Goal: Information Seeking & Learning: Learn about a topic

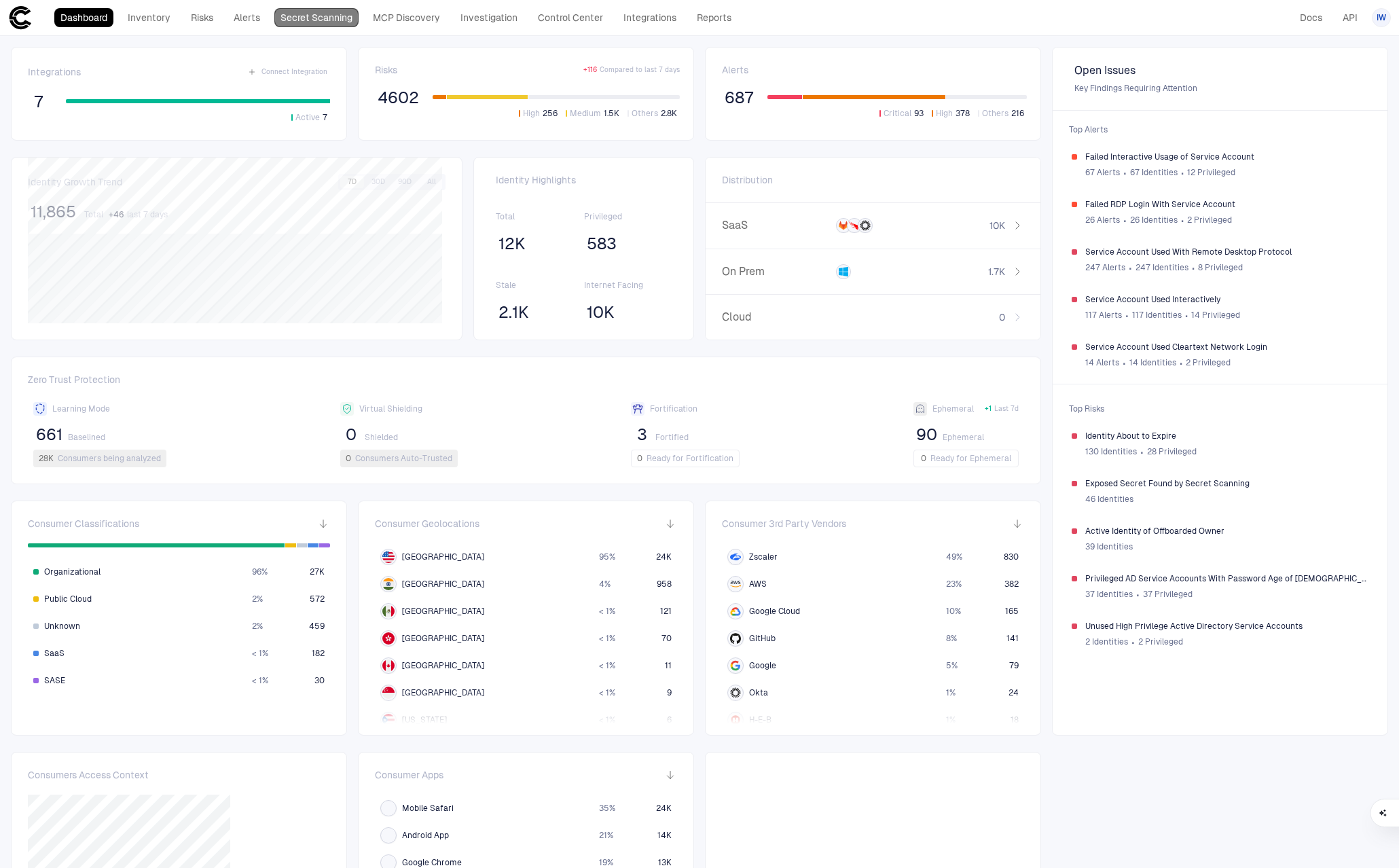
click at [322, 19] on link "Secret Scanning" at bounding box center [316, 17] width 84 height 19
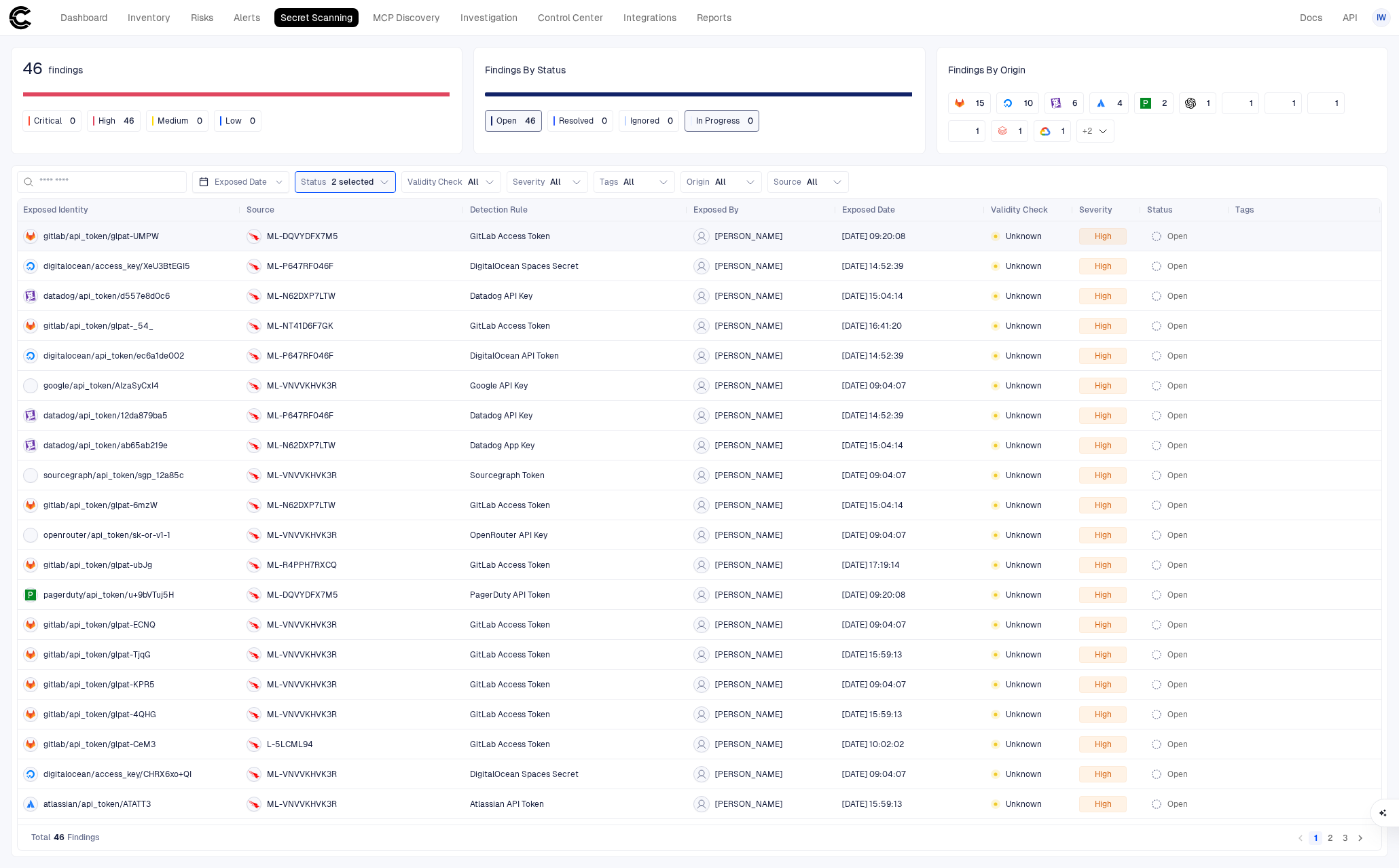
click at [136, 229] on div "gitlab/api_token/glpat-UMPW" at bounding box center [129, 237] width 212 height 15
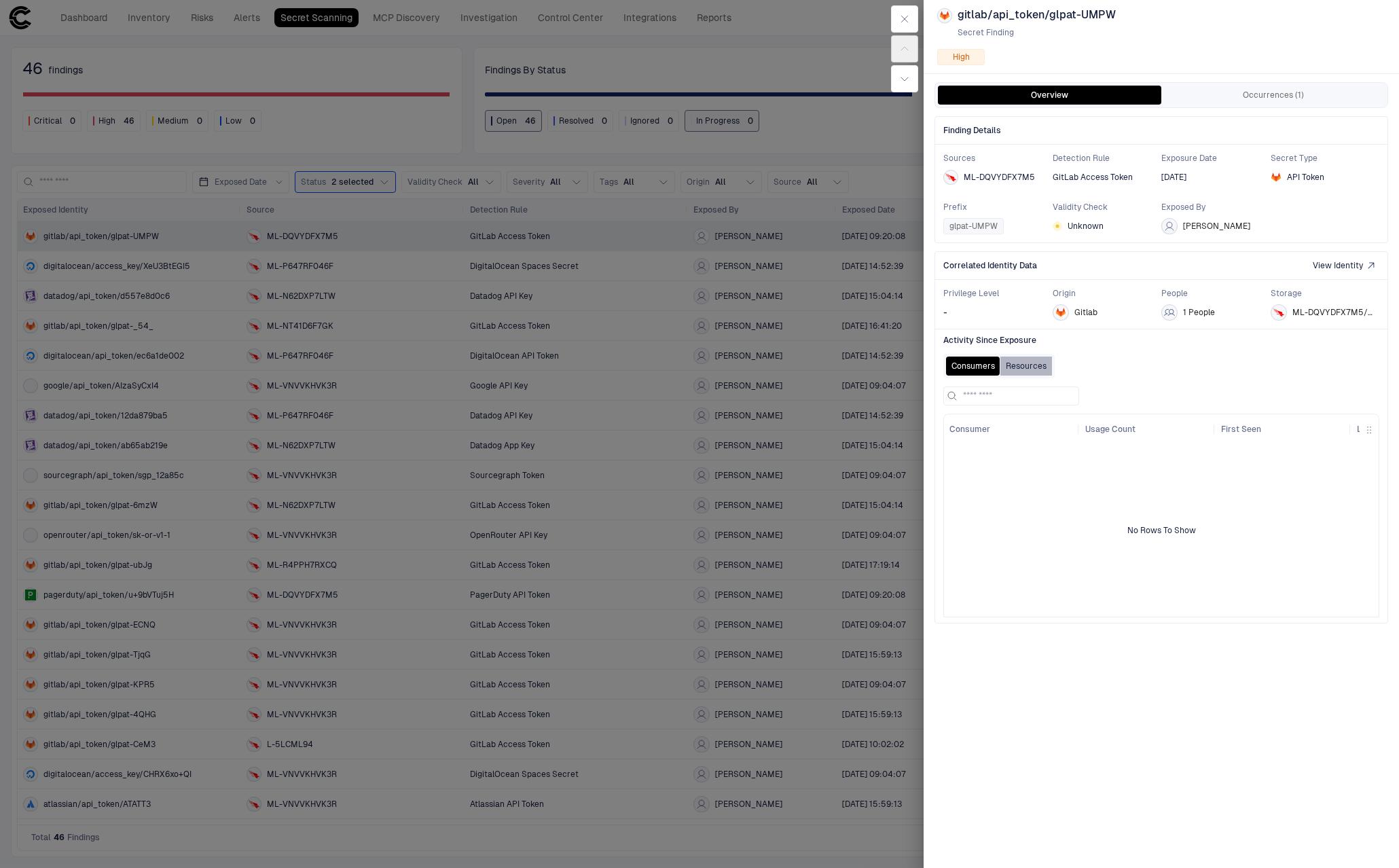
click at [1025, 360] on button "Resources" at bounding box center [1026, 366] width 52 height 19
click at [973, 362] on button "Consumers" at bounding box center [973, 366] width 55 height 19
click at [1234, 94] on button "Occurrences (1)" at bounding box center [1272, 95] width 223 height 19
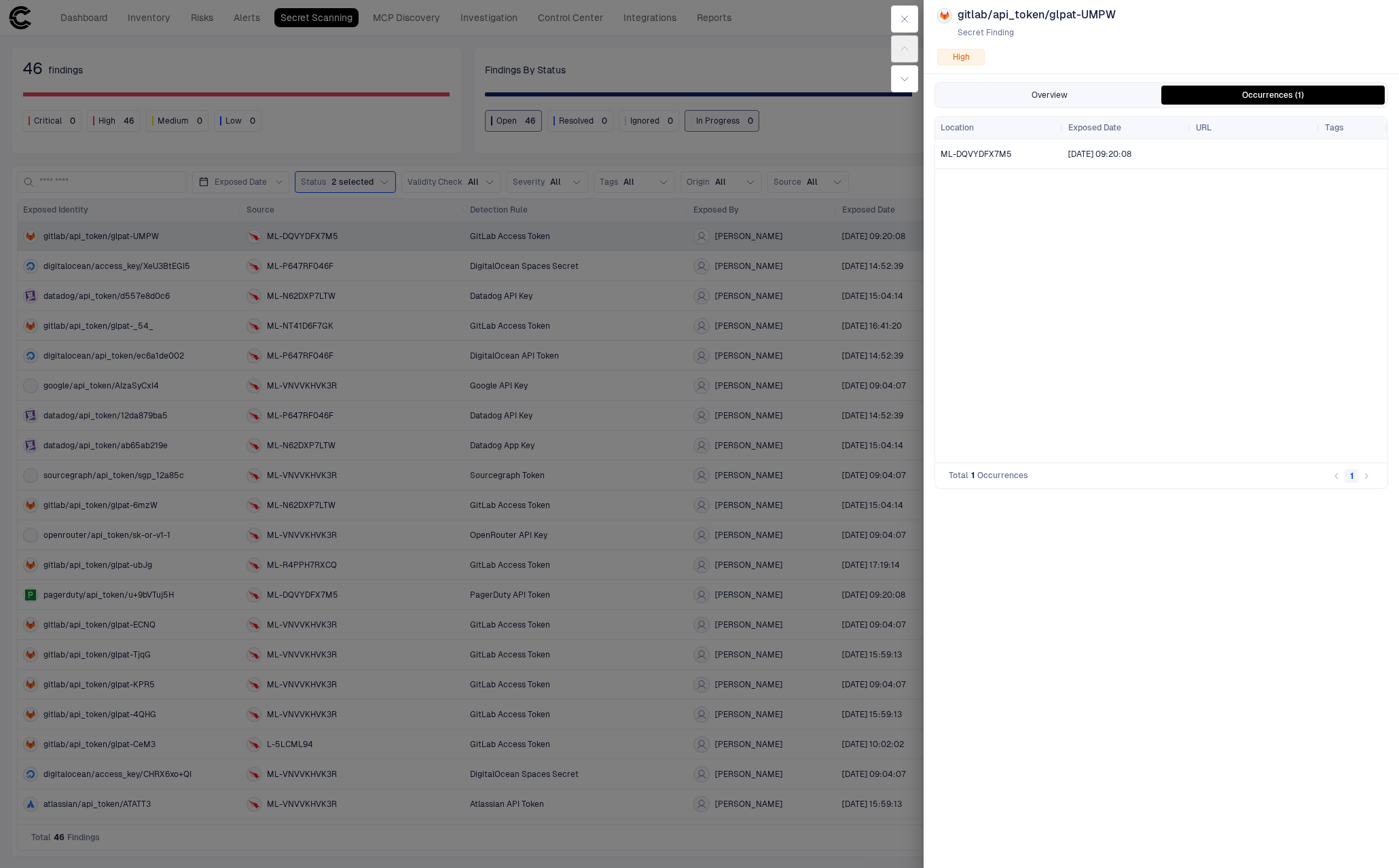
click at [1080, 97] on button "Overview" at bounding box center [1049, 95] width 223 height 19
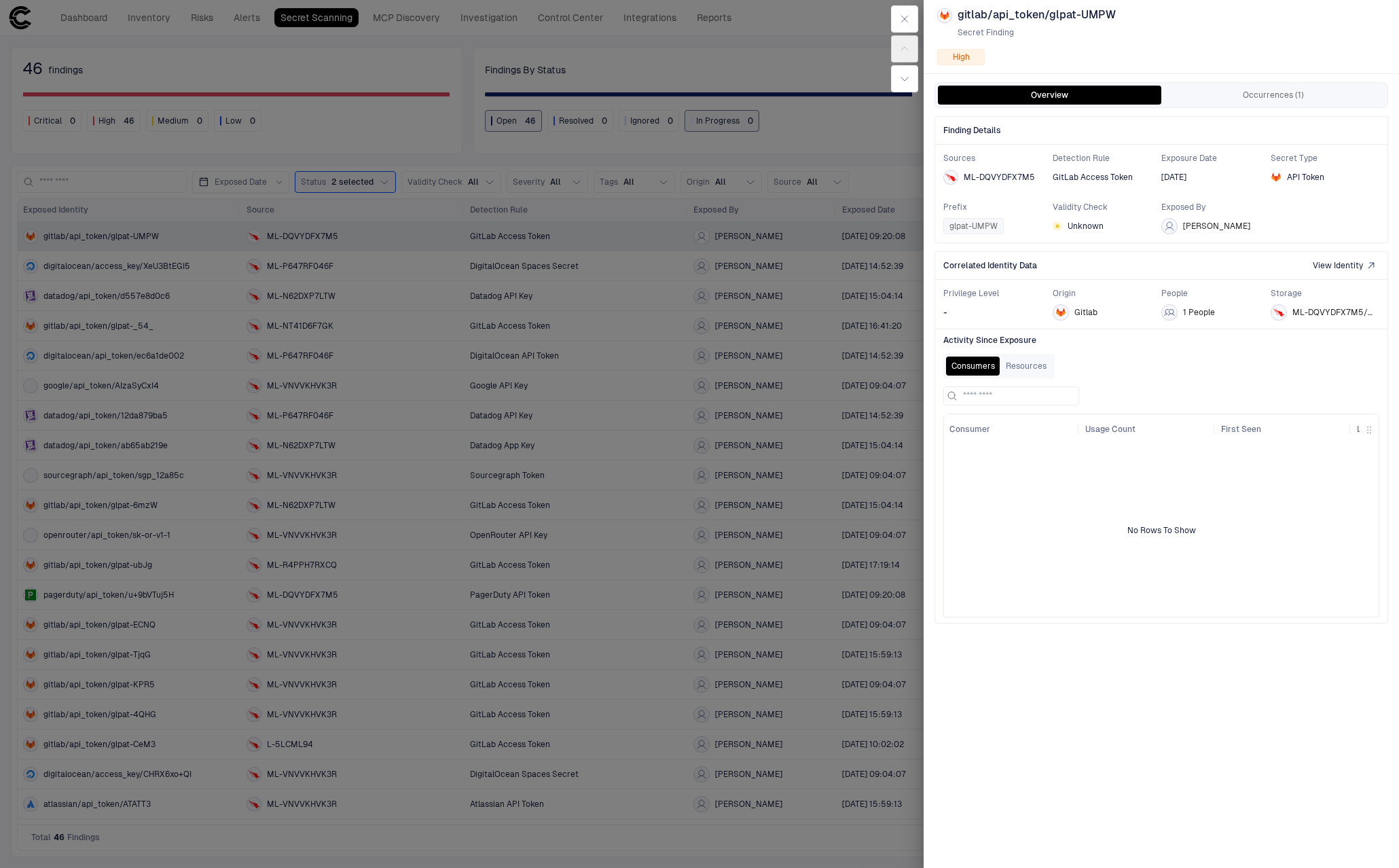
click at [1089, 228] on span "Unknown" at bounding box center [1085, 226] width 36 height 11
click at [1056, 225] on rect at bounding box center [1057, 226] width 3 height 3
click at [897, 25] on button "button" at bounding box center [904, 19] width 27 height 27
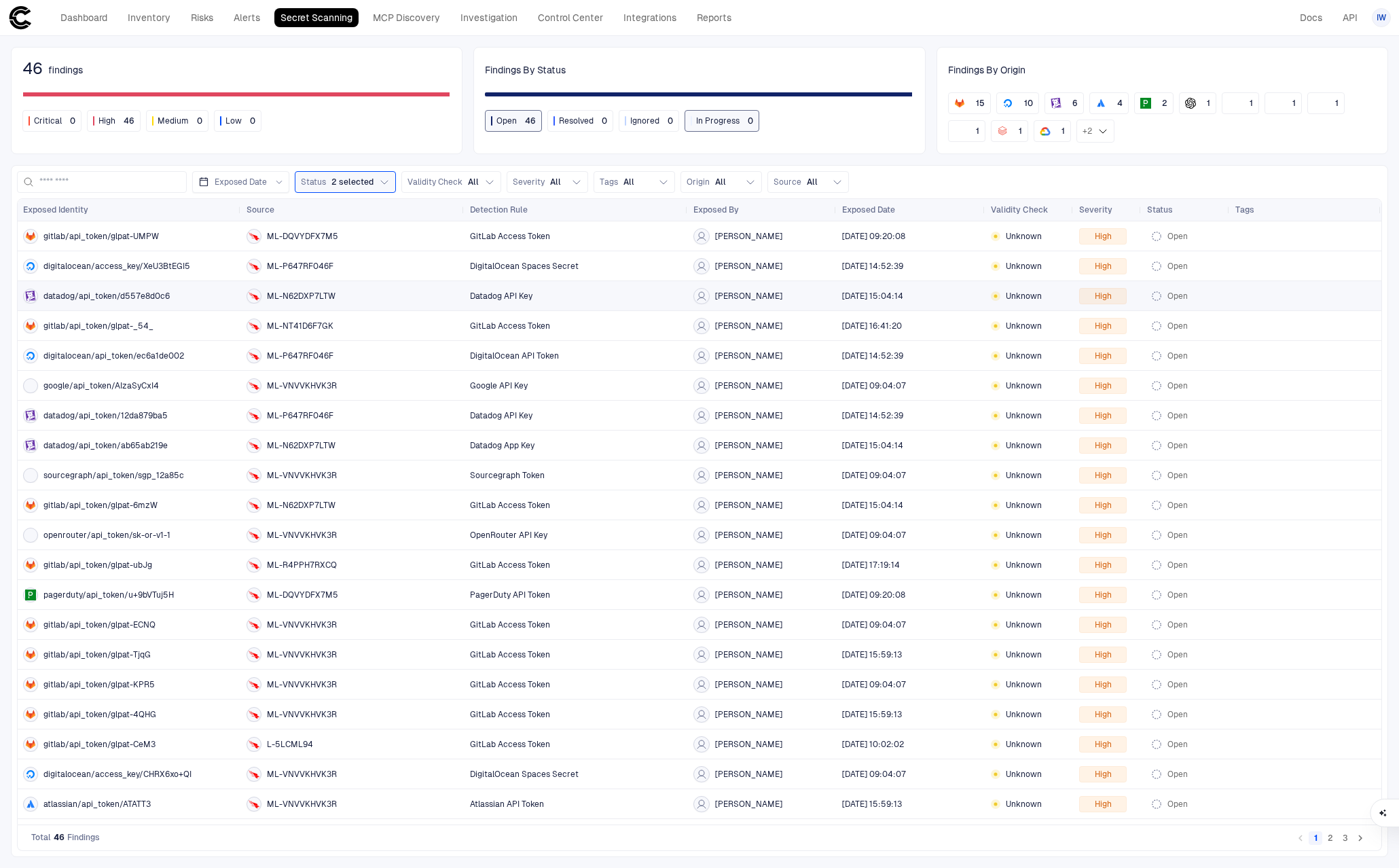
click at [138, 295] on span "datadog/api_token/d557e8d0c6" at bounding box center [106, 296] width 126 height 11
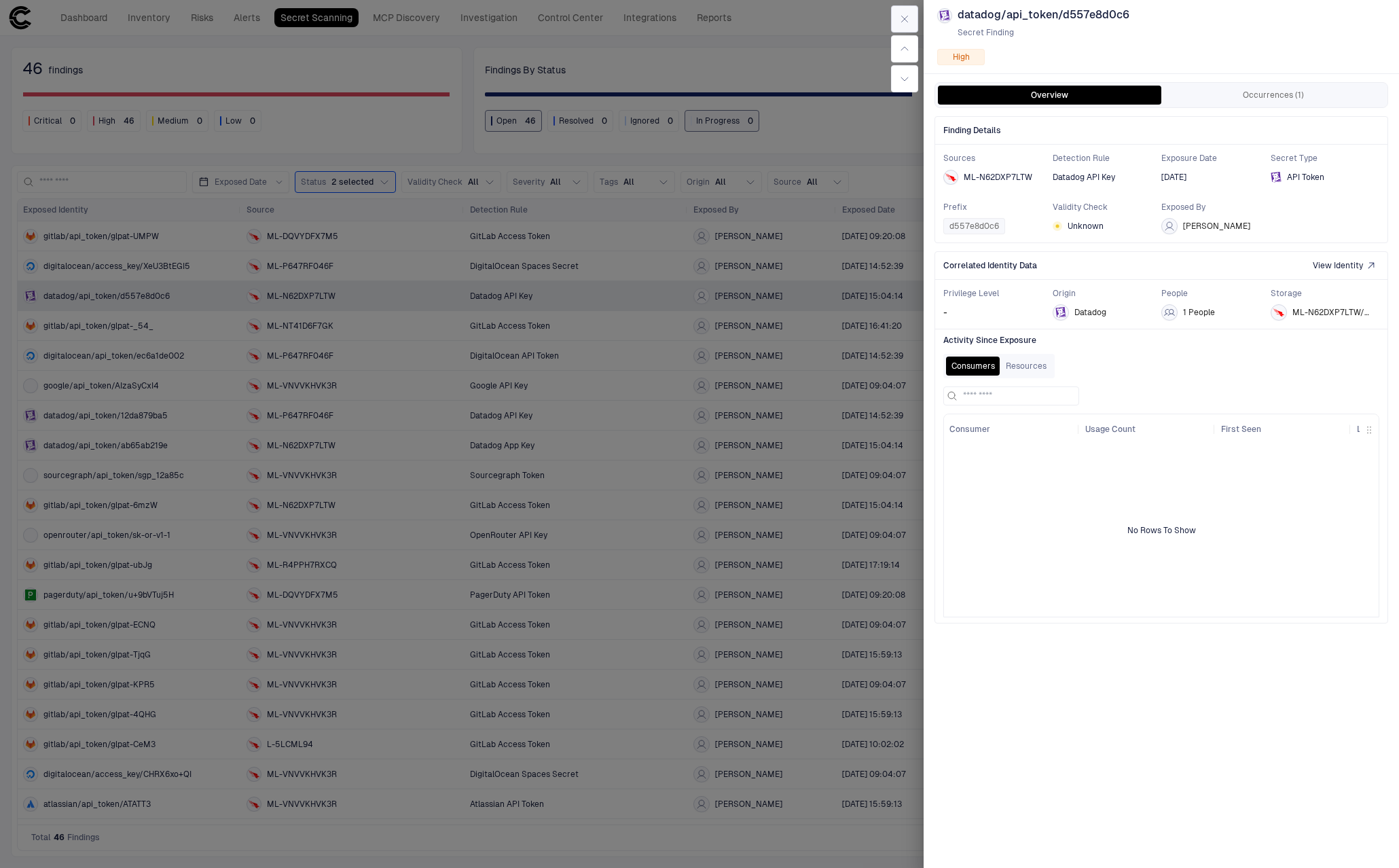
click at [892, 23] on button "button" at bounding box center [904, 19] width 27 height 27
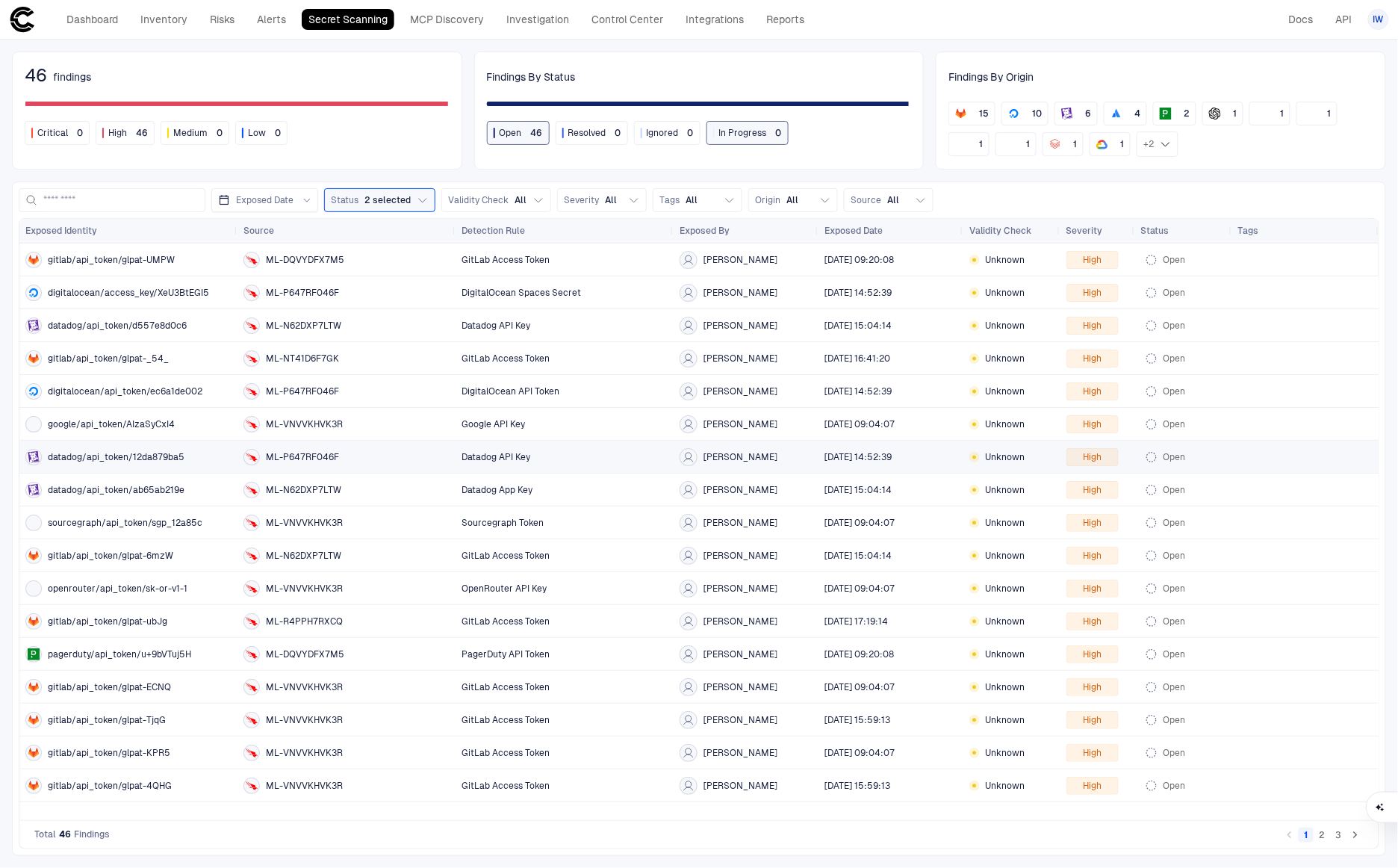
click at [84, 453] on span "datadog/api_token/12da879ba5" at bounding box center [116, 457] width 137 height 12
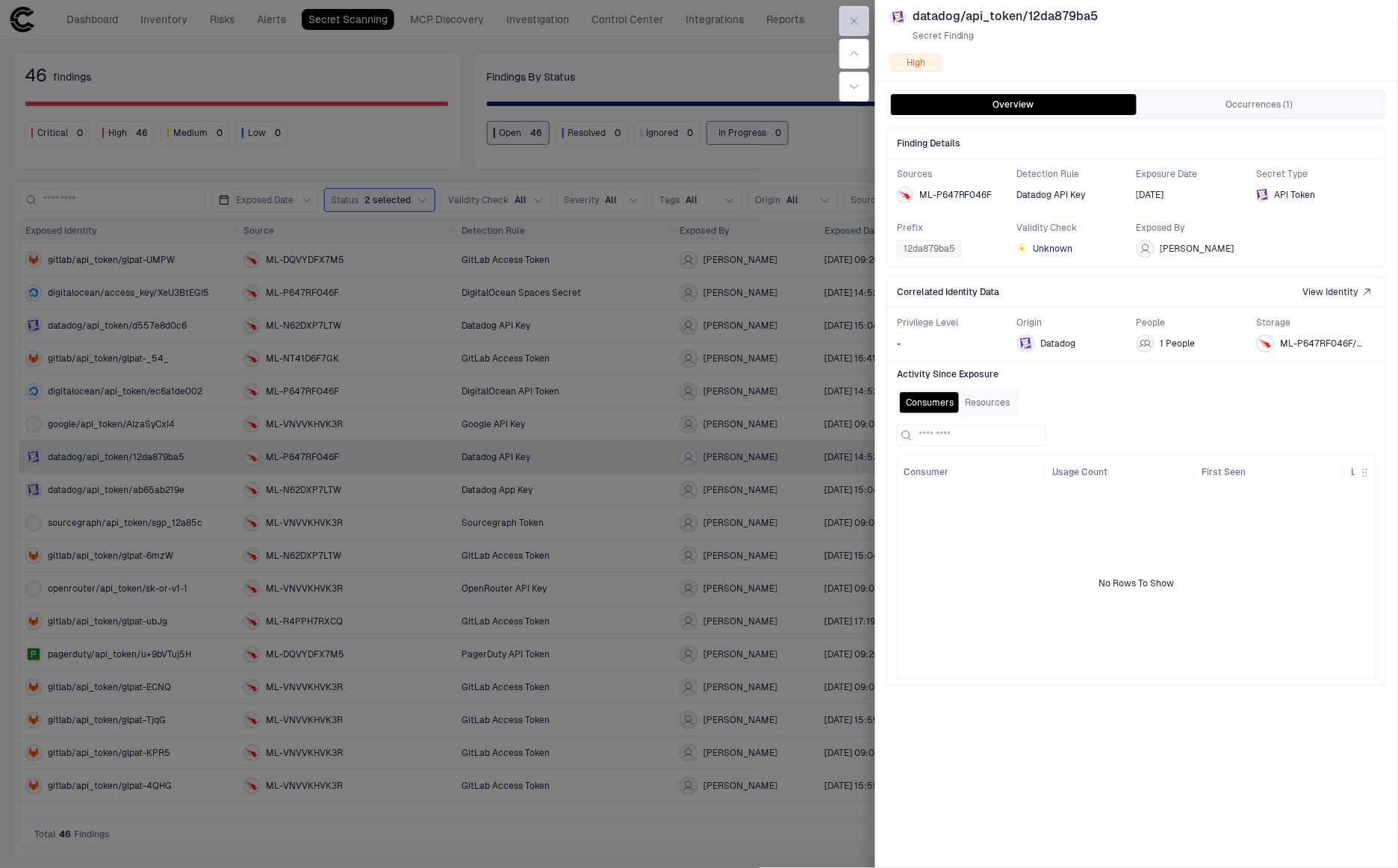
click at [862, 20] on button "button" at bounding box center [855, 21] width 30 height 30
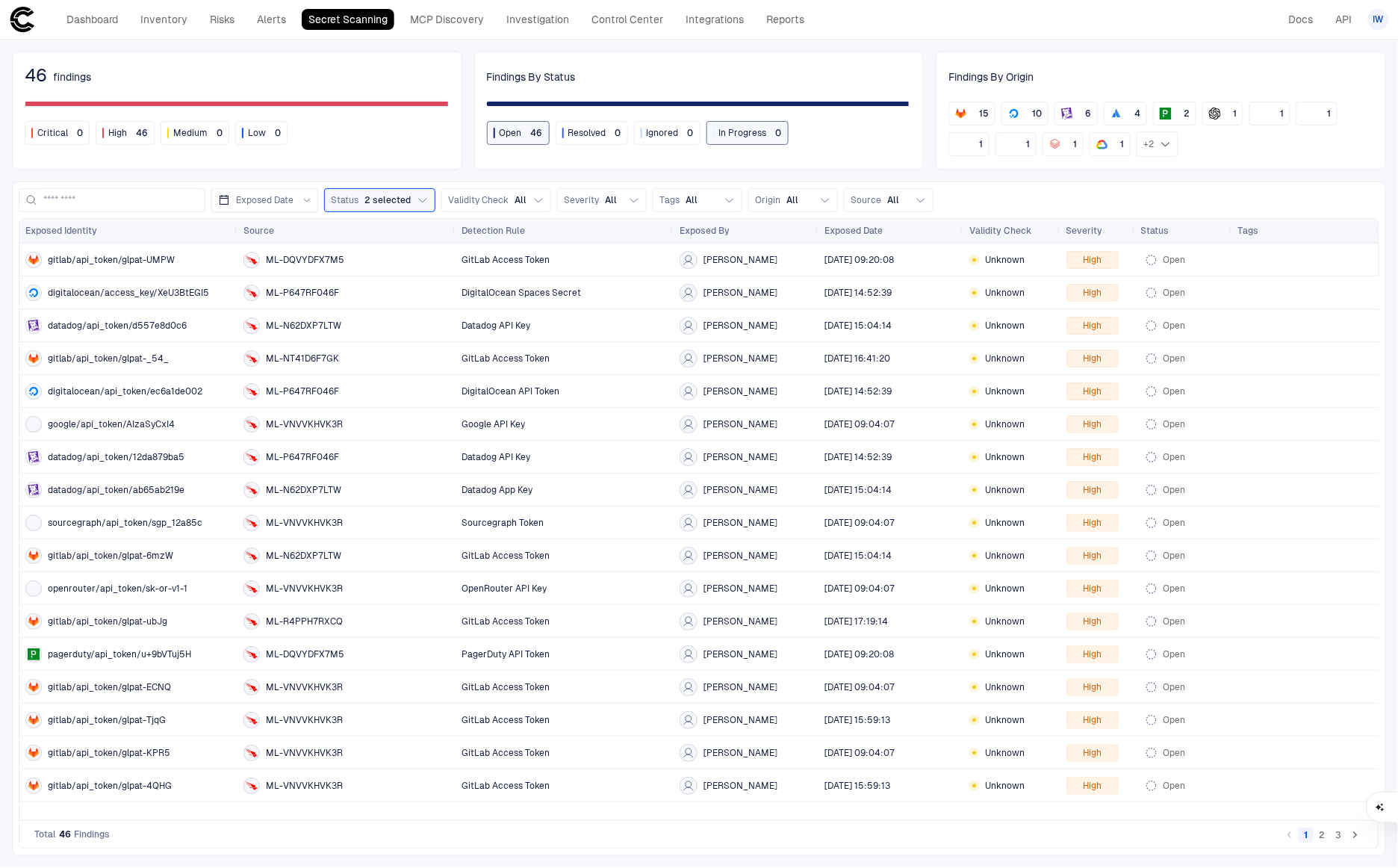
click at [1320, 836] on button "2" at bounding box center [1323, 835] width 15 height 15
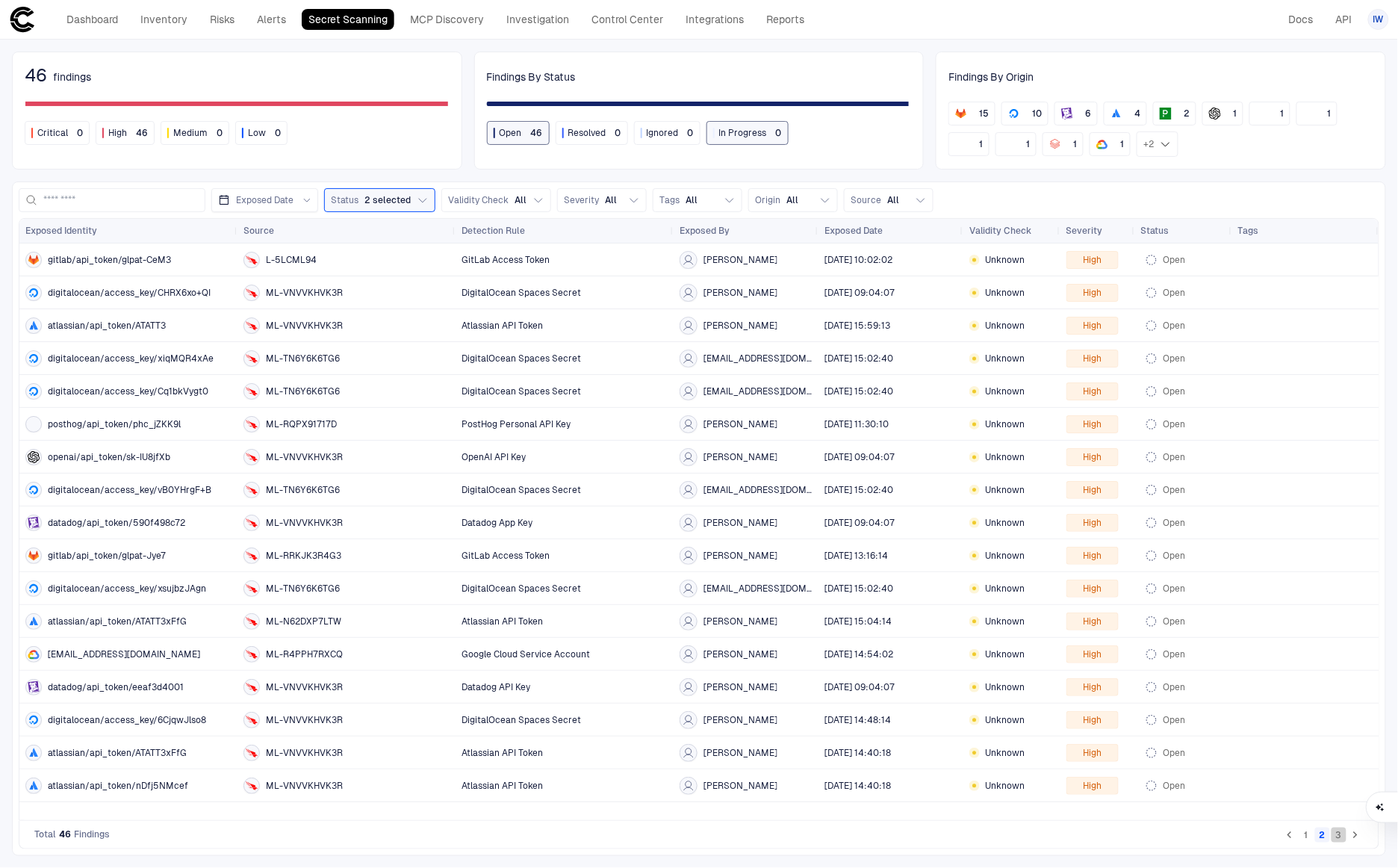
click at [1342, 835] on button "3" at bounding box center [1340, 835] width 15 height 15
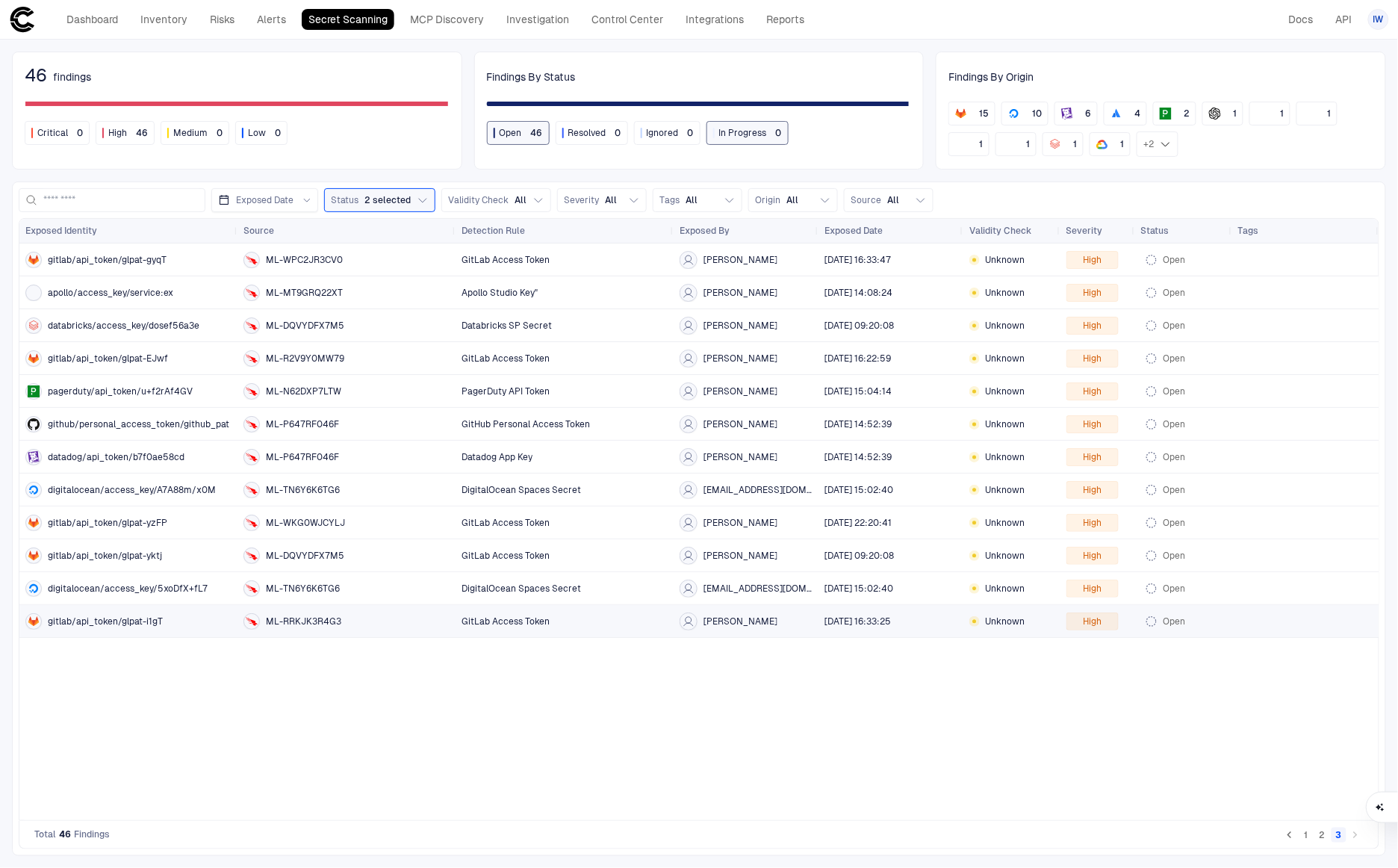
click at [118, 628] on div "gitlab/api_token/glpat-i1gT" at bounding box center [128, 622] width 206 height 17
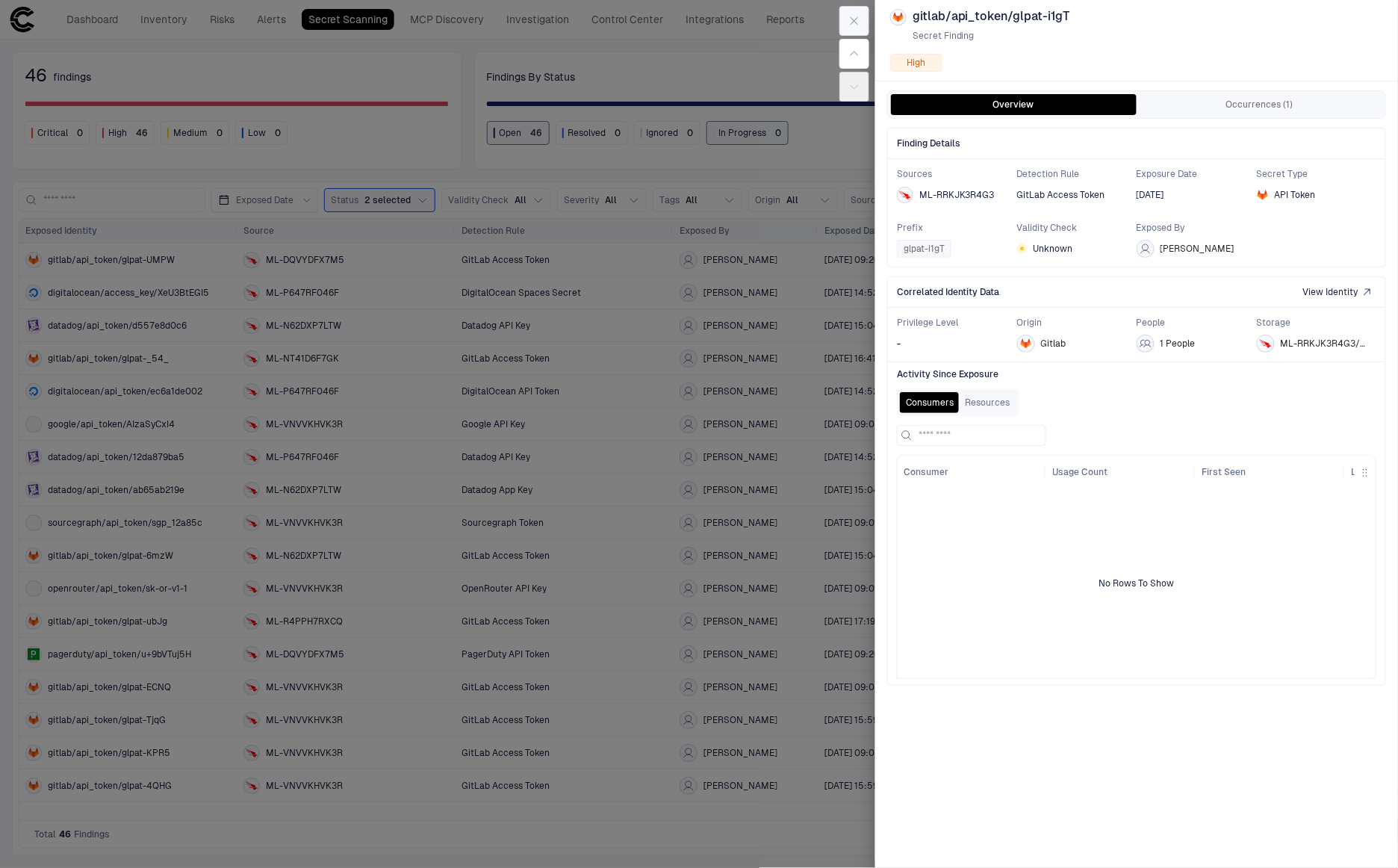
click at [857, 25] on icon "button" at bounding box center [855, 21] width 12 height 12
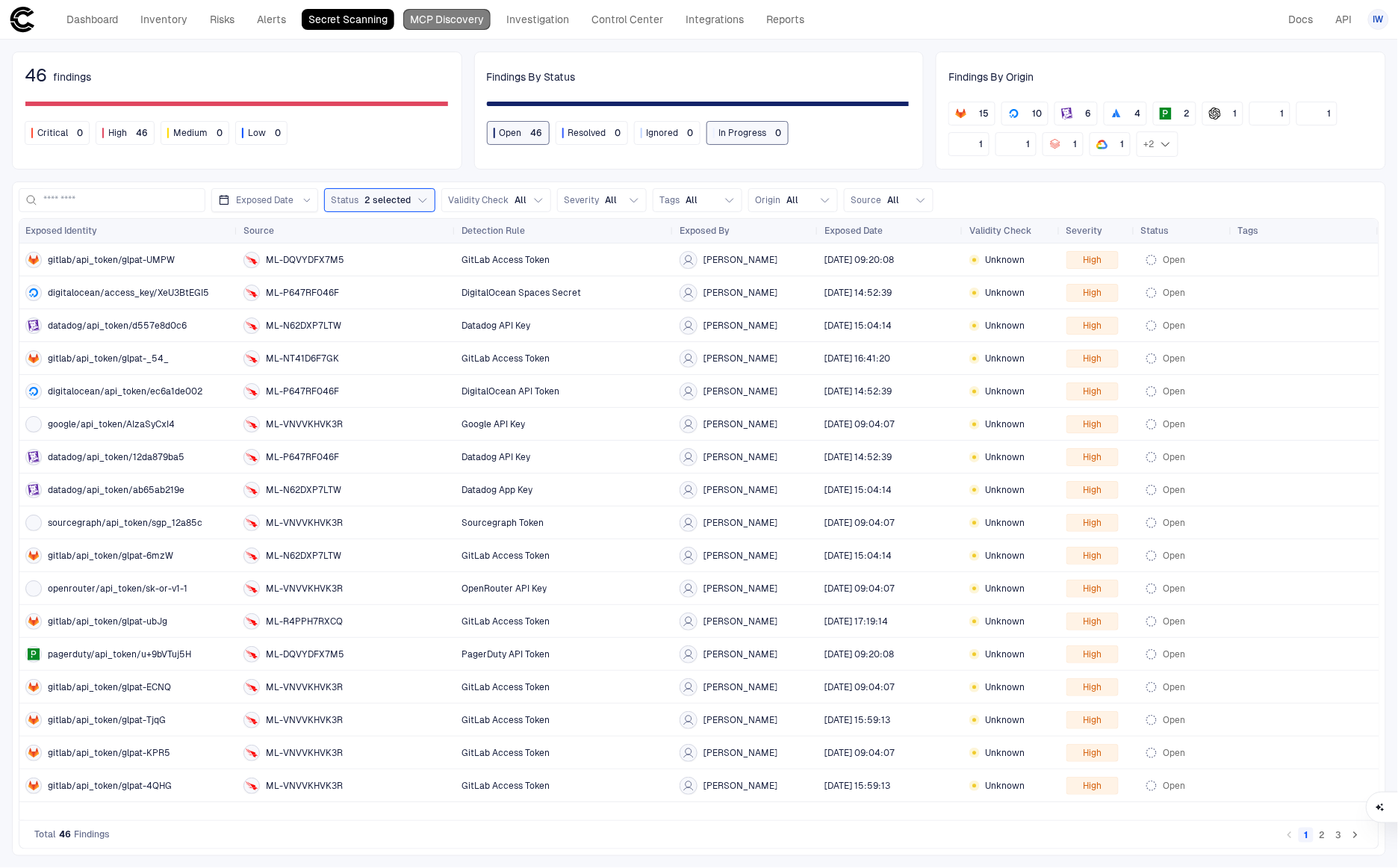
click at [432, 18] on link "MCP Discovery" at bounding box center [447, 19] width 88 height 21
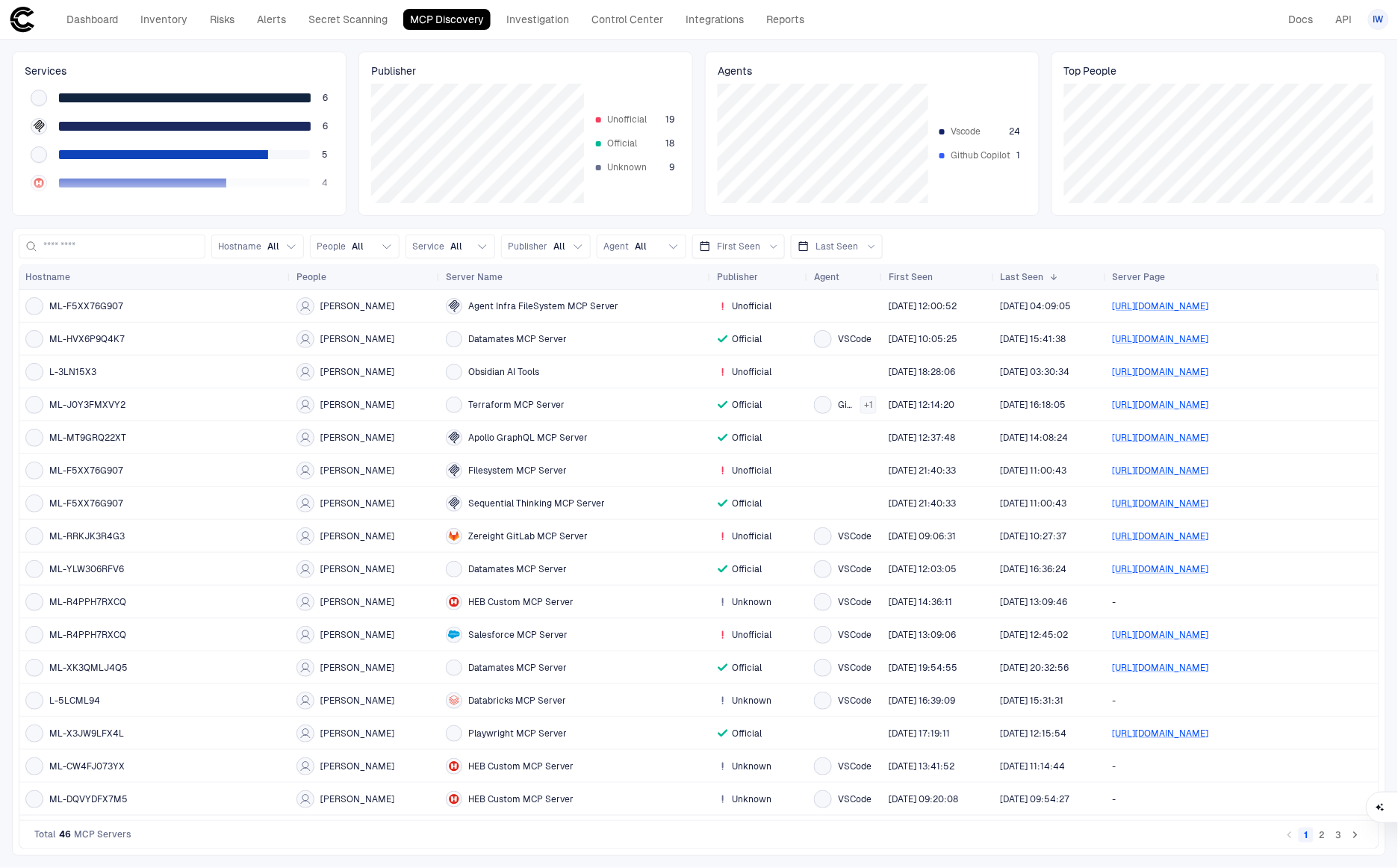
click at [87, 305] on span "ML-F5XX76G907" at bounding box center [86, 306] width 74 height 12
click at [124, 310] on div "ML-F5XX76G907" at bounding box center [154, 305] width 260 height 18
click at [501, 306] on span "Agent Infra FileSystem MCP Server" at bounding box center [543, 306] width 150 height 12
click at [518, 22] on link "Investigation" at bounding box center [537, 19] width 76 height 21
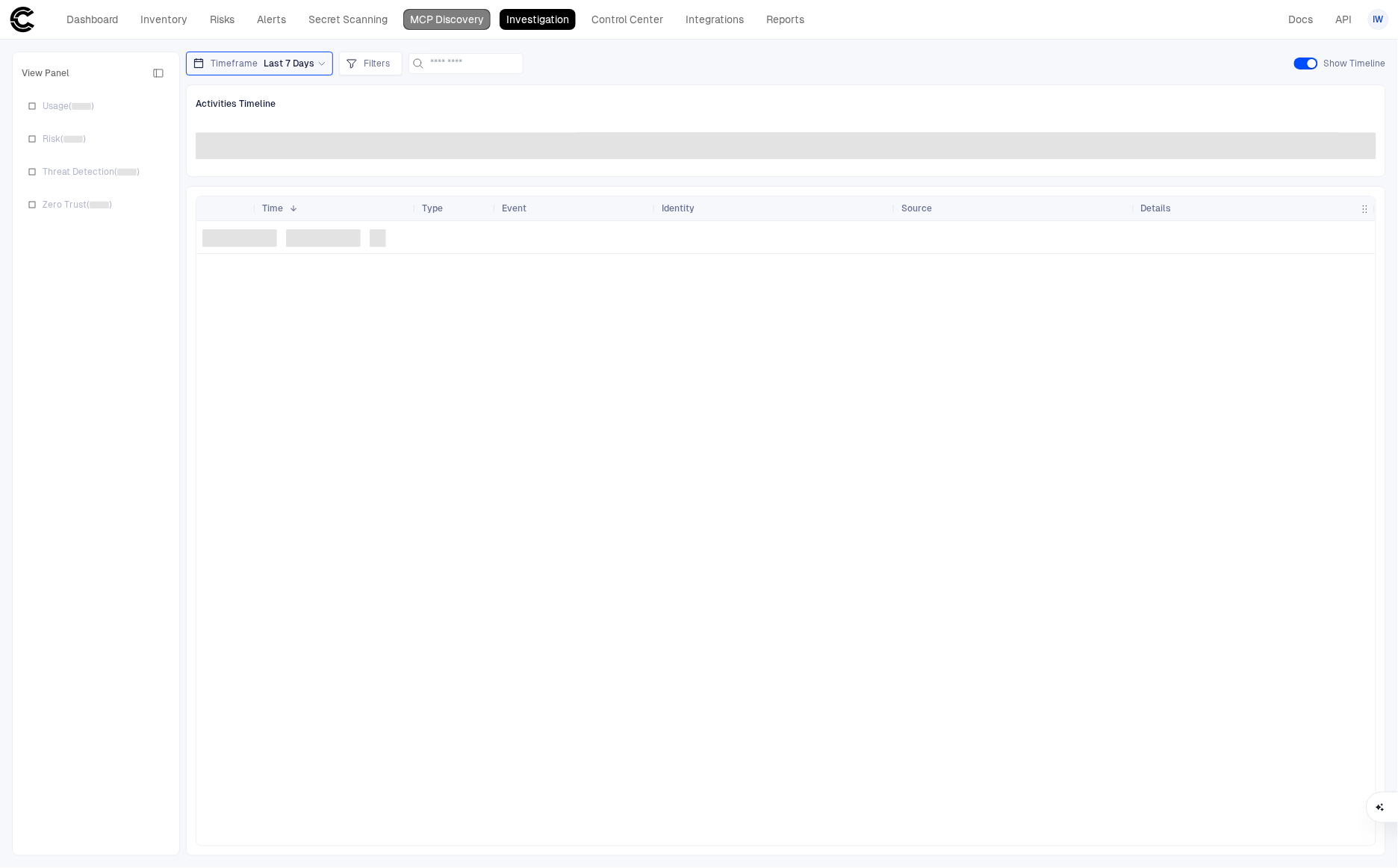
click at [437, 18] on link "MCP Discovery" at bounding box center [447, 19] width 88 height 21
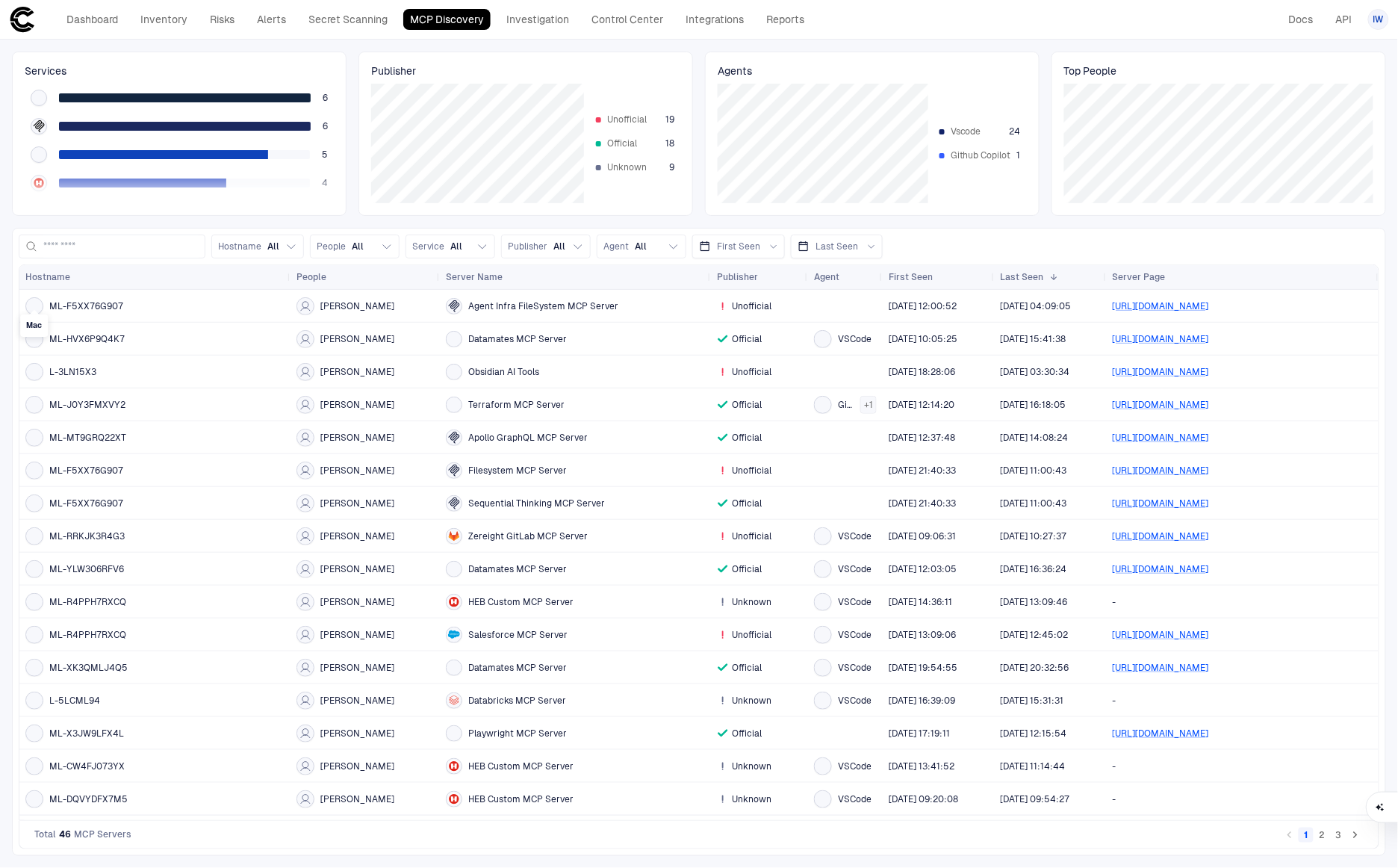
click at [32, 303] on div at bounding box center [34, 306] width 12 height 12
click at [68, 306] on span "ML-F5XX76G907" at bounding box center [86, 306] width 74 height 12
click at [334, 305] on span "Cliff White" at bounding box center [357, 306] width 74 height 12
click at [346, 343] on span "Eric Korita" at bounding box center [357, 339] width 74 height 12
click at [358, 377] on div "Cruz Medina" at bounding box center [345, 371] width 98 height 18
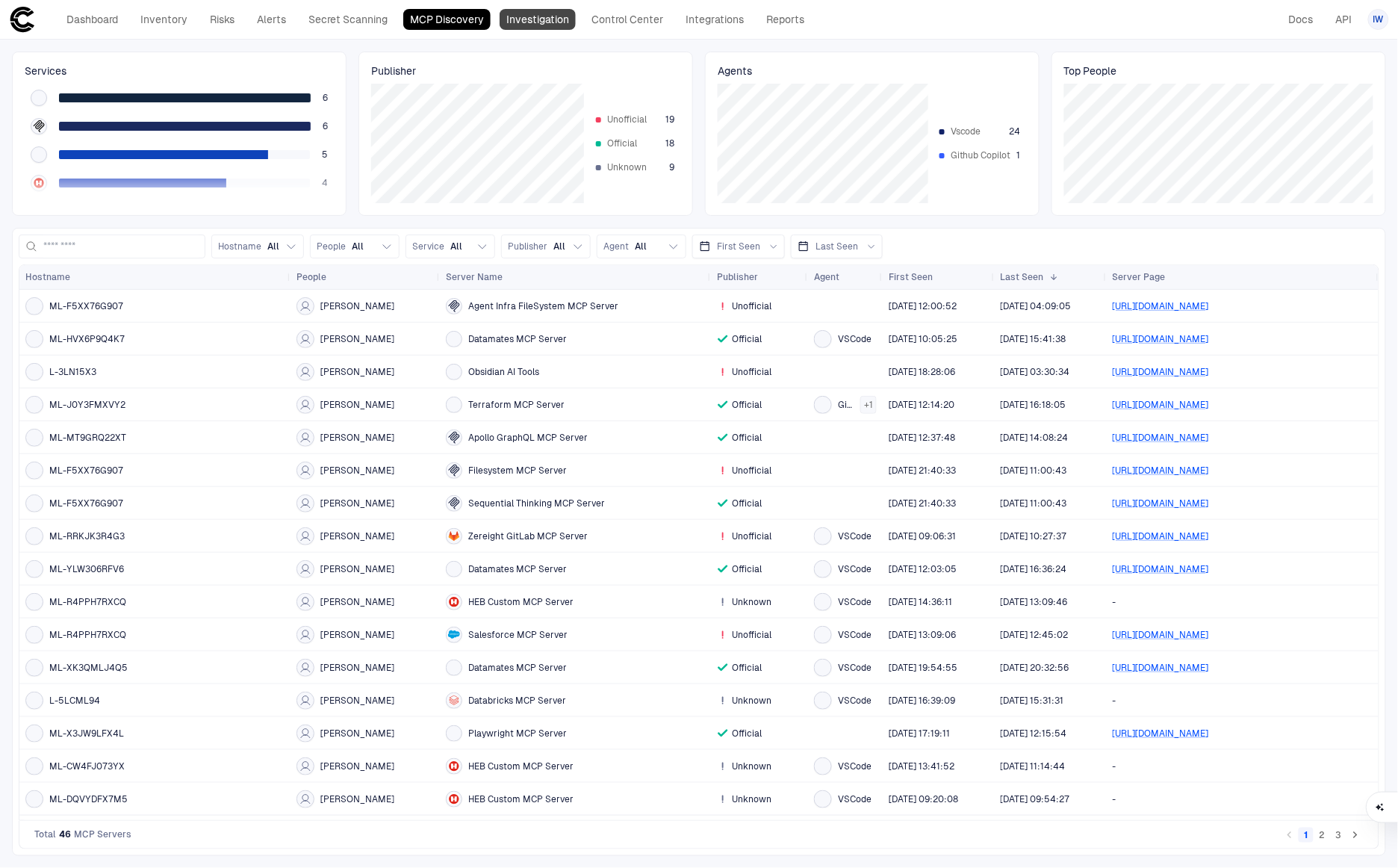
click at [537, 25] on link "Investigation" at bounding box center [537, 19] width 76 height 21
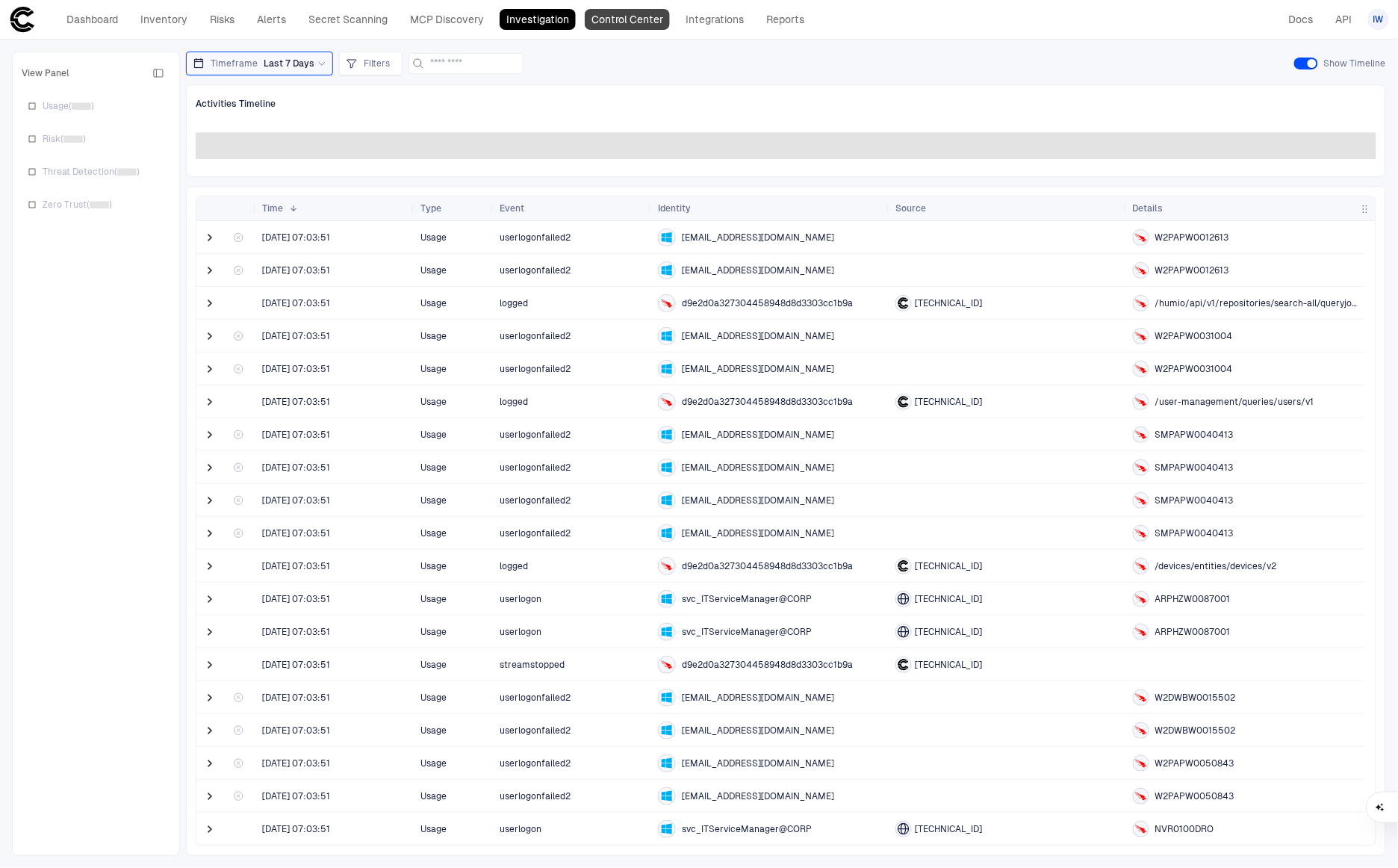
click at [613, 19] on link "Control Center" at bounding box center [628, 19] width 85 height 21
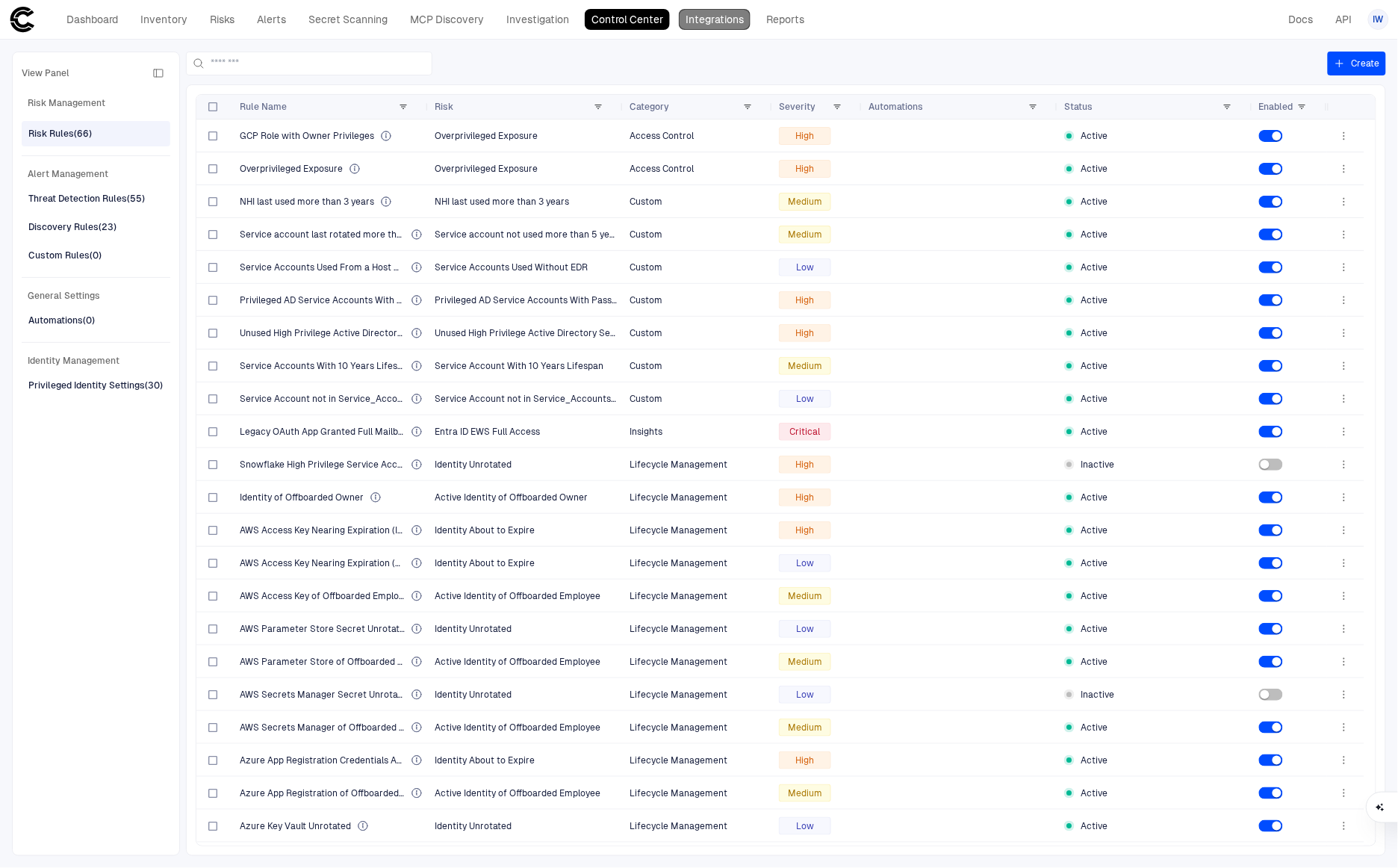
click at [717, 26] on link "Integrations" at bounding box center [715, 19] width 72 height 21
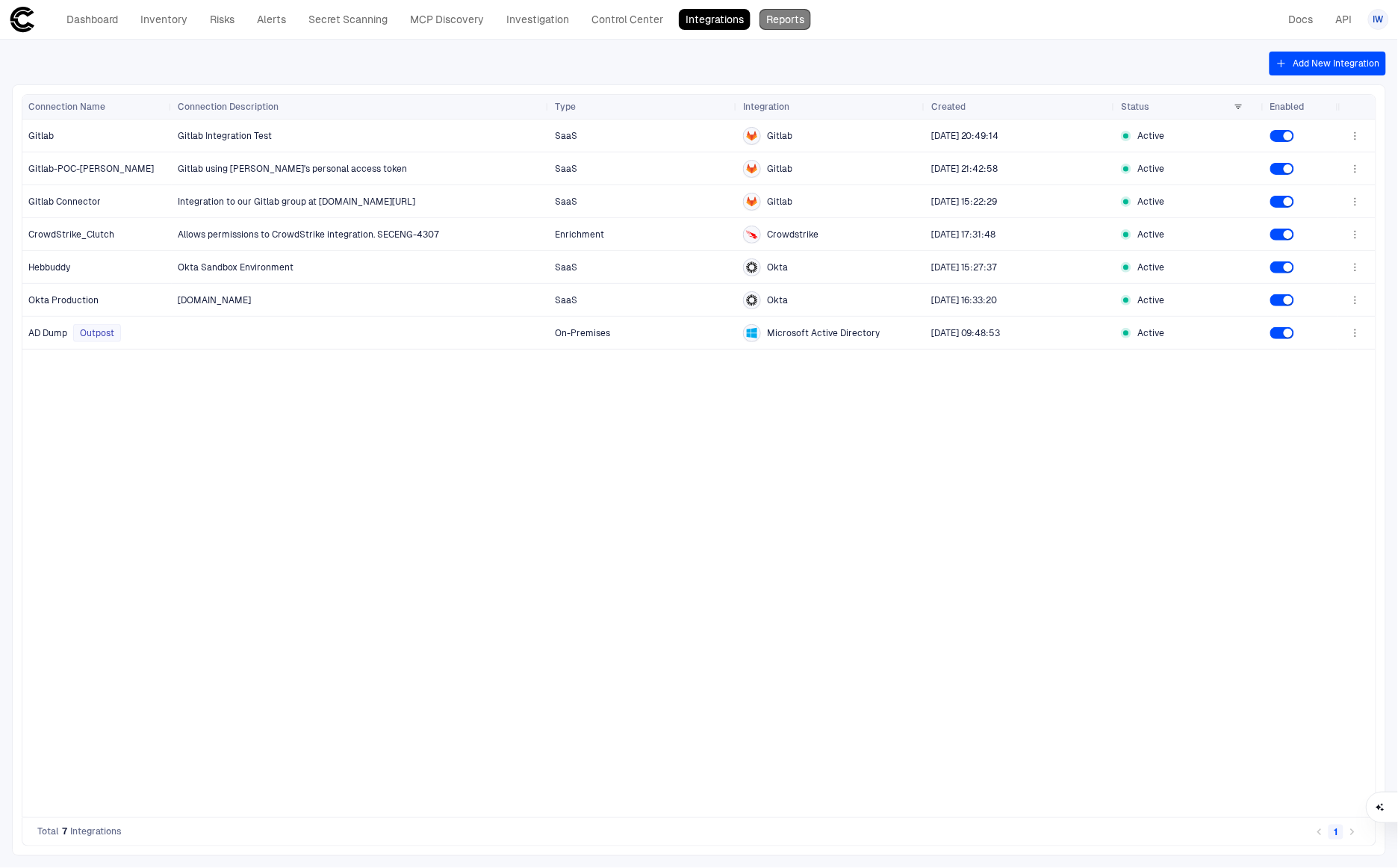
click at [765, 19] on link "Reports" at bounding box center [785, 19] width 52 height 21
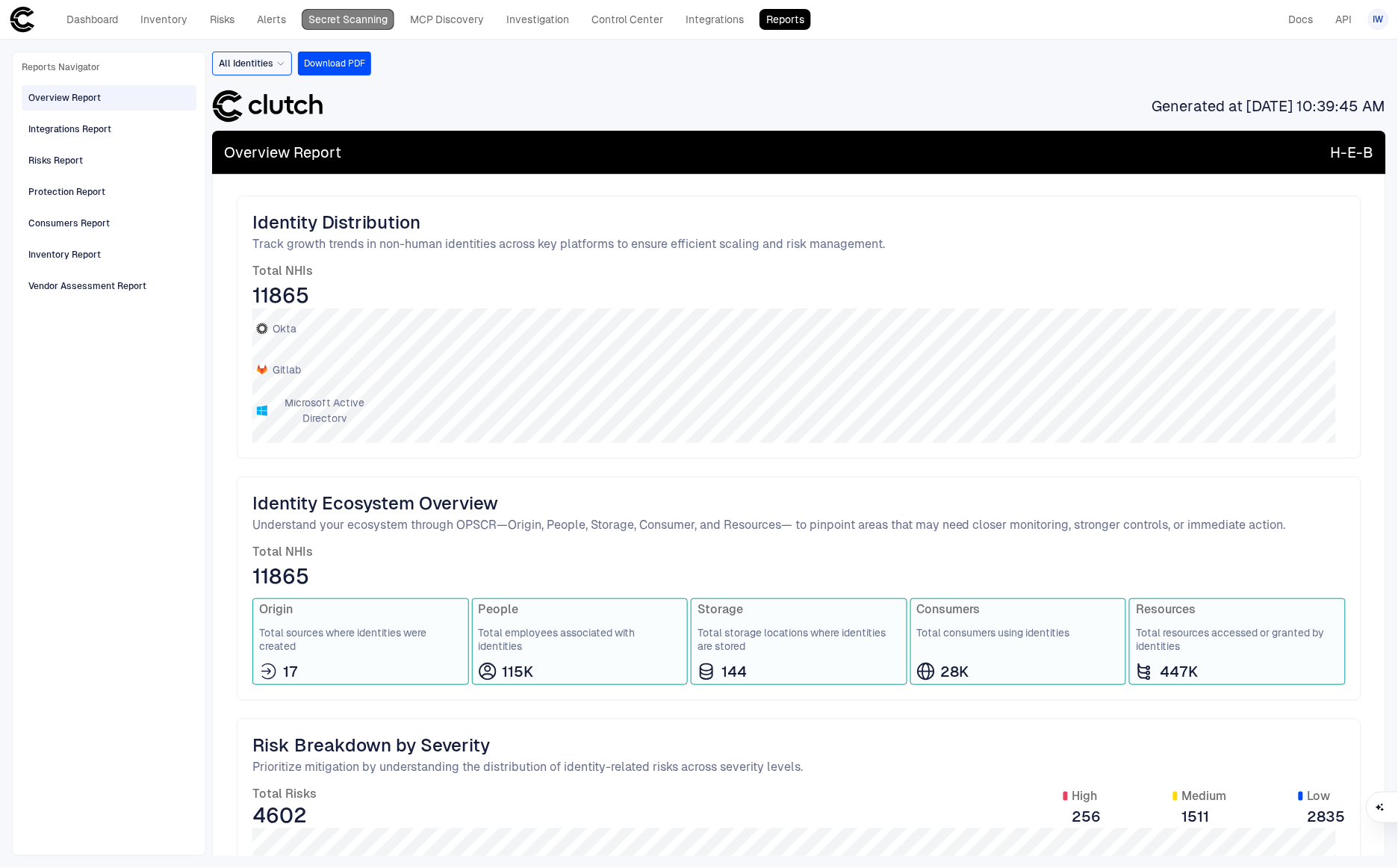
click at [349, 28] on link "Secret Scanning" at bounding box center [348, 19] width 93 height 21
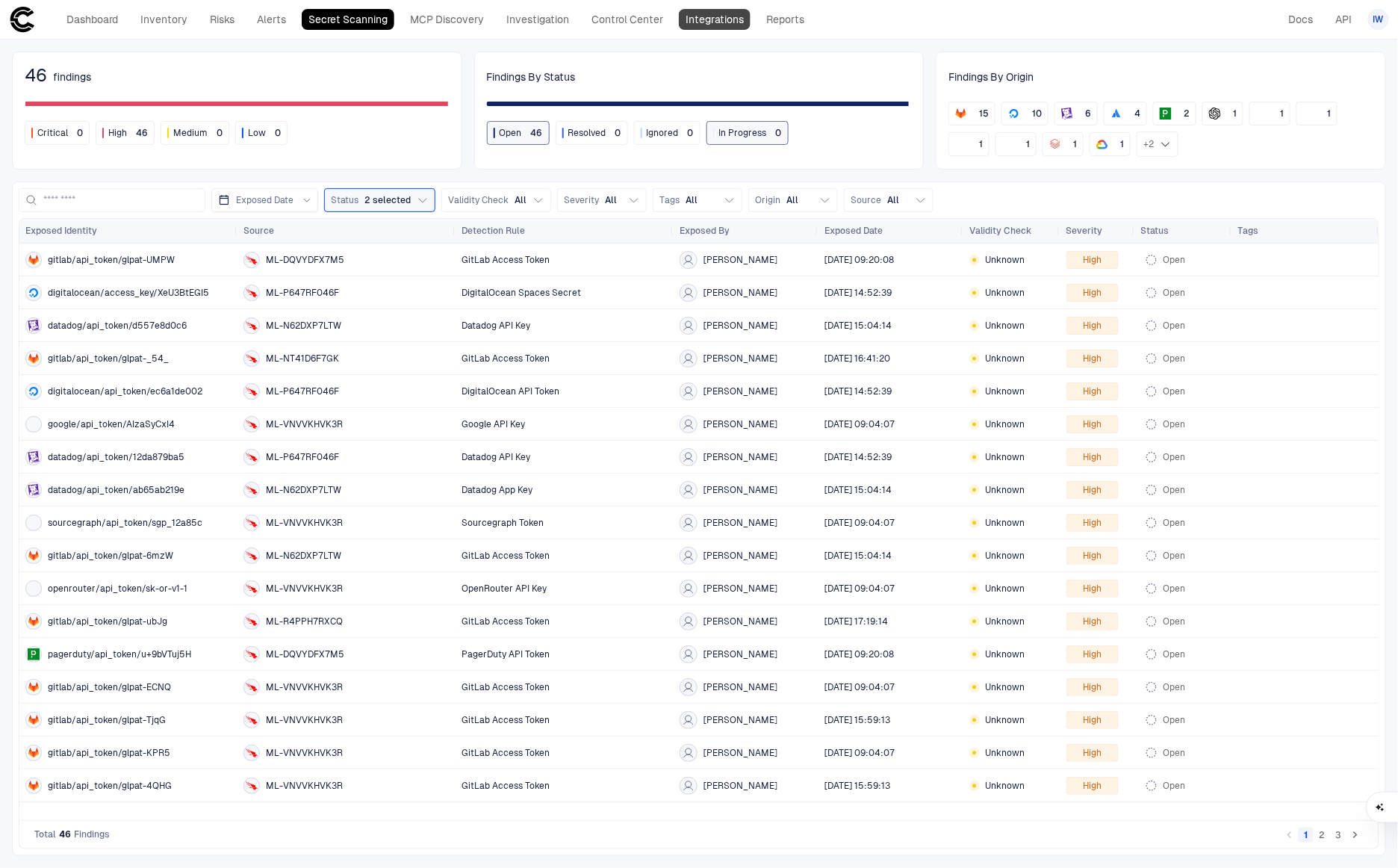
click at [701, 15] on link "Integrations" at bounding box center [715, 19] width 72 height 21
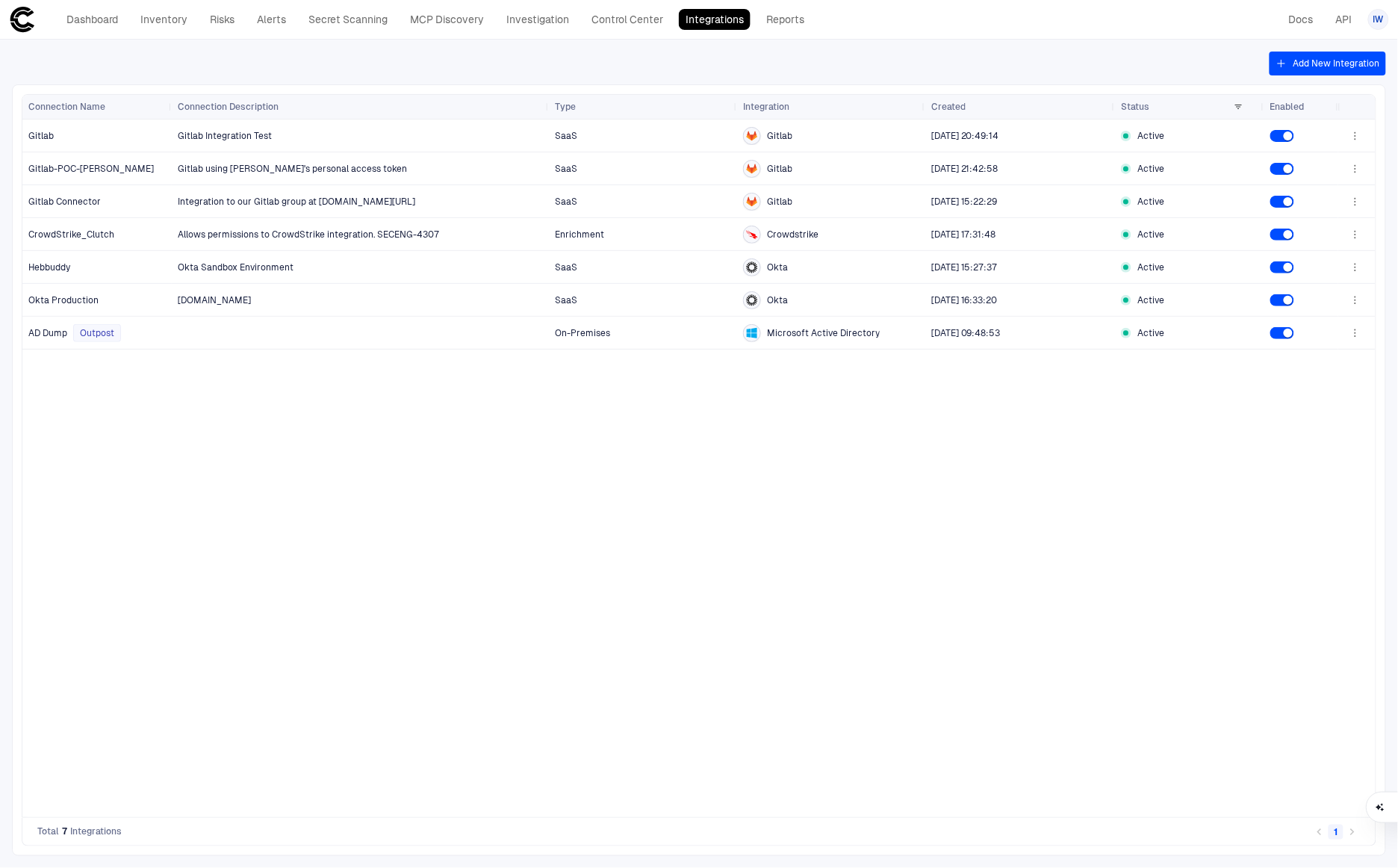
click at [1312, 68] on button "Add New Integration" at bounding box center [1329, 63] width 117 height 24
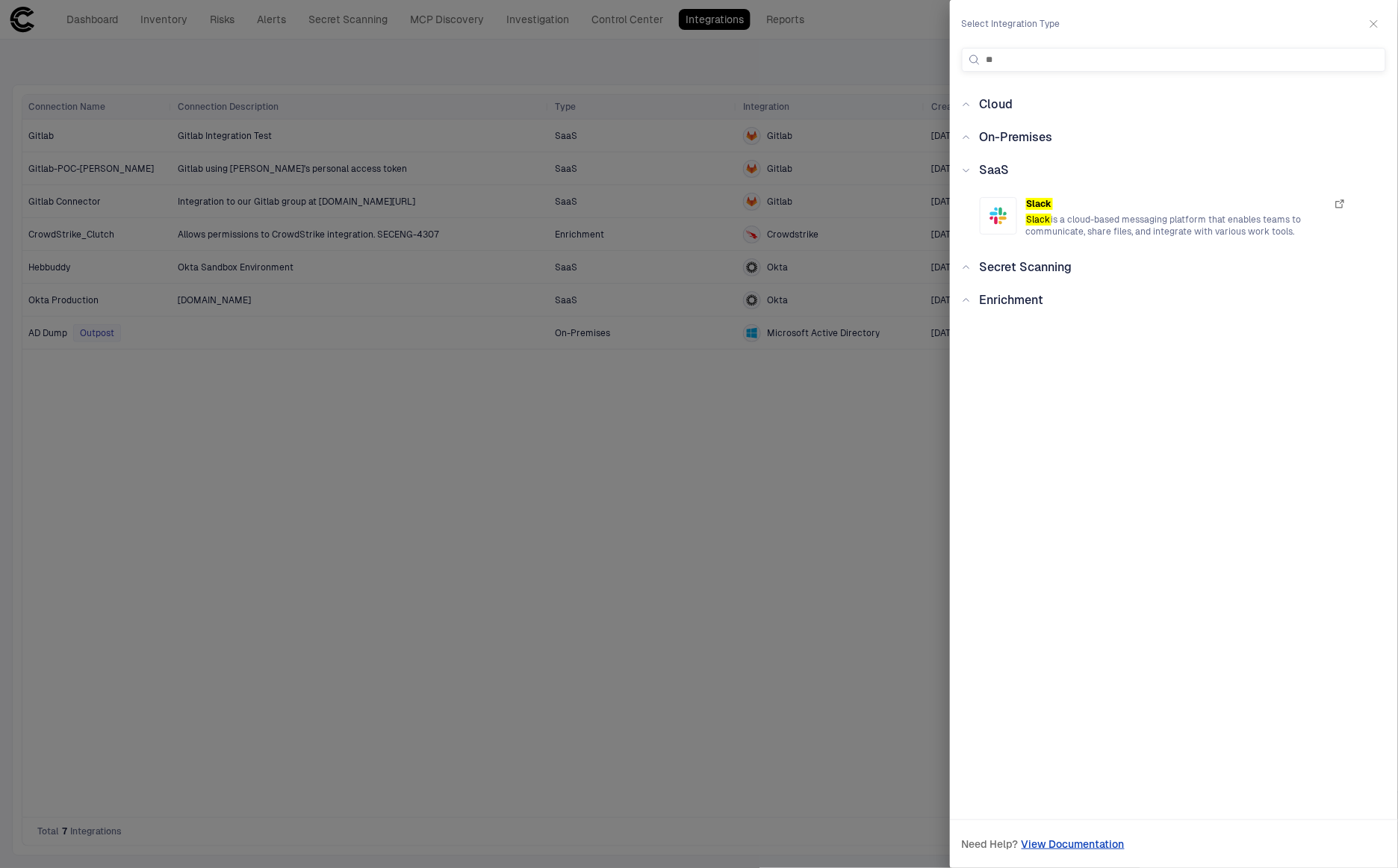
type input "*"
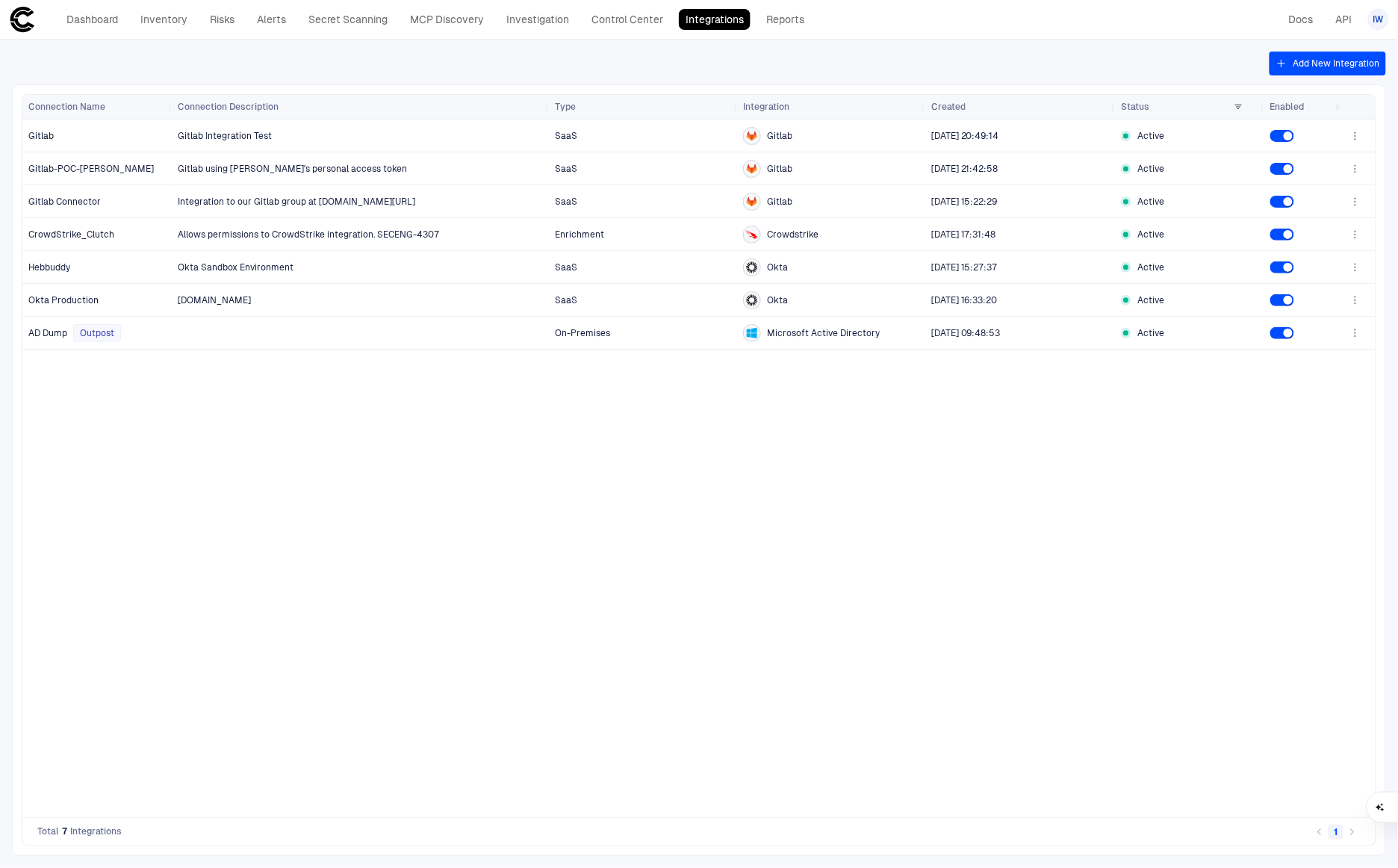
click at [896, 446] on div "Gitlab Integration Test SaaS Gitlab 5/20/2025 20:49:14 Active Gitlab using Jim'…" at bounding box center [755, 468] width 1167 height 698
click at [334, 28] on link "Secret Scanning" at bounding box center [348, 19] width 93 height 21
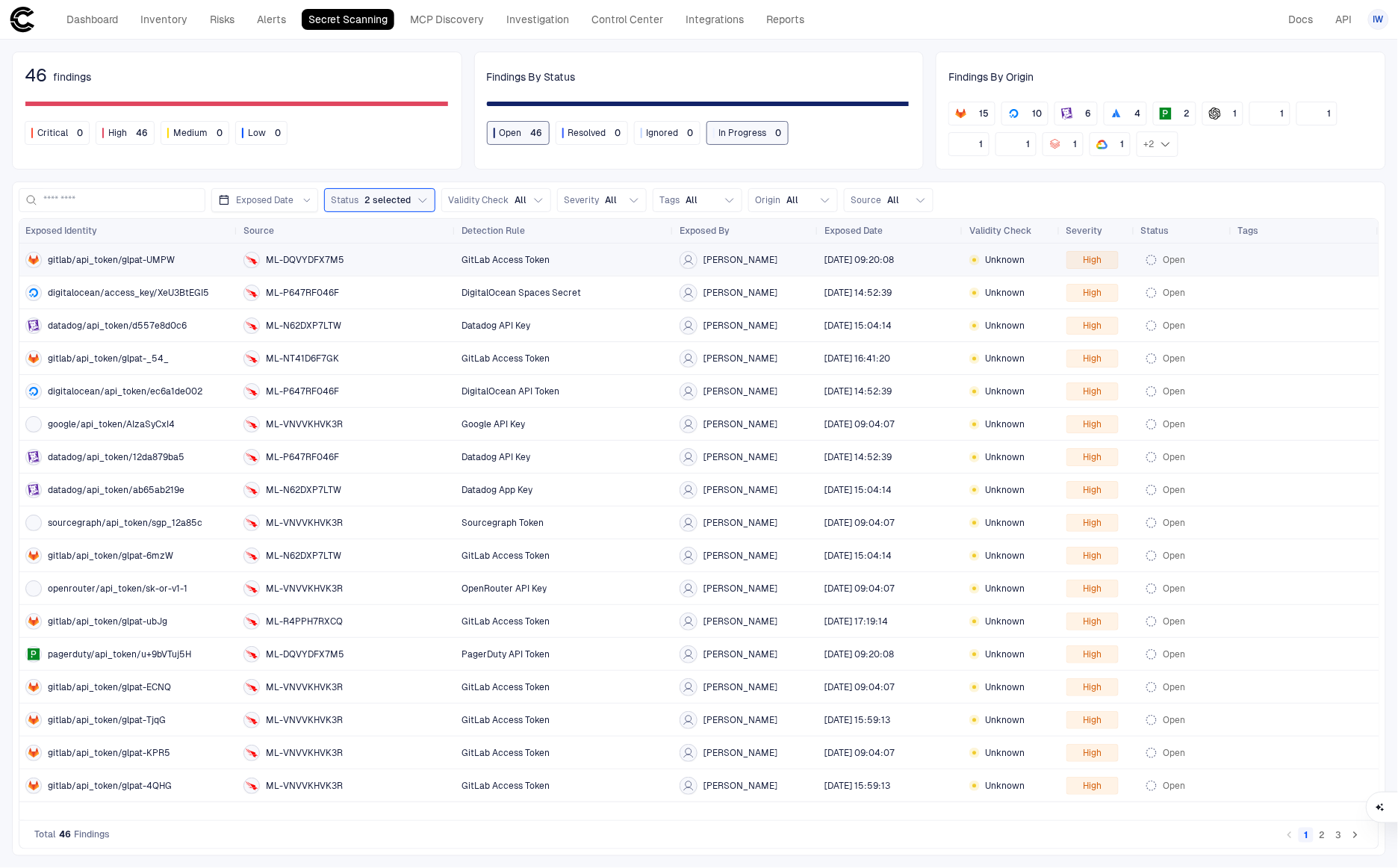
click at [119, 260] on span "gitlab/api_token/glpat-UMPW" at bounding box center [111, 260] width 127 height 12
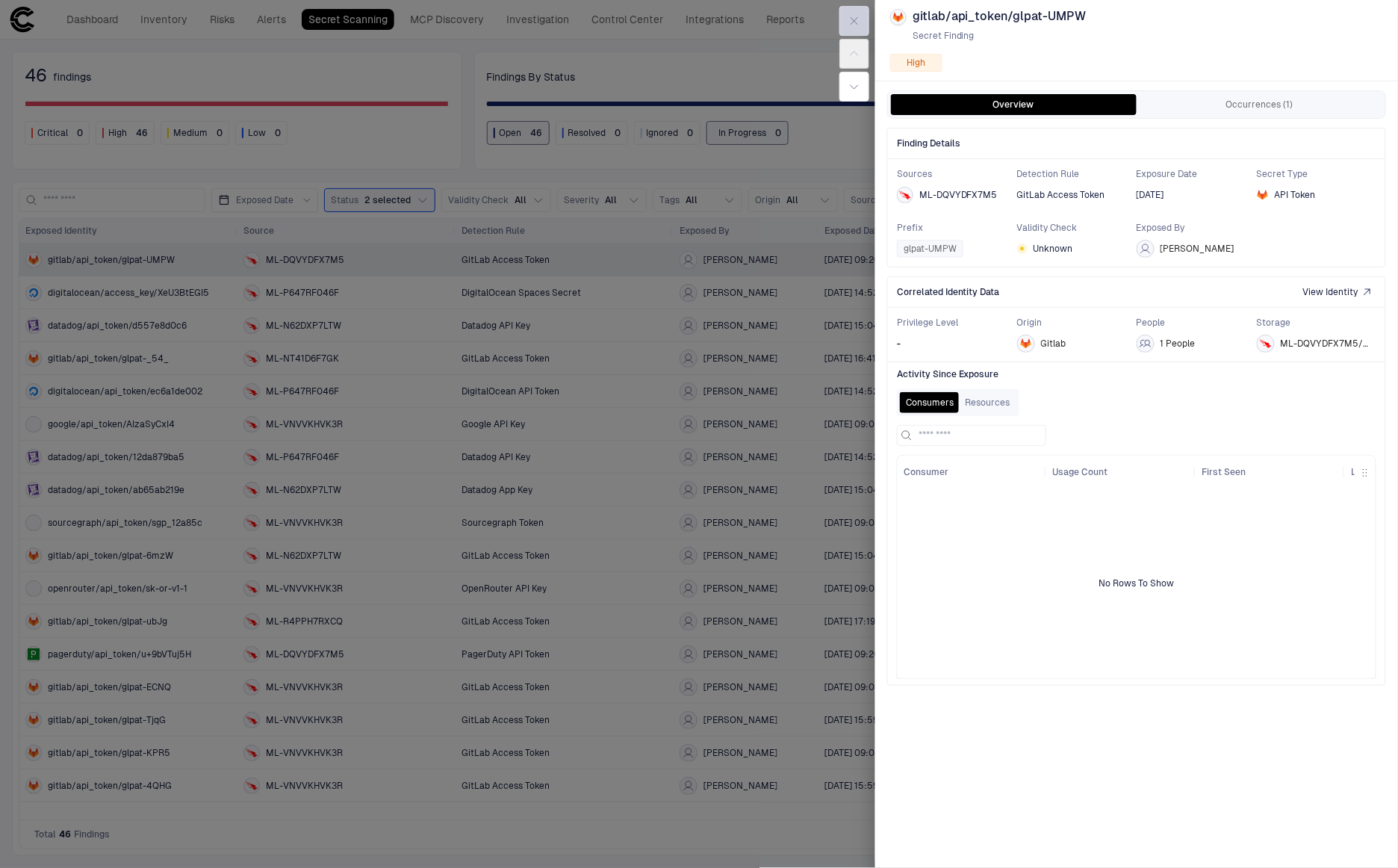
click at [854, 18] on icon "button" at bounding box center [855, 21] width 12 height 12
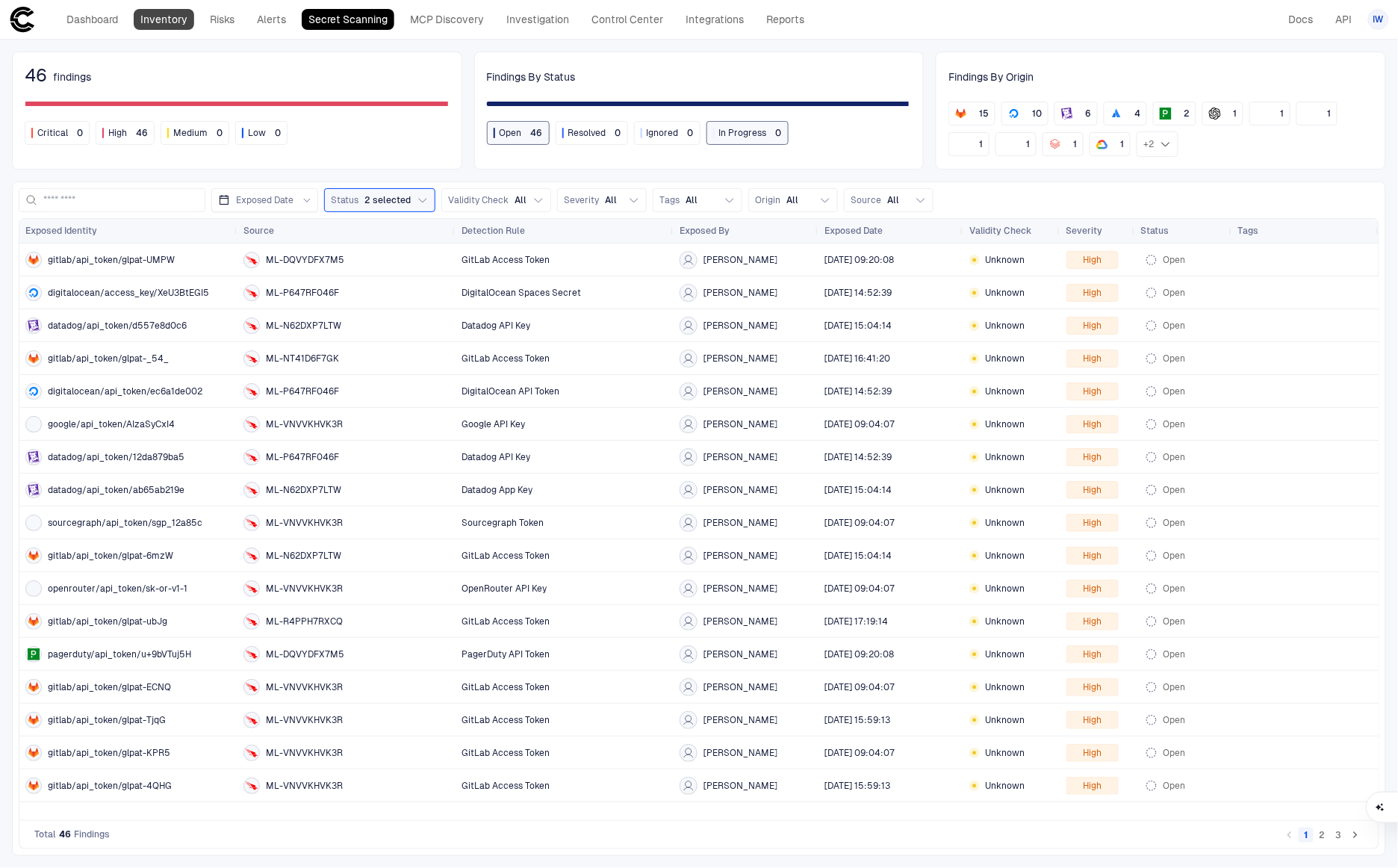
click at [161, 22] on link "Inventory" at bounding box center [164, 19] width 60 height 21
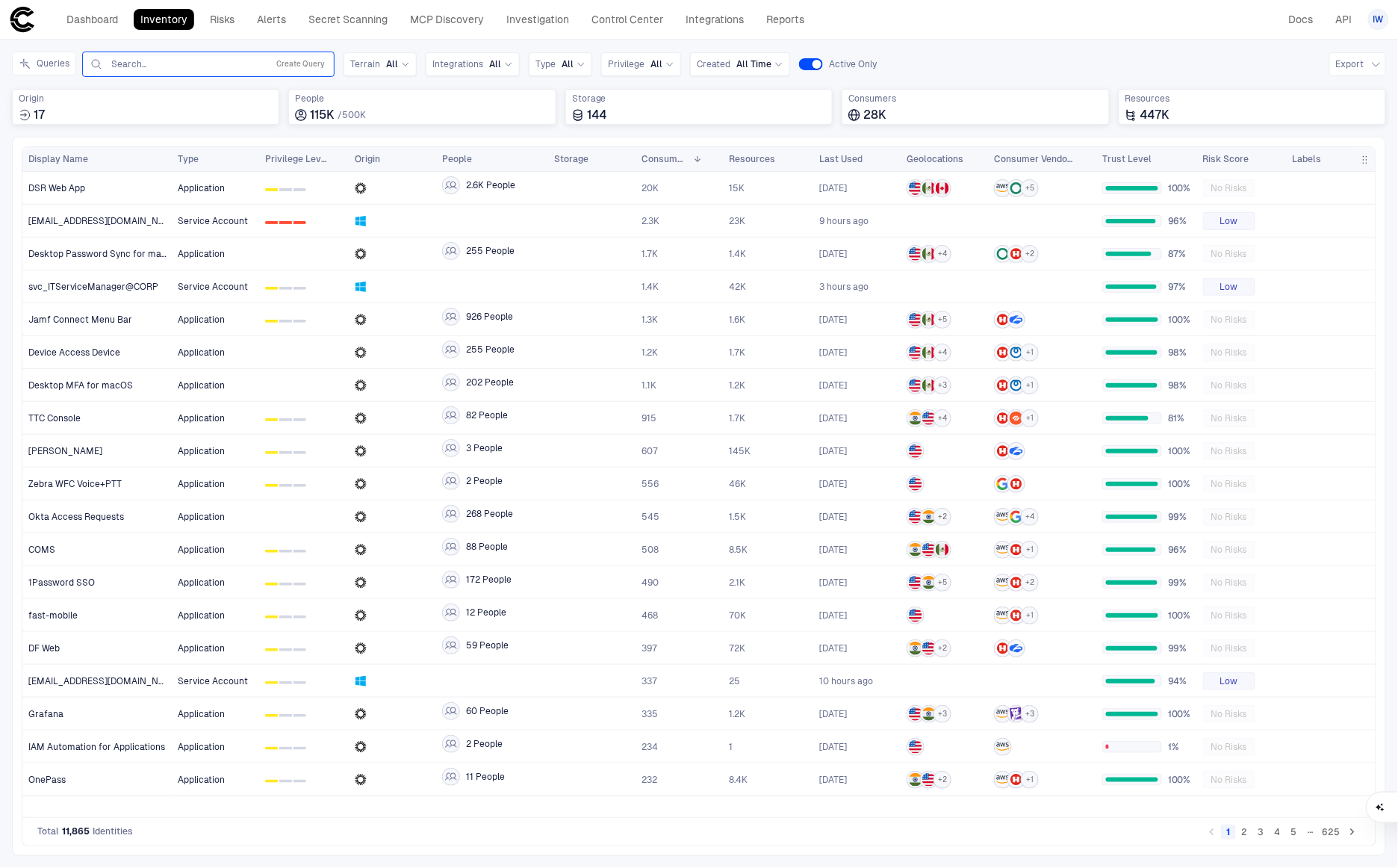
click at [139, 68] on input "text" at bounding box center [186, 64] width 152 height 12
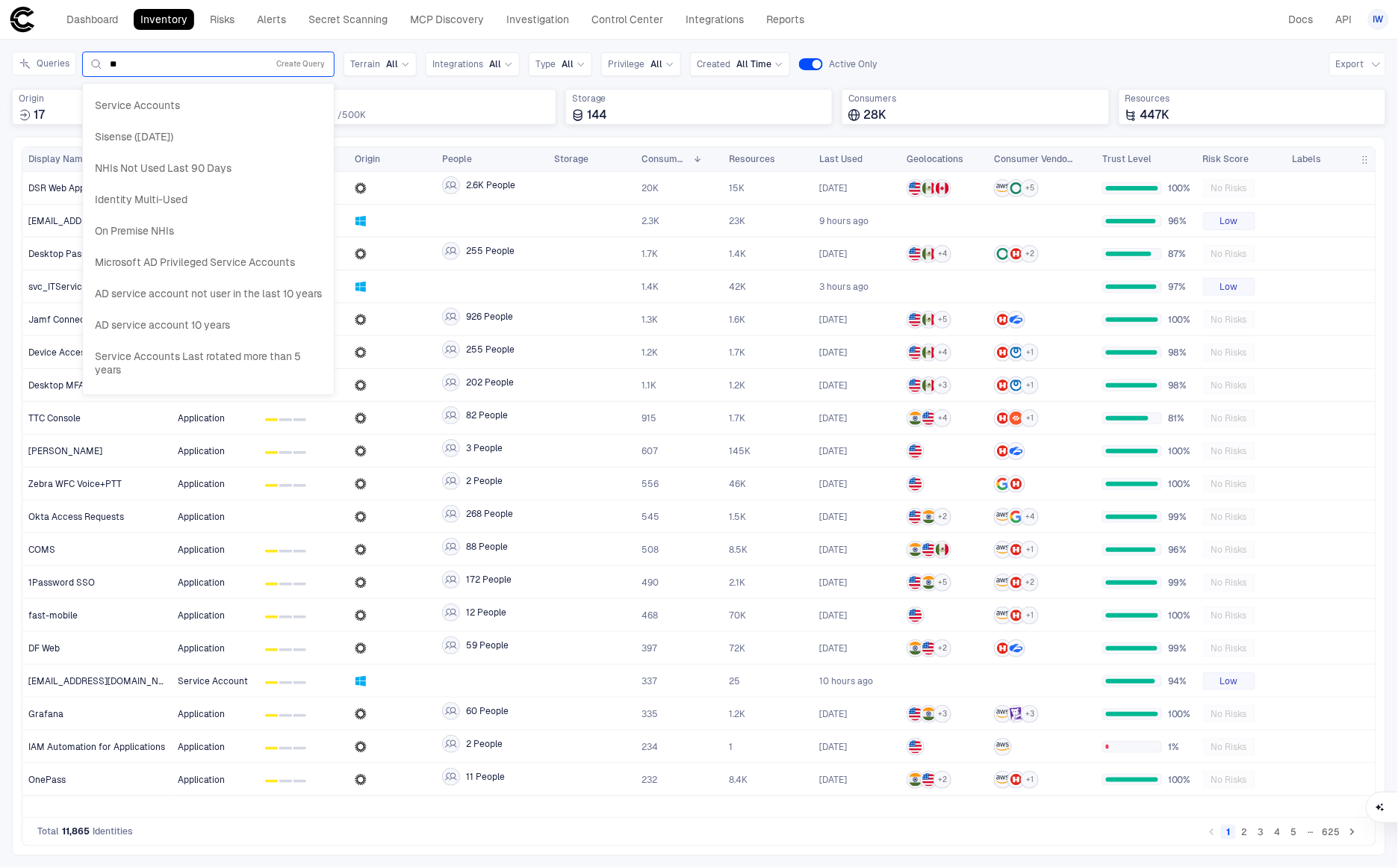
type input "*"
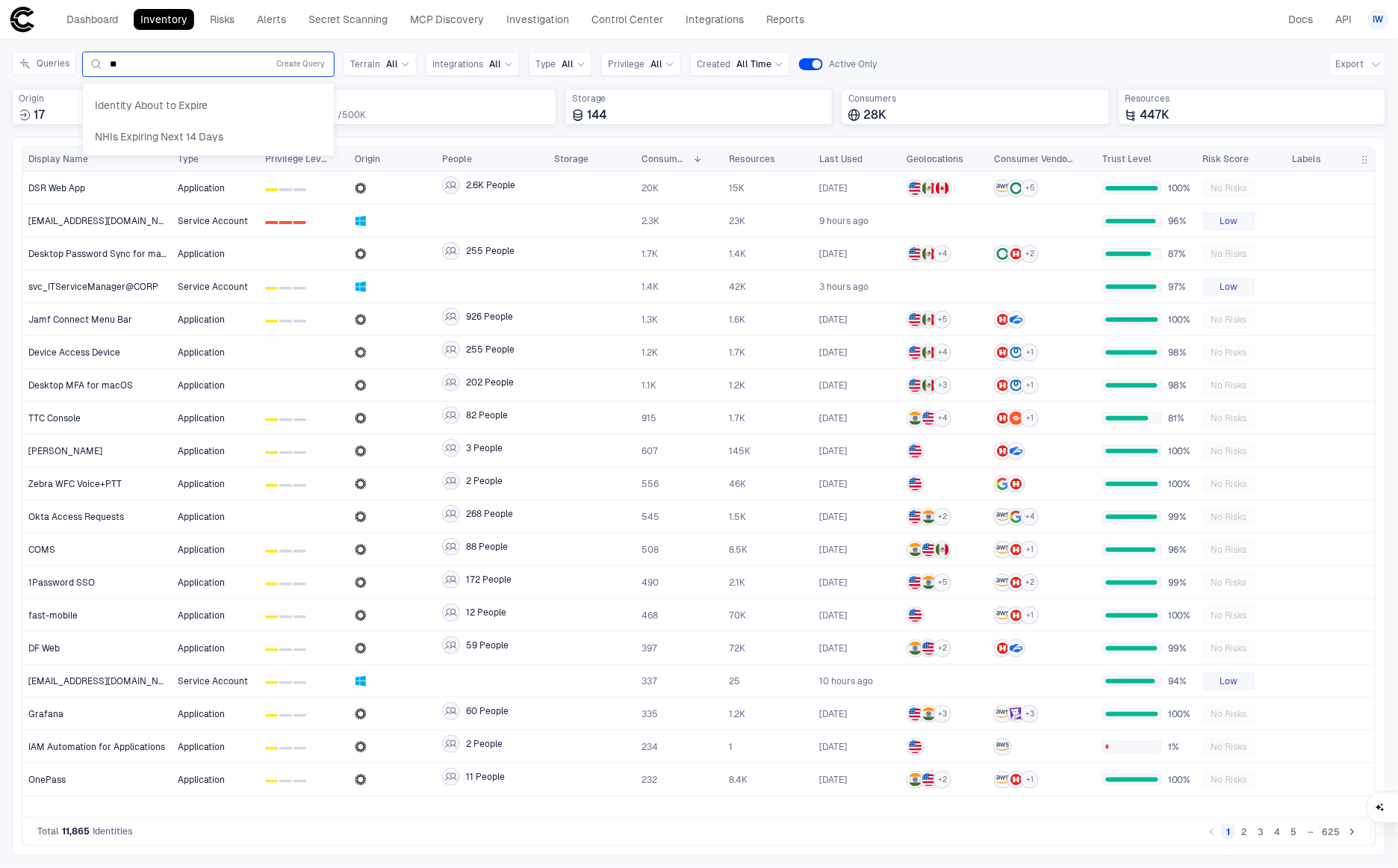
type input "*"
click at [995, 38] on header "Dashboard Inventory Risks Alerts Secret Scanning MCP Discovery Investigation Co…" at bounding box center [699, 19] width 1398 height 39
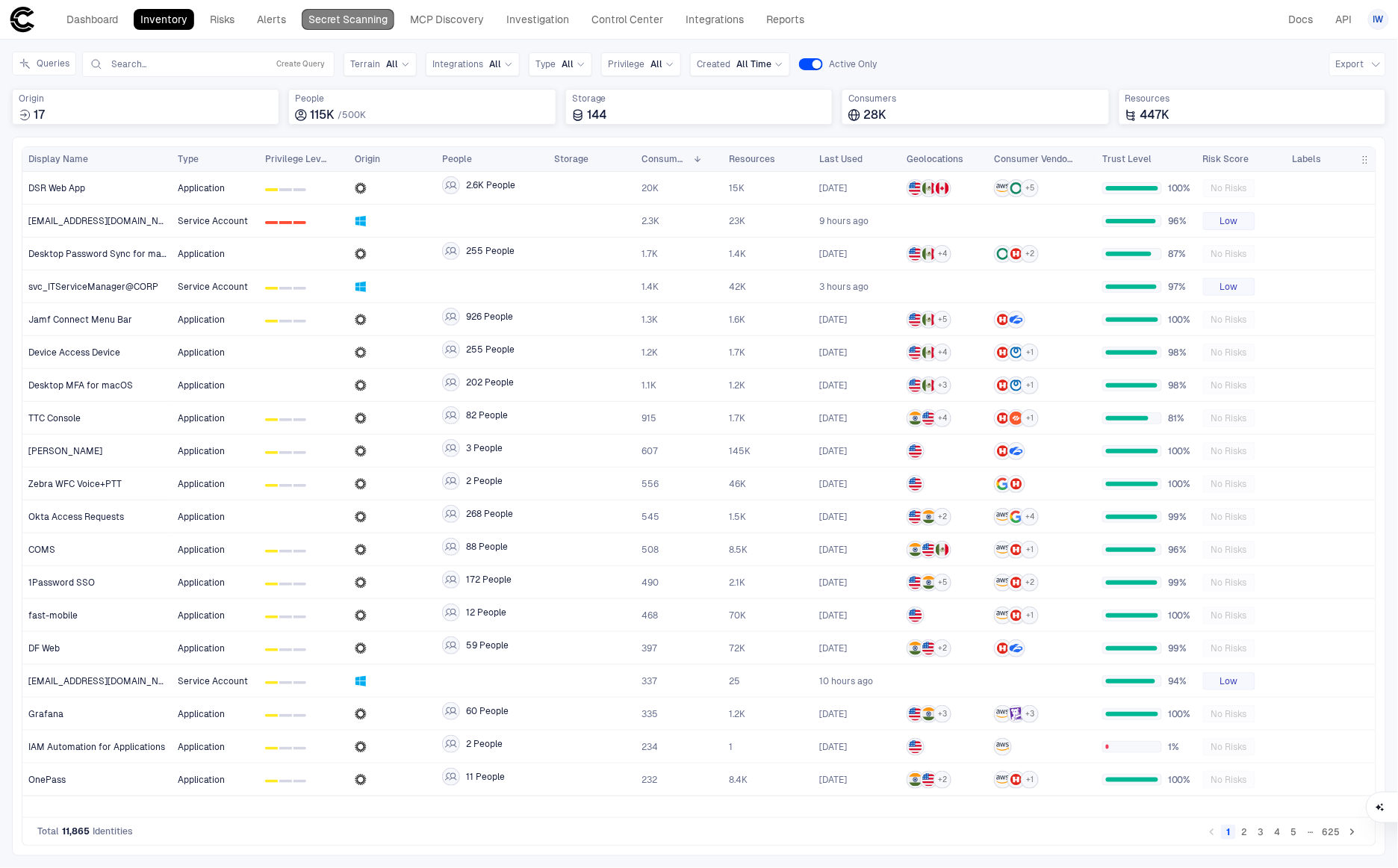
click at [344, 19] on link "Secret Scanning" at bounding box center [348, 19] width 93 height 21
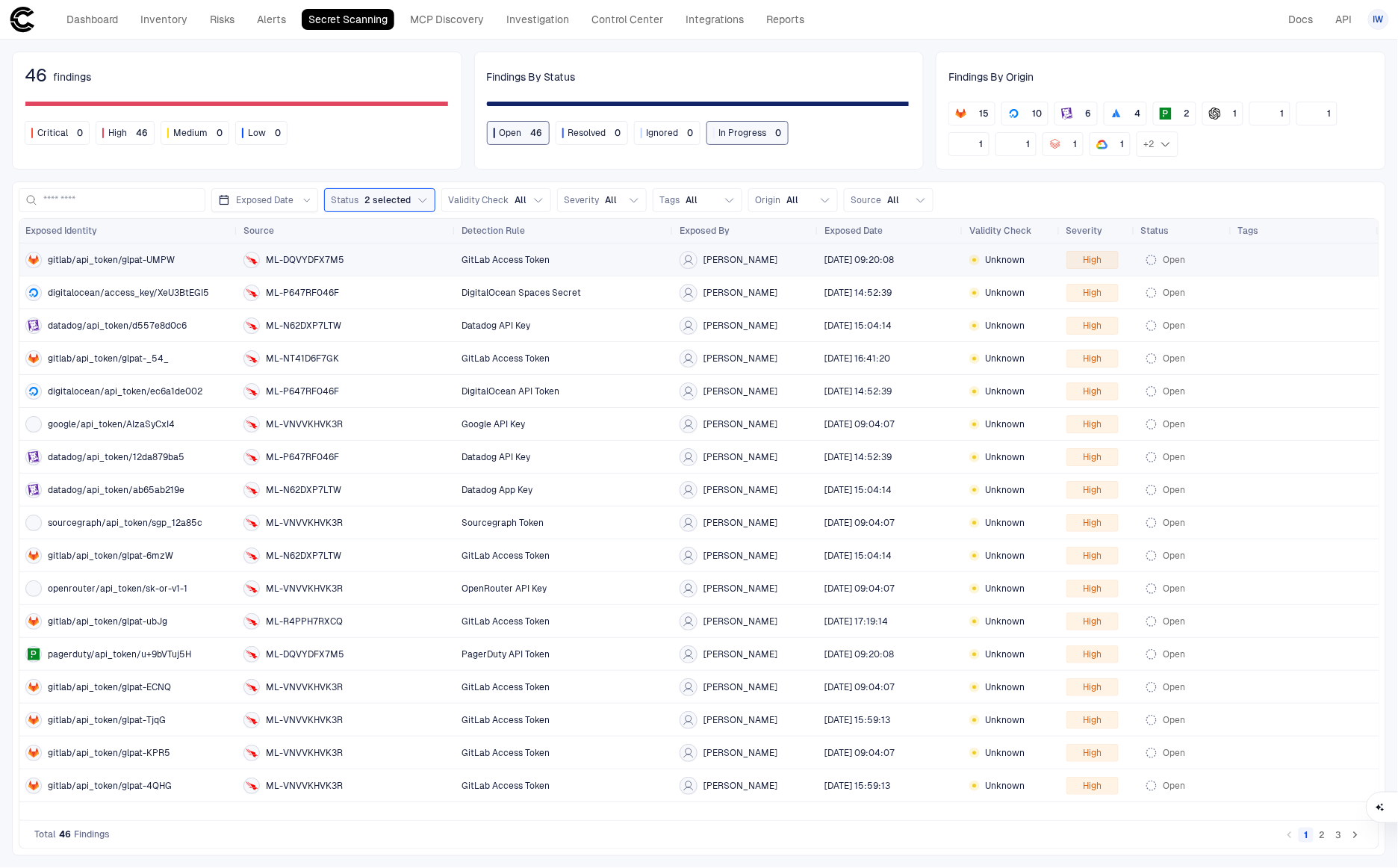
click at [124, 260] on span "gitlab/api_token/glpat-UMPW" at bounding box center [111, 260] width 127 height 12
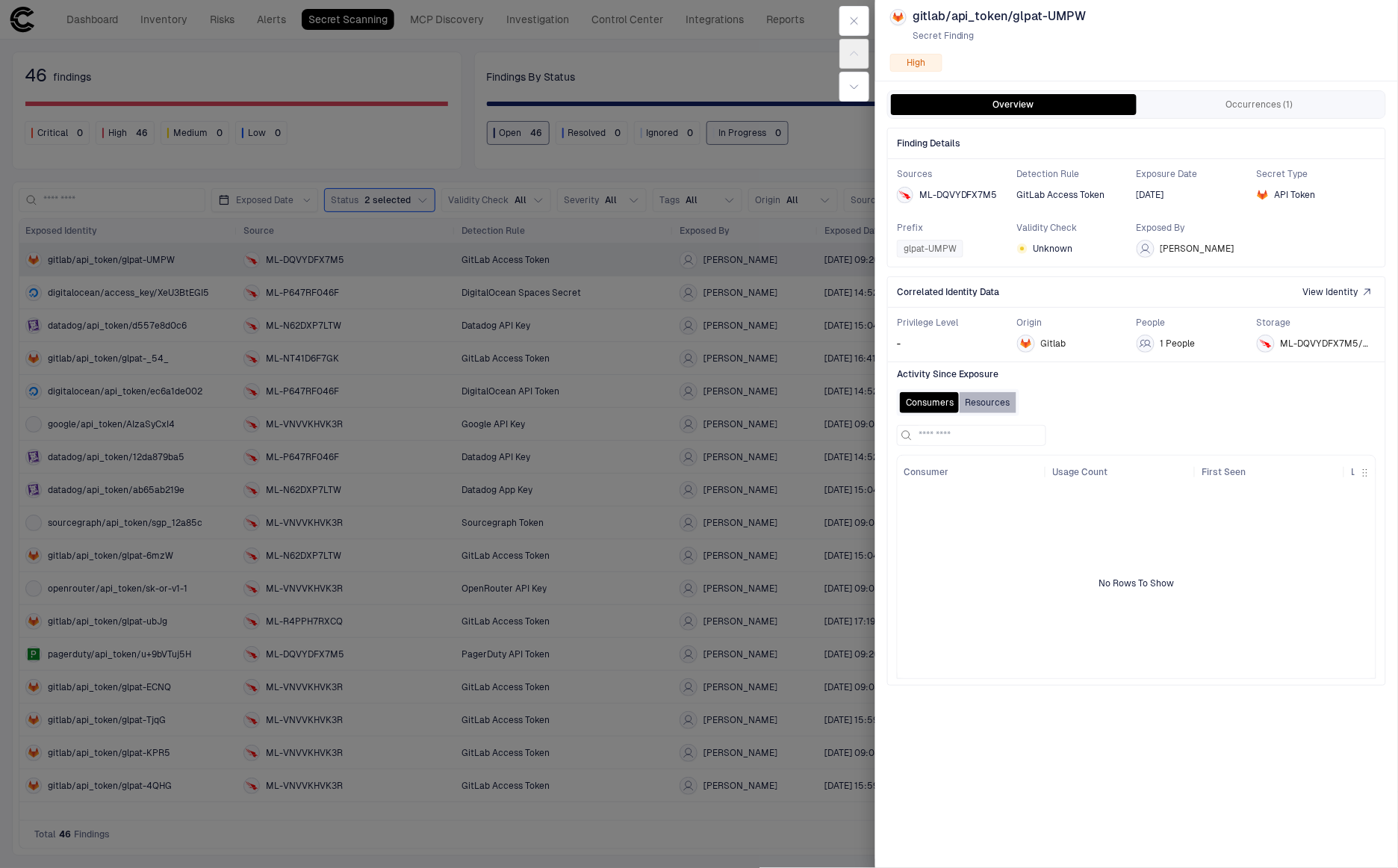
click at [997, 394] on button "Resources" at bounding box center [988, 402] width 57 height 21
click at [937, 404] on button "Consumers" at bounding box center [931, 402] width 60 height 21
click at [936, 255] on div "glpat-UMPW" at bounding box center [931, 248] width 67 height 18
click at [901, 226] on span "Prefix" at bounding box center [957, 228] width 120 height 12
click at [1264, 103] on button "Occurrences (1)" at bounding box center [1259, 104] width 245 height 21
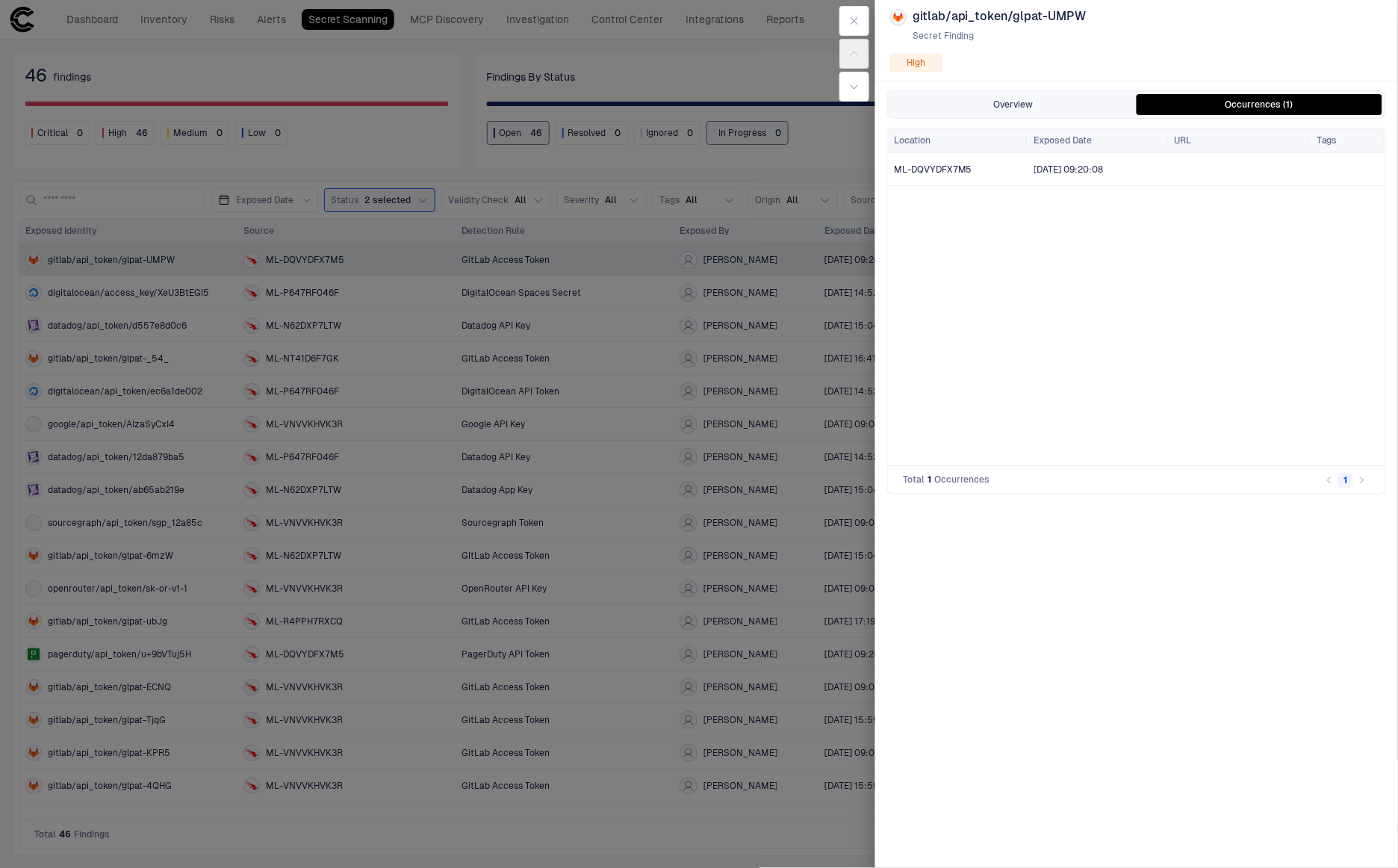
click at [1077, 107] on button "Overview" at bounding box center [1014, 104] width 245 height 21
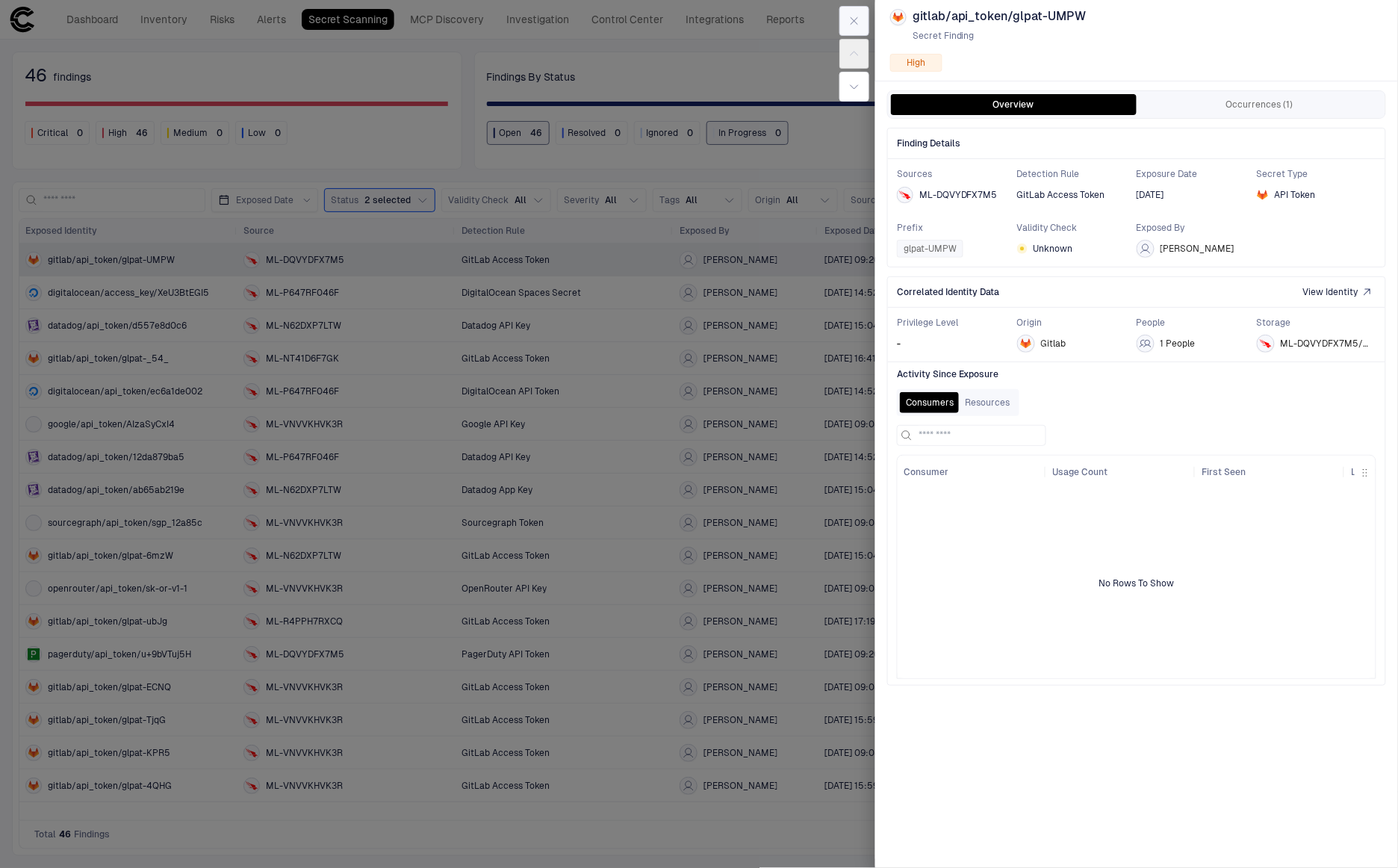
click at [857, 19] on icon "button" at bounding box center [855, 21] width 12 height 12
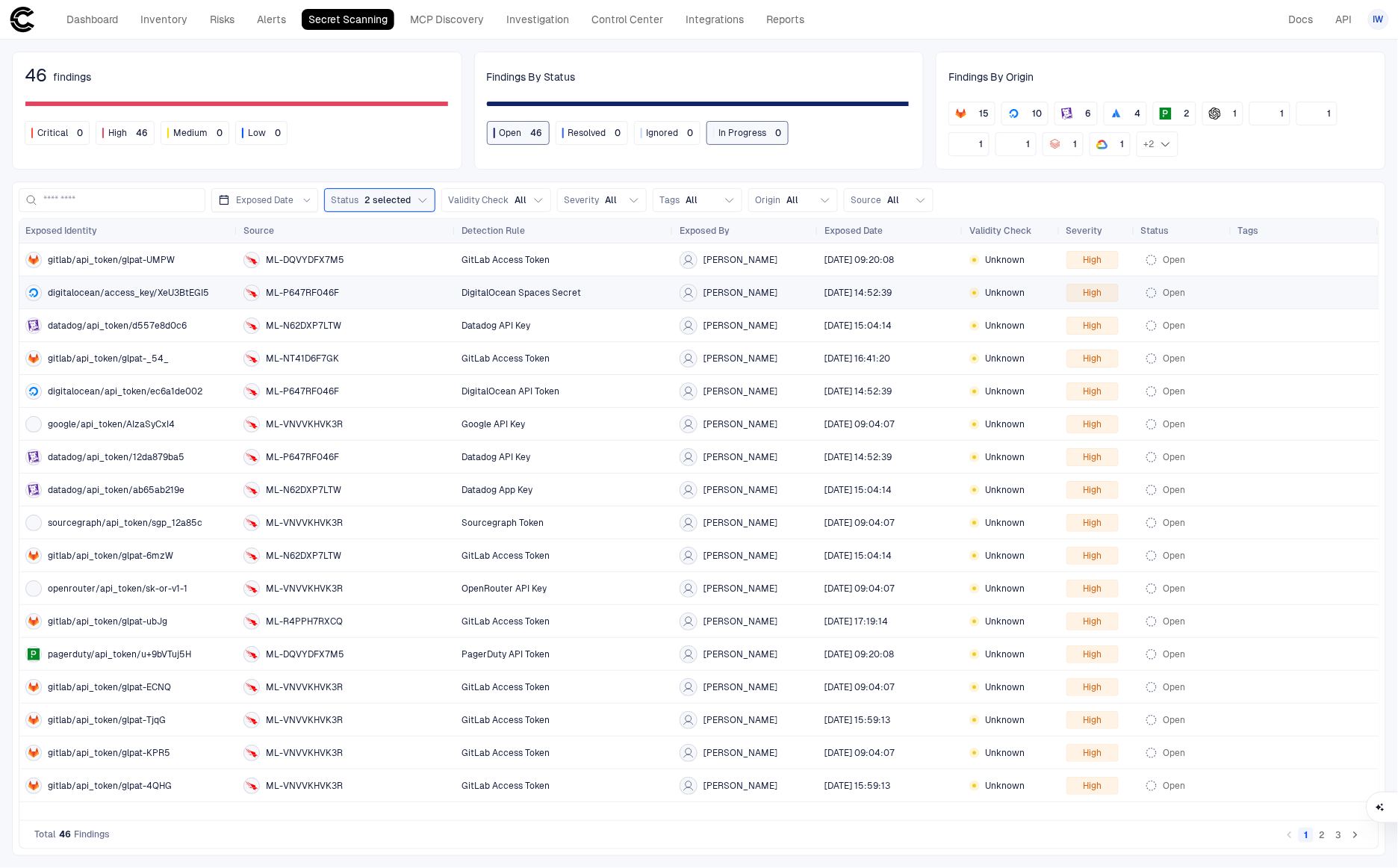
click at [122, 294] on span "digitalocean/access_key/XeU3BtEGI5" at bounding box center [128, 293] width 161 height 12
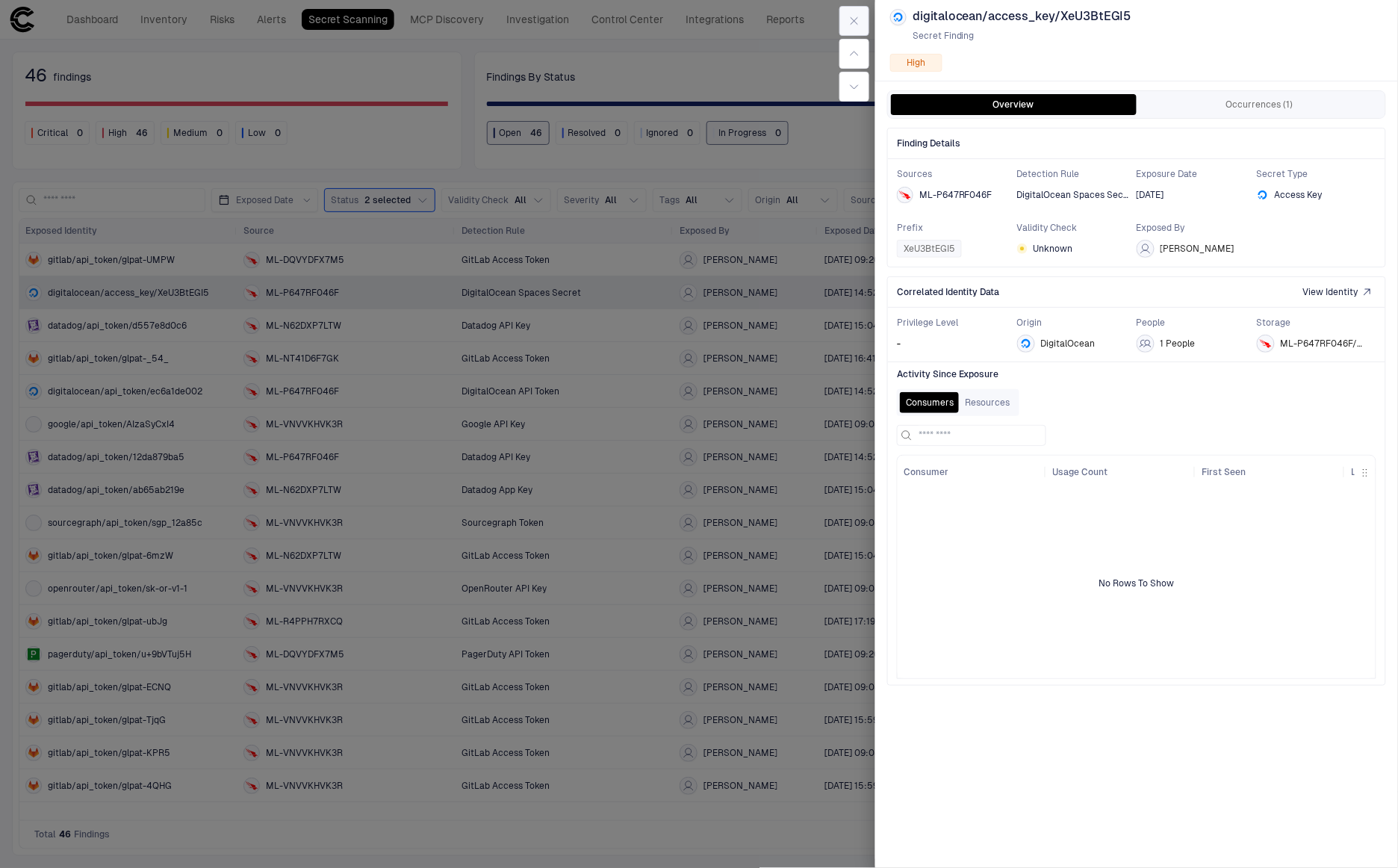
click at [866, 29] on button "button" at bounding box center [855, 21] width 30 height 30
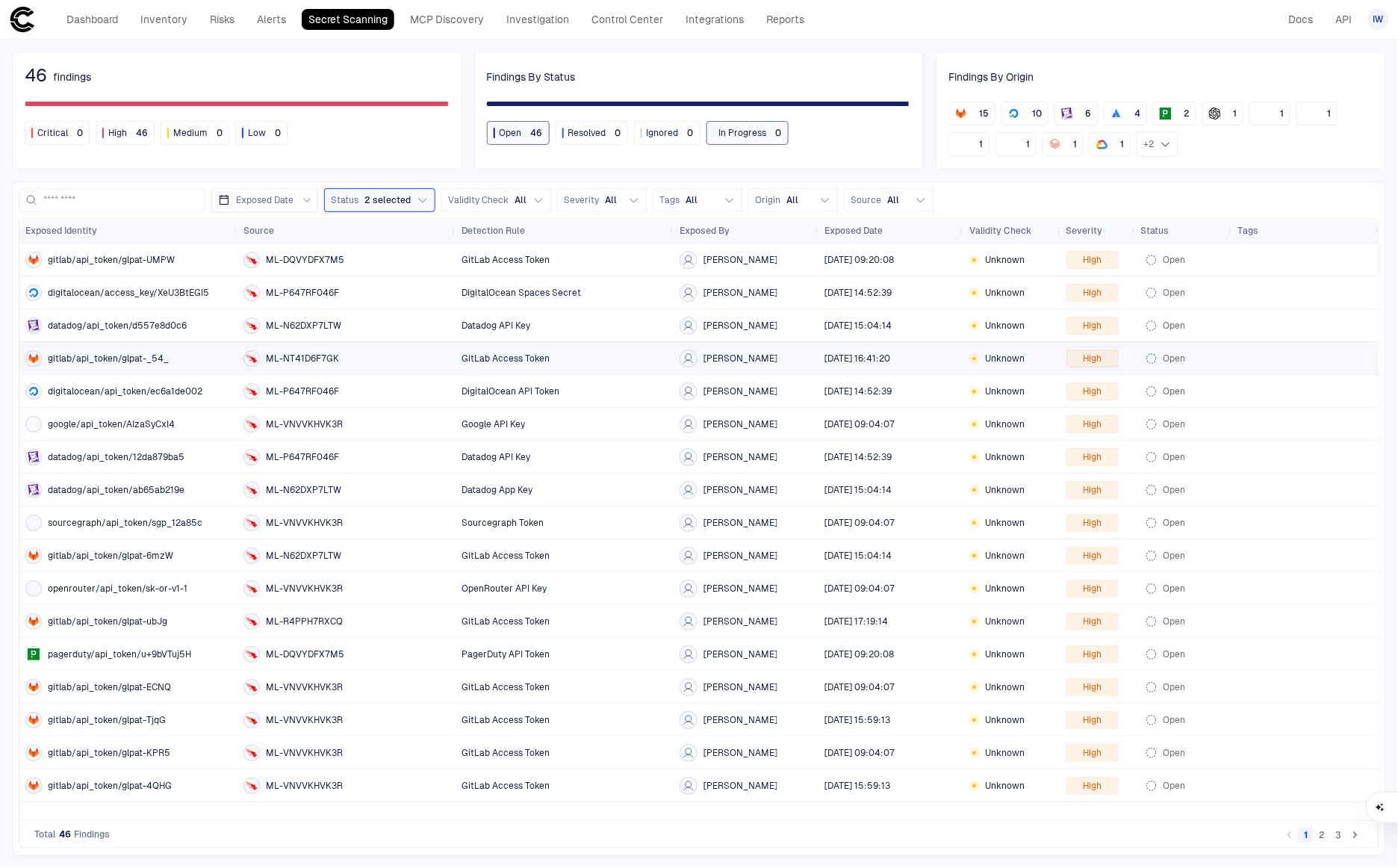
click at [114, 361] on span "gitlab/api_token/glpat-_54_" at bounding box center [108, 358] width 121 height 12
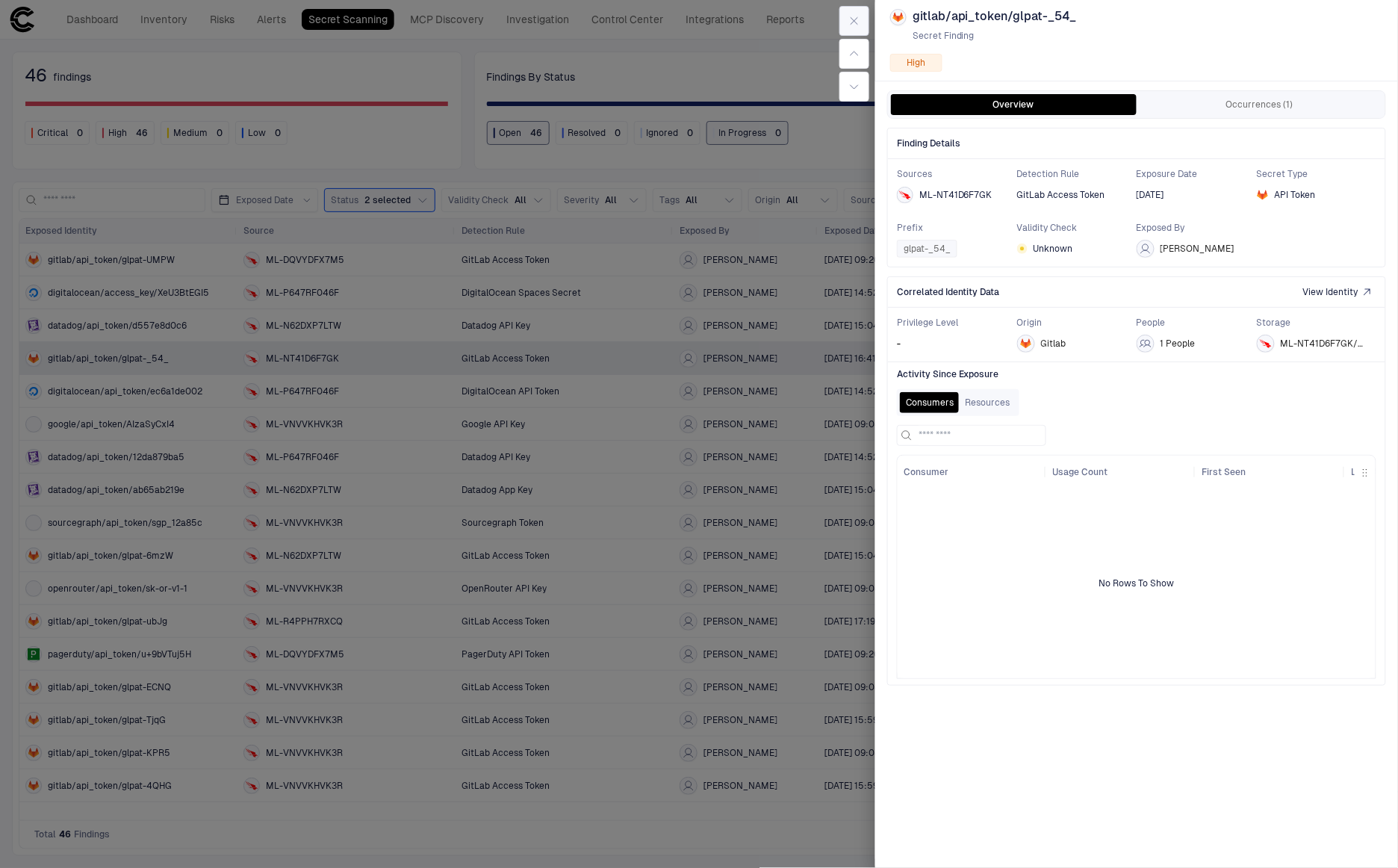
click at [849, 17] on icon "button" at bounding box center [855, 21] width 12 height 12
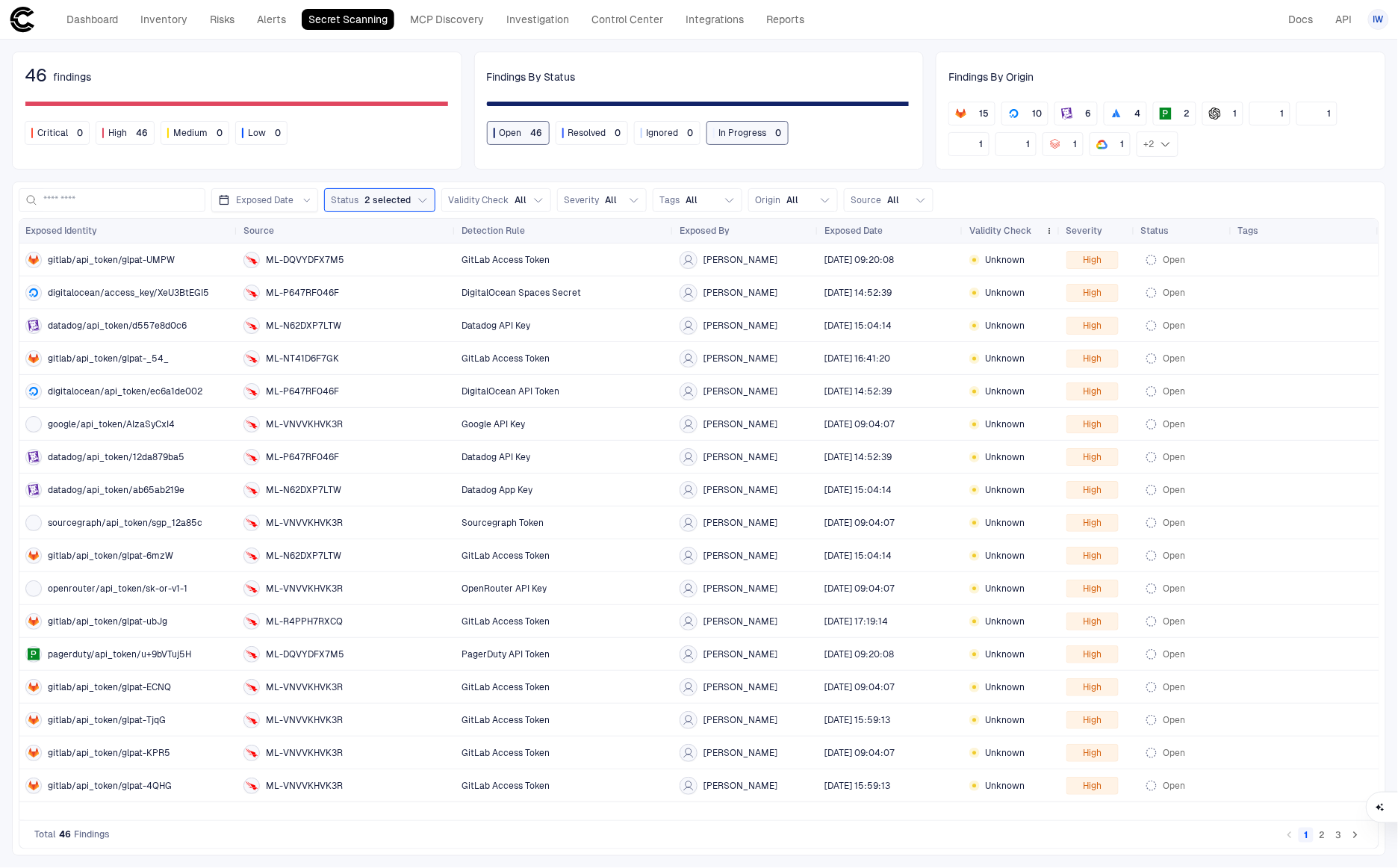
click at [1012, 228] on span "Validity Check" at bounding box center [1001, 230] width 63 height 12
click at [1049, 234] on span at bounding box center [1050, 230] width 9 height 9
click at [1052, 186] on div "Exposed Date Status 2 selected Validity Check All Severity All Tags All Origin …" at bounding box center [699, 518] width 1375 height 674
click at [153, 517] on span "sourcegraph/api_token/sgp_12a85c" at bounding box center [124, 522] width 154 height 12
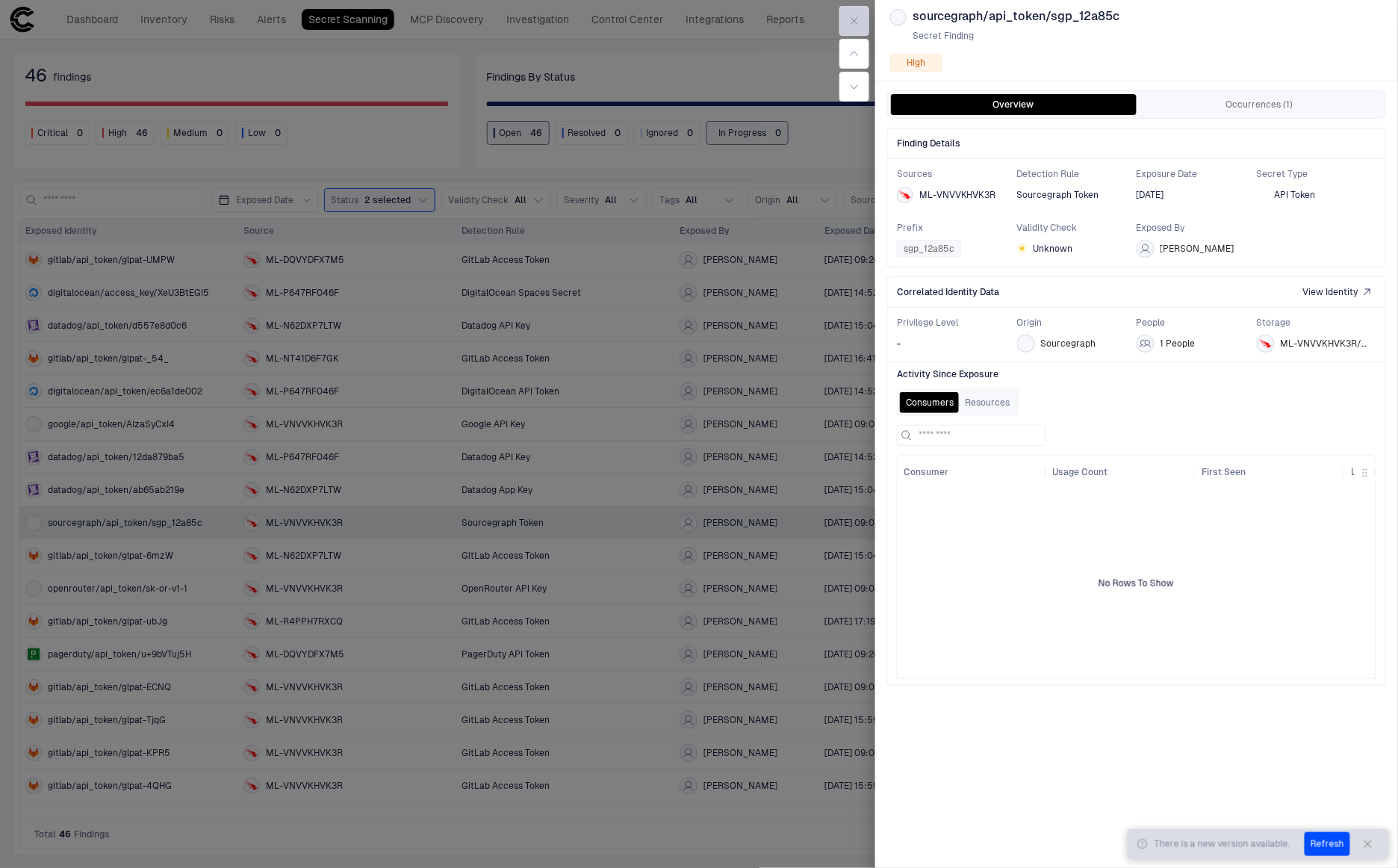
click at [851, 23] on icon "button" at bounding box center [855, 21] width 7 height 7
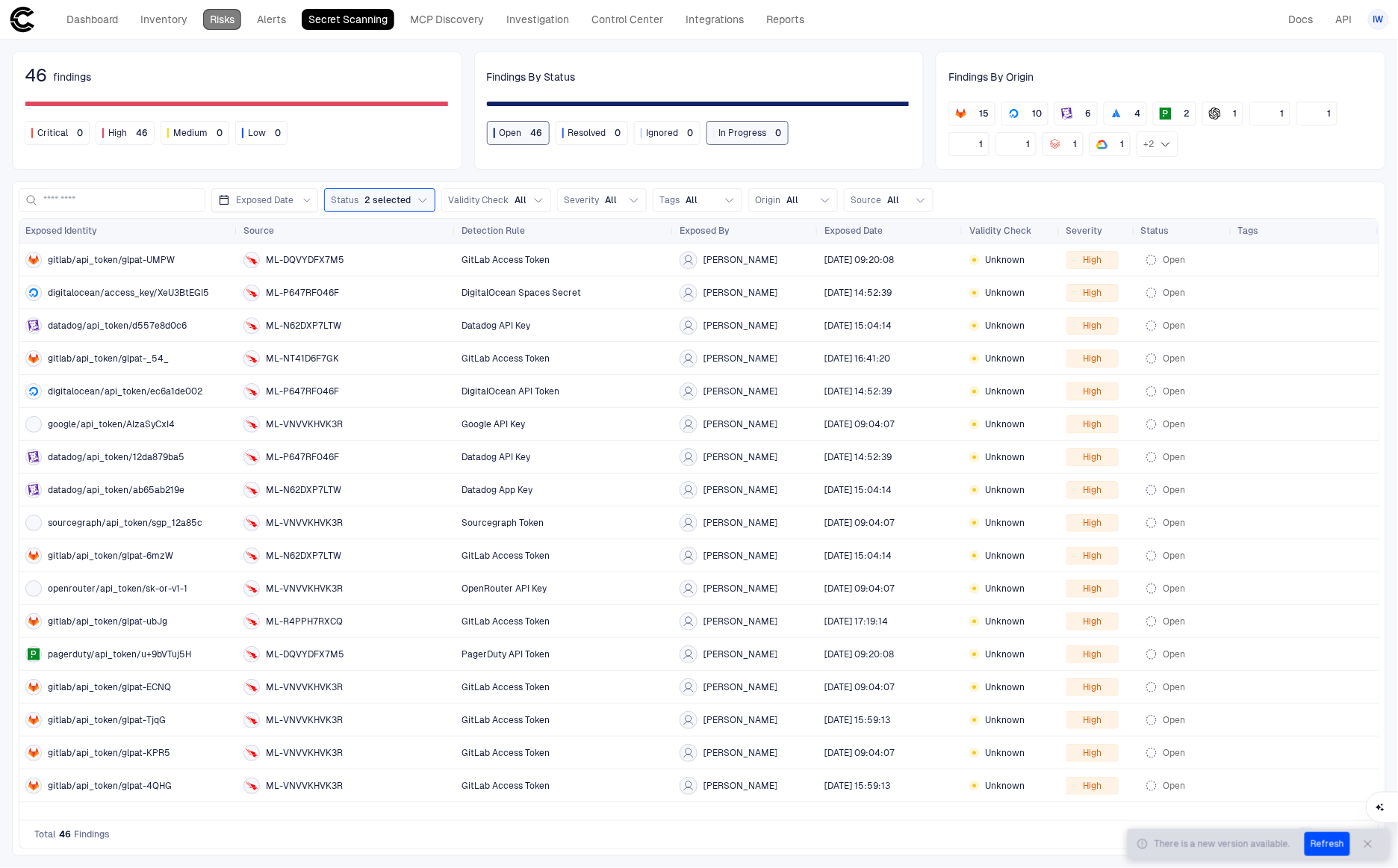
click at [209, 22] on link "Risks" at bounding box center [222, 19] width 38 height 21
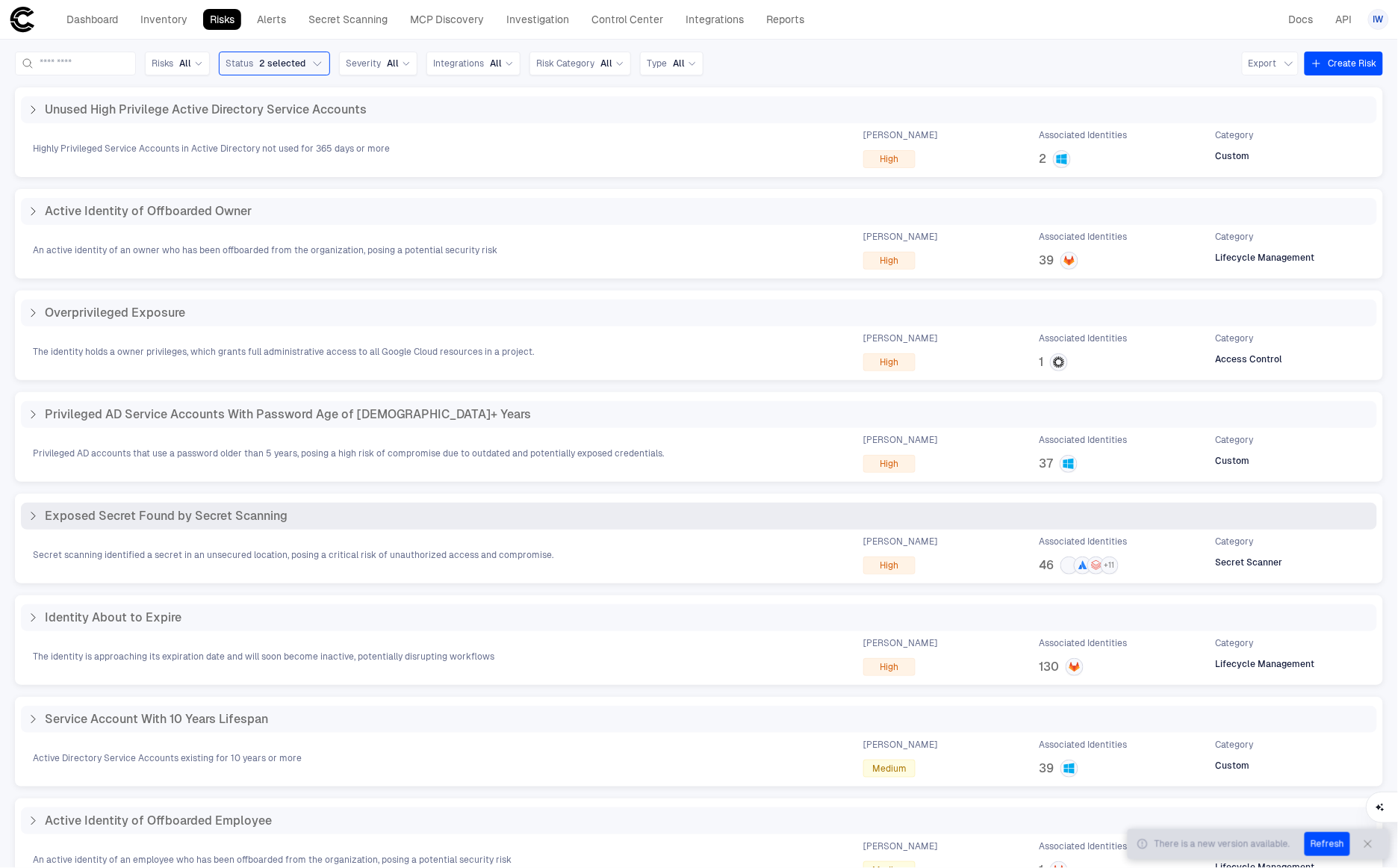
click at [220, 517] on span "Exposed Secret Found by Secret Scanning" at bounding box center [166, 517] width 243 height 15
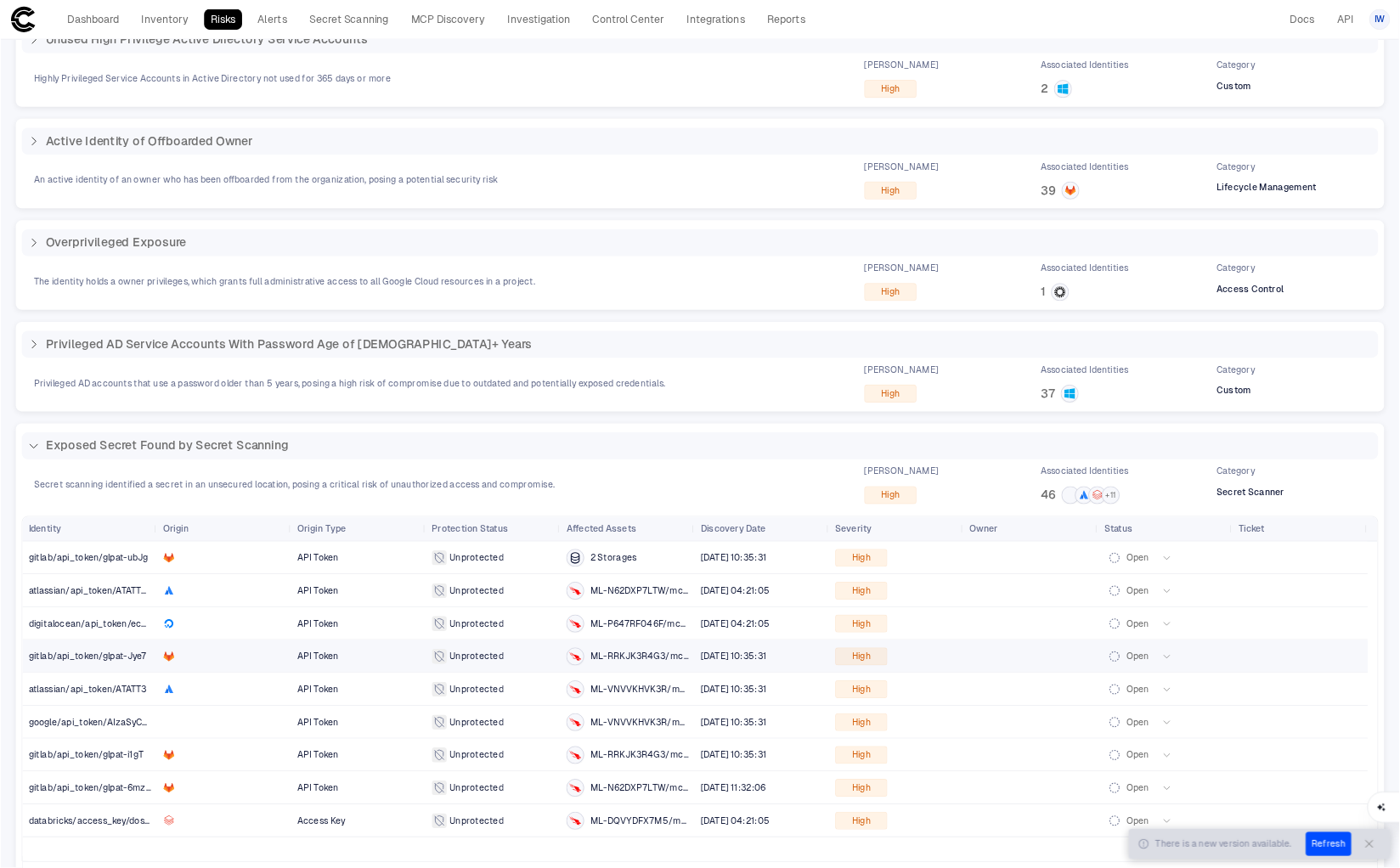
scroll to position [286, 0]
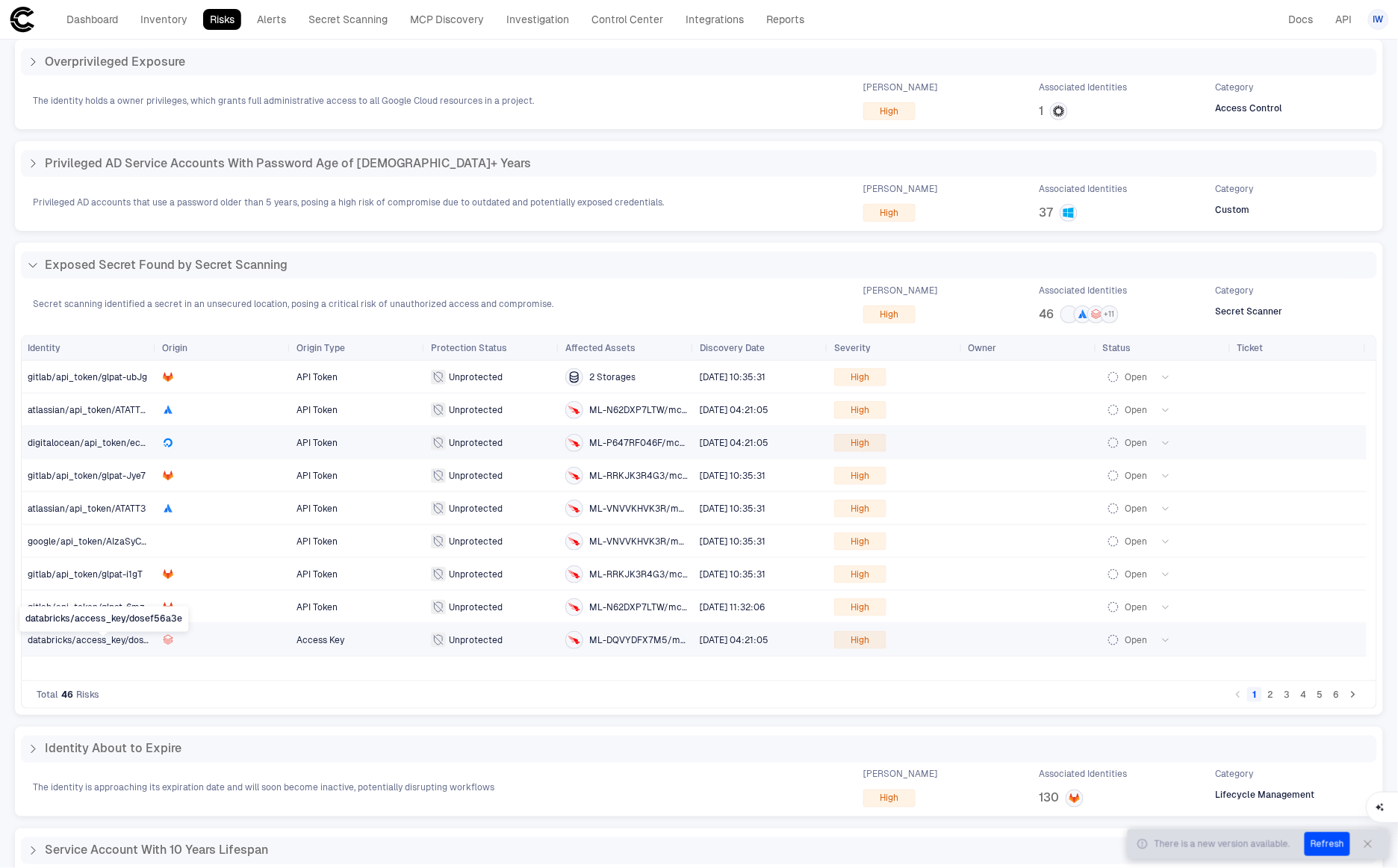
click at [82, 637] on span "databricks/access_key/dosef56a3e" at bounding box center [103, 640] width 152 height 11
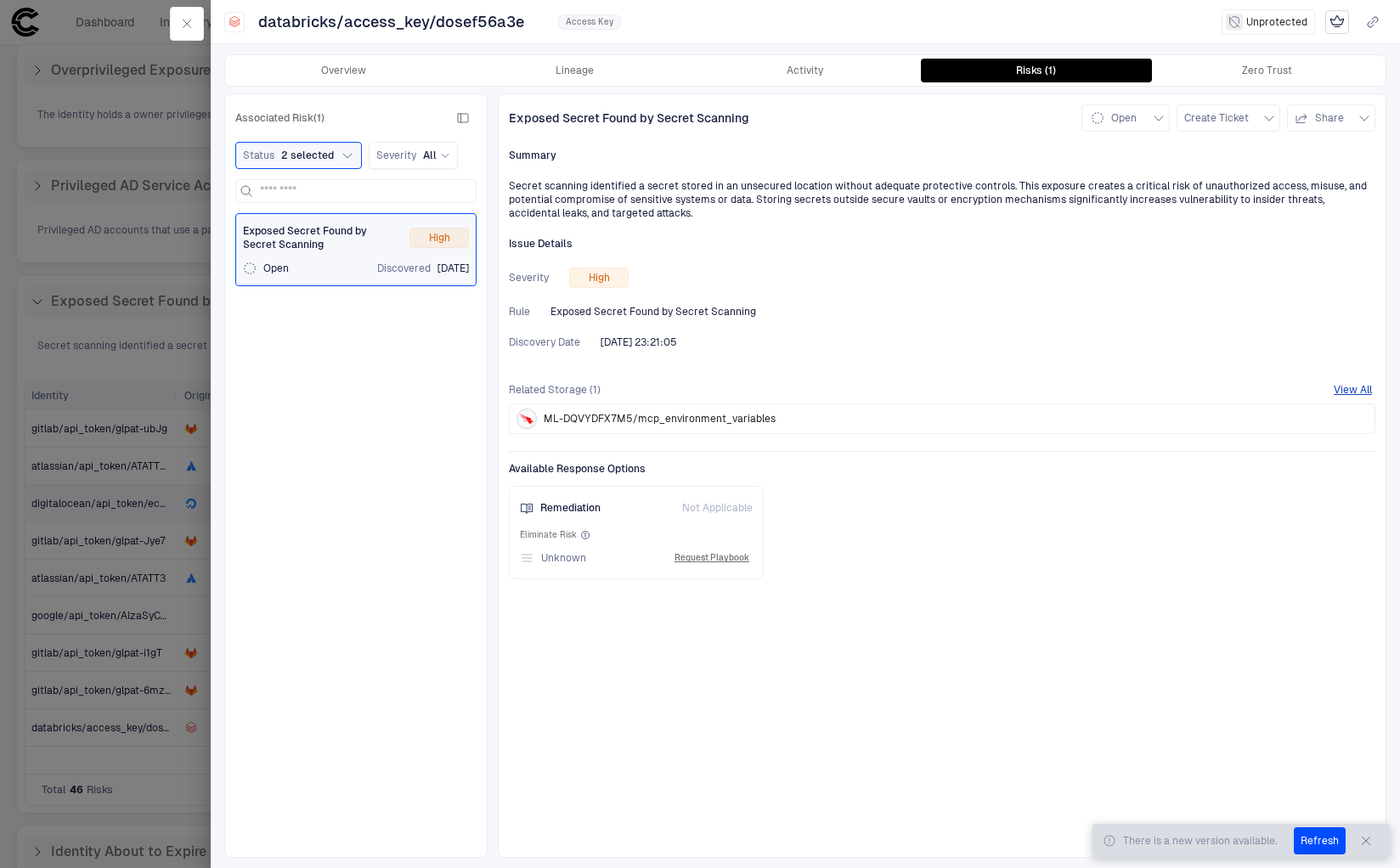
scroll to position [286, 0]
click at [576, 75] on button "Lineage" at bounding box center [574, 70] width 231 height 24
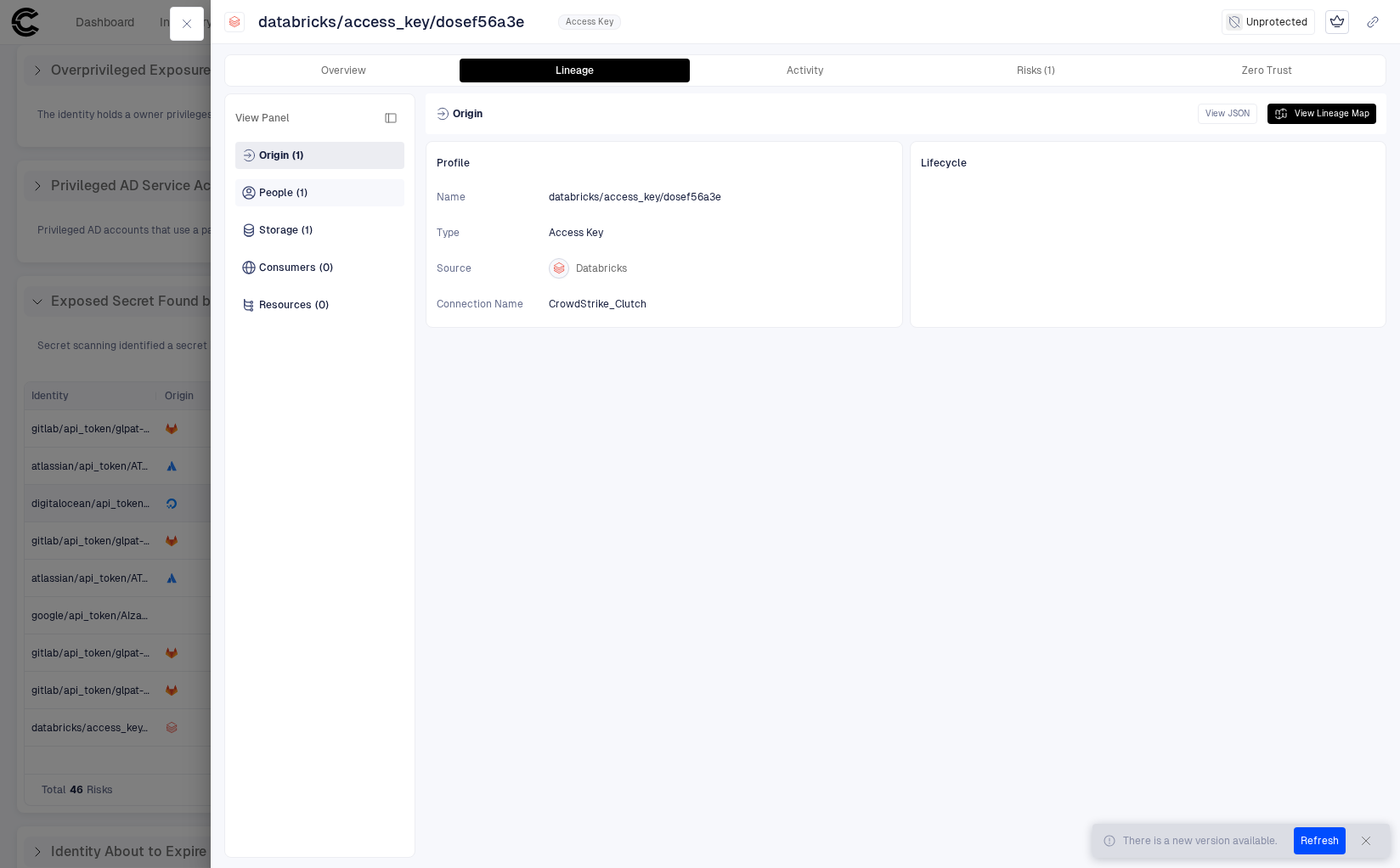
click at [330, 203] on div "People (1)" at bounding box center [320, 193] width 169 height 28
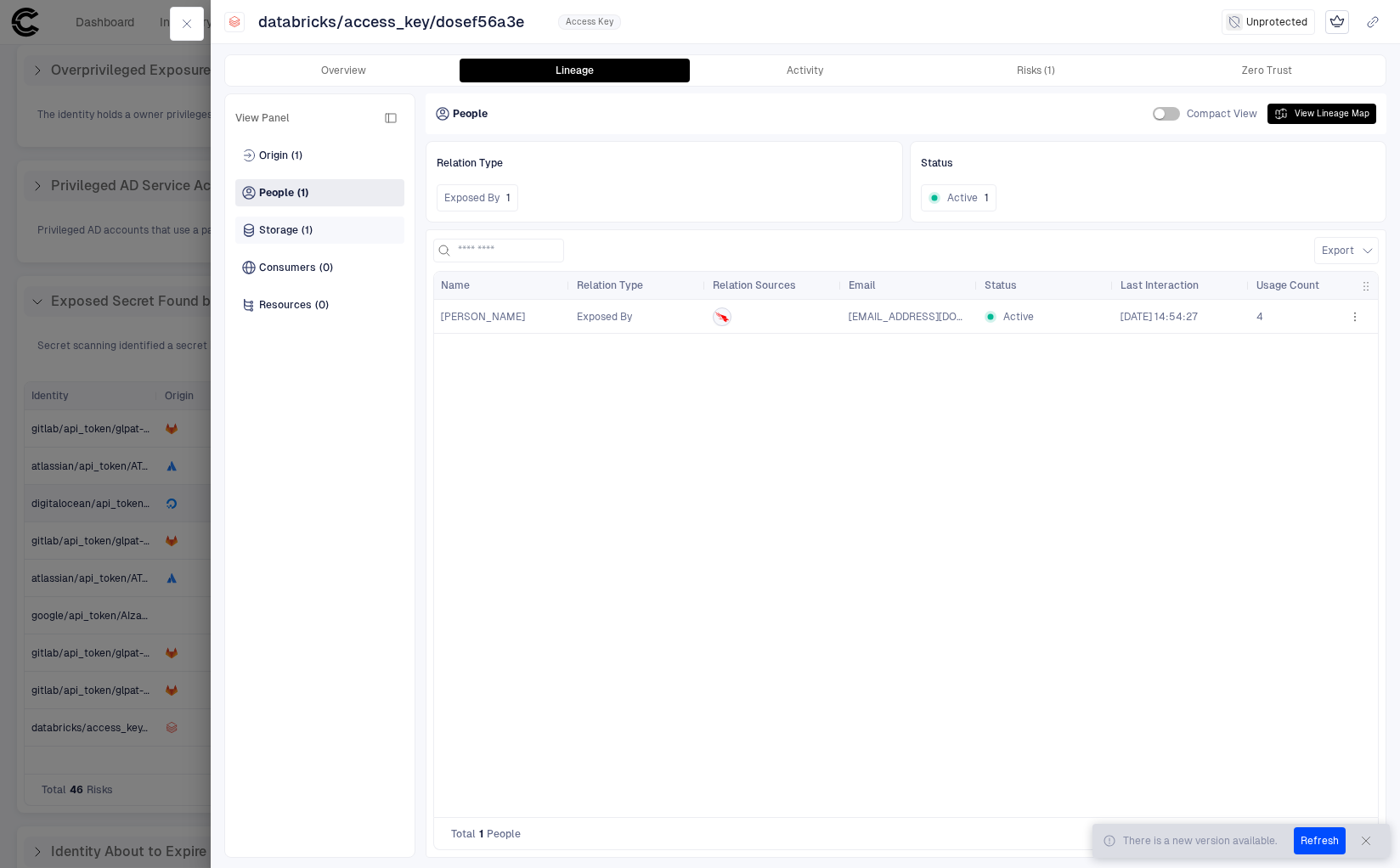
click at [315, 216] on div "Storage (1)" at bounding box center [320, 230] width 169 height 28
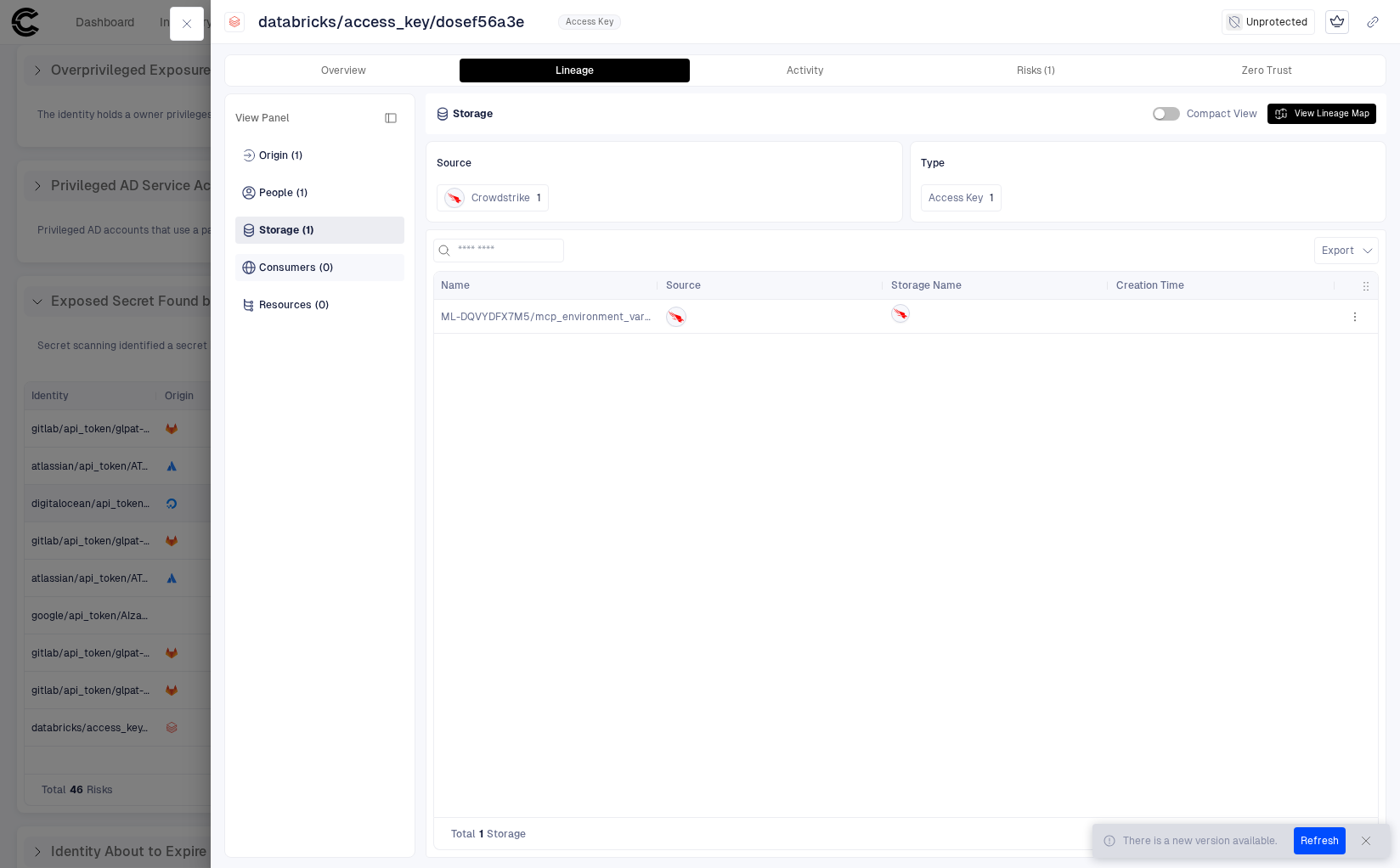
click at [335, 266] on div "Consumers (0)" at bounding box center [320, 268] width 169 height 28
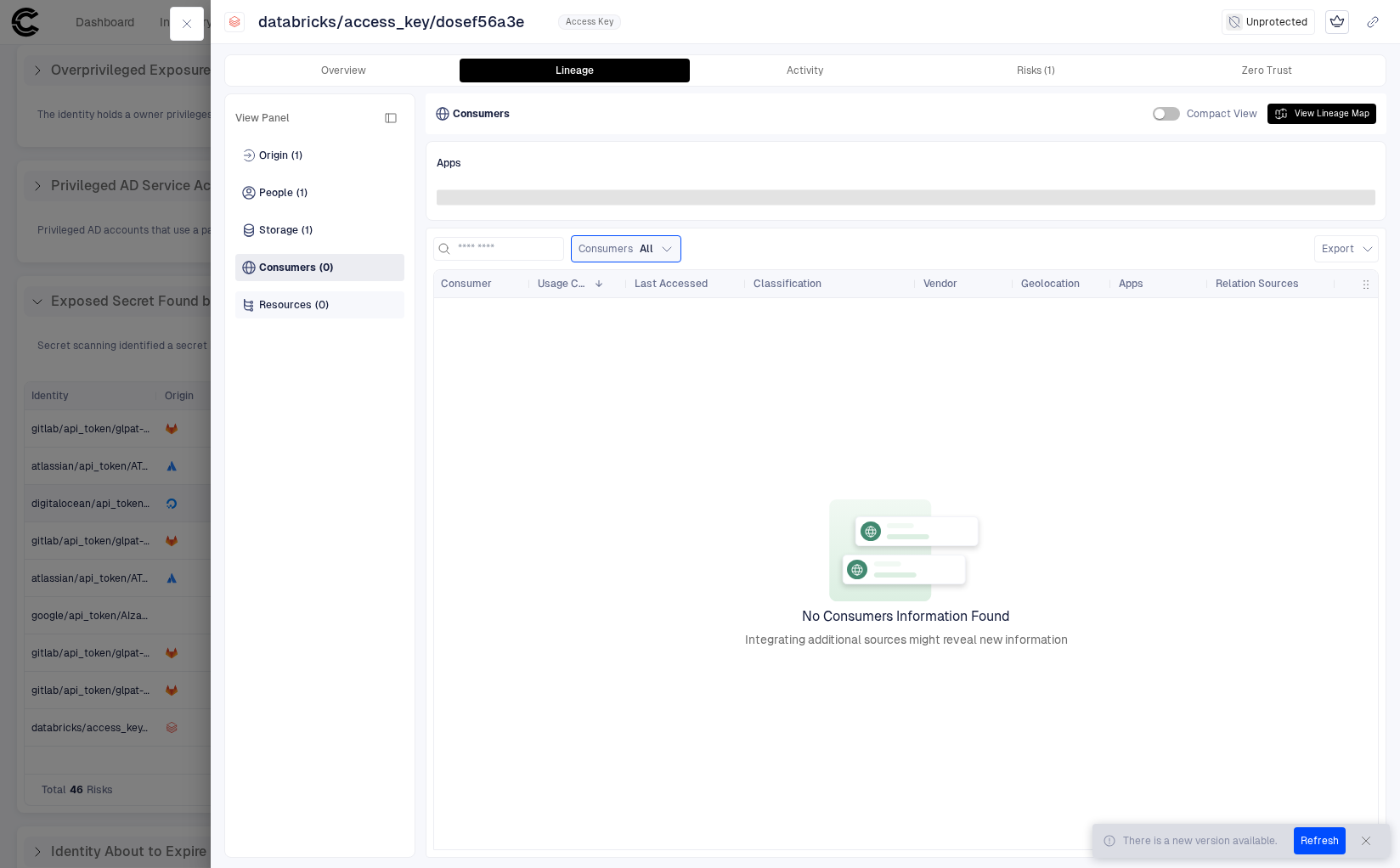
click at [332, 318] on div "Resources (0)" at bounding box center [320, 305] width 169 height 28
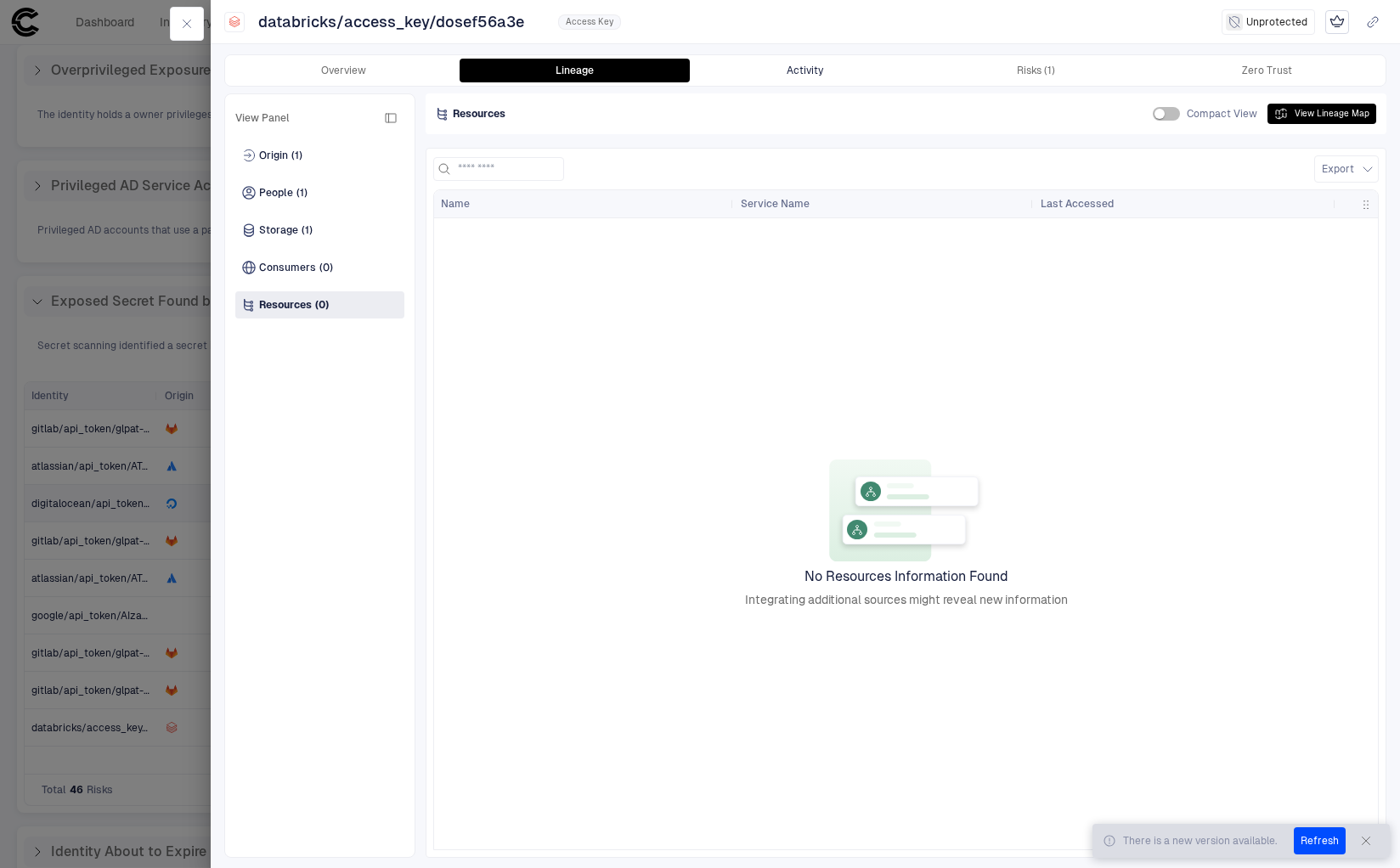
click at [810, 74] on button "Activity" at bounding box center [805, 70] width 231 height 24
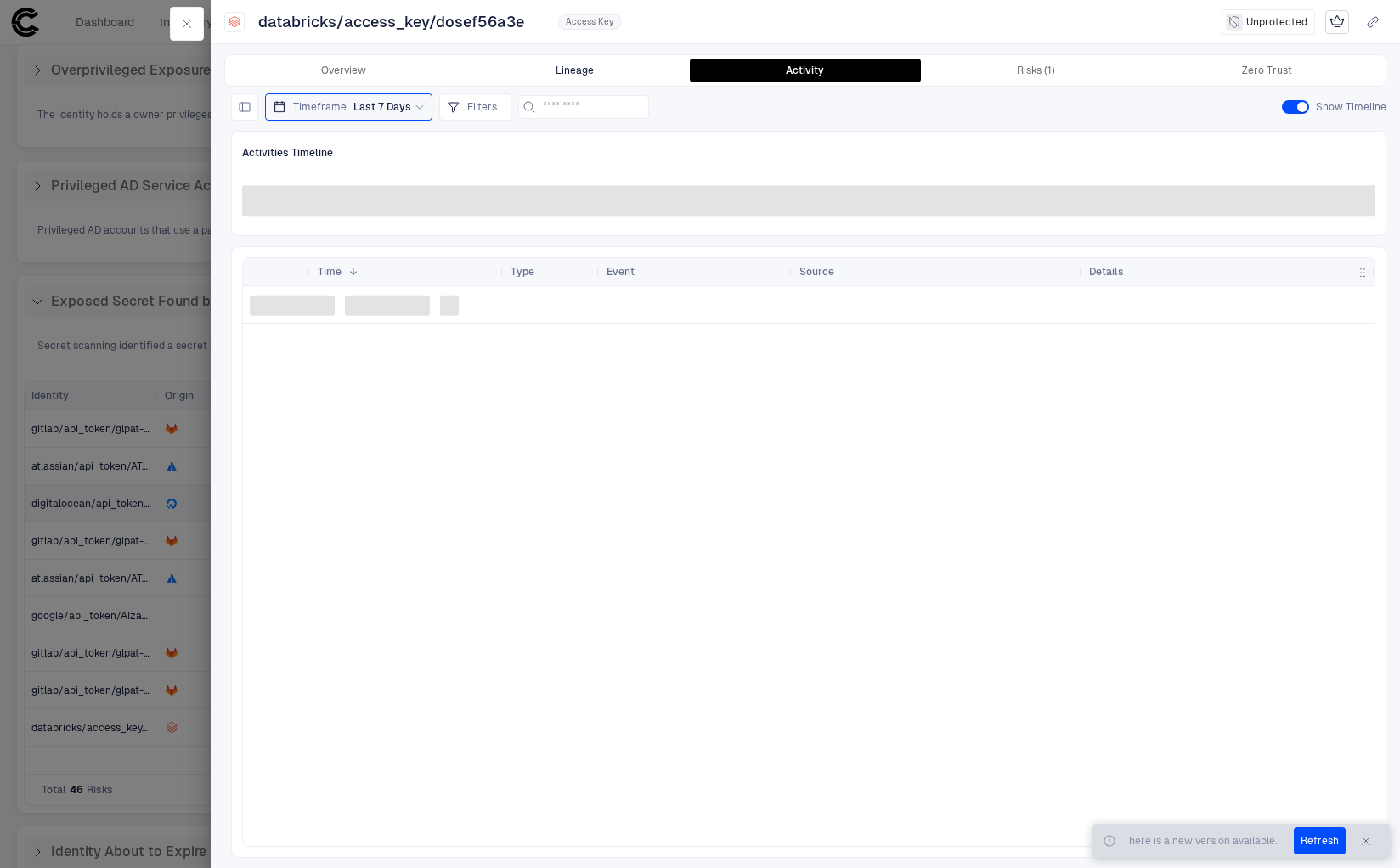
click at [607, 75] on button "Lineage" at bounding box center [574, 70] width 231 height 24
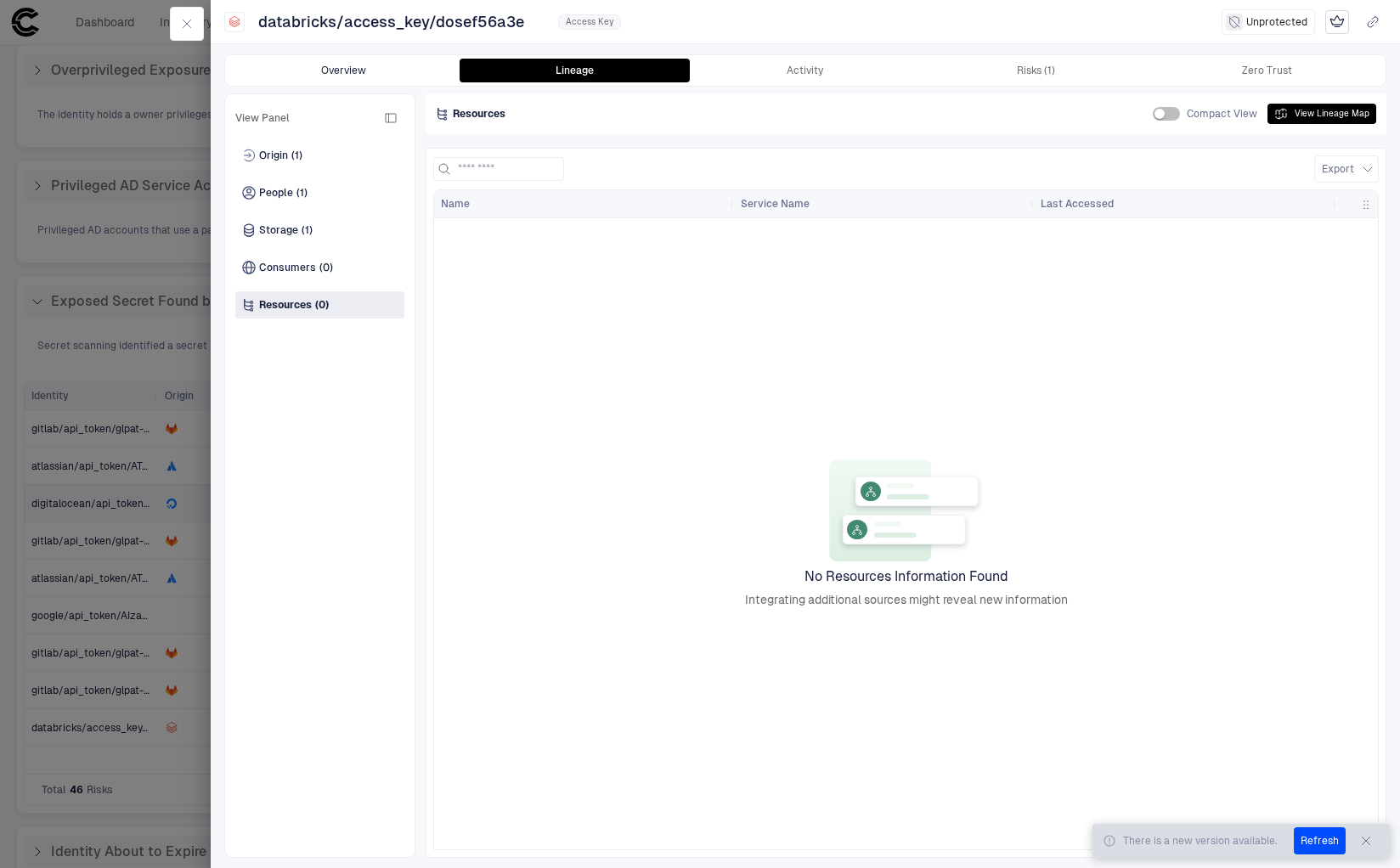
click at [377, 78] on button "Overview" at bounding box center [344, 70] width 231 height 24
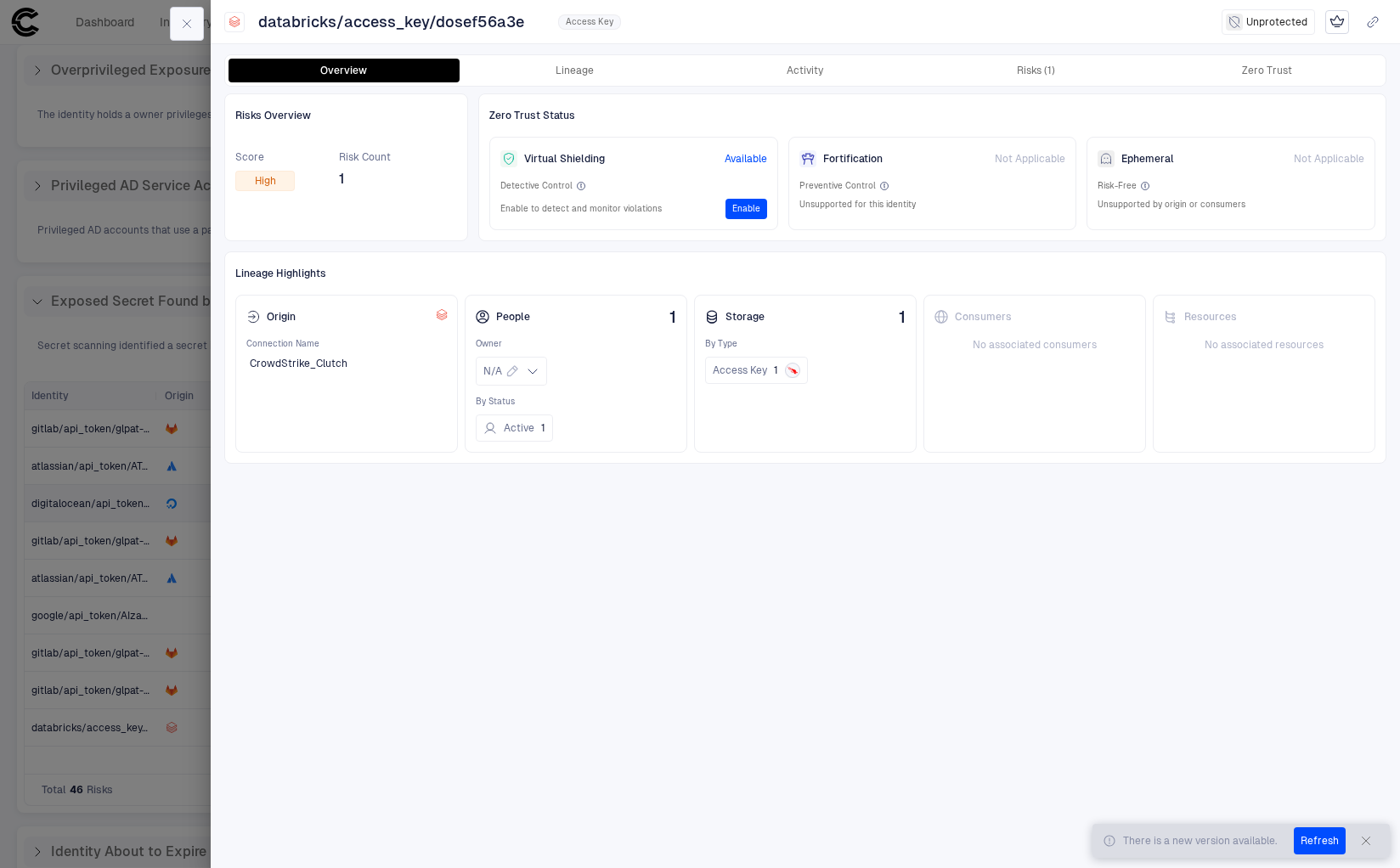
click at [188, 19] on icon "button" at bounding box center [187, 24] width 13 height 13
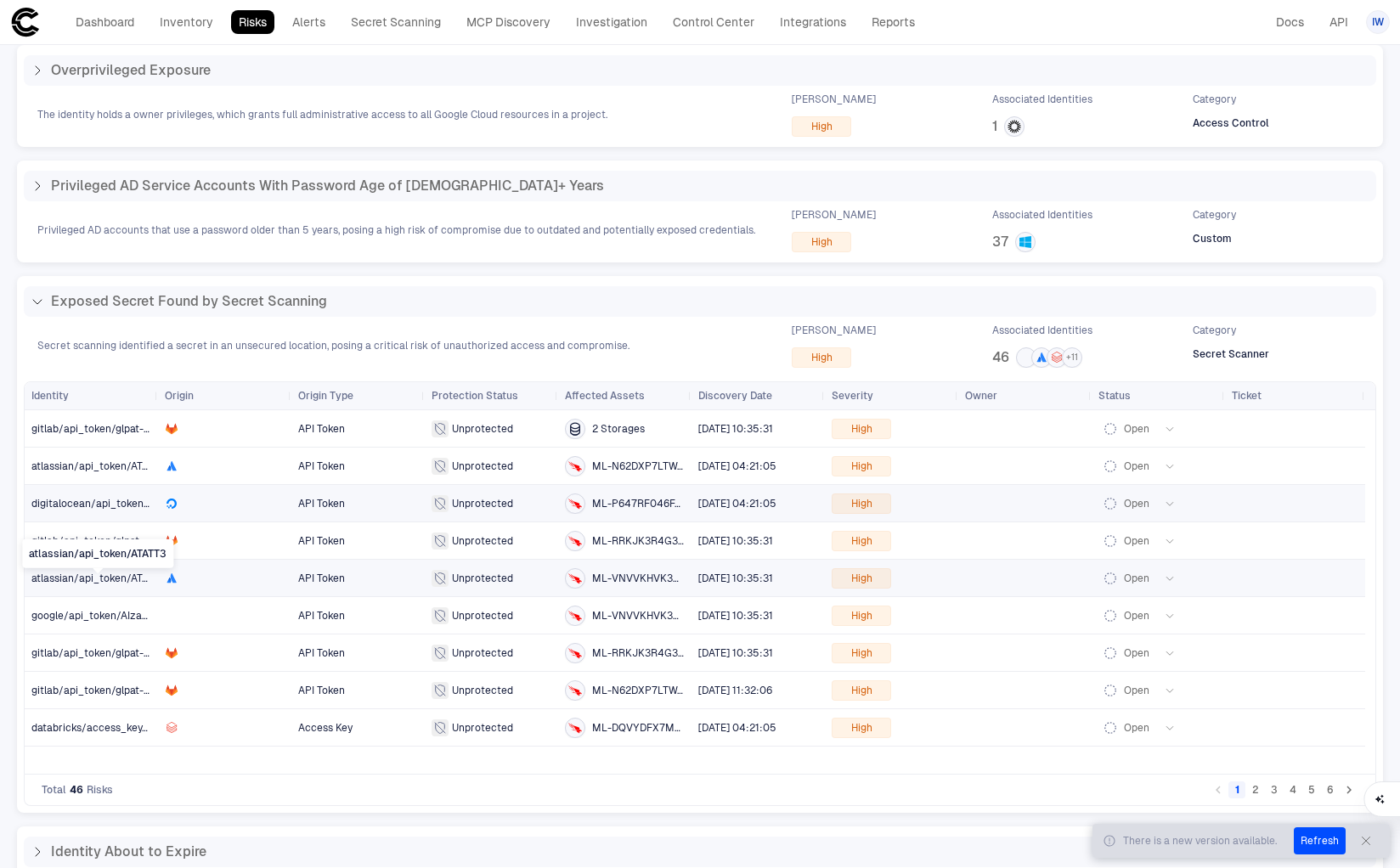
click at [102, 582] on span "atlassian/api_token/ATATT3" at bounding box center [98, 578] width 134 height 12
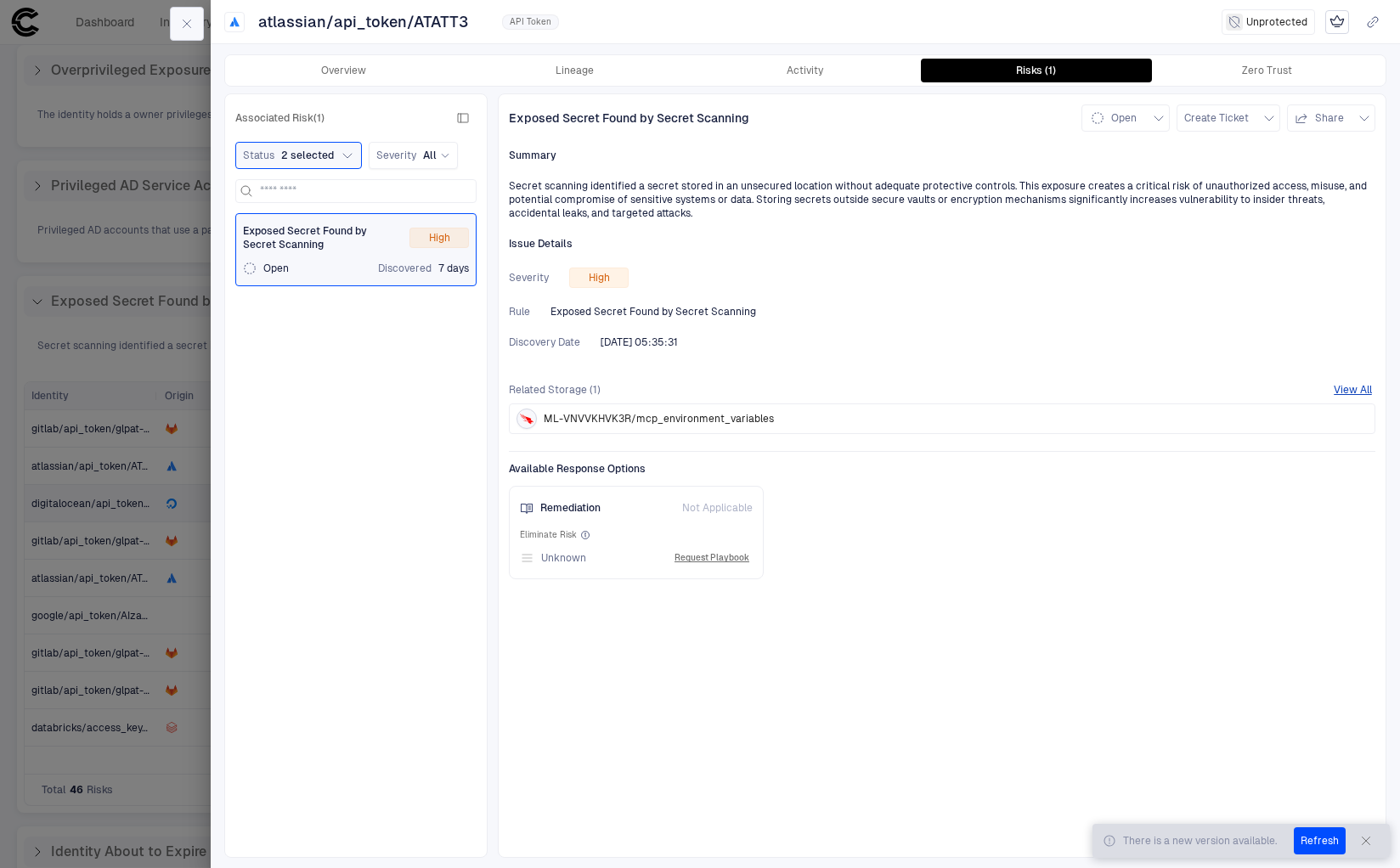
click at [196, 28] on button "button" at bounding box center [187, 24] width 34 height 34
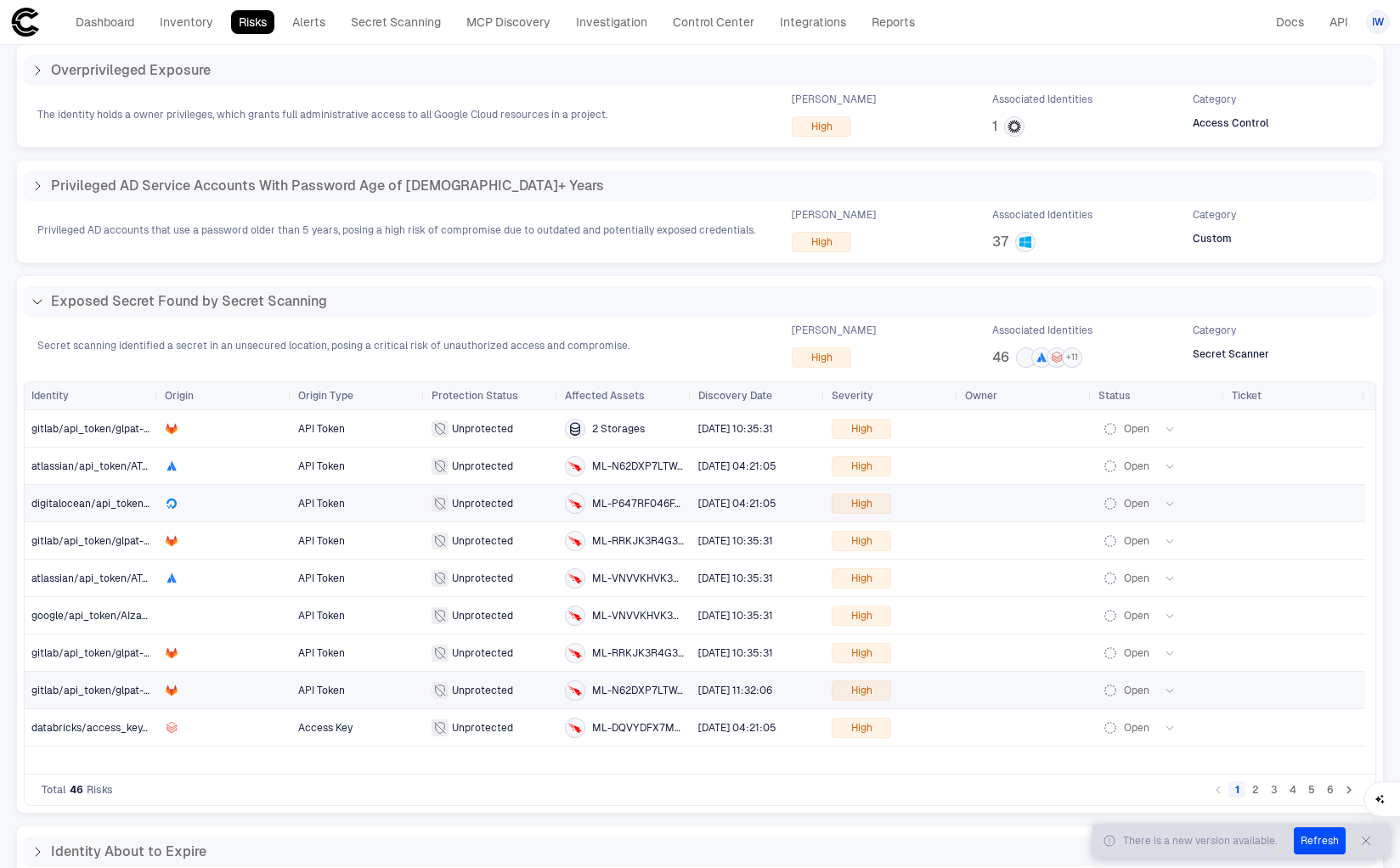
click at [73, 695] on span "gitlab/api_token/glpat-6mzW" at bounding box center [91, 691] width 120 height 34
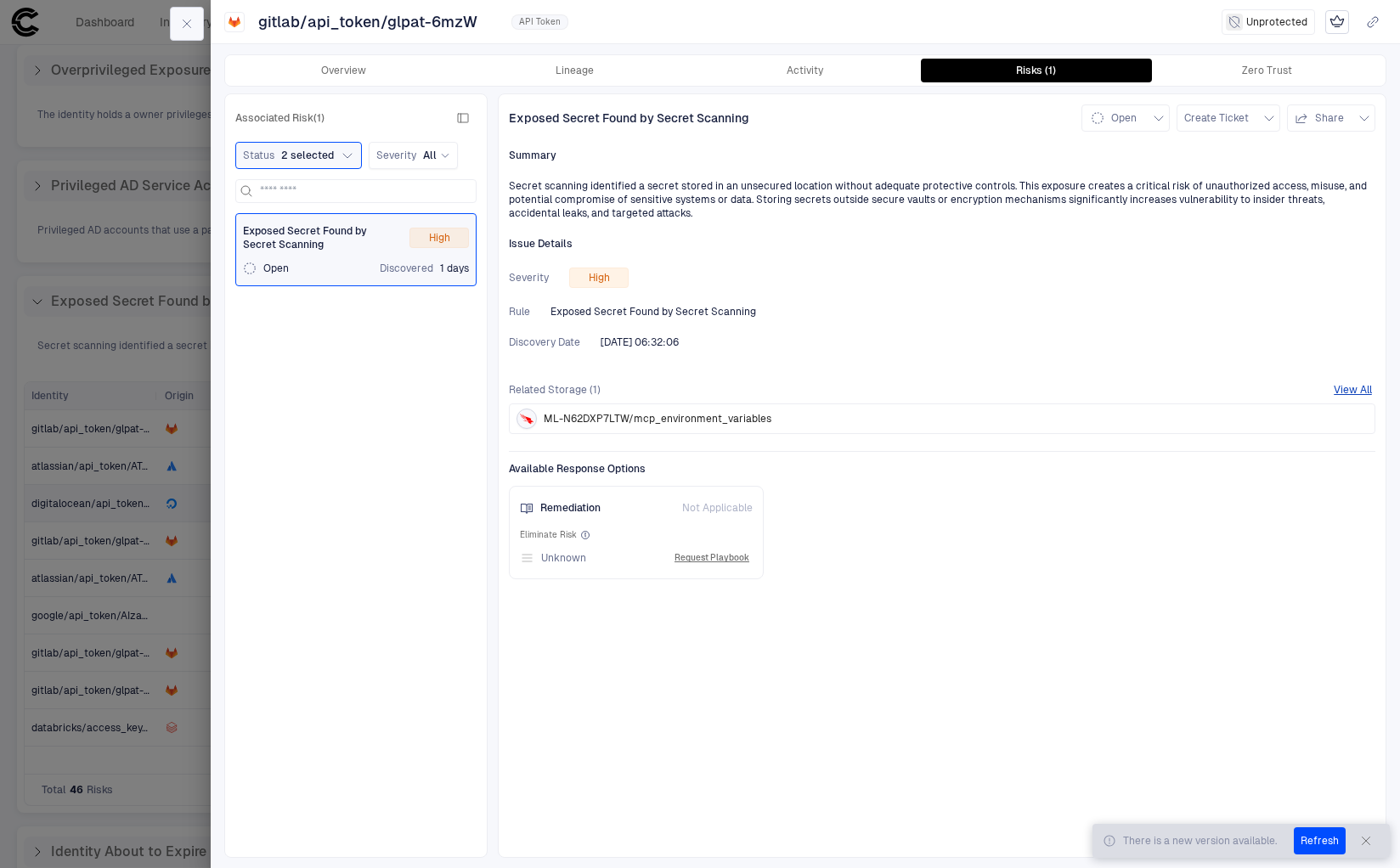
click at [201, 22] on button "button" at bounding box center [187, 24] width 34 height 34
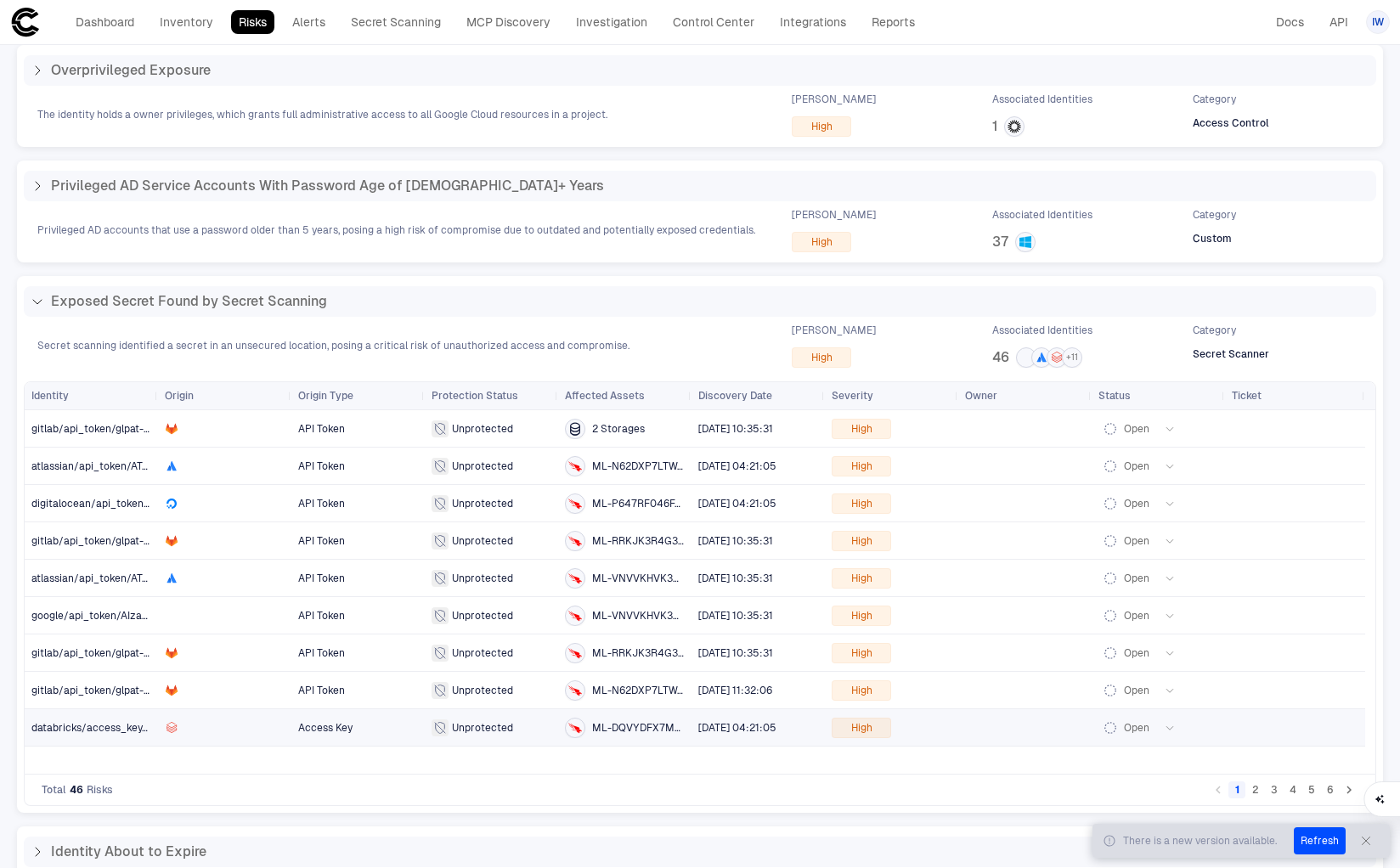
click at [80, 734] on span "databricks/access_key/dosef56a3e" at bounding box center [91, 728] width 120 height 34
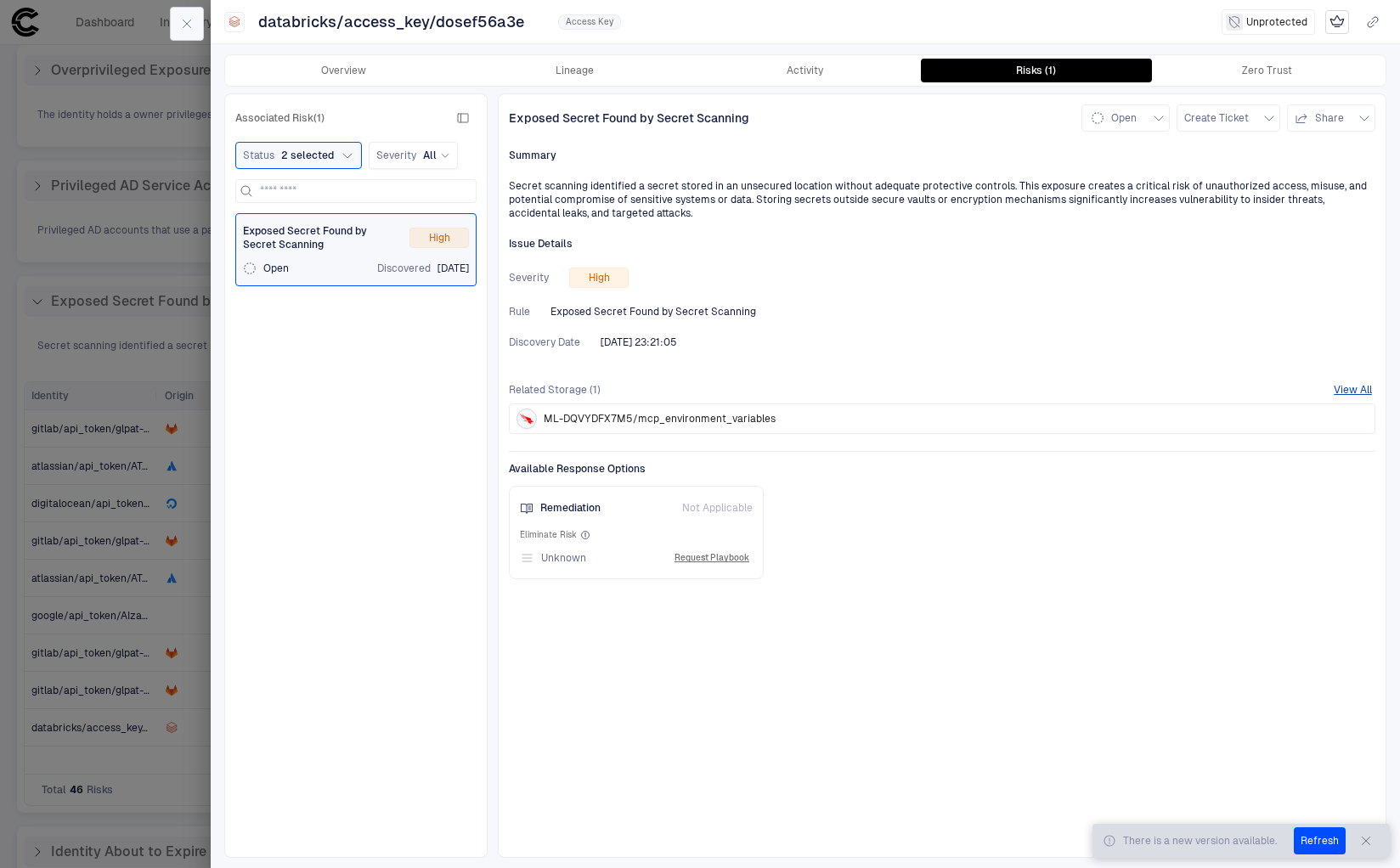
click at [181, 15] on button "button" at bounding box center [187, 24] width 34 height 34
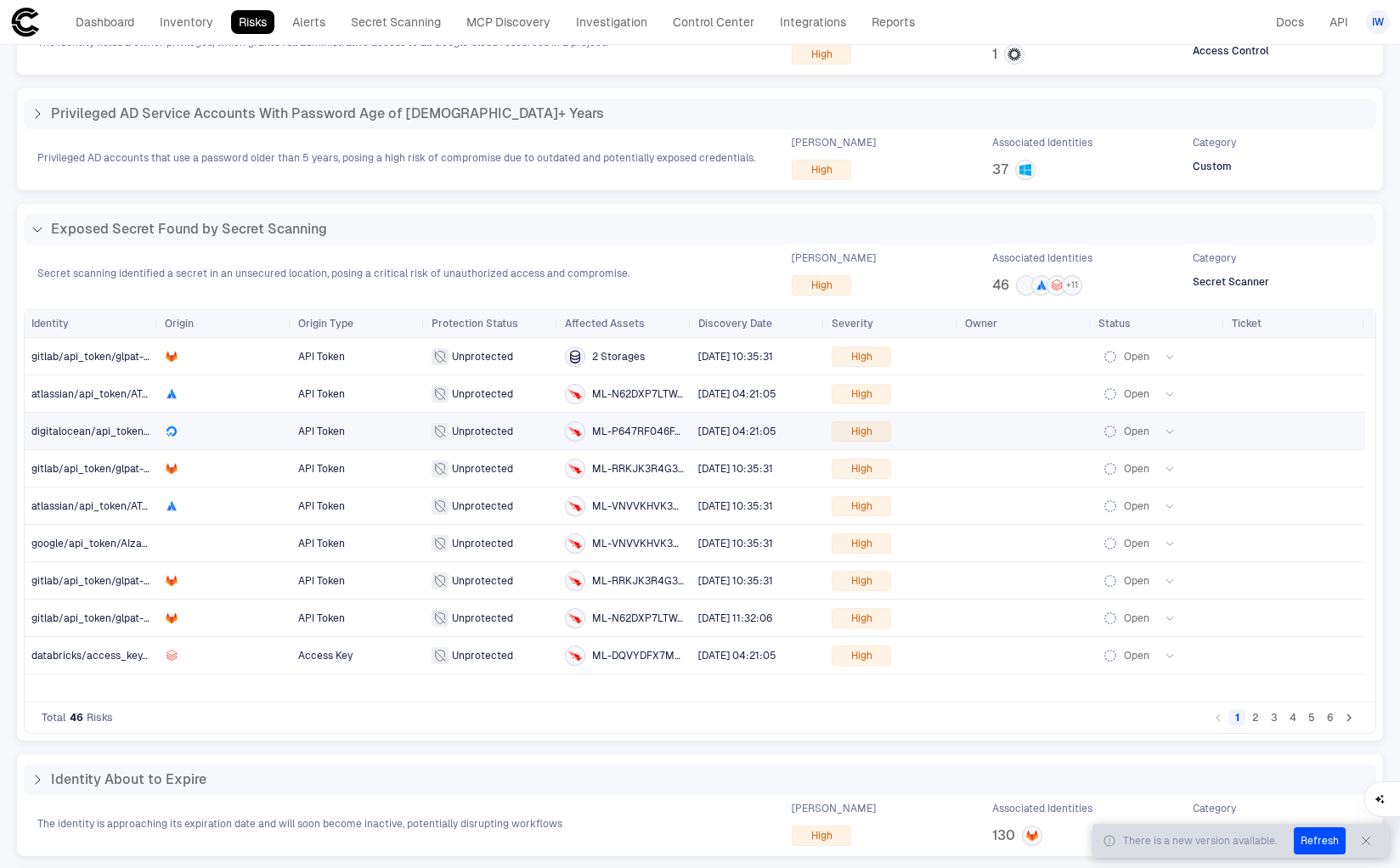
scroll to position [360, 0]
click at [1251, 718] on button "2" at bounding box center [1256, 715] width 17 height 17
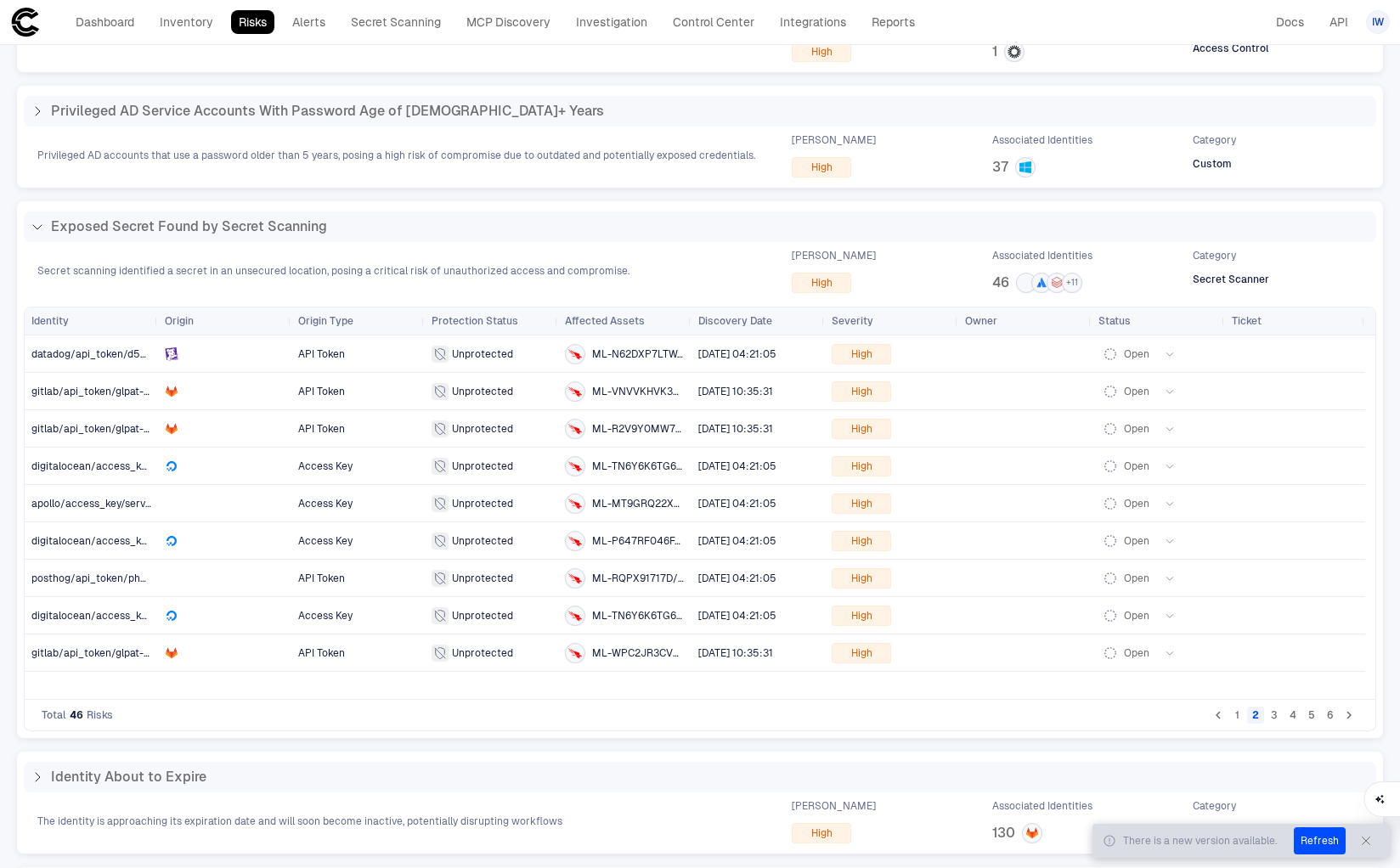
click at [1266, 716] on button "3" at bounding box center [1275, 715] width 17 height 17
click at [95, 470] on span "digitalocean/access_key/CHRX6xo+QI" at bounding box center [123, 466] width 185 height 12
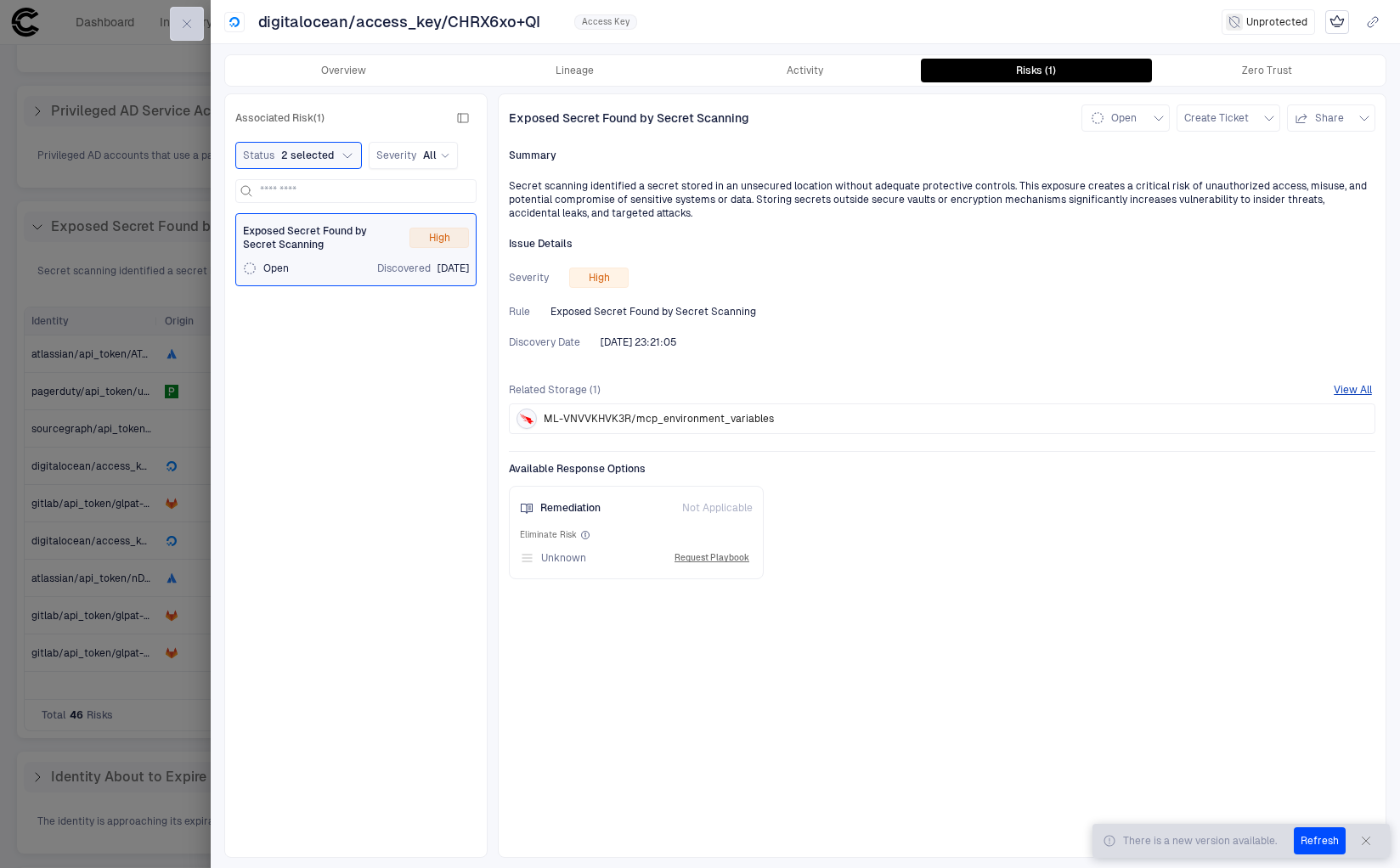
click at [187, 23] on icon "button" at bounding box center [187, 24] width 8 height 8
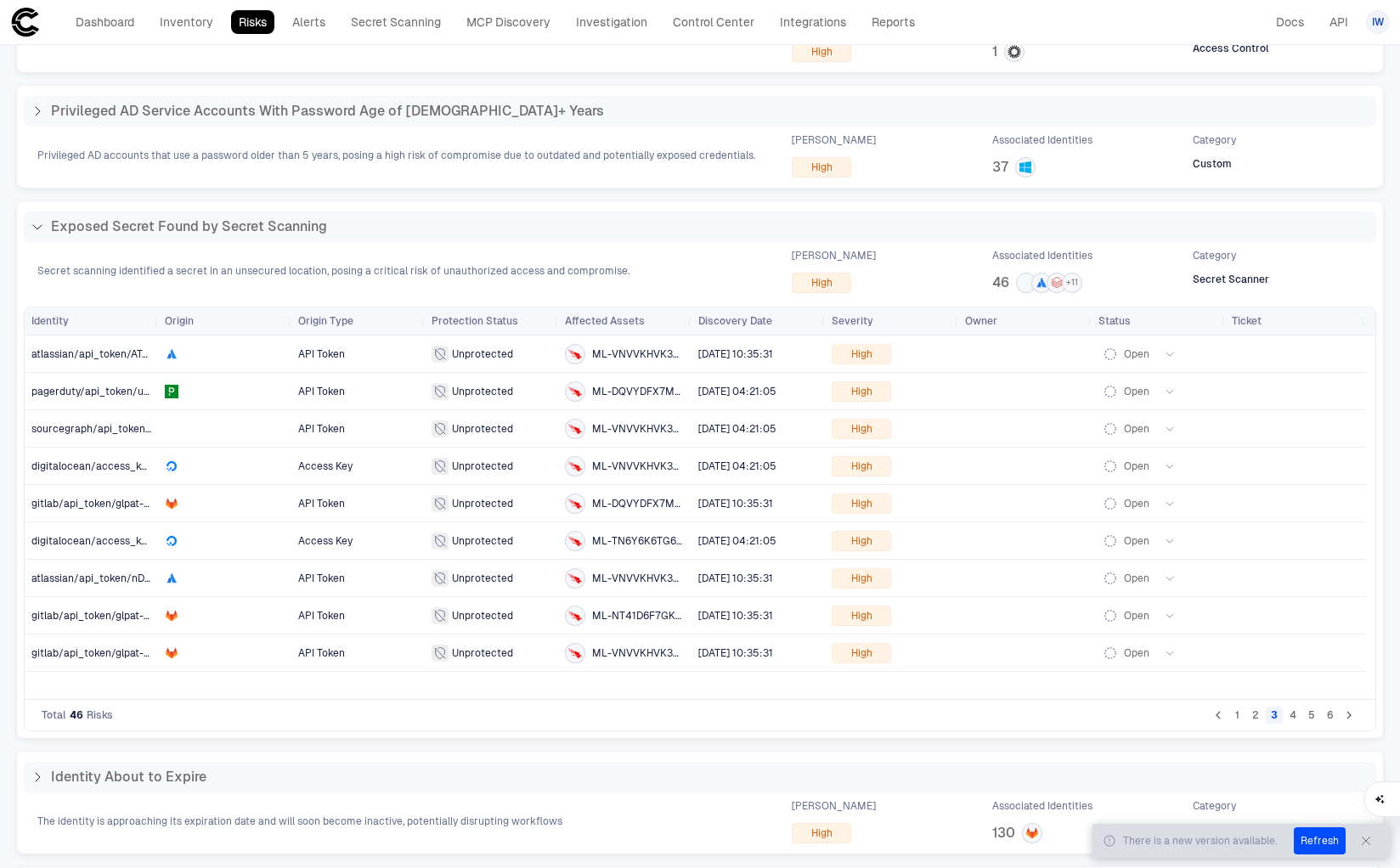
click at [1284, 715] on button "4" at bounding box center [1293, 715] width 17 height 17
click at [113, 497] on span "github/personal_access_token/github_pat" at bounding box center [134, 503] width 206 height 12
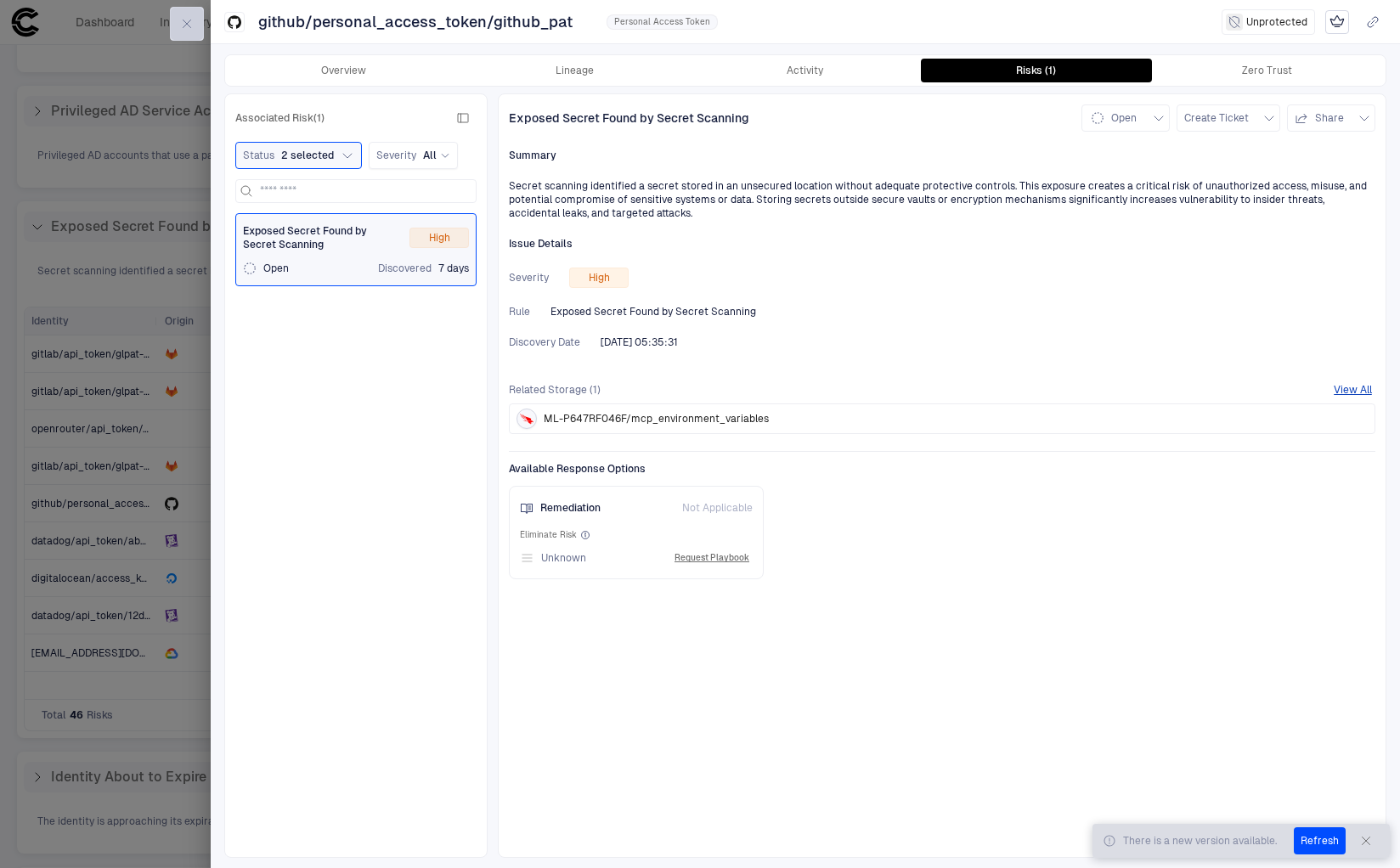
click at [196, 24] on button "button" at bounding box center [187, 24] width 34 height 34
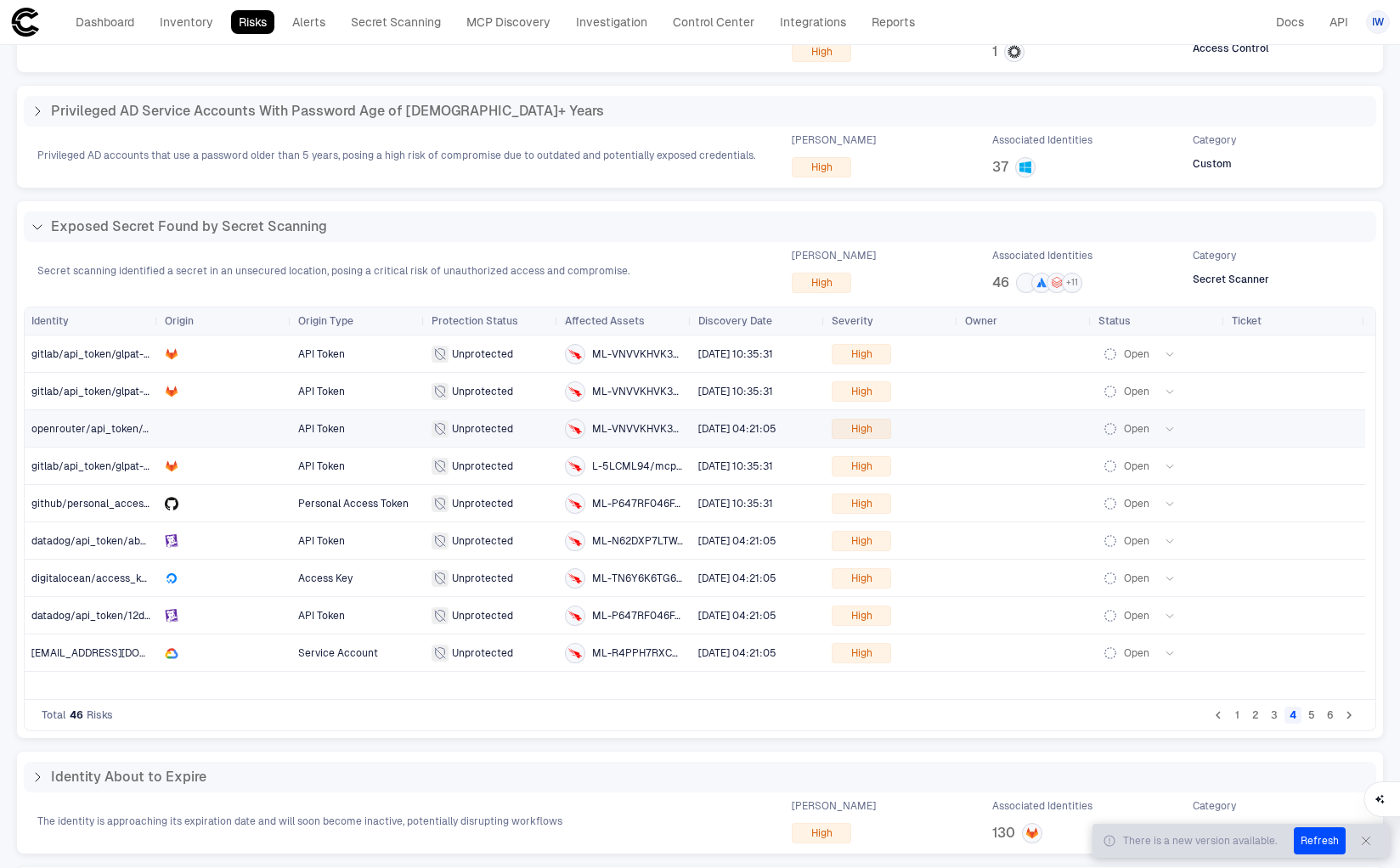
click at [1303, 714] on button "5" at bounding box center [1312, 715] width 17 height 17
click at [106, 471] on span "datadog/api_token/eeaf3d4001" at bounding box center [108, 466] width 155 height 12
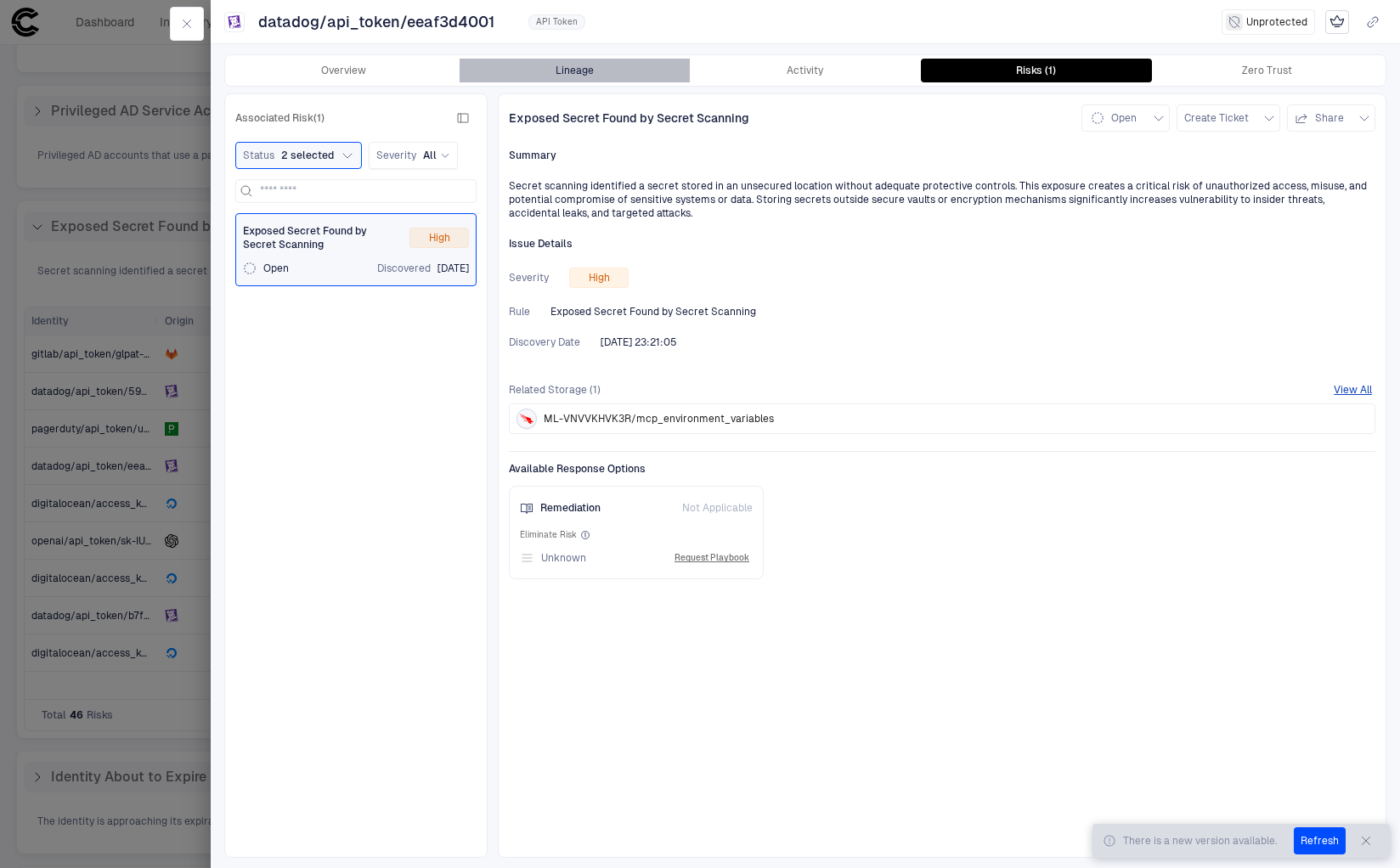
click at [562, 64] on button "Lineage" at bounding box center [574, 70] width 231 height 24
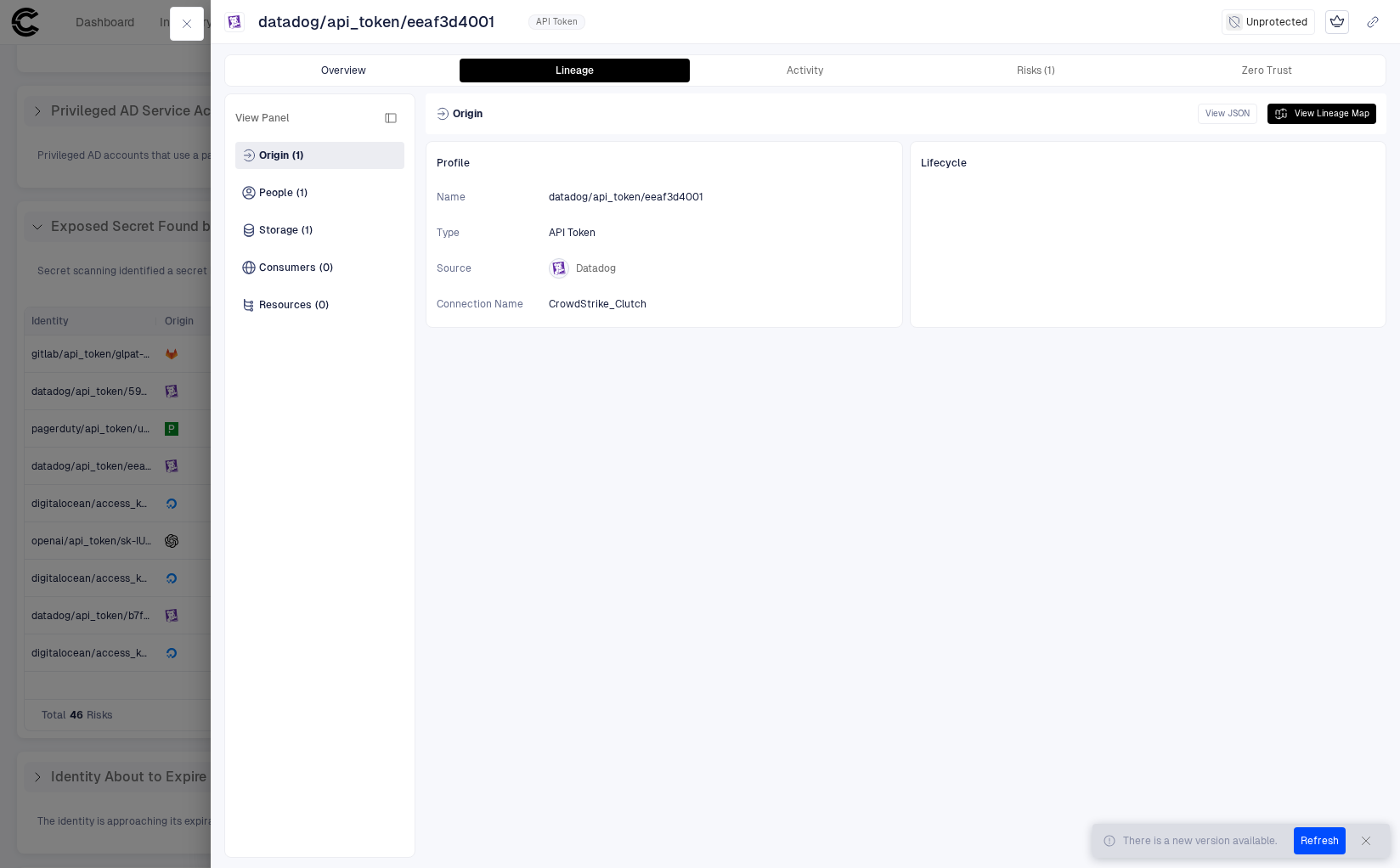
click at [350, 77] on button "Overview" at bounding box center [344, 70] width 231 height 24
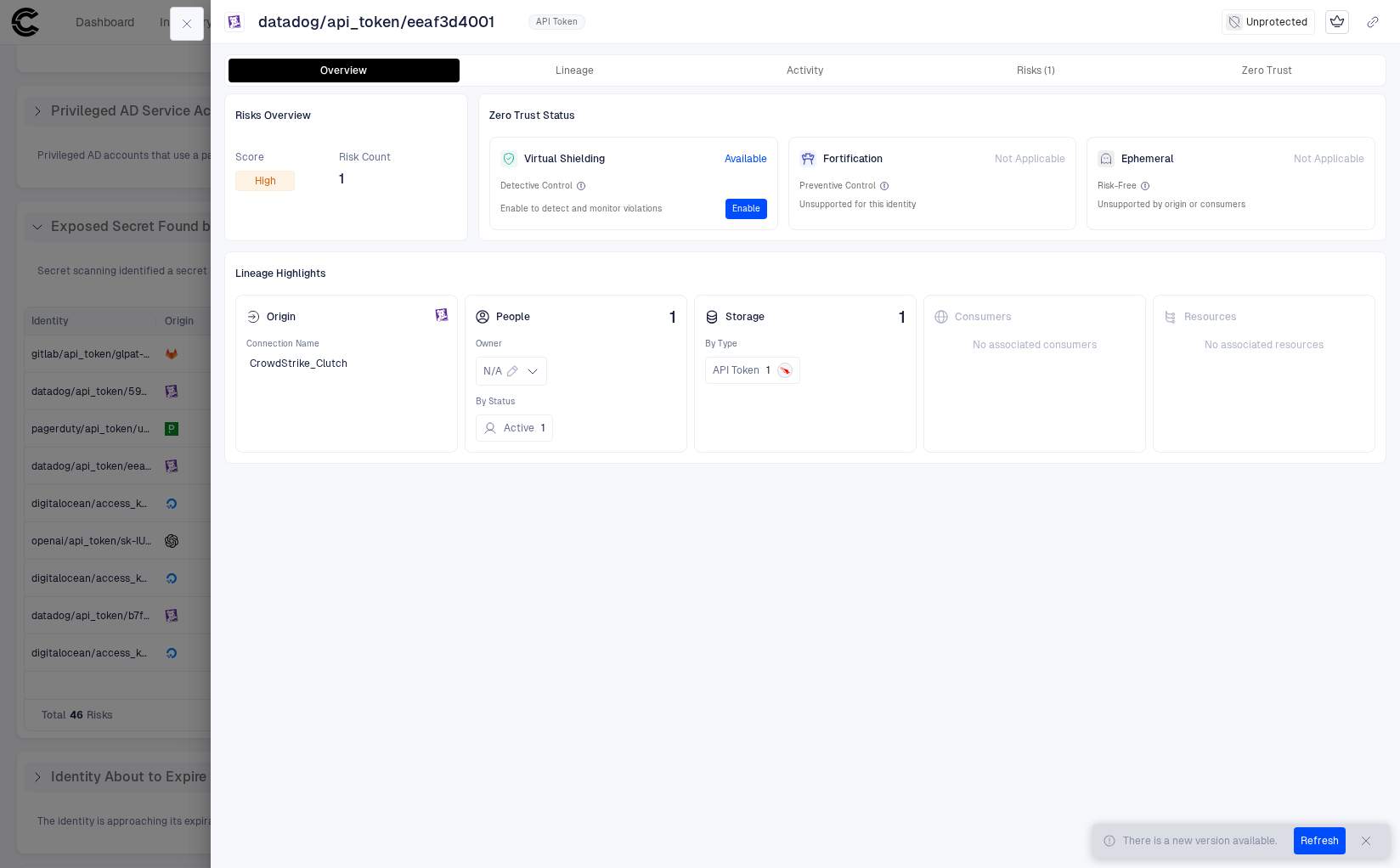
click at [186, 23] on icon "button" at bounding box center [187, 24] width 8 height 8
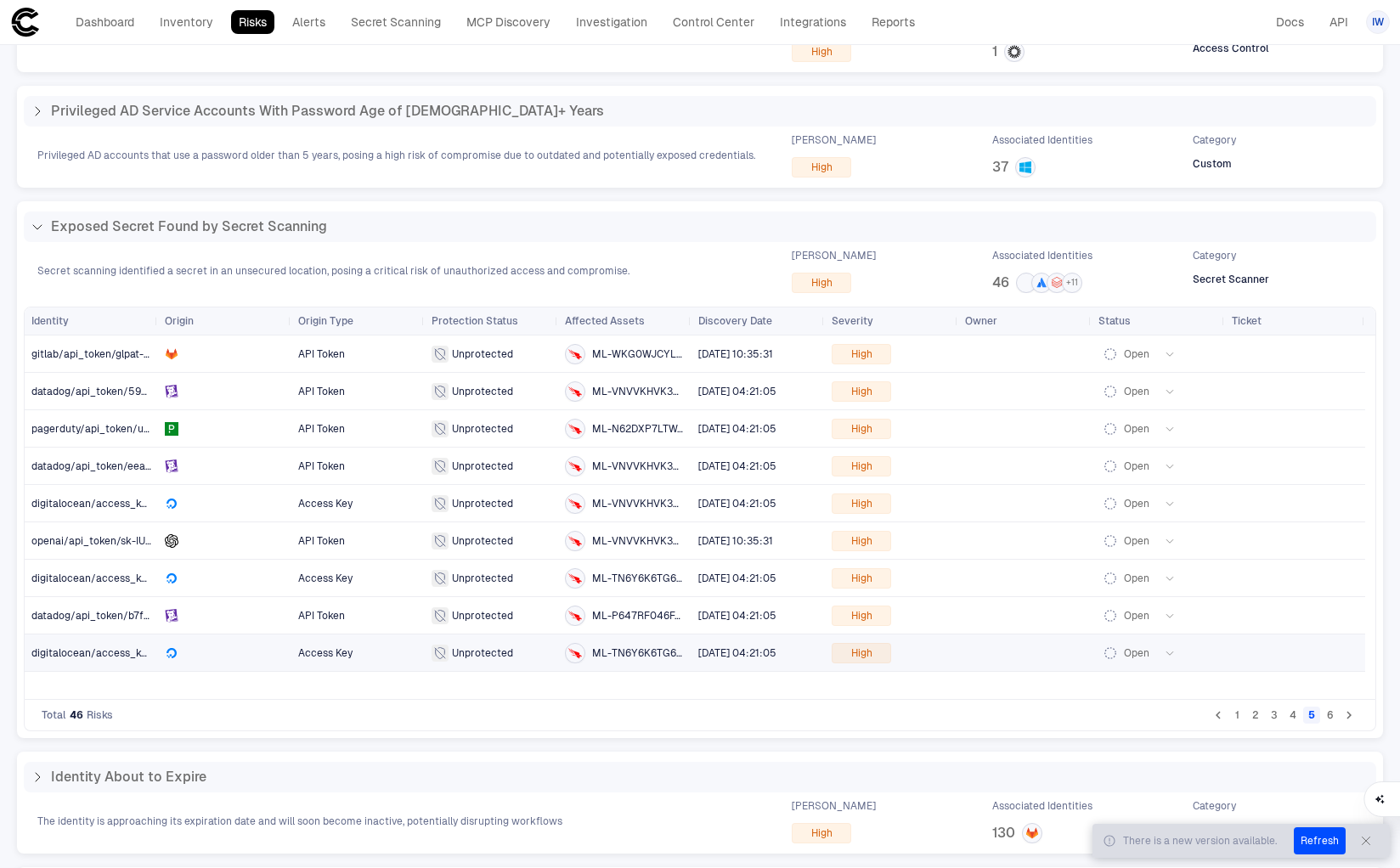
click at [88, 659] on span "digitalocean/access_key/A7A88m/x0M" at bounding box center [91, 653] width 120 height 34
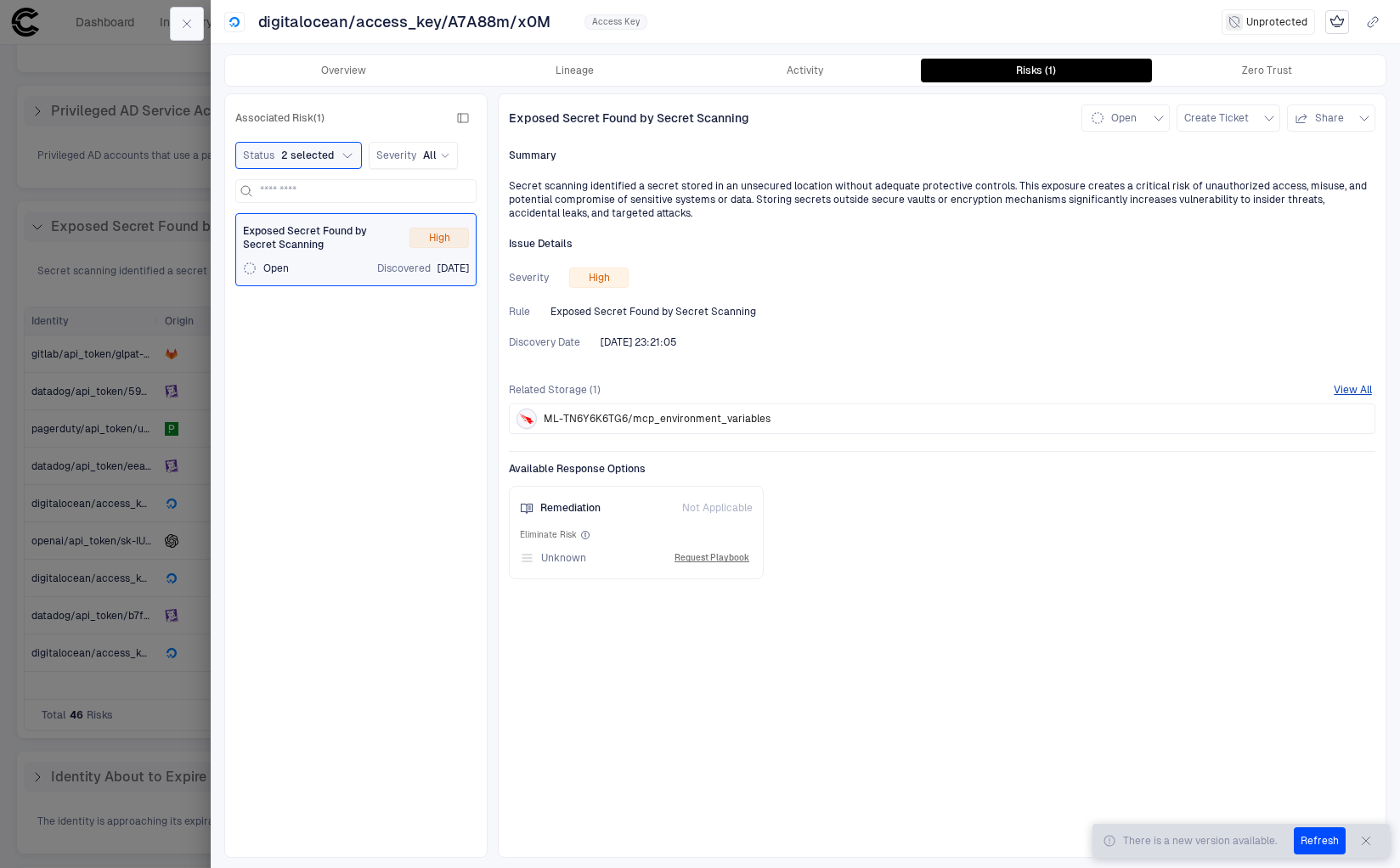
click at [199, 18] on button "button" at bounding box center [187, 24] width 34 height 34
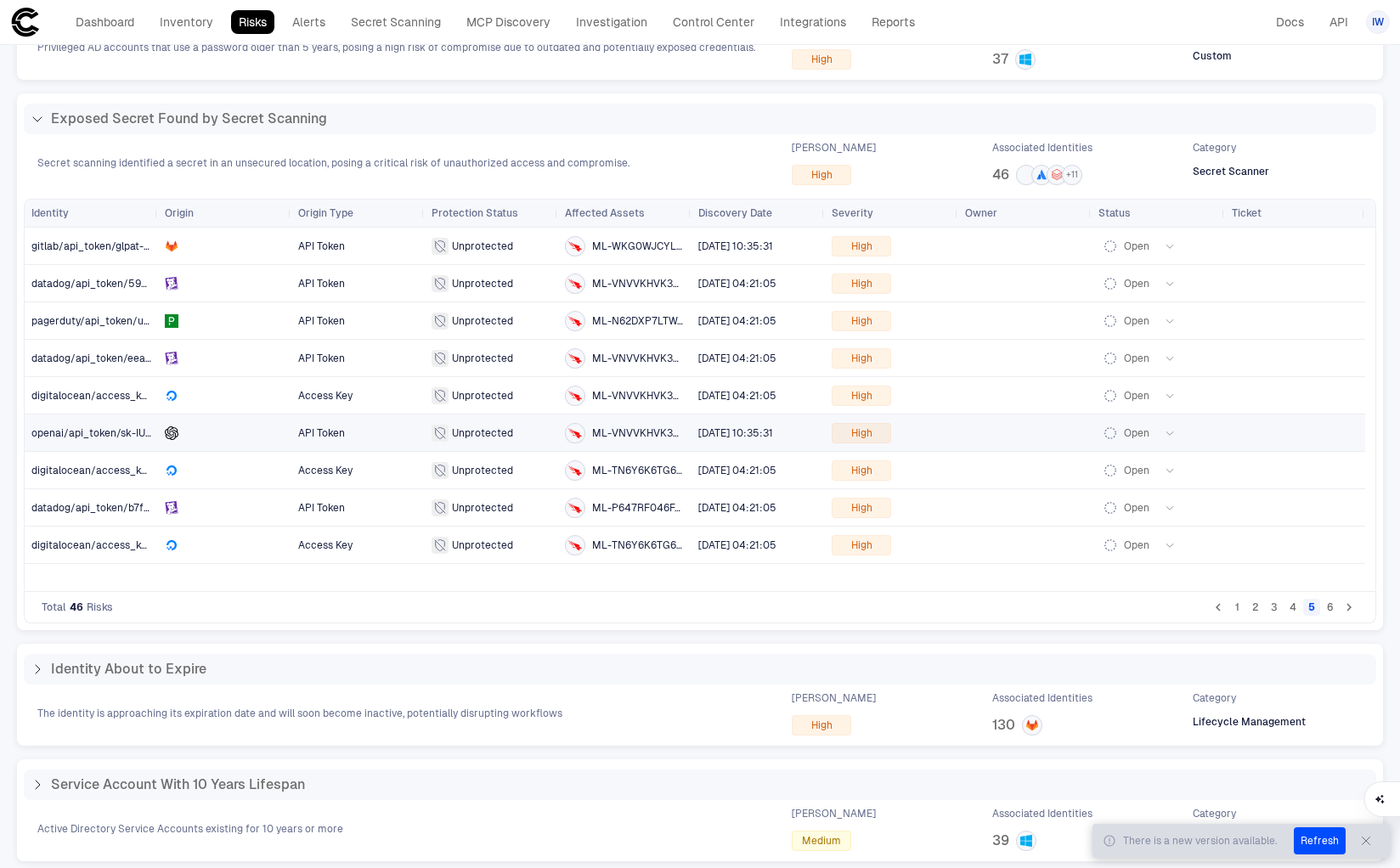
scroll to position [635, 0]
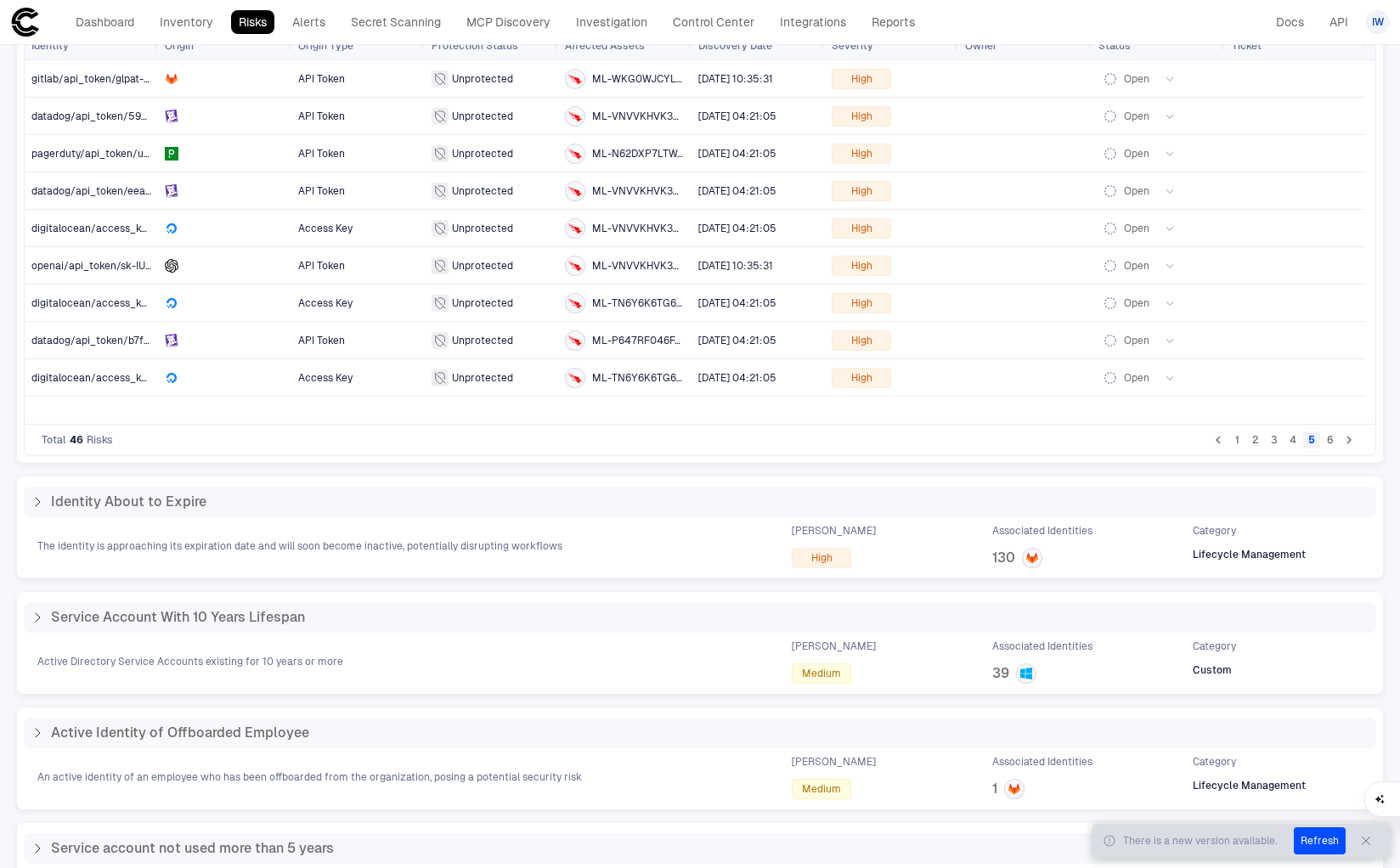
click at [1324, 845] on button "Refresh" at bounding box center [1319, 840] width 52 height 28
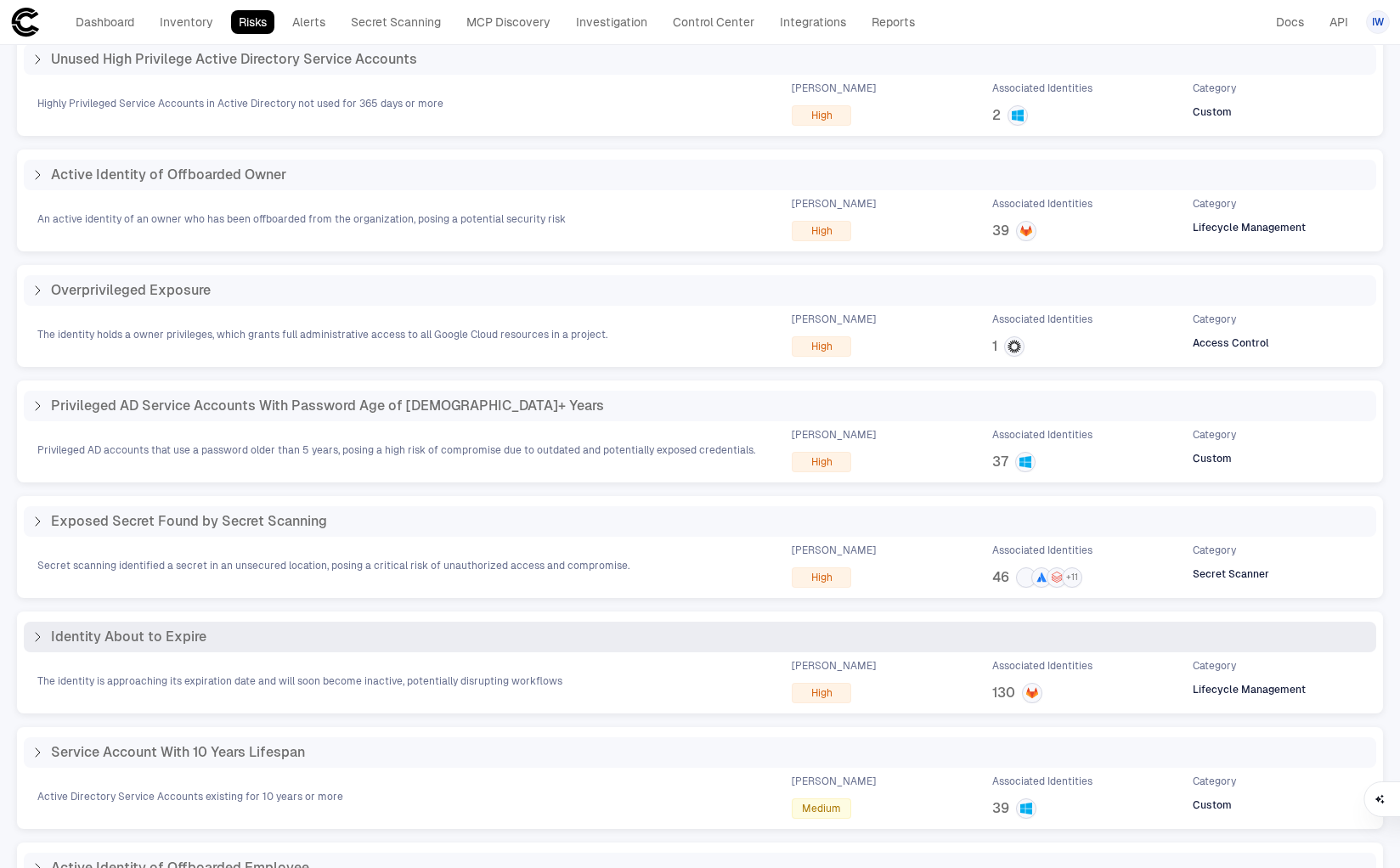
scroll to position [72, 0]
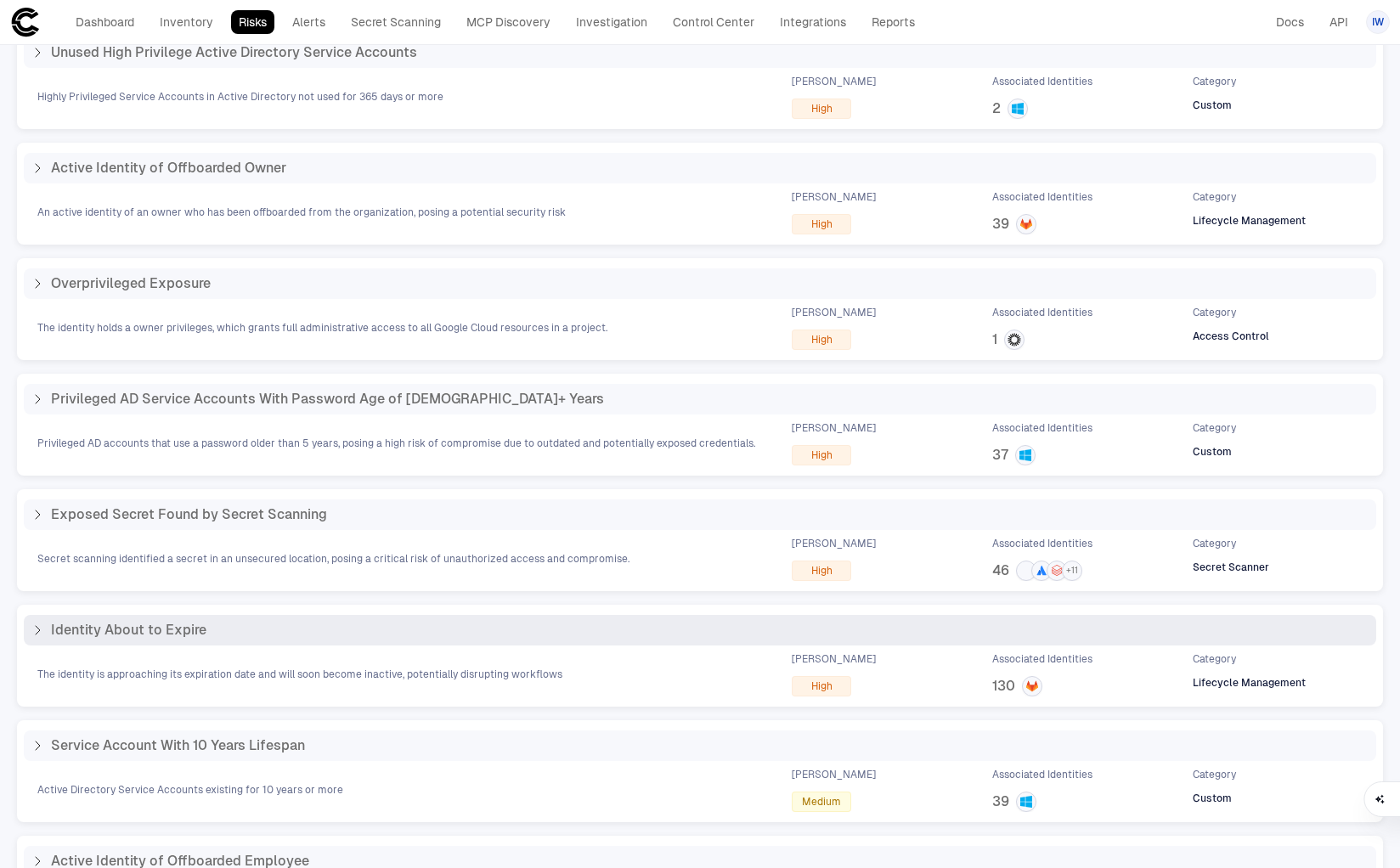
click at [273, 631] on div "Identity About to Expire" at bounding box center [700, 630] width 1339 height 17
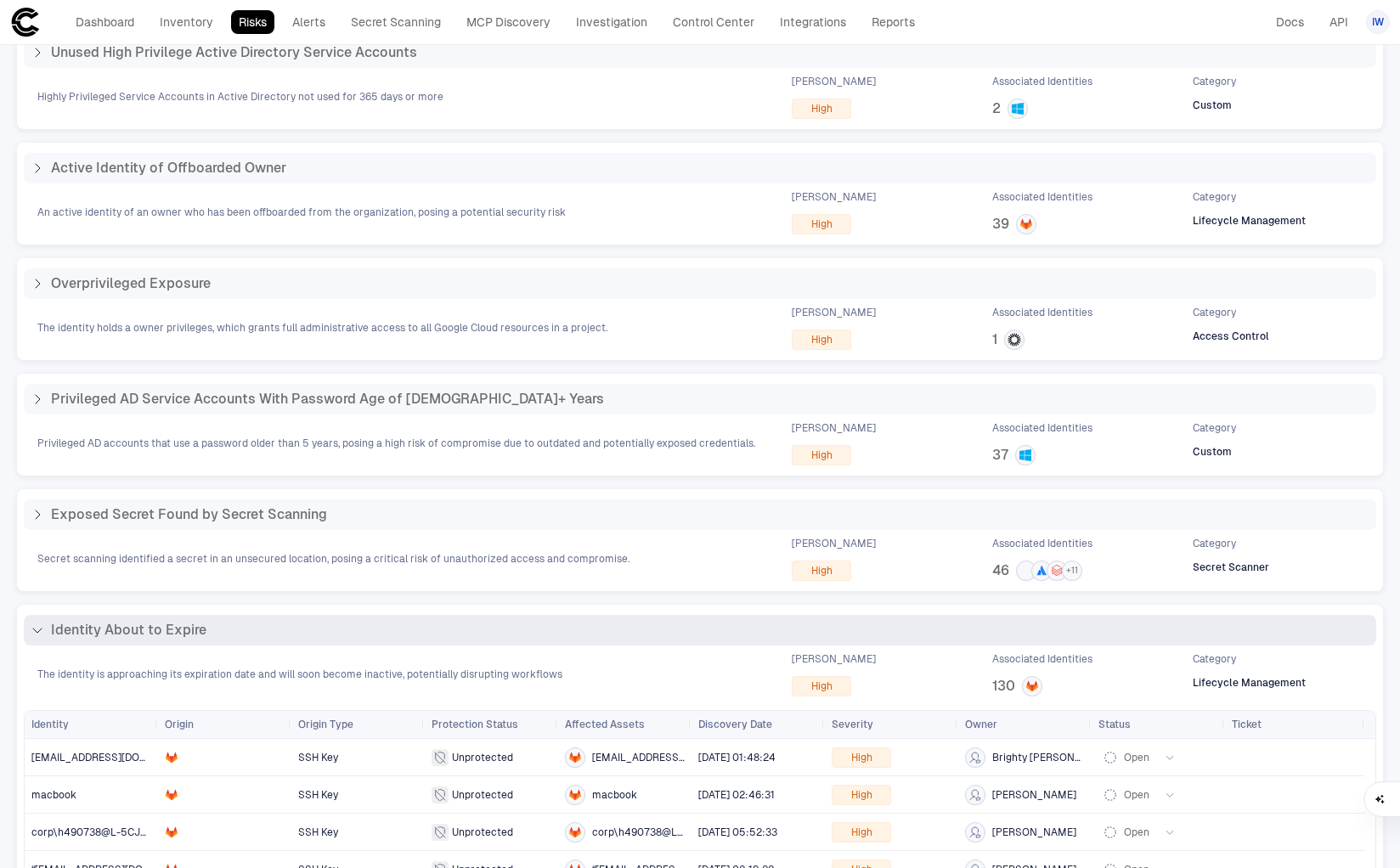
click at [273, 631] on div "Identity About to Expire" at bounding box center [700, 630] width 1339 height 17
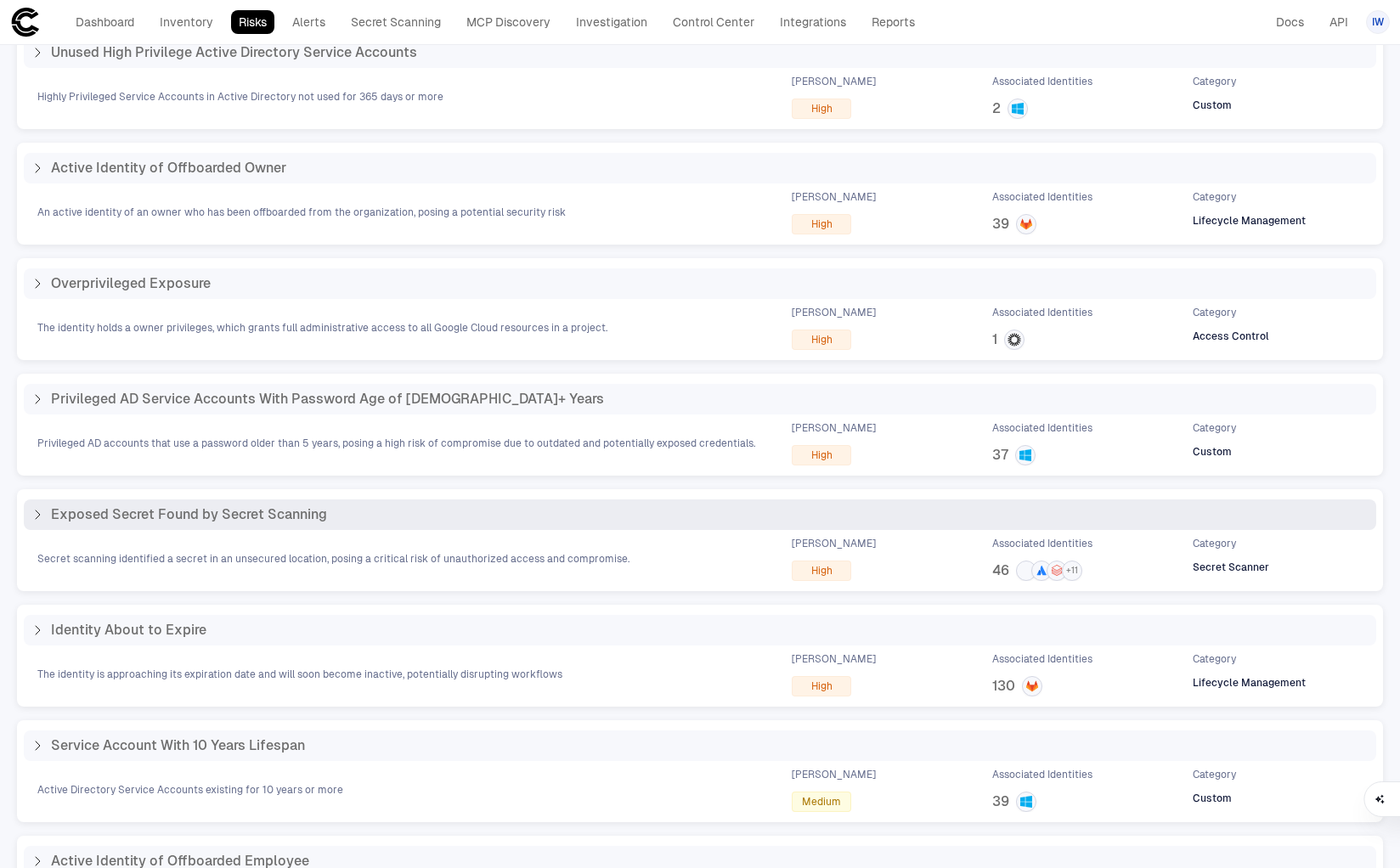
click at [280, 525] on div "Exposed Secret Found by Secret Scanning" at bounding box center [700, 514] width 1353 height 30
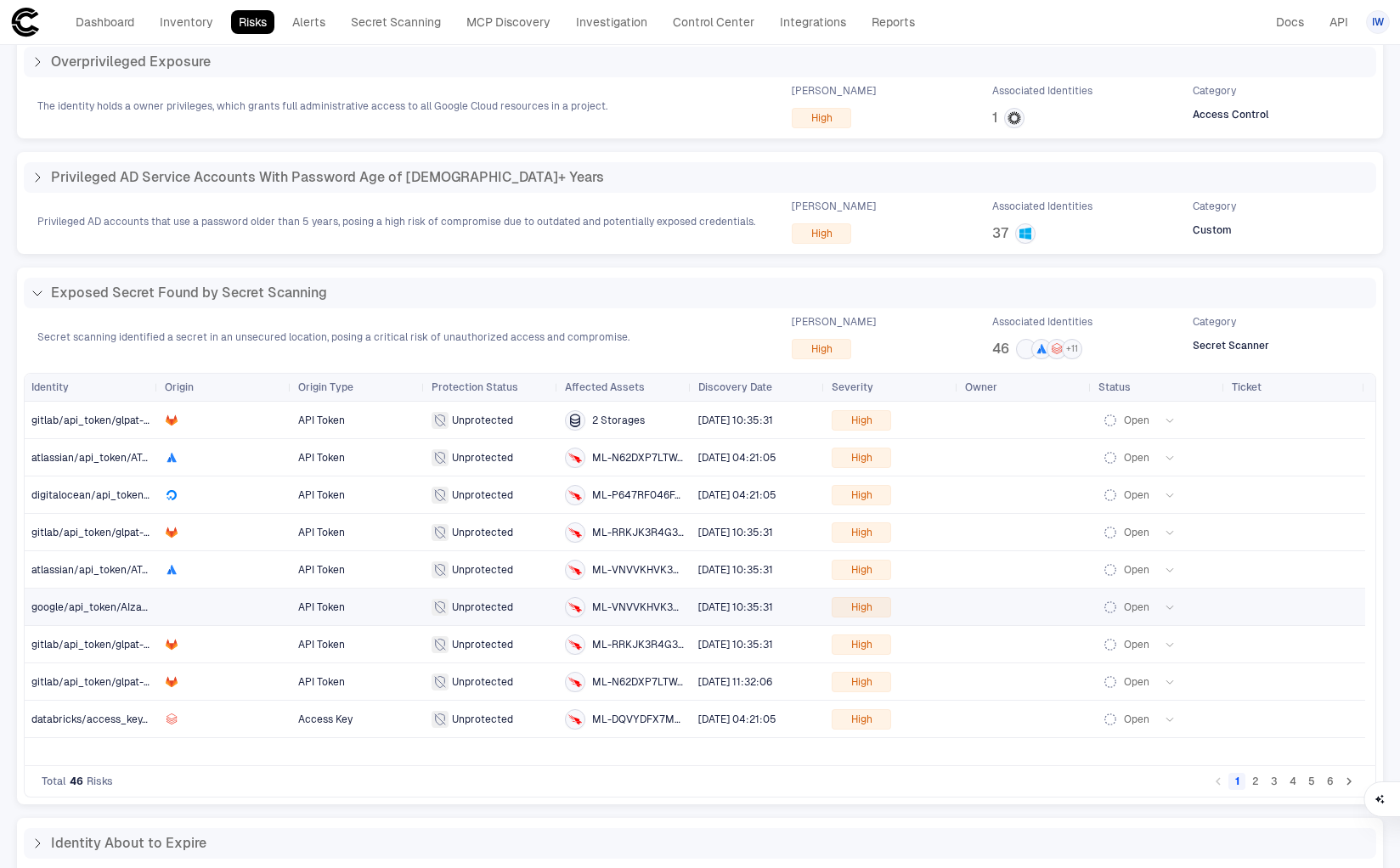
scroll to position [478, 0]
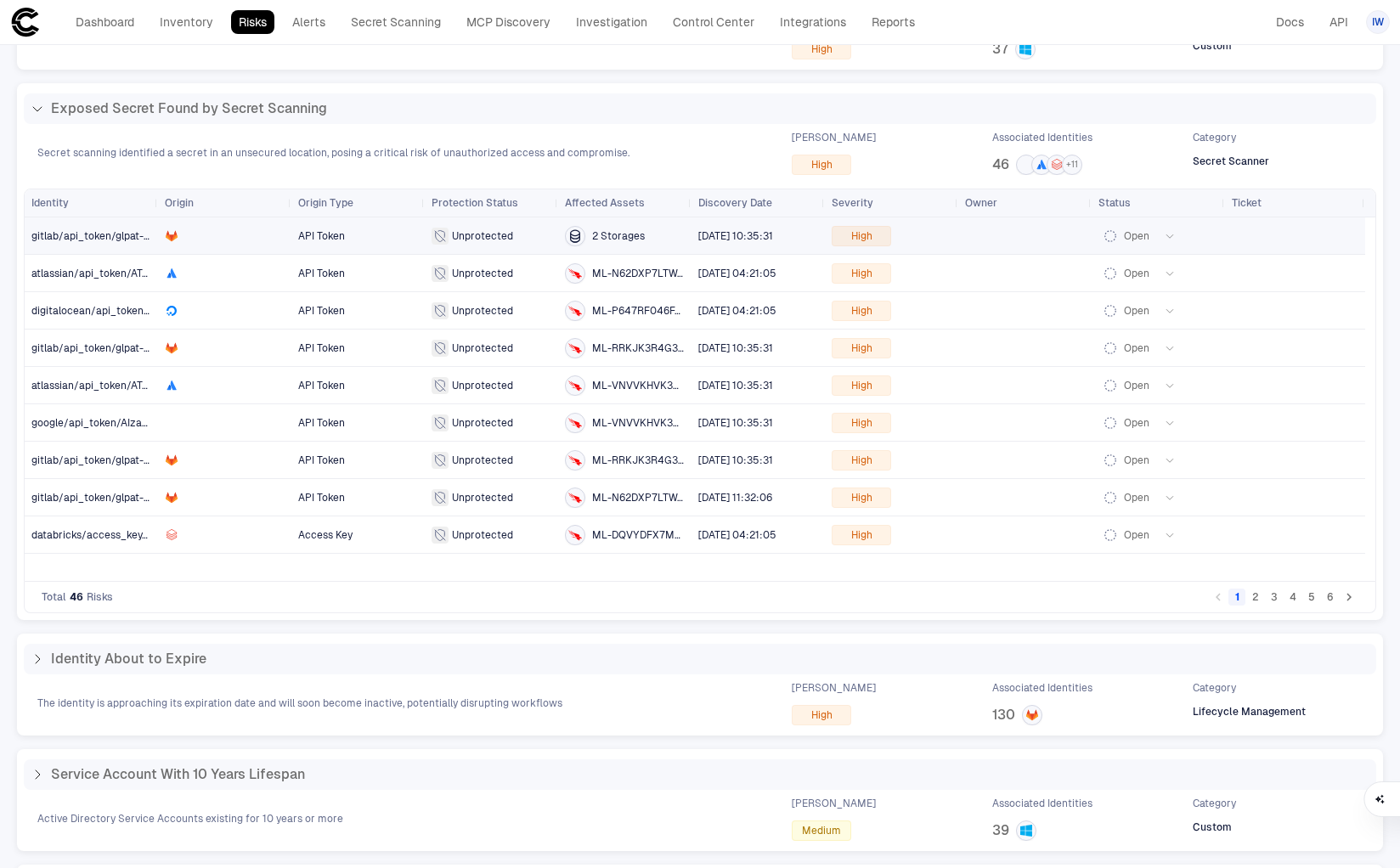
click at [109, 239] on span "gitlab/api_token/glpat-ubJg" at bounding box center [99, 236] width 136 height 12
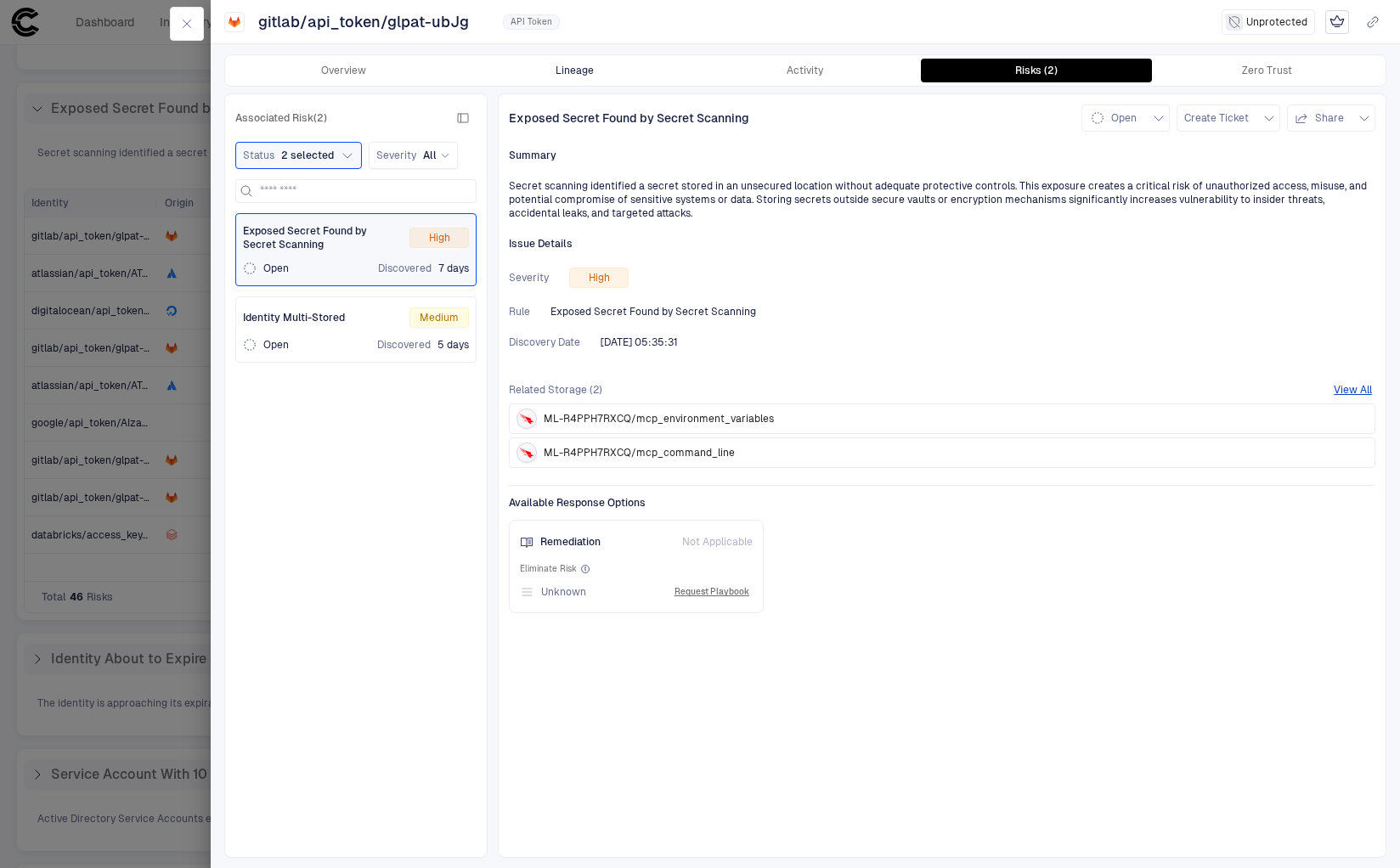
click at [584, 68] on button "Lineage" at bounding box center [574, 70] width 231 height 24
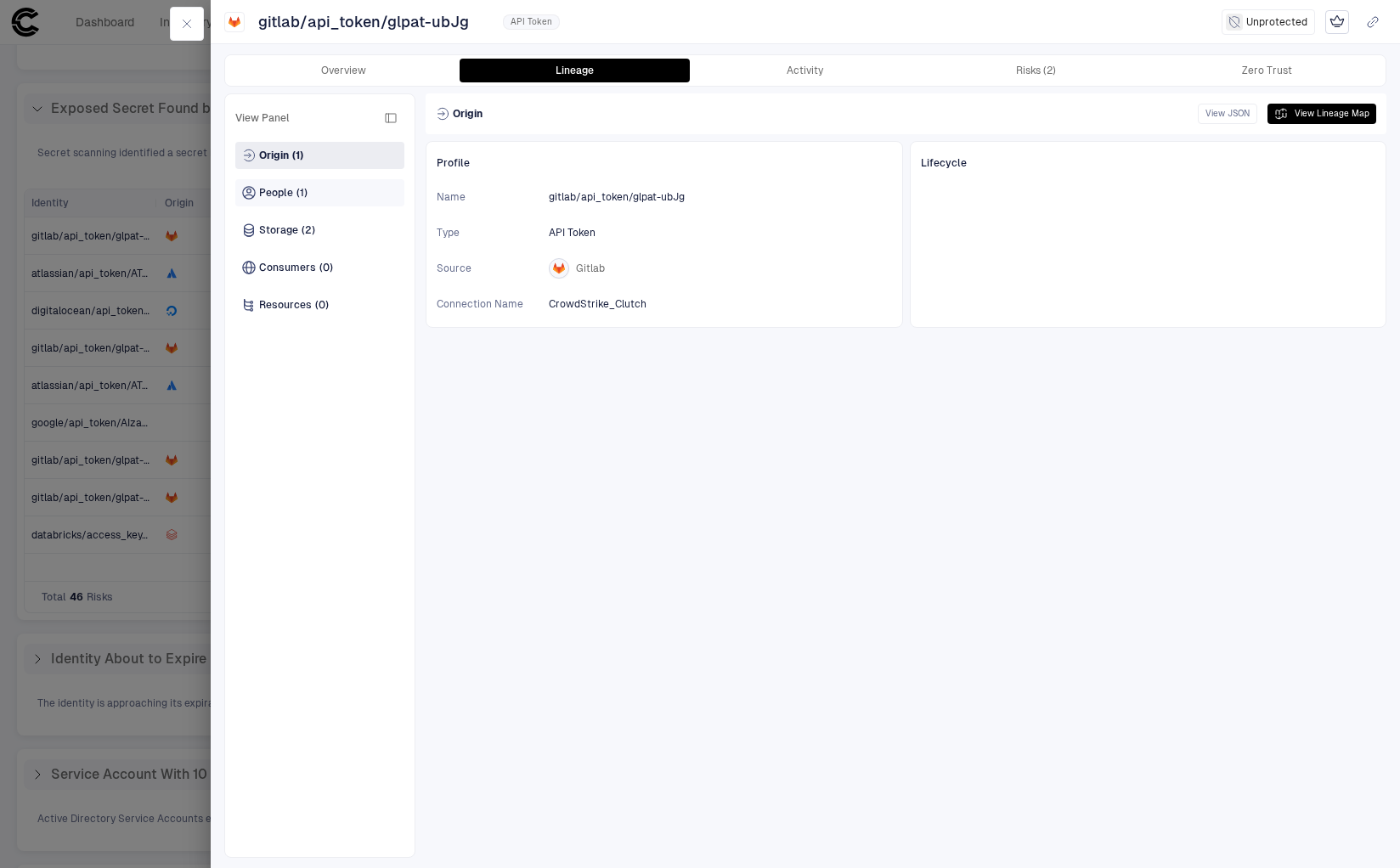
click at [343, 181] on div "People (1)" at bounding box center [320, 193] width 169 height 28
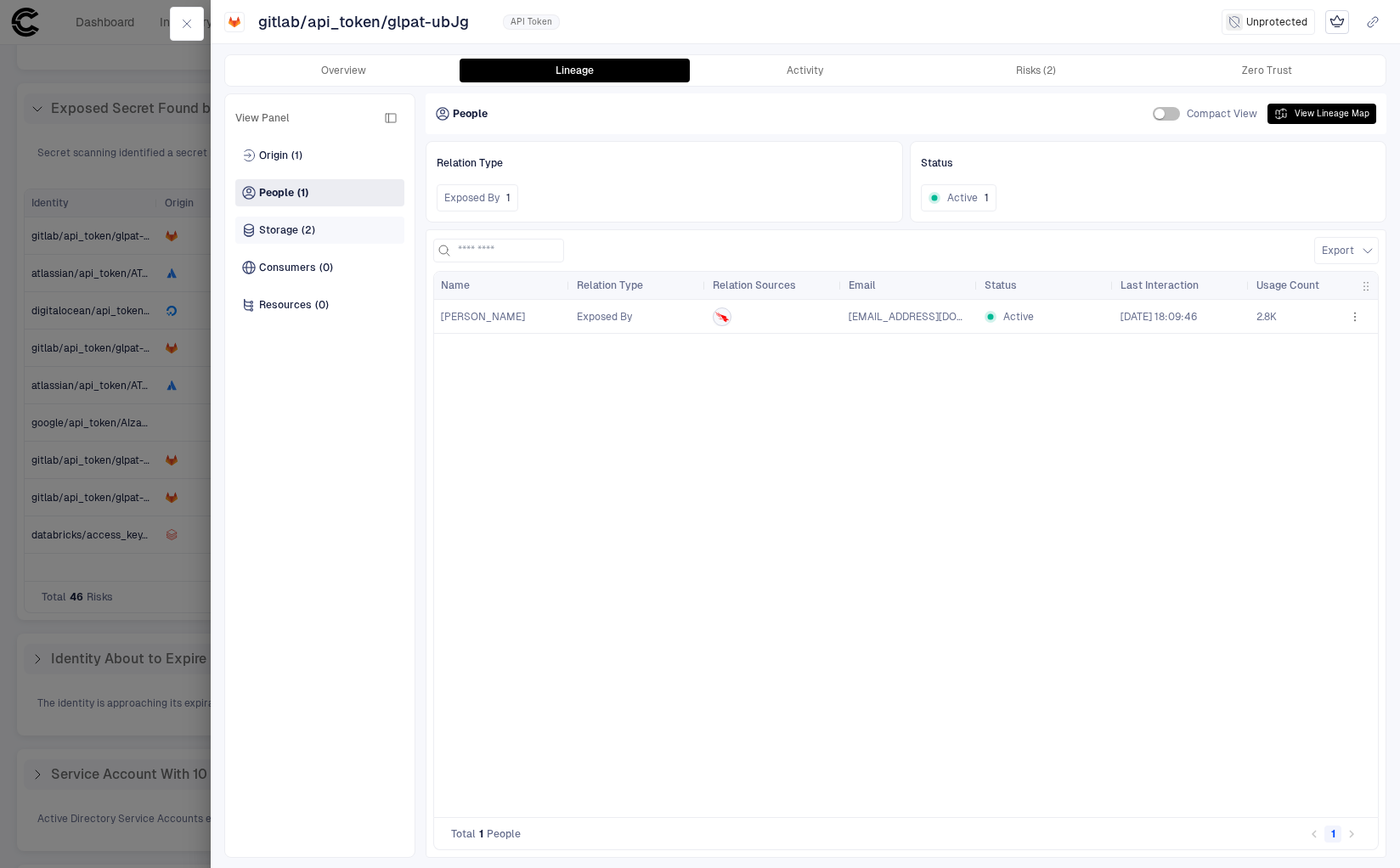
click at [308, 225] on span "(2)" at bounding box center [308, 230] width 13 height 13
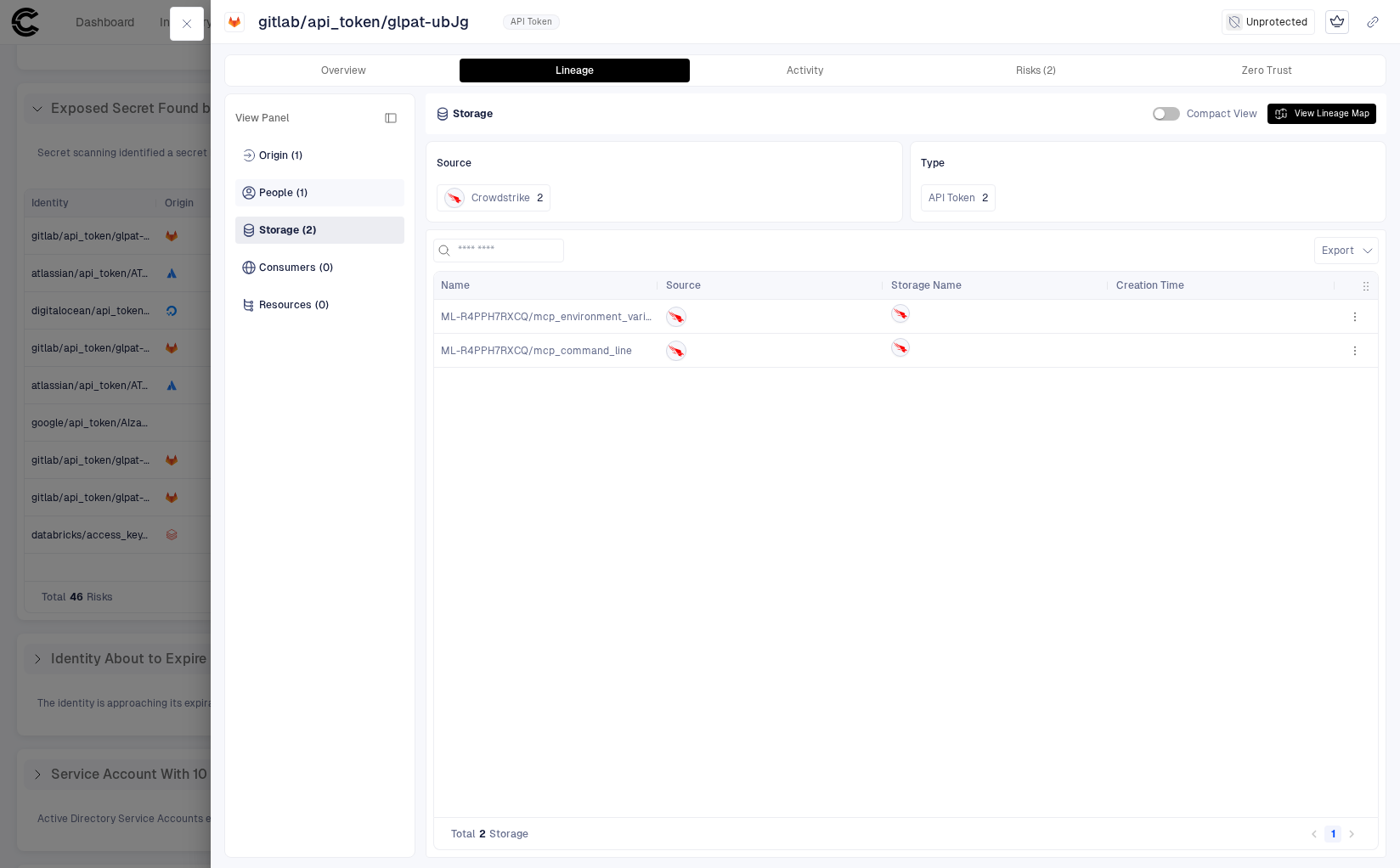
click at [290, 204] on div "People (1)" at bounding box center [320, 193] width 169 height 28
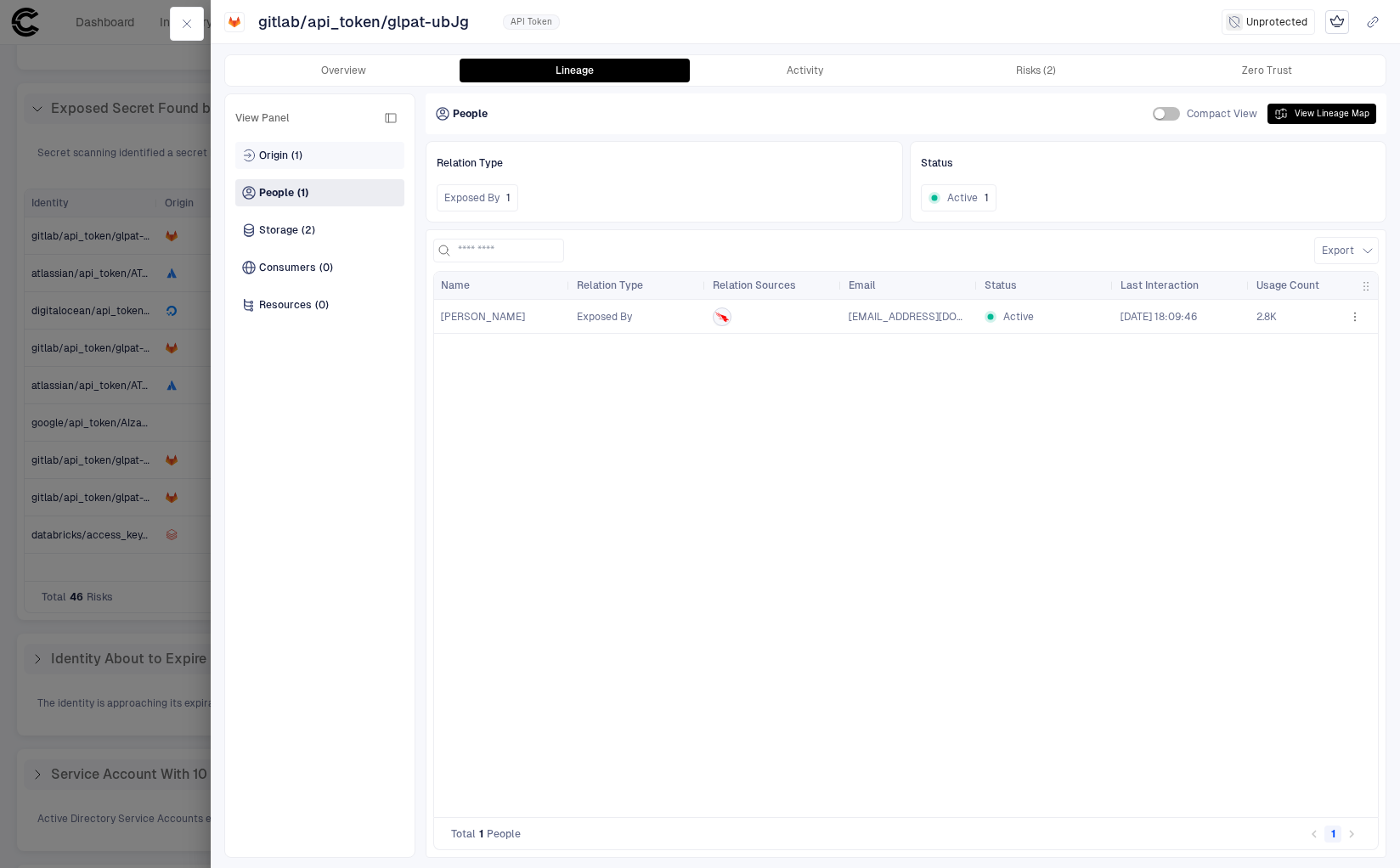
click at [307, 158] on div "Origin (1)" at bounding box center [320, 155] width 169 height 28
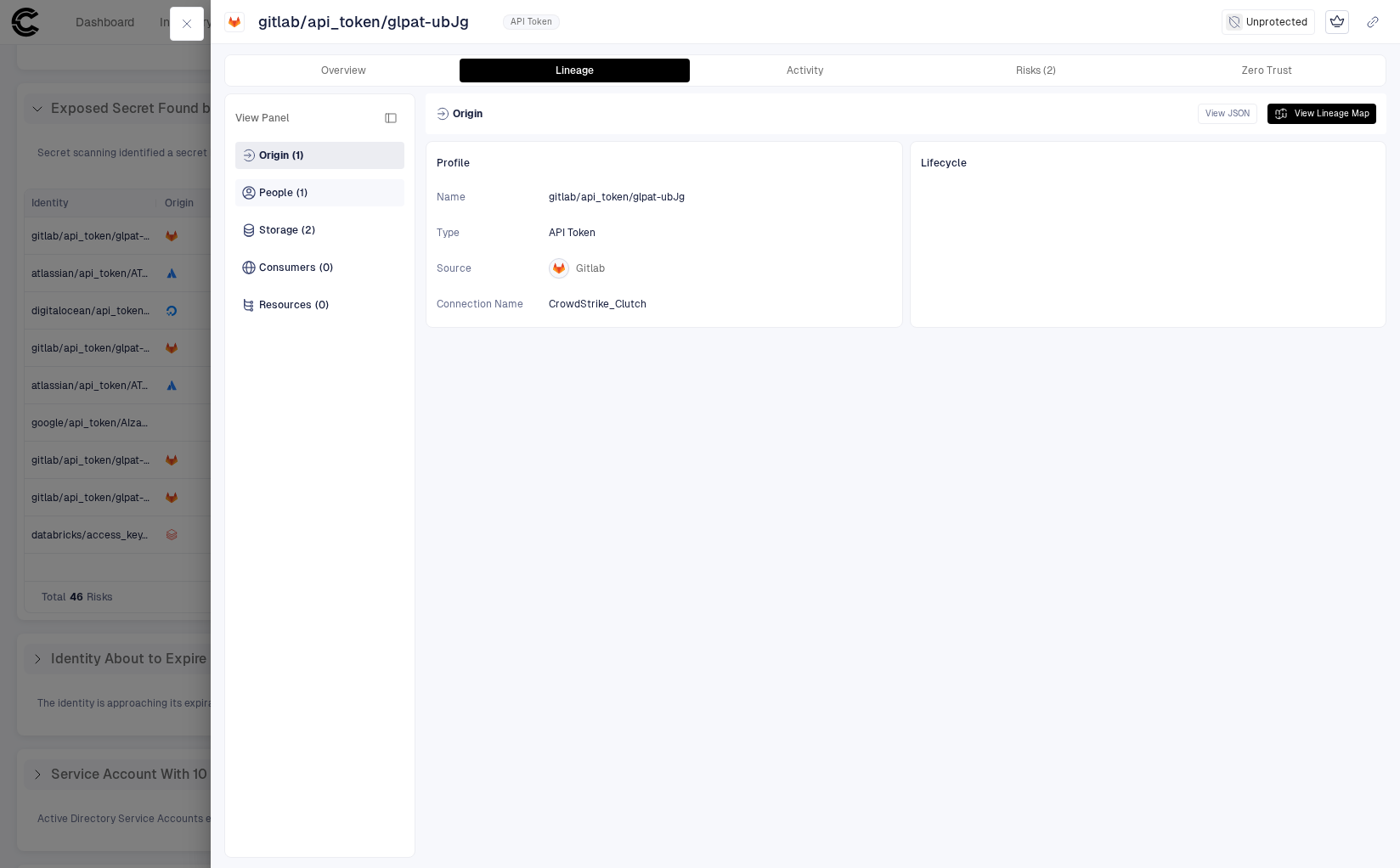
click at [253, 194] on icon at bounding box center [249, 193] width 13 height 13
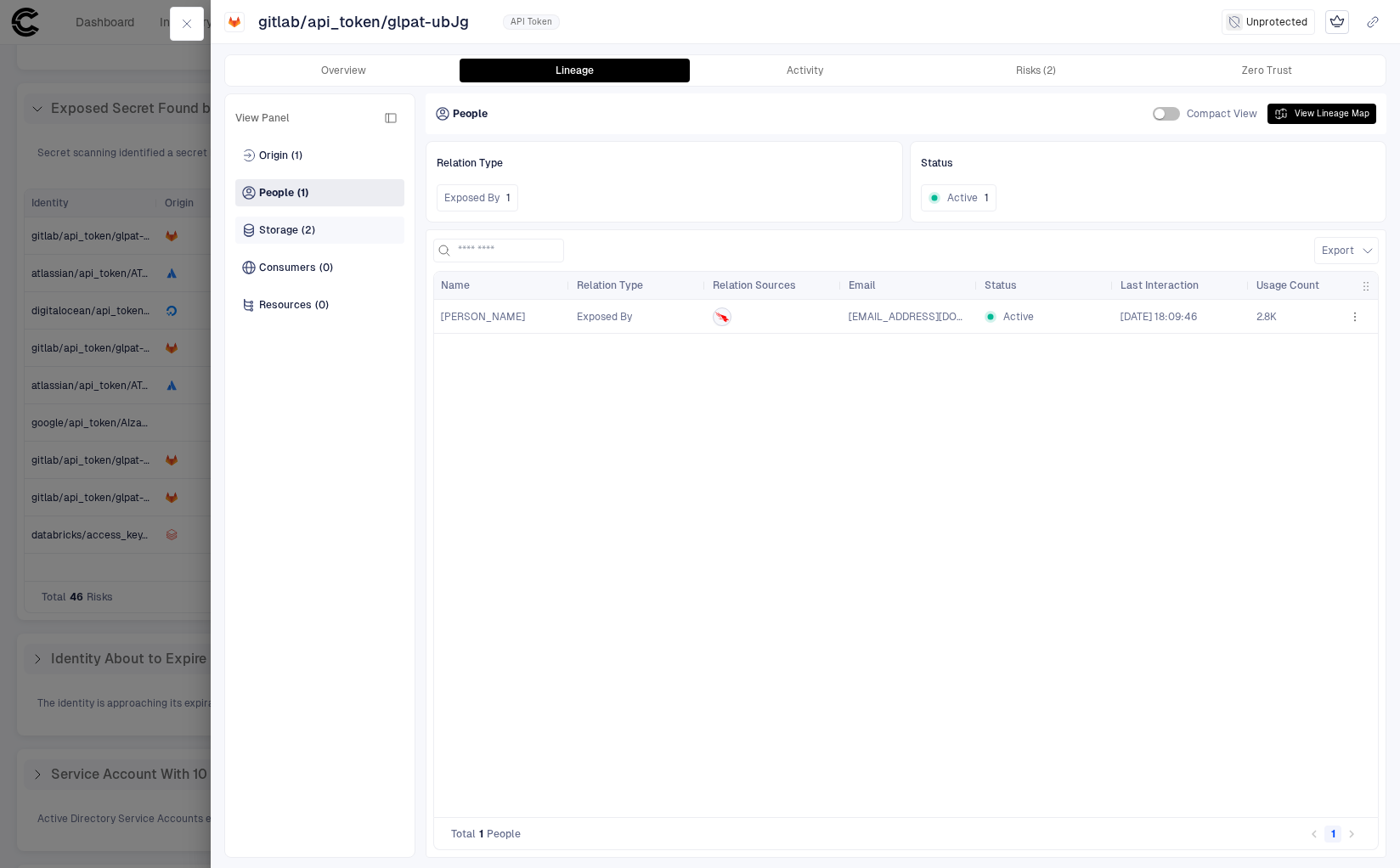
click at [285, 225] on span "Storage" at bounding box center [278, 230] width 39 height 13
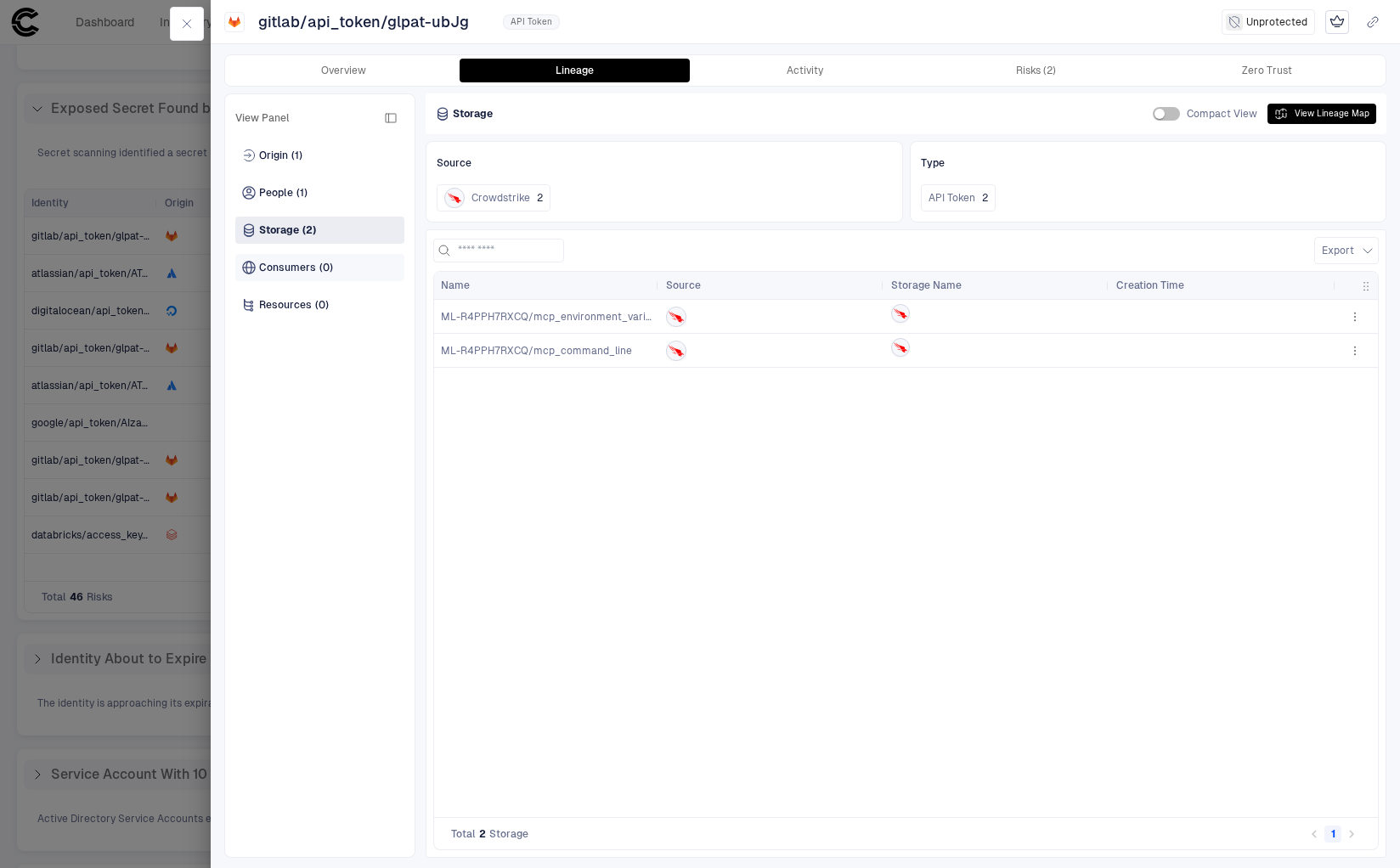
click at [296, 270] on span "Consumers" at bounding box center [288, 268] width 57 height 13
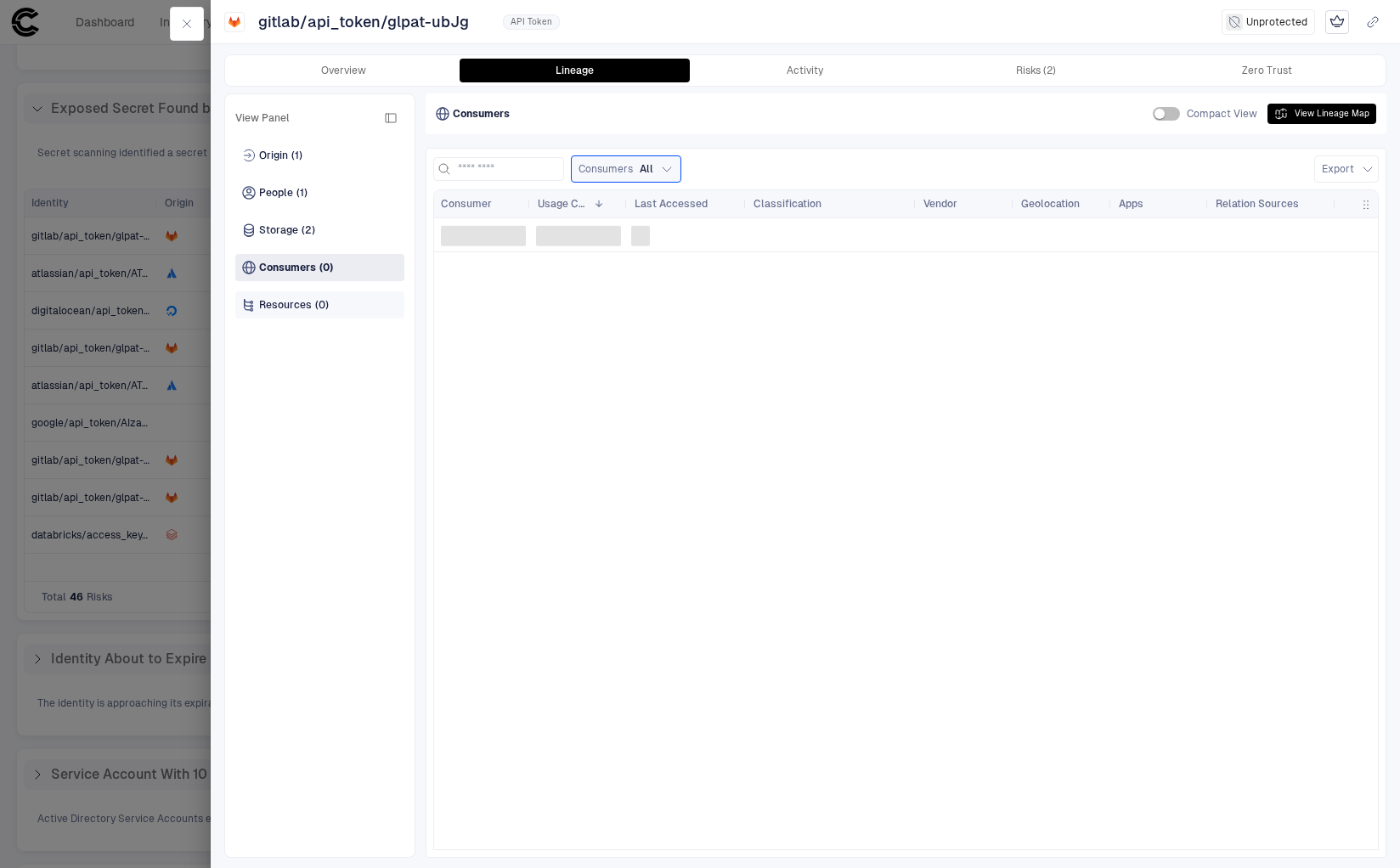
click at [298, 309] on span "Resources" at bounding box center [285, 305] width 52 height 13
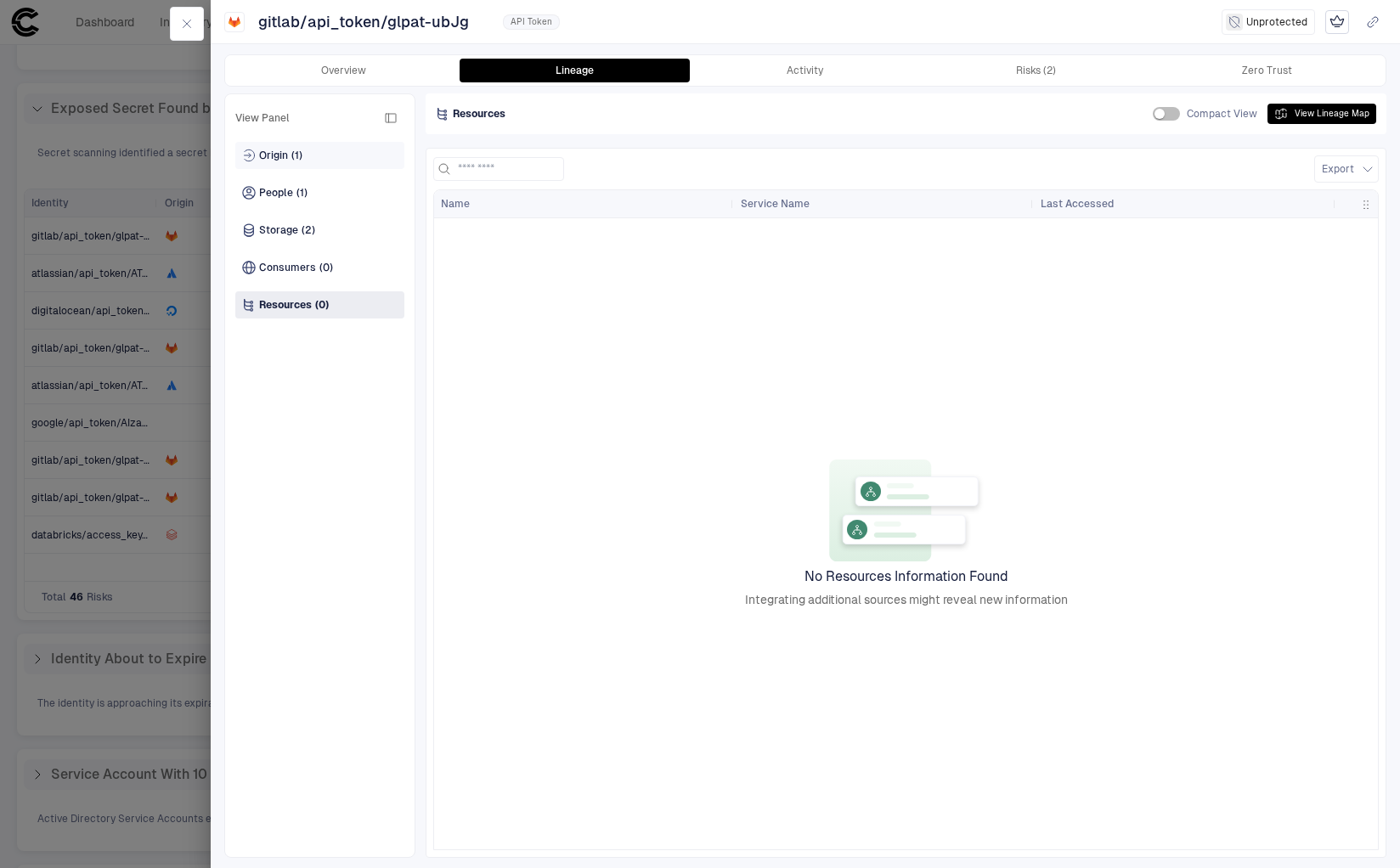
click at [276, 165] on div "Origin (1)" at bounding box center [320, 155] width 169 height 28
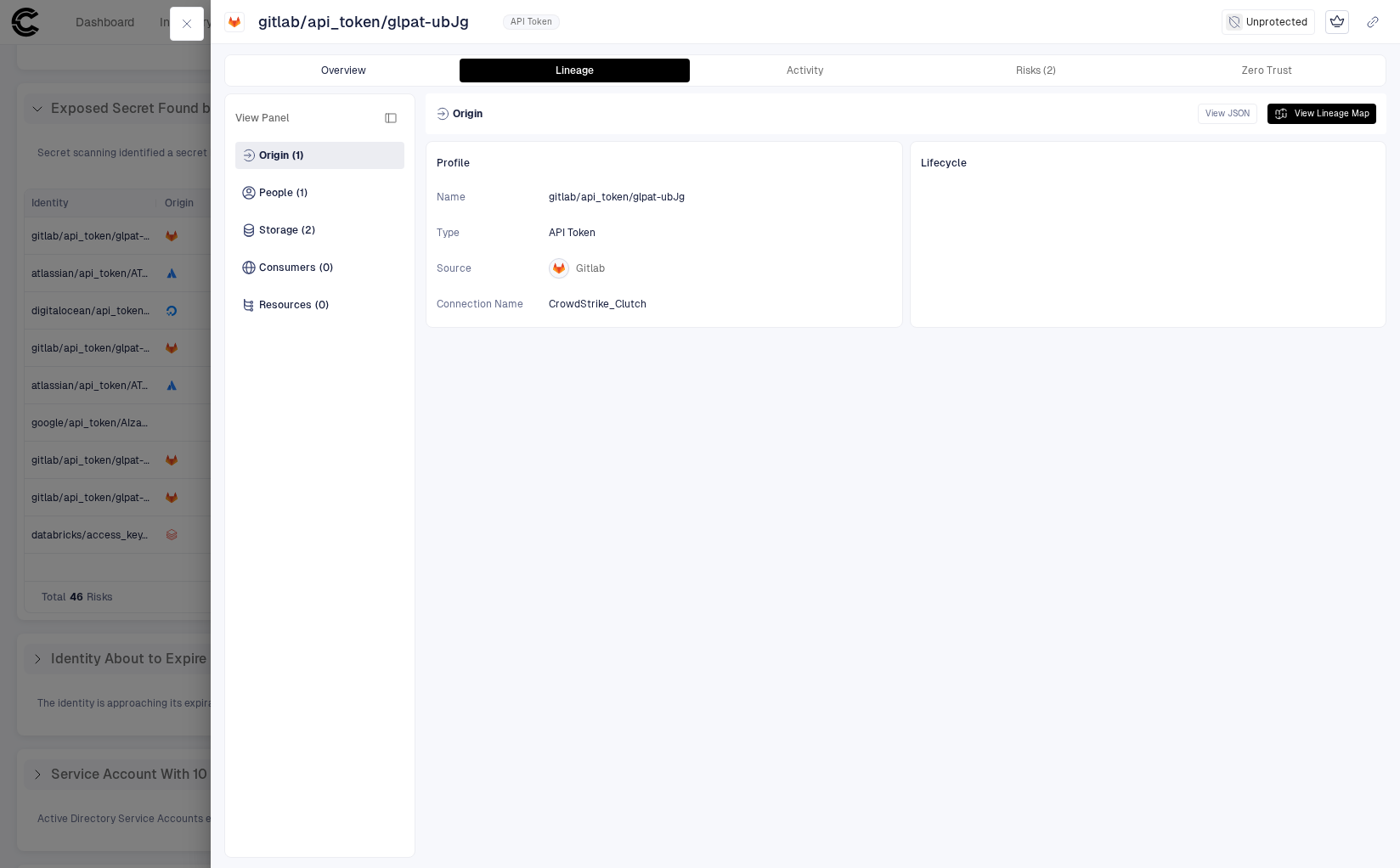
click at [338, 64] on button "Overview" at bounding box center [344, 70] width 231 height 24
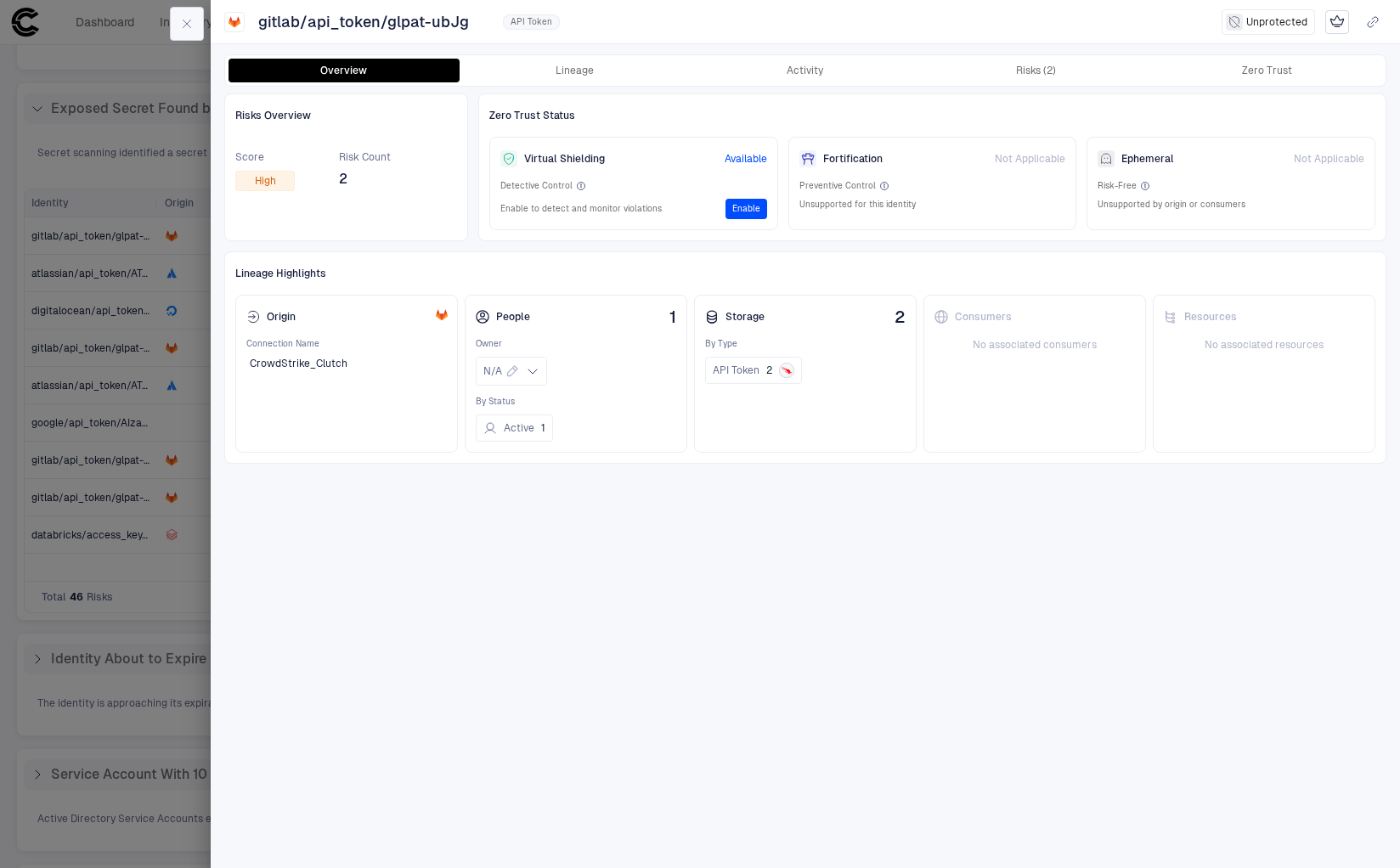
click at [192, 30] on button "button" at bounding box center [187, 24] width 34 height 34
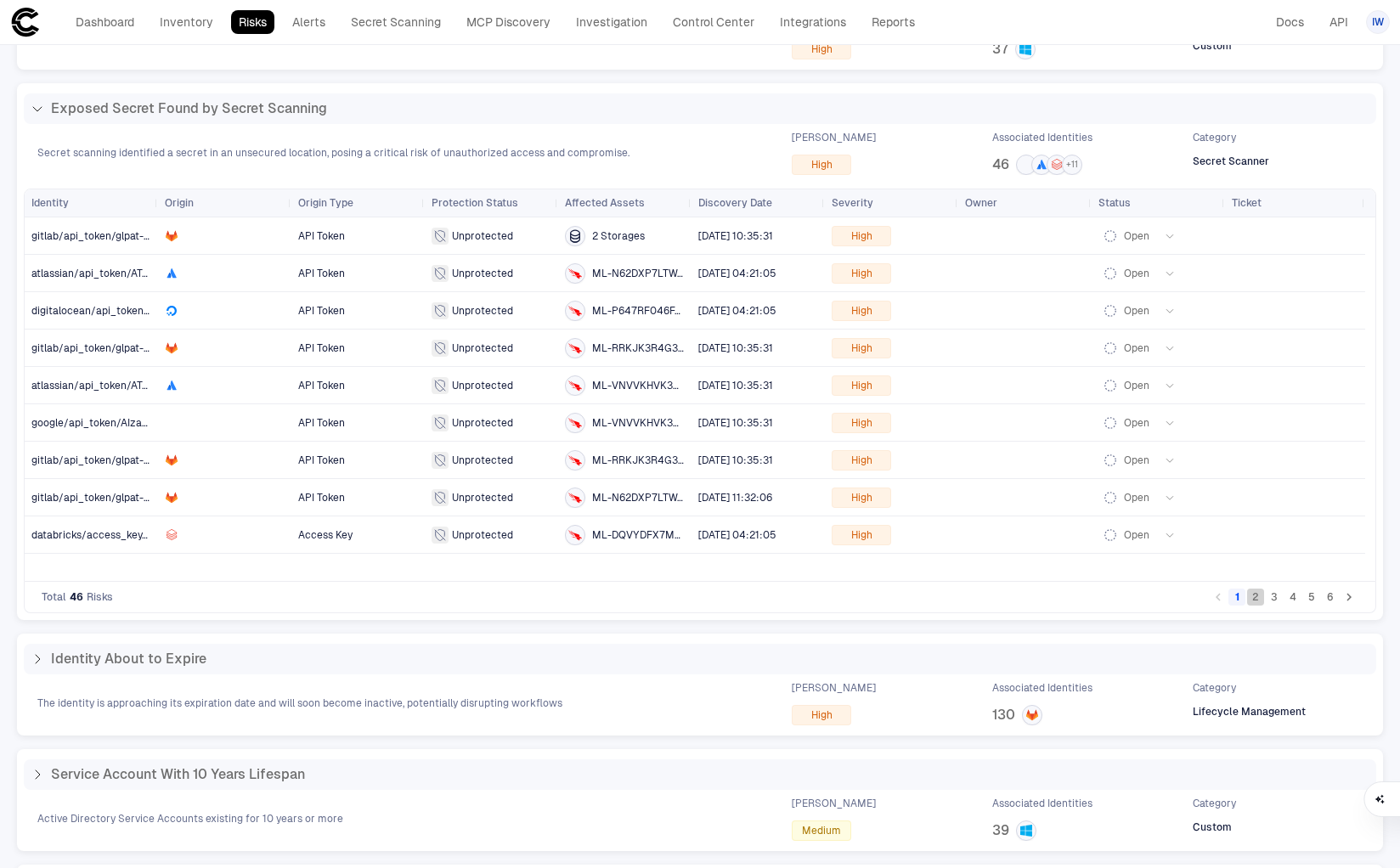
click at [1253, 595] on button "2" at bounding box center [1256, 597] width 17 height 17
click at [107, 231] on span at bounding box center [109, 230] width 10 height 8
click at [86, 239] on span "datadog/api_token/d557e8d0c6" at bounding box center [110, 236] width 158 height 12
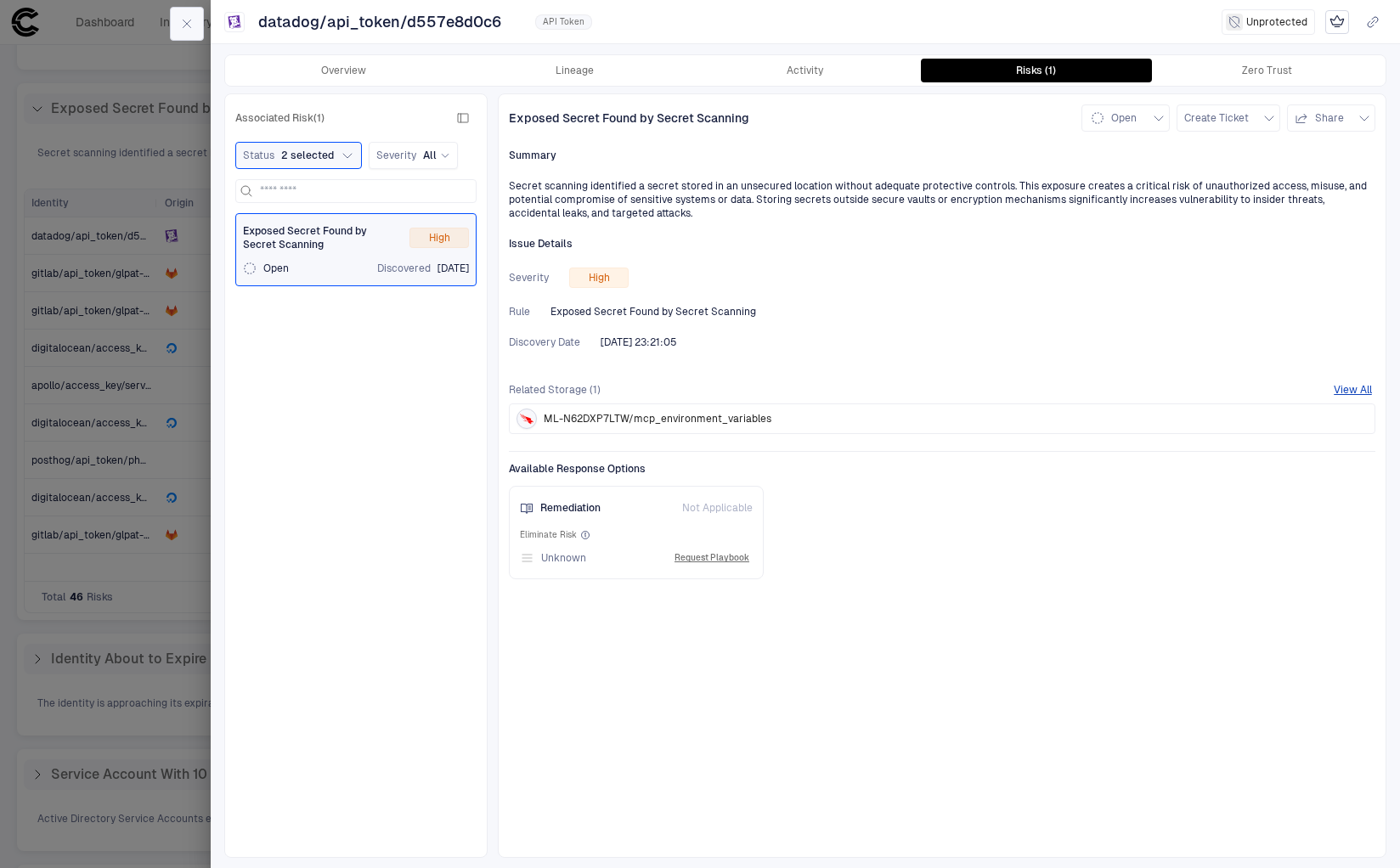
click at [187, 22] on icon "button" at bounding box center [187, 24] width 8 height 8
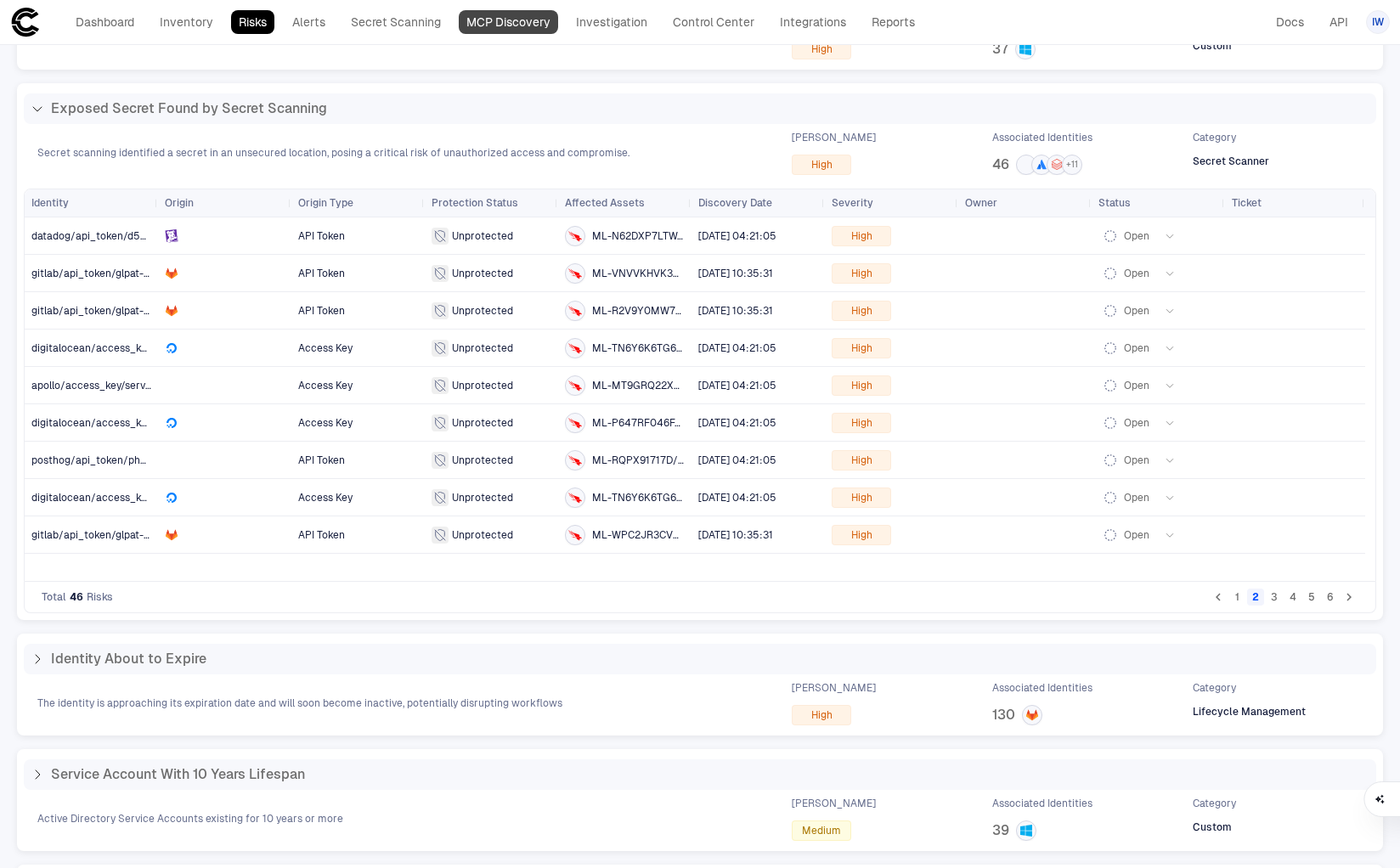
click at [495, 32] on link "MCP Discovery" at bounding box center [508, 22] width 100 height 24
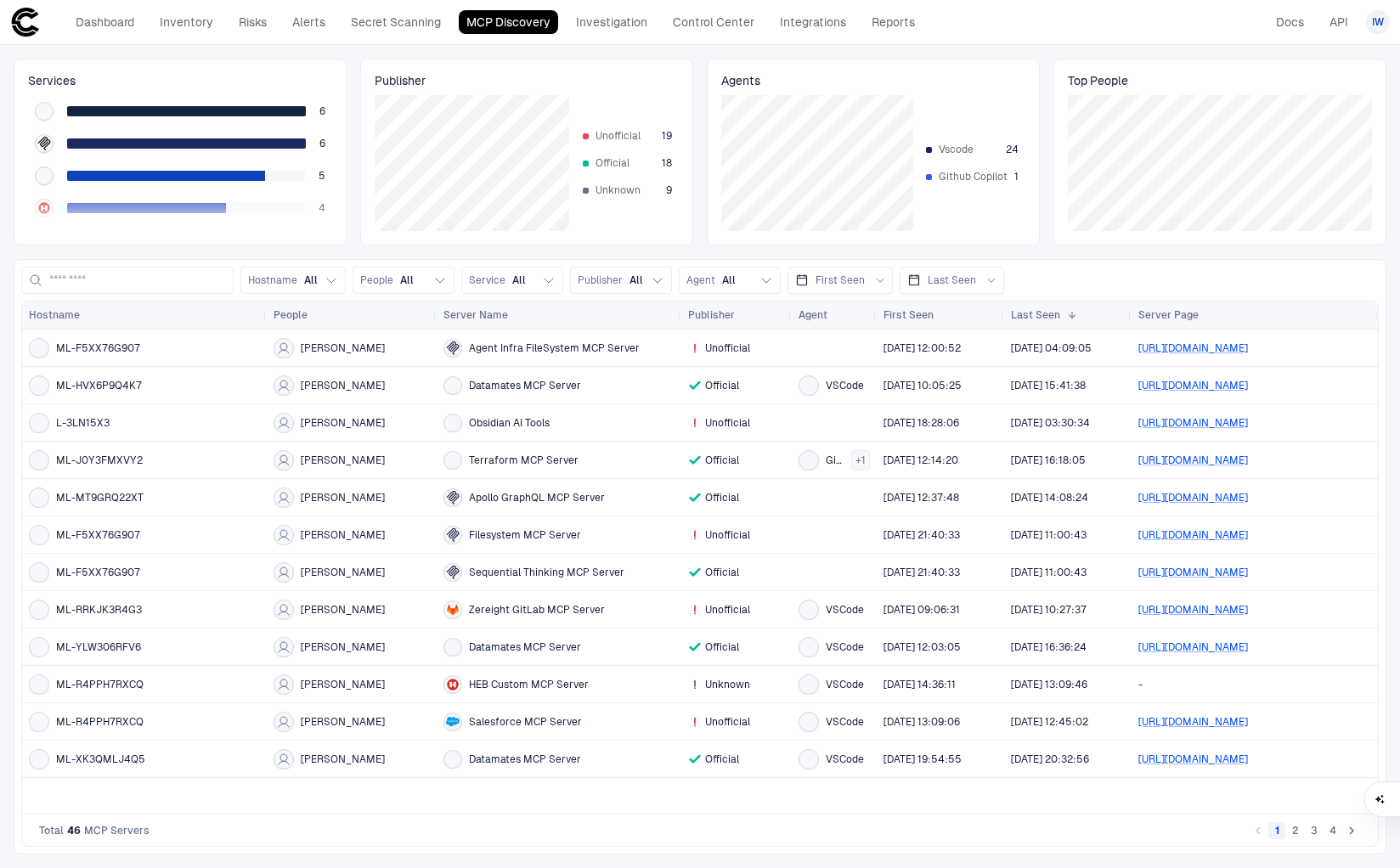
click at [335, 343] on span "Cliff White" at bounding box center [343, 348] width 84 height 13
click at [47, 210] on span at bounding box center [44, 213] width 10 height 8
click at [789, 29] on link "Integrations" at bounding box center [813, 22] width 82 height 24
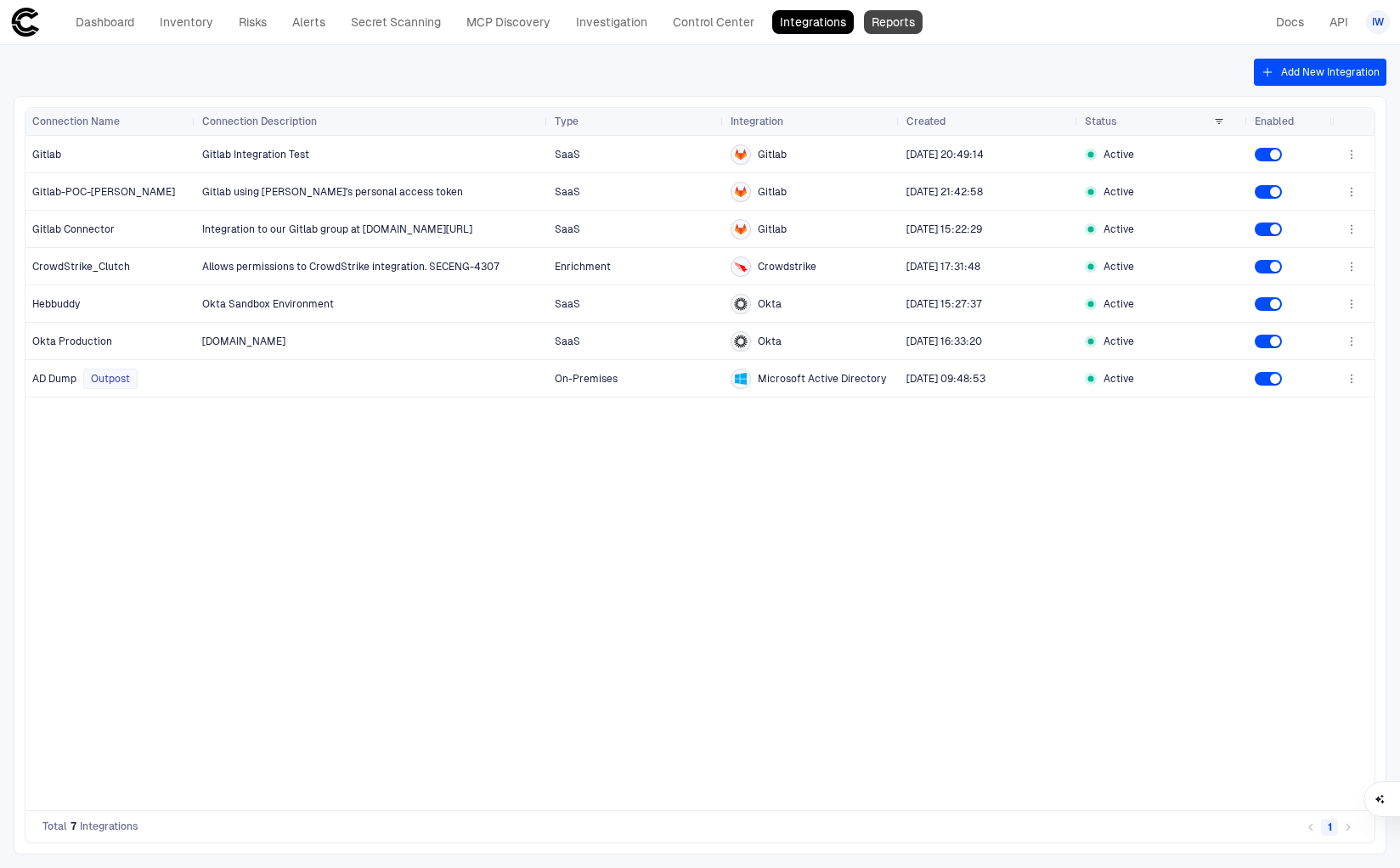
click at [875, 28] on link "Reports" at bounding box center [893, 22] width 59 height 24
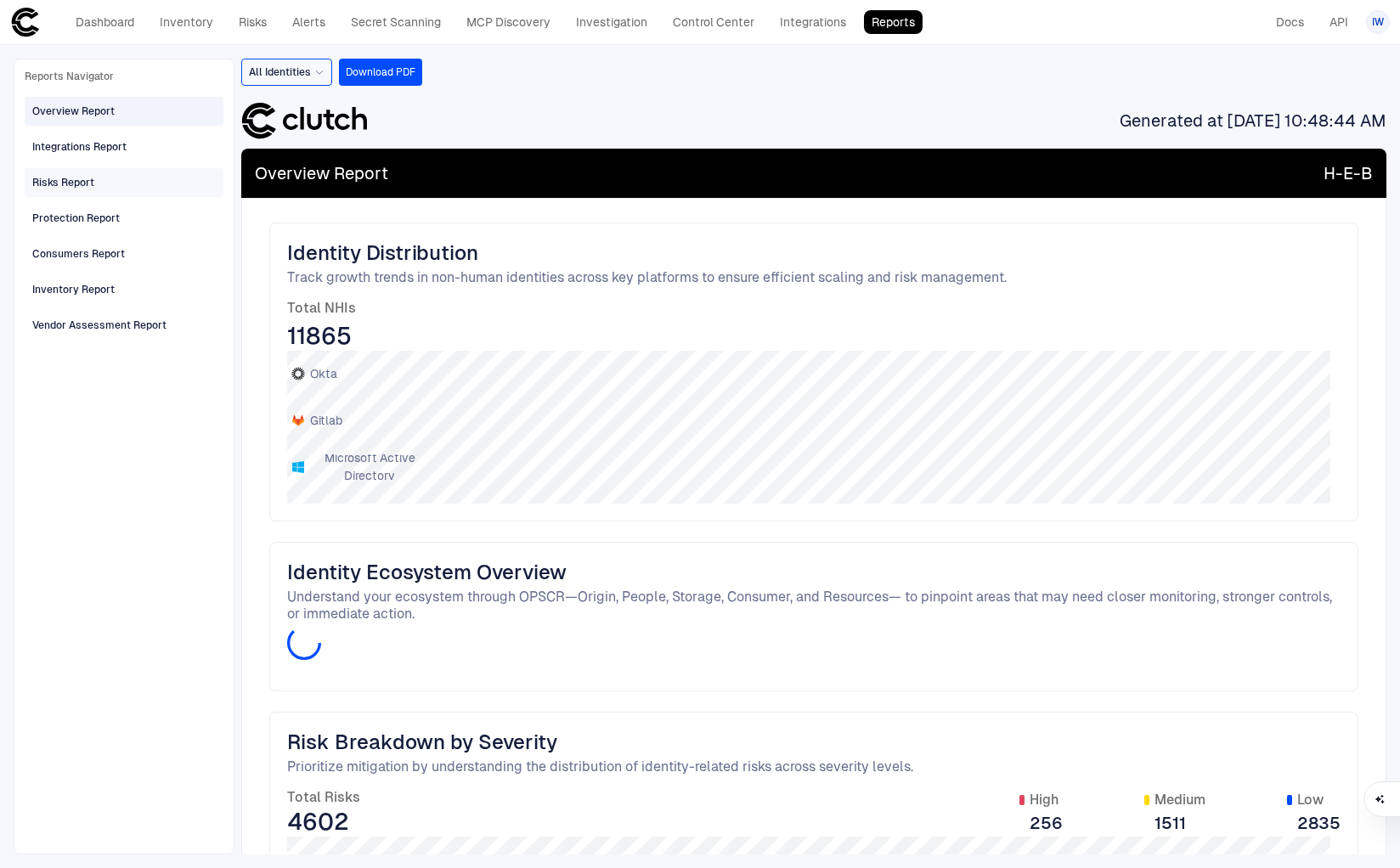
click at [93, 191] on span "Risks Report" at bounding box center [63, 182] width 62 height 22
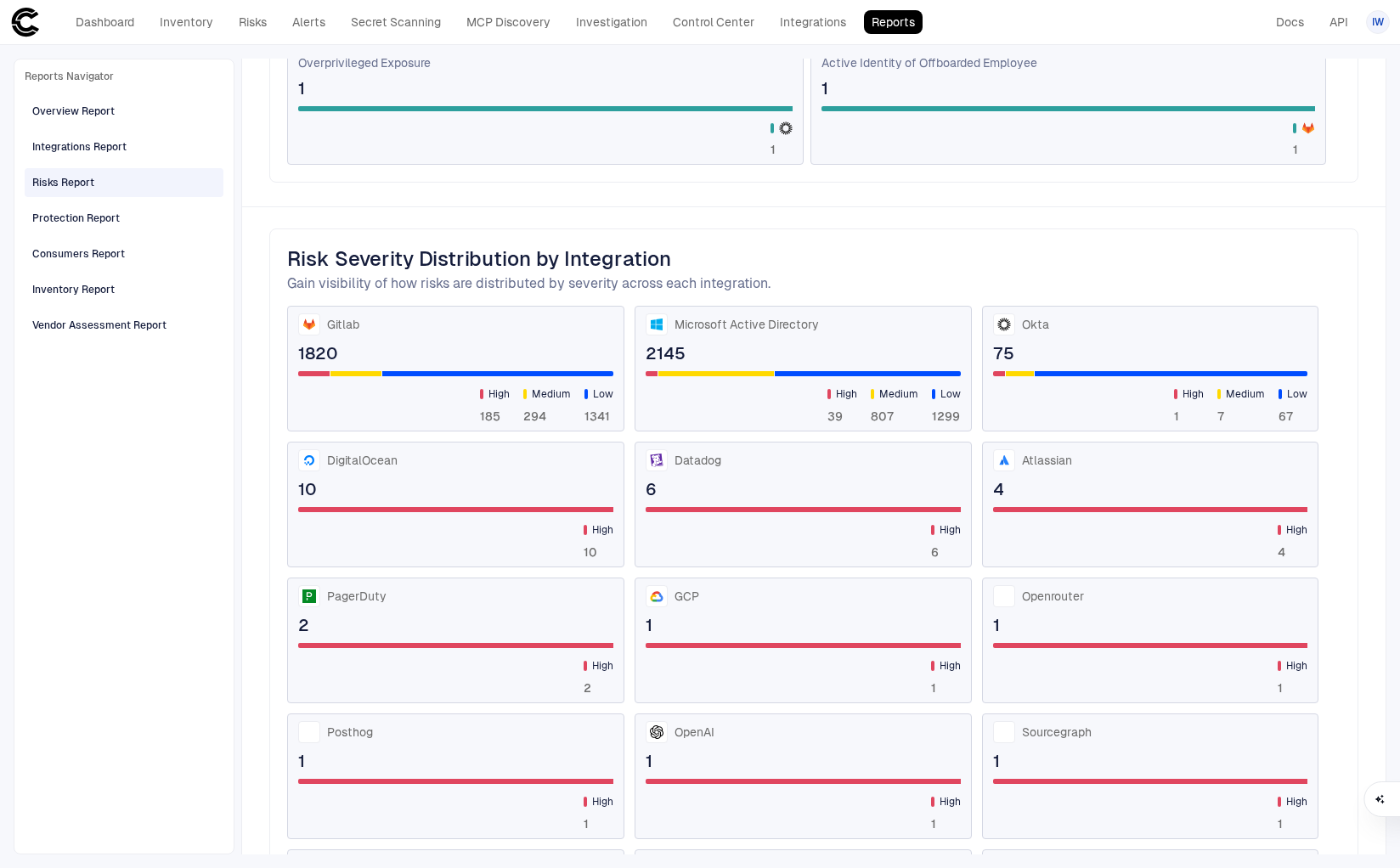
scroll to position [1448, 0]
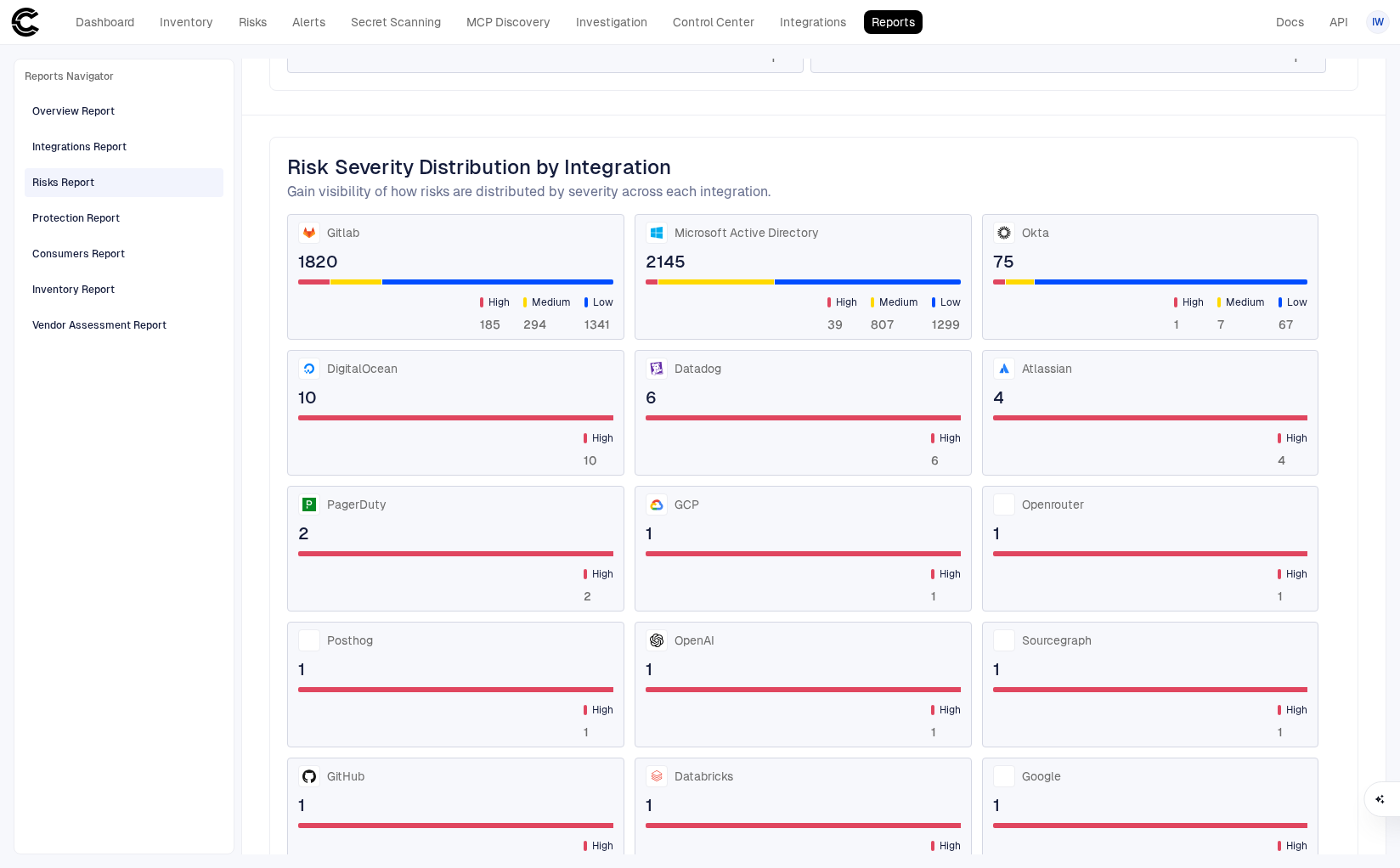
click at [327, 237] on div "Gitlab" at bounding box center [456, 232] width 315 height 22
click at [333, 225] on span "Gitlab" at bounding box center [344, 232] width 32 height 15
click at [62, 217] on div "Protection Report" at bounding box center [76, 218] width 87 height 15
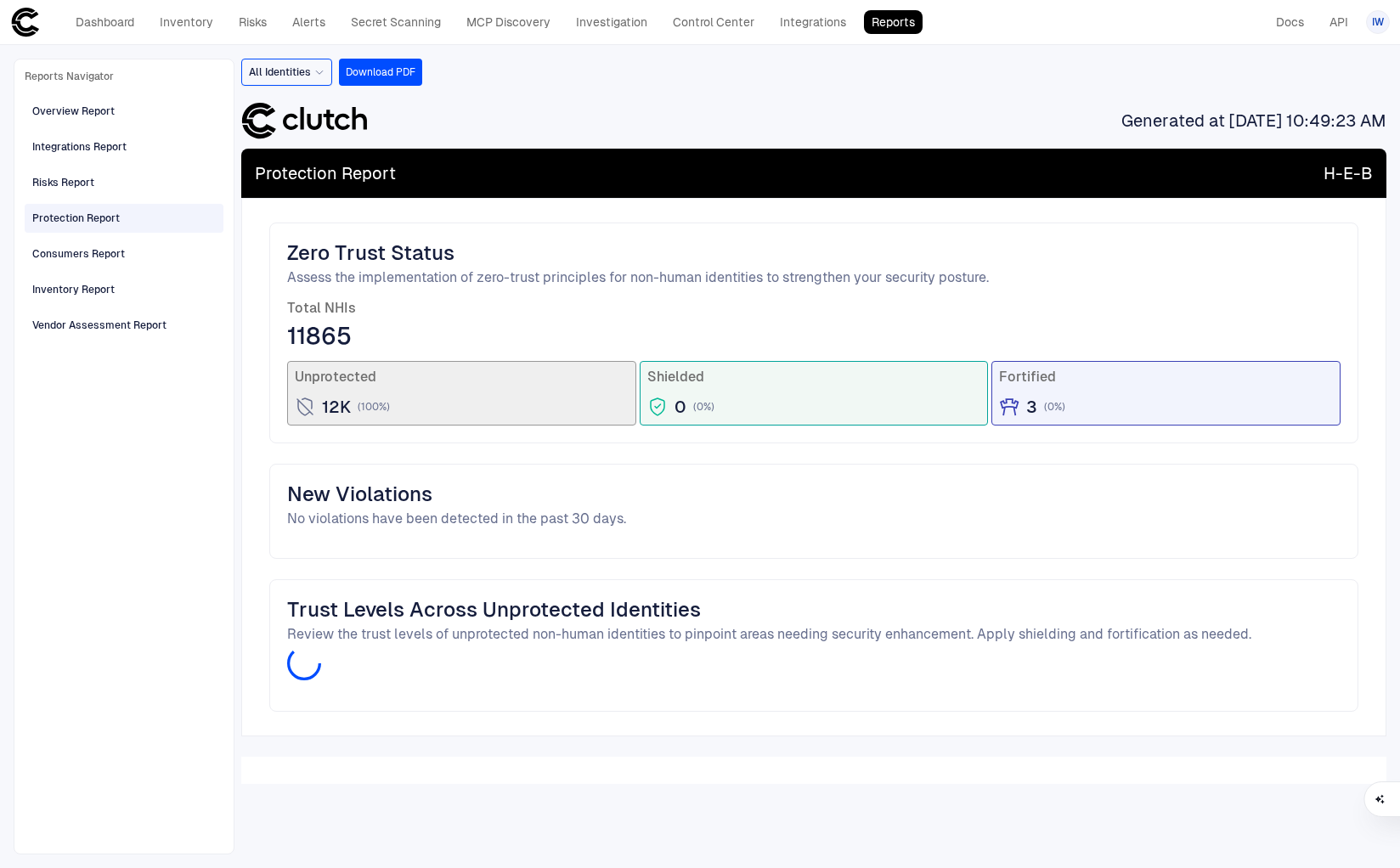
scroll to position [0, 0]
click at [118, 255] on div "Consumers Report" at bounding box center [79, 254] width 93 height 15
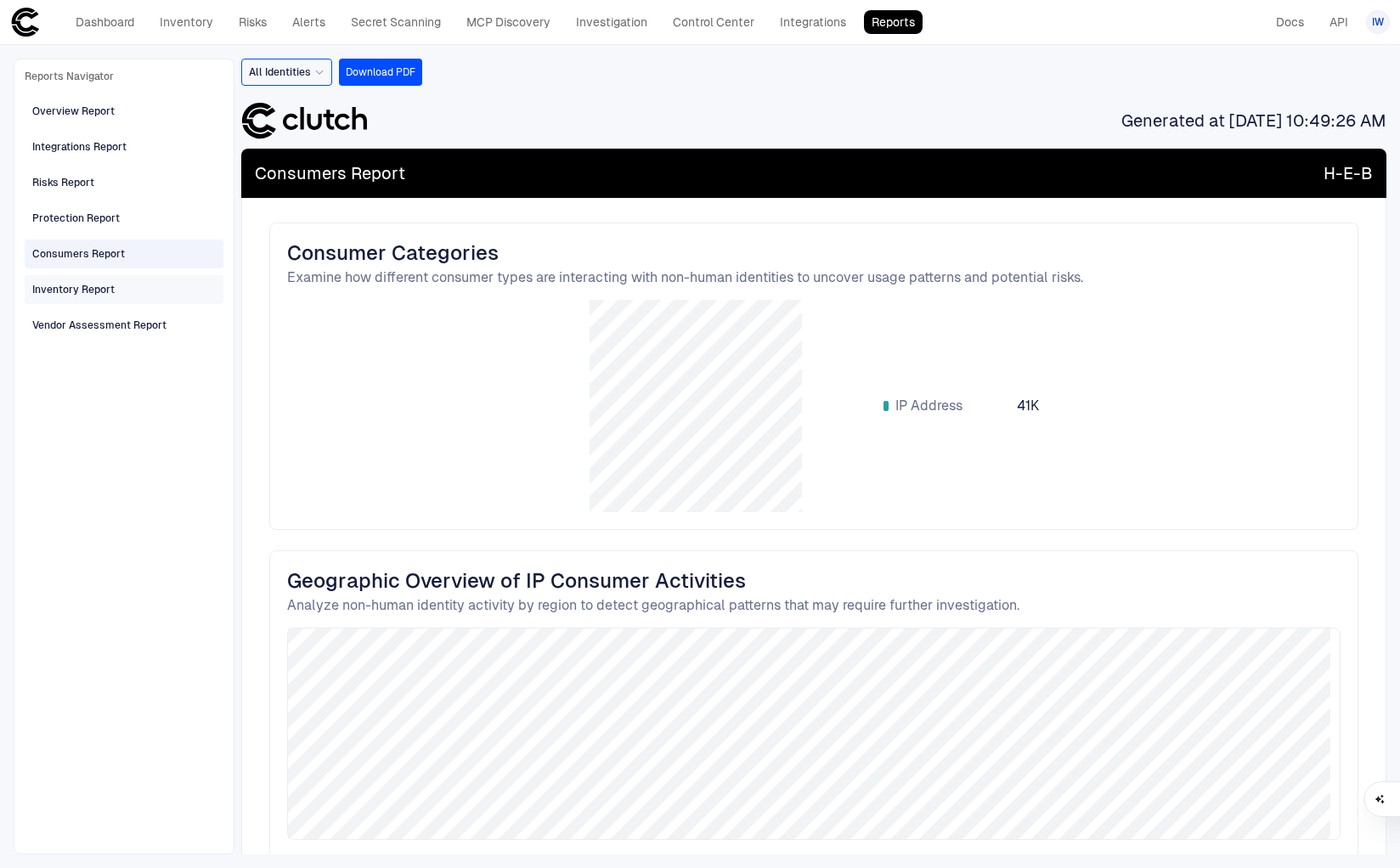
click at [115, 283] on div "Inventory Report" at bounding box center [125, 289] width 187 height 28
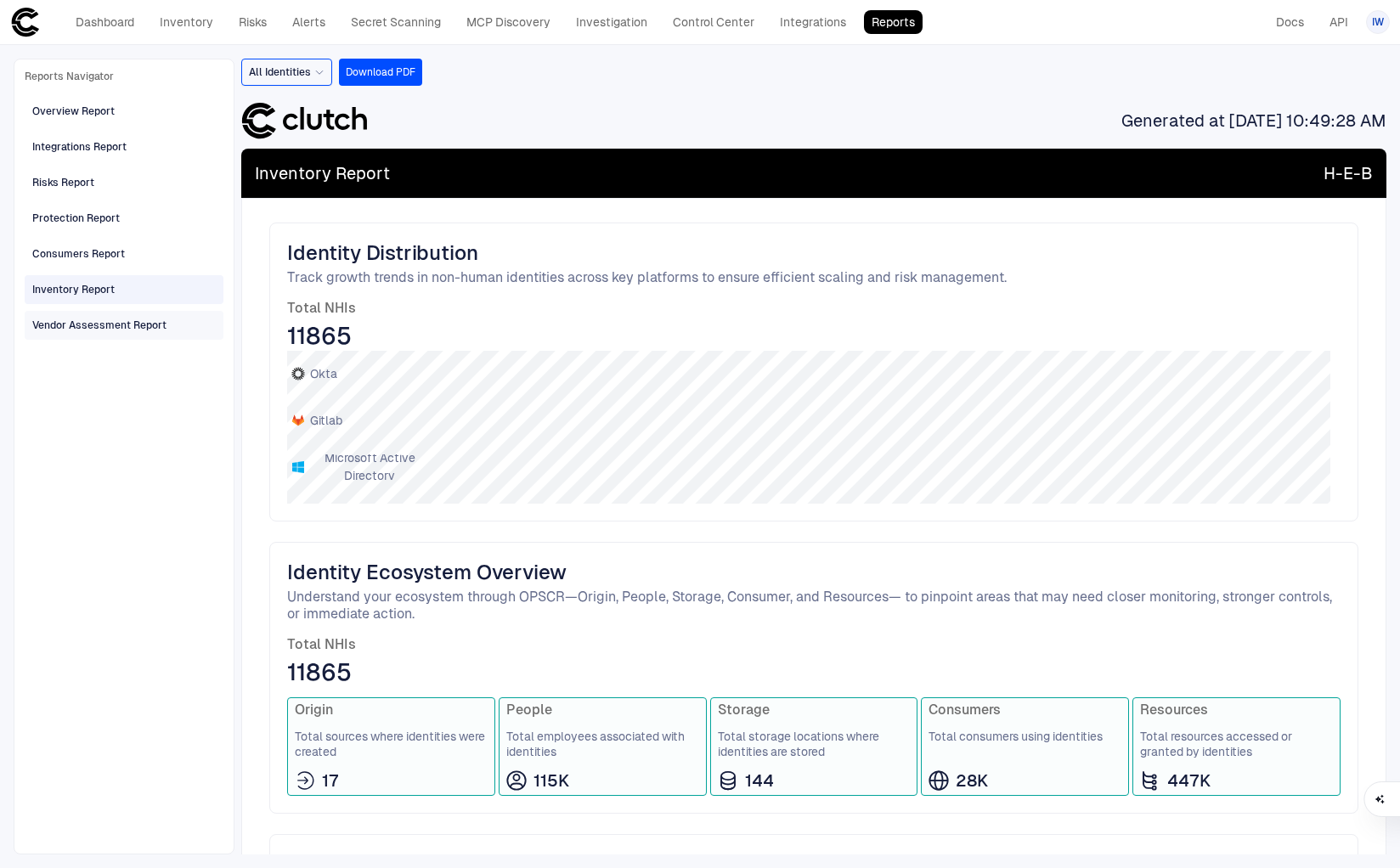
click at [111, 327] on div "Vendor Assessment Report" at bounding box center [99, 325] width 134 height 15
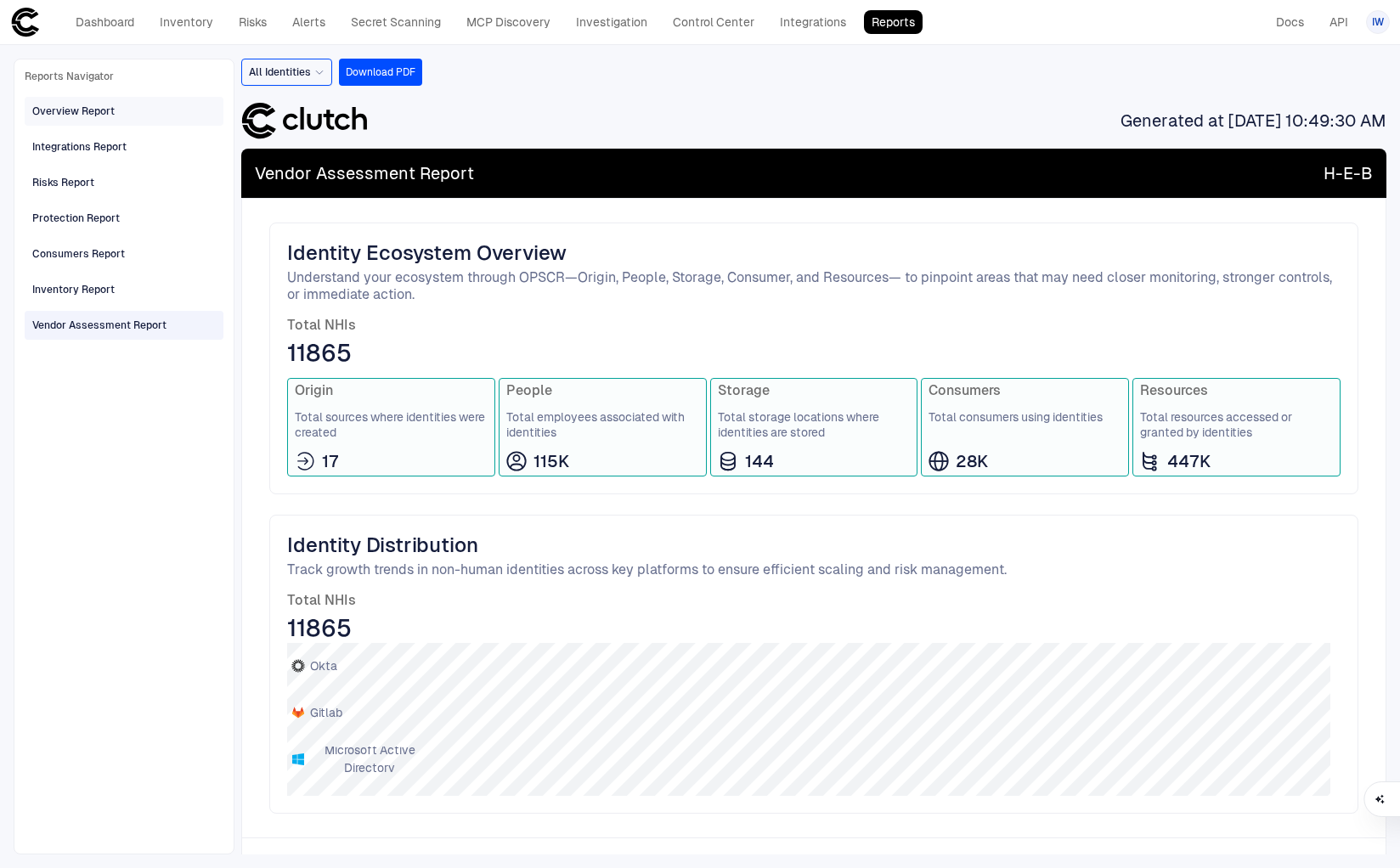
click at [99, 99] on div "Overview Report" at bounding box center [125, 111] width 187 height 28
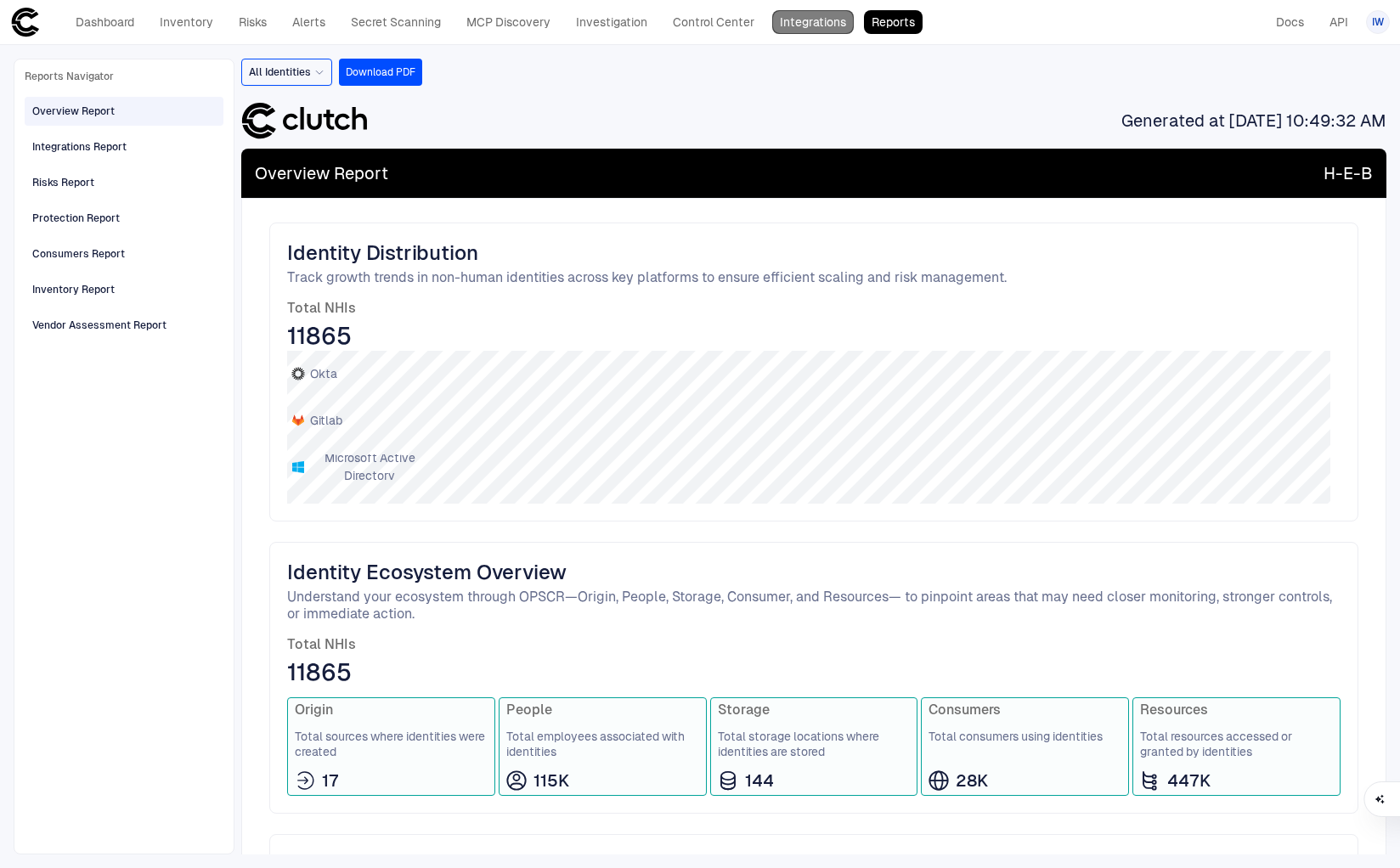
click at [805, 22] on link "Integrations" at bounding box center [813, 22] width 82 height 24
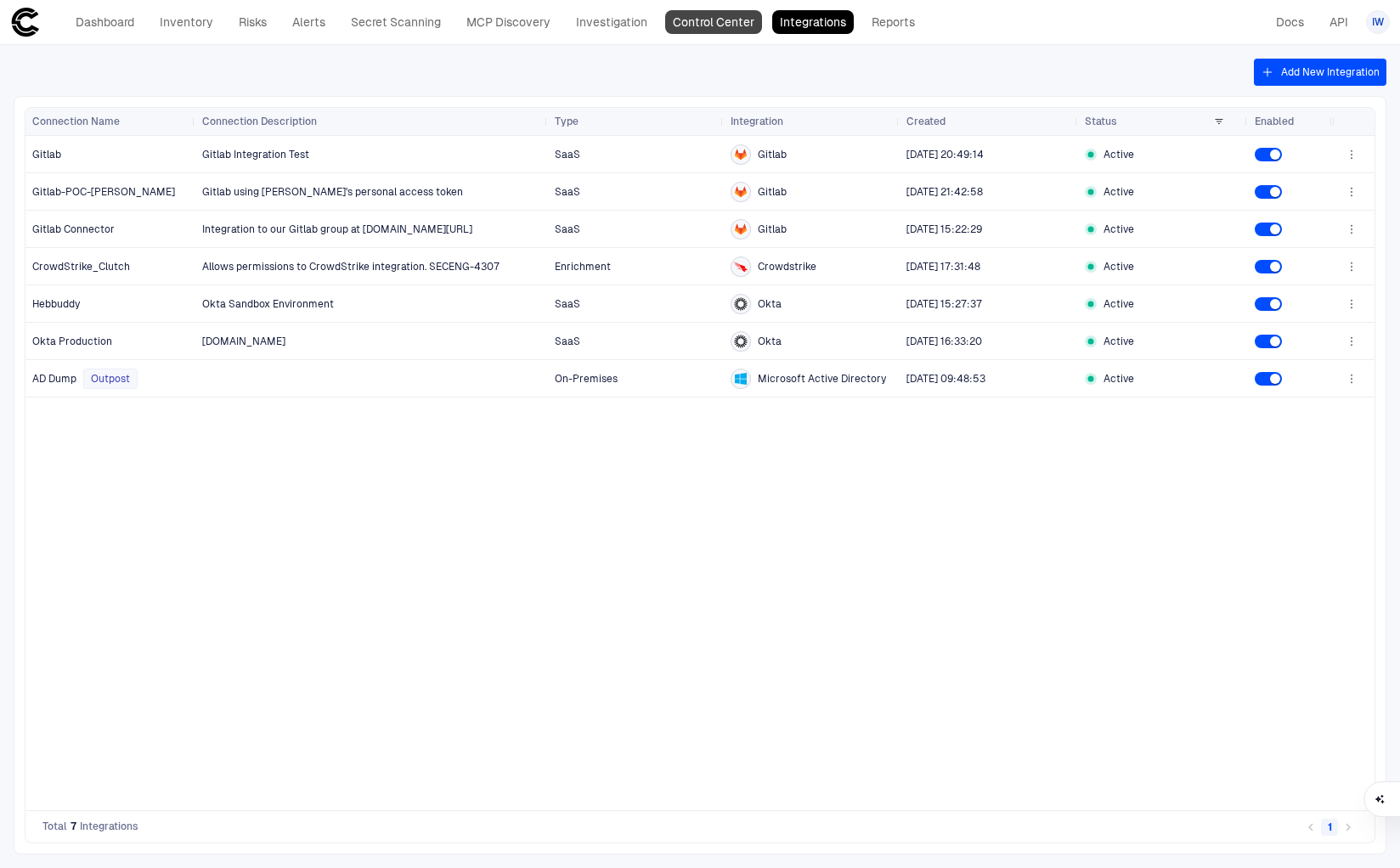
click at [706, 12] on link "Control Center" at bounding box center [714, 22] width 97 height 24
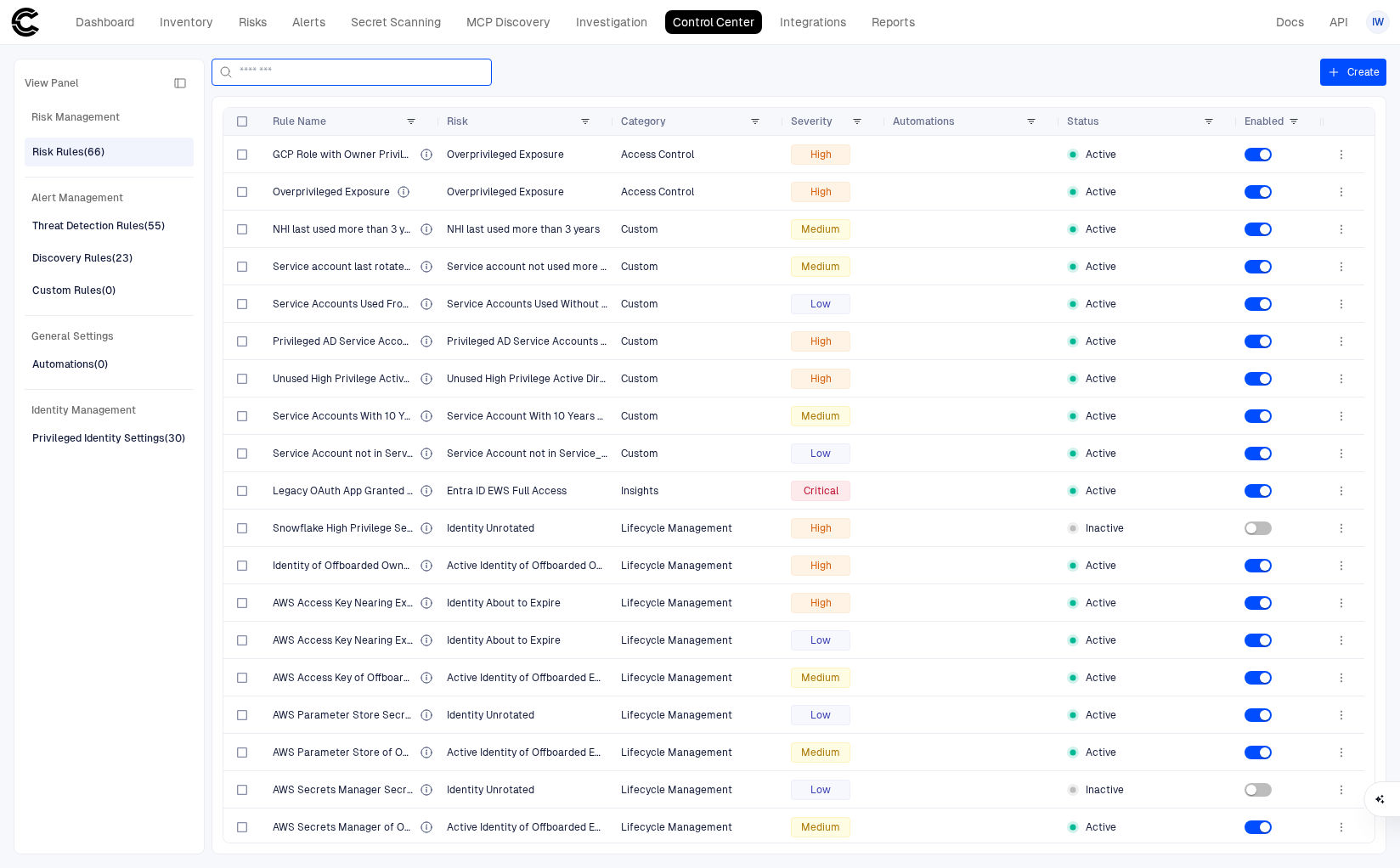
click at [273, 69] on input at bounding box center [362, 72] width 245 height 26
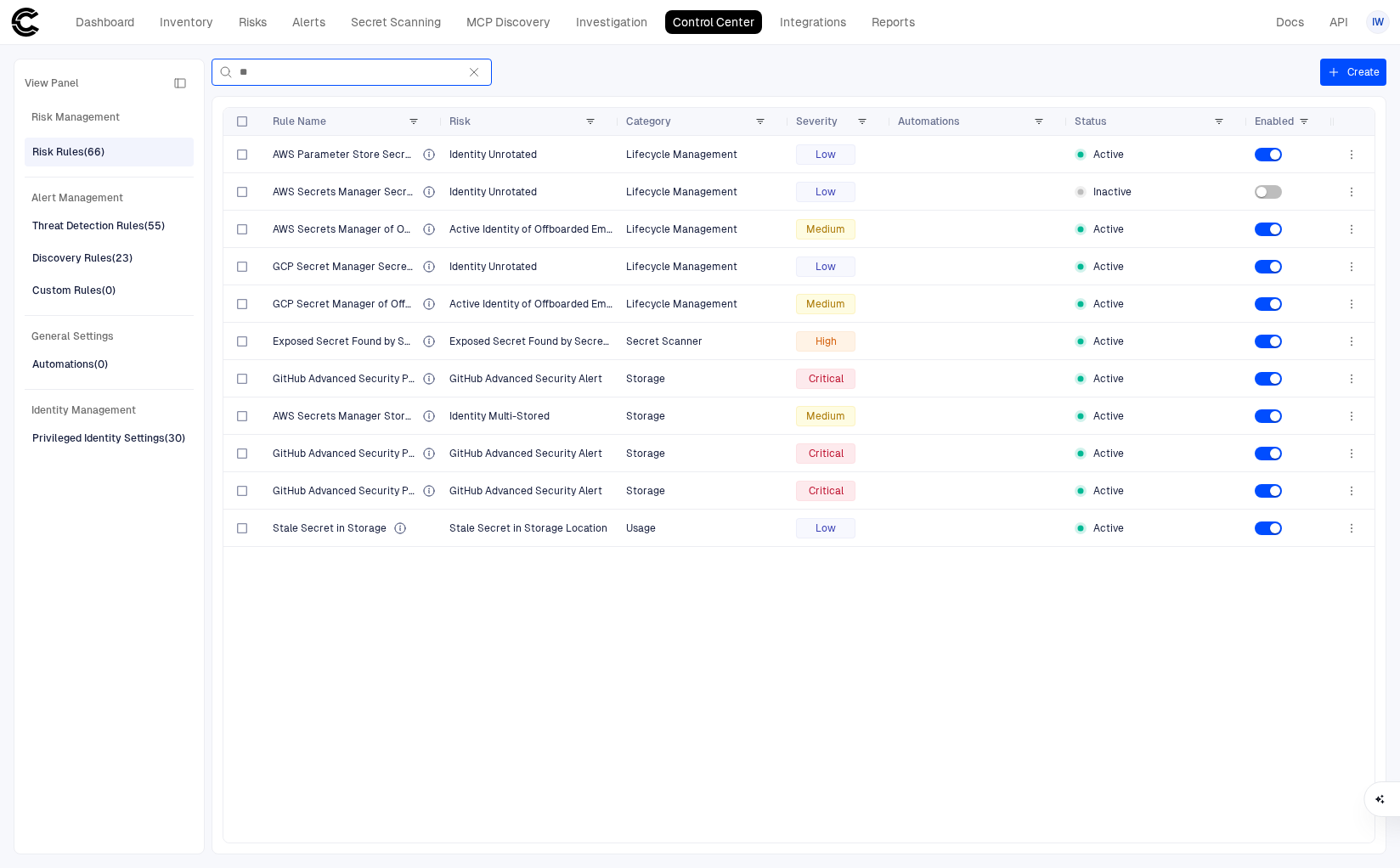
type input "*"
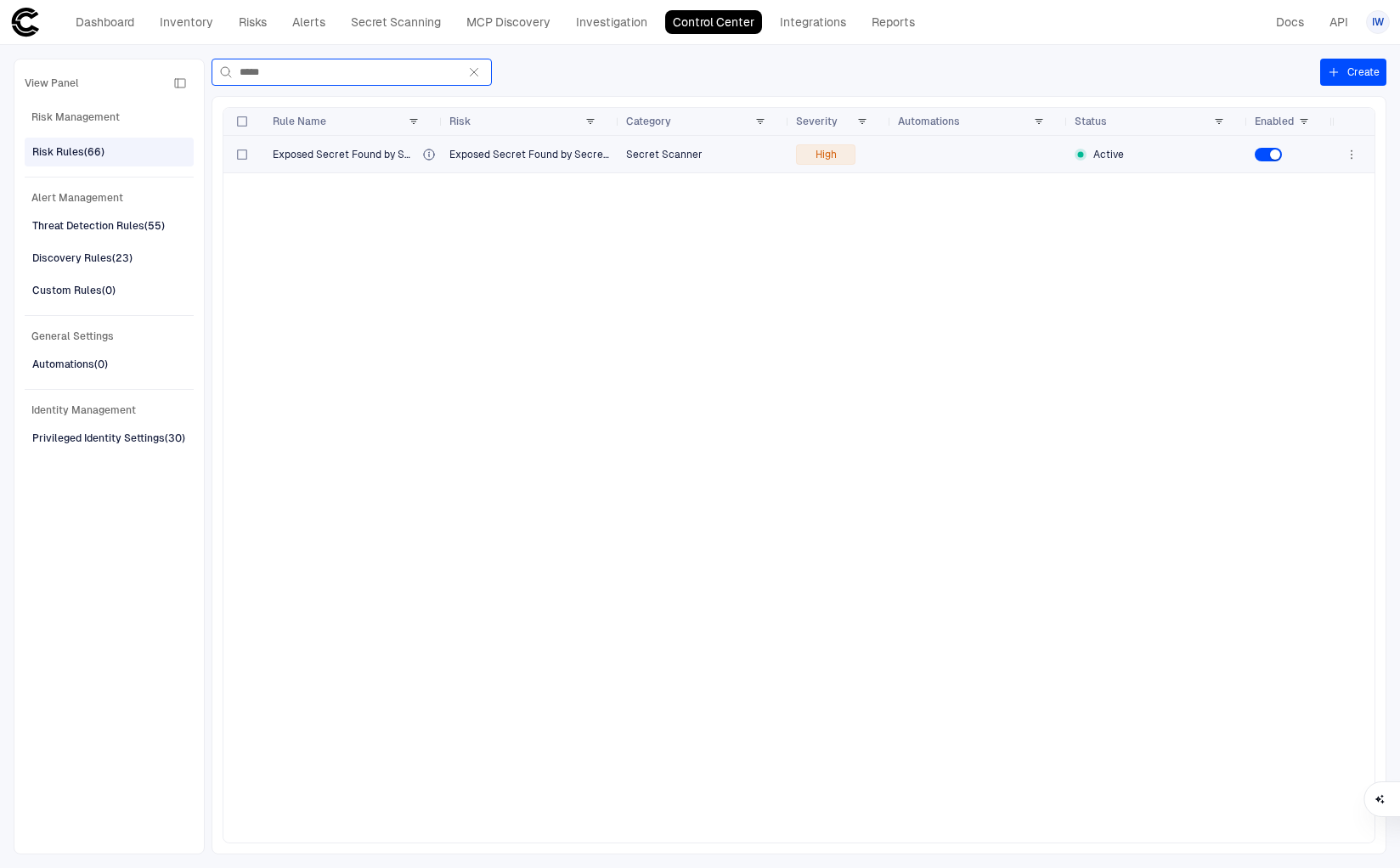
type input "*****"
click at [370, 161] on div "Exposed Secret Found by Secret Scanning" at bounding box center [354, 154] width 163 height 35
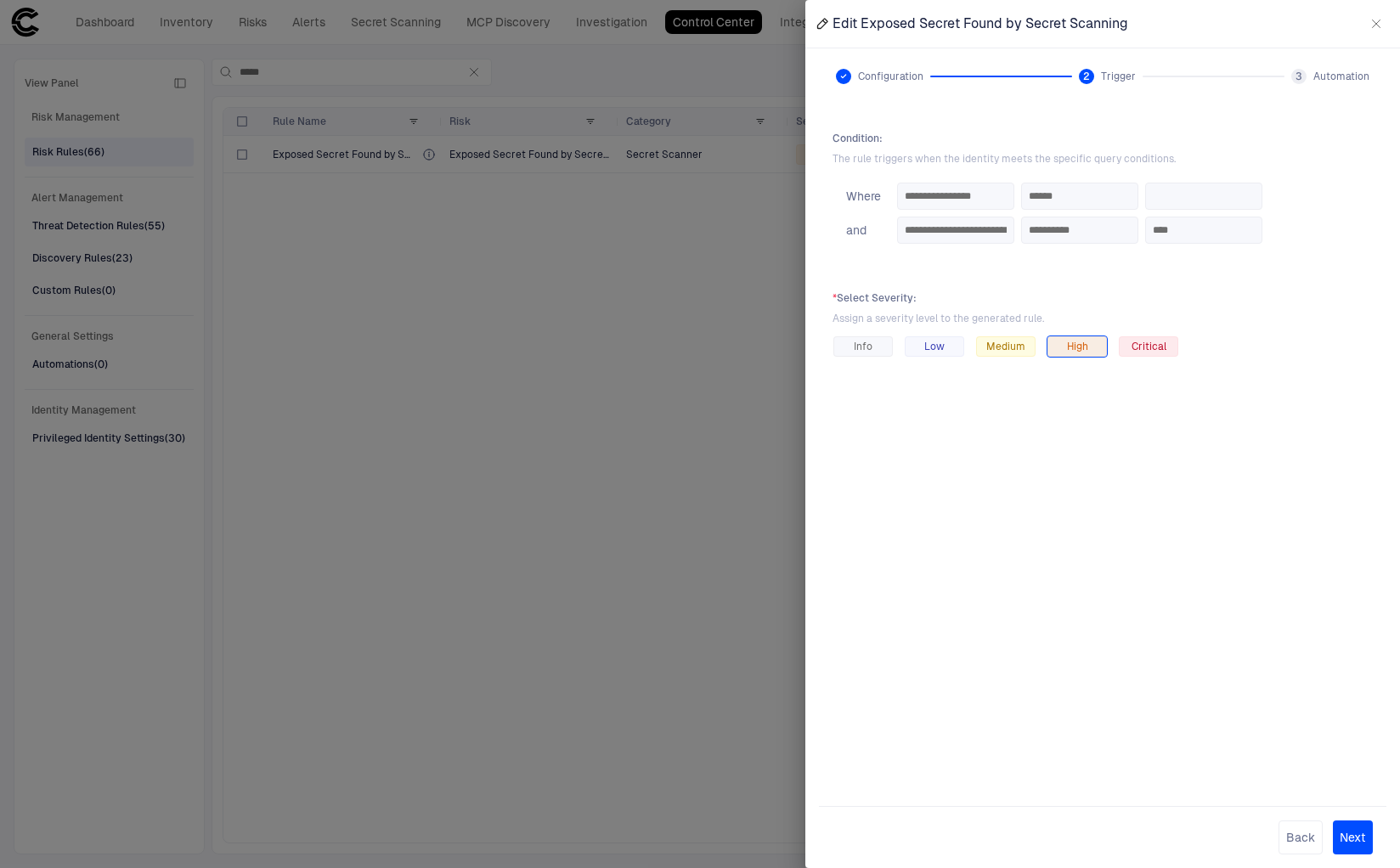
click at [1355, 837] on button "Next" at bounding box center [1353, 838] width 40 height 34
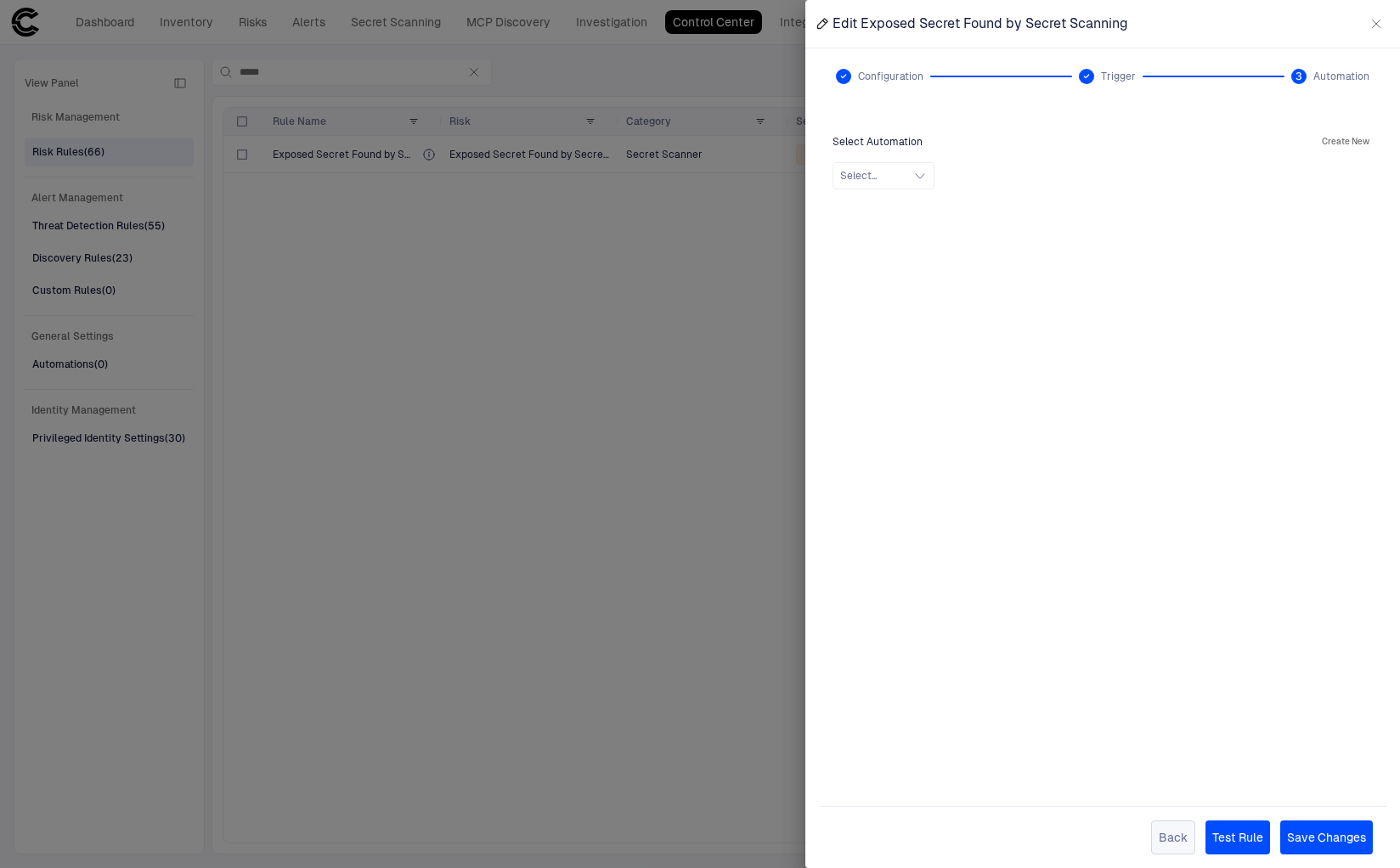
click at [1181, 837] on button "Back" at bounding box center [1173, 838] width 45 height 34
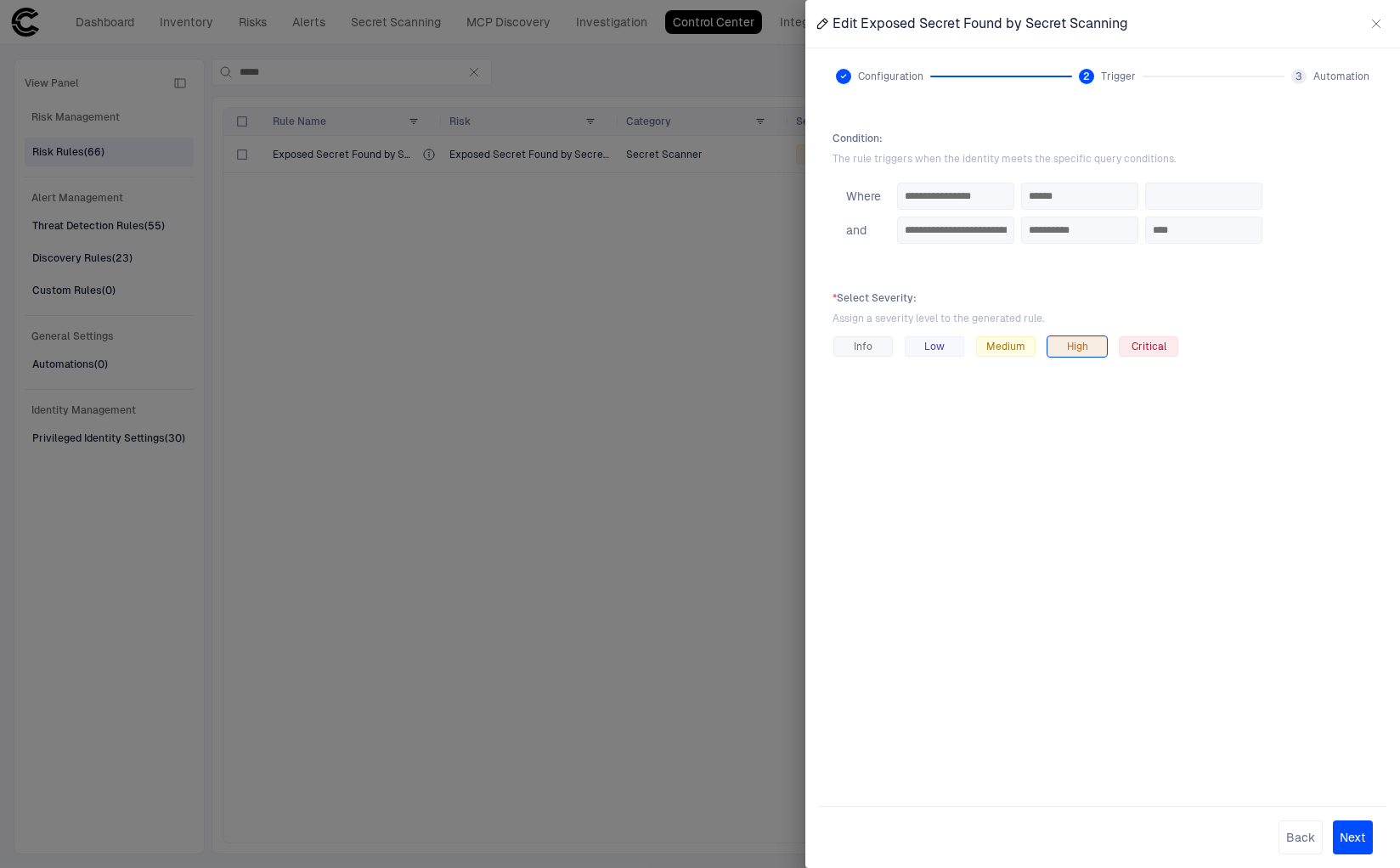
click at [1372, 26] on icon "button" at bounding box center [1376, 24] width 13 height 13
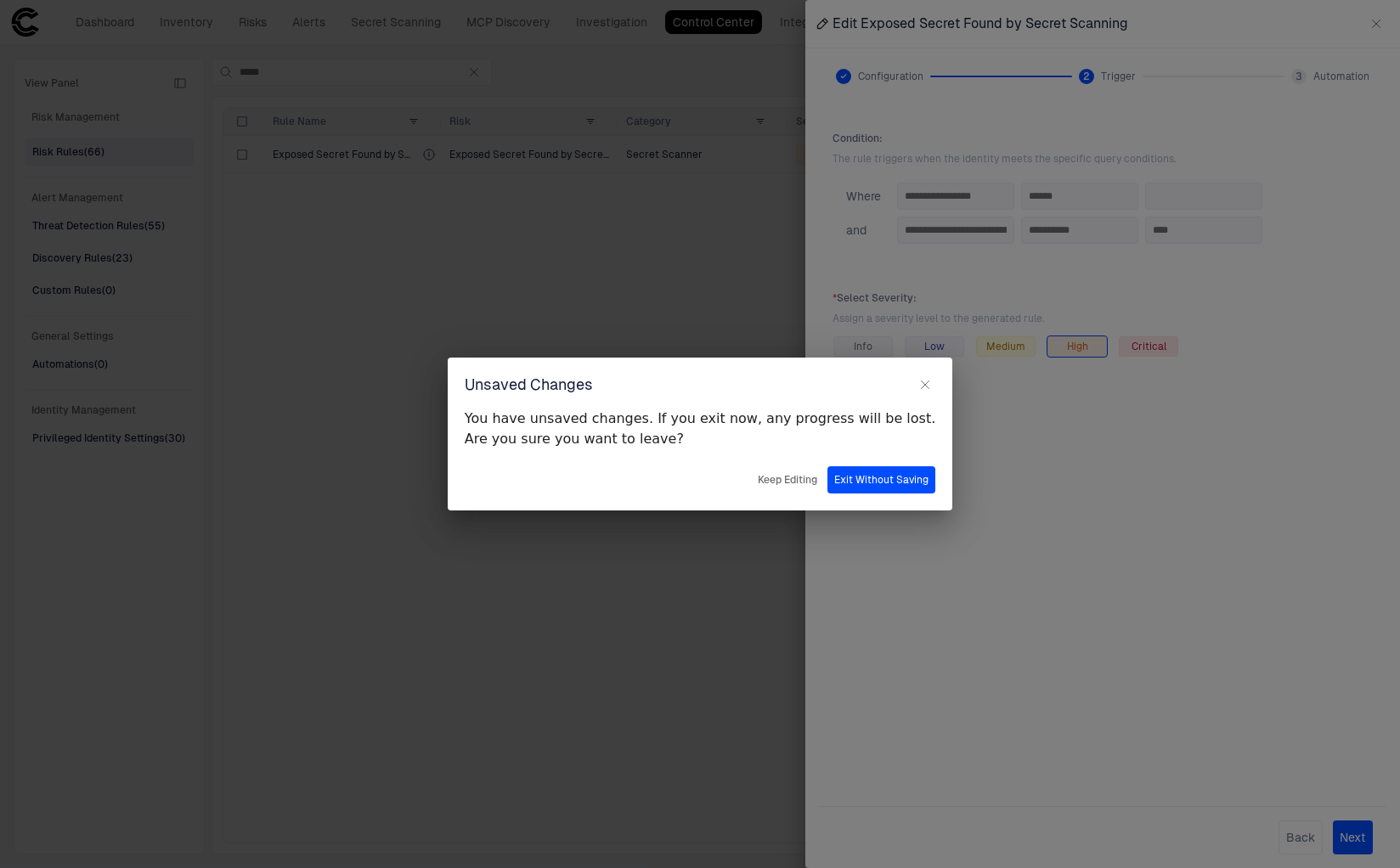
click at [828, 485] on button "Exit Without Saving" at bounding box center [882, 479] width 108 height 28
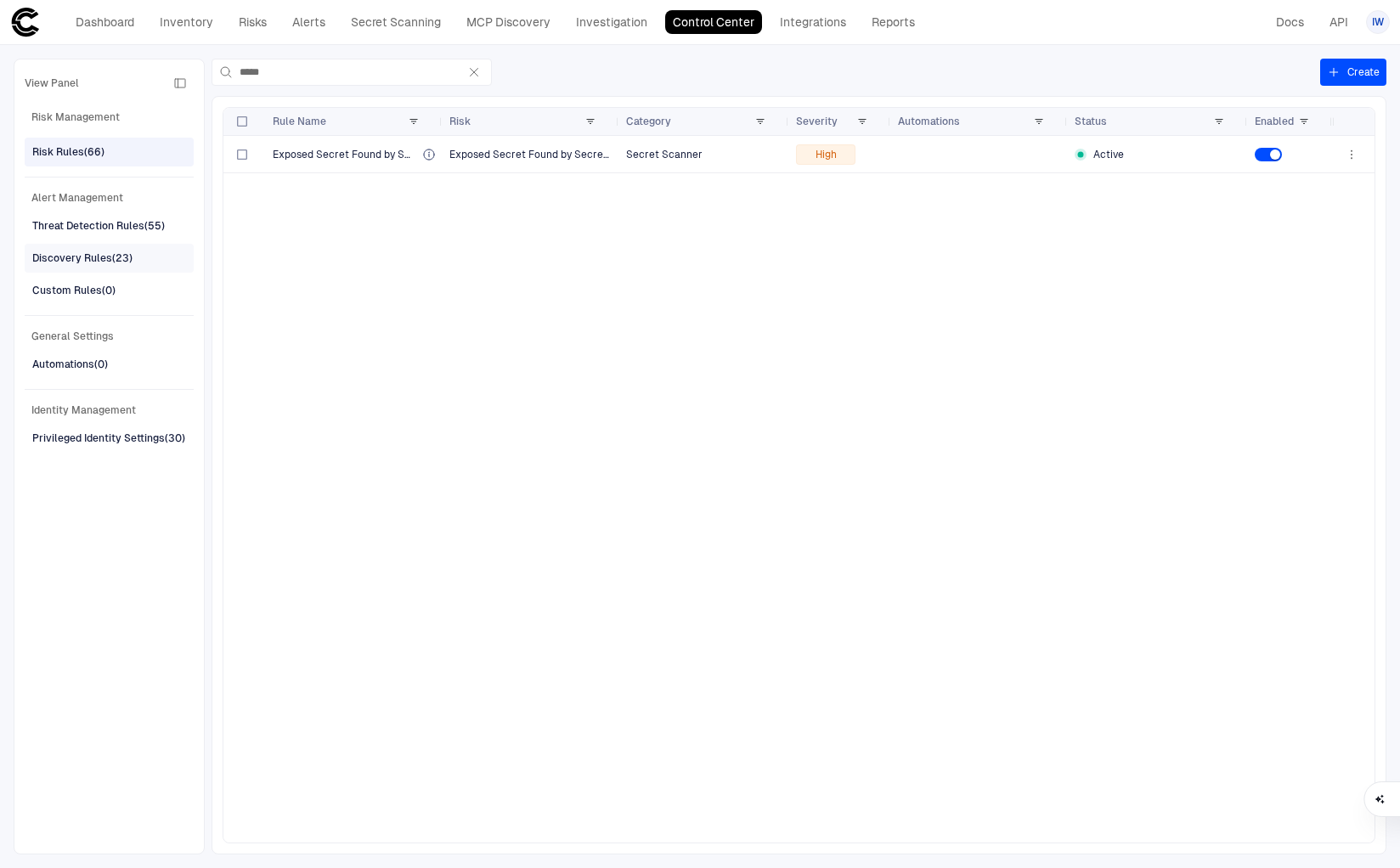
click at [85, 255] on div "Discovery Rules (23)" at bounding box center [83, 258] width 101 height 15
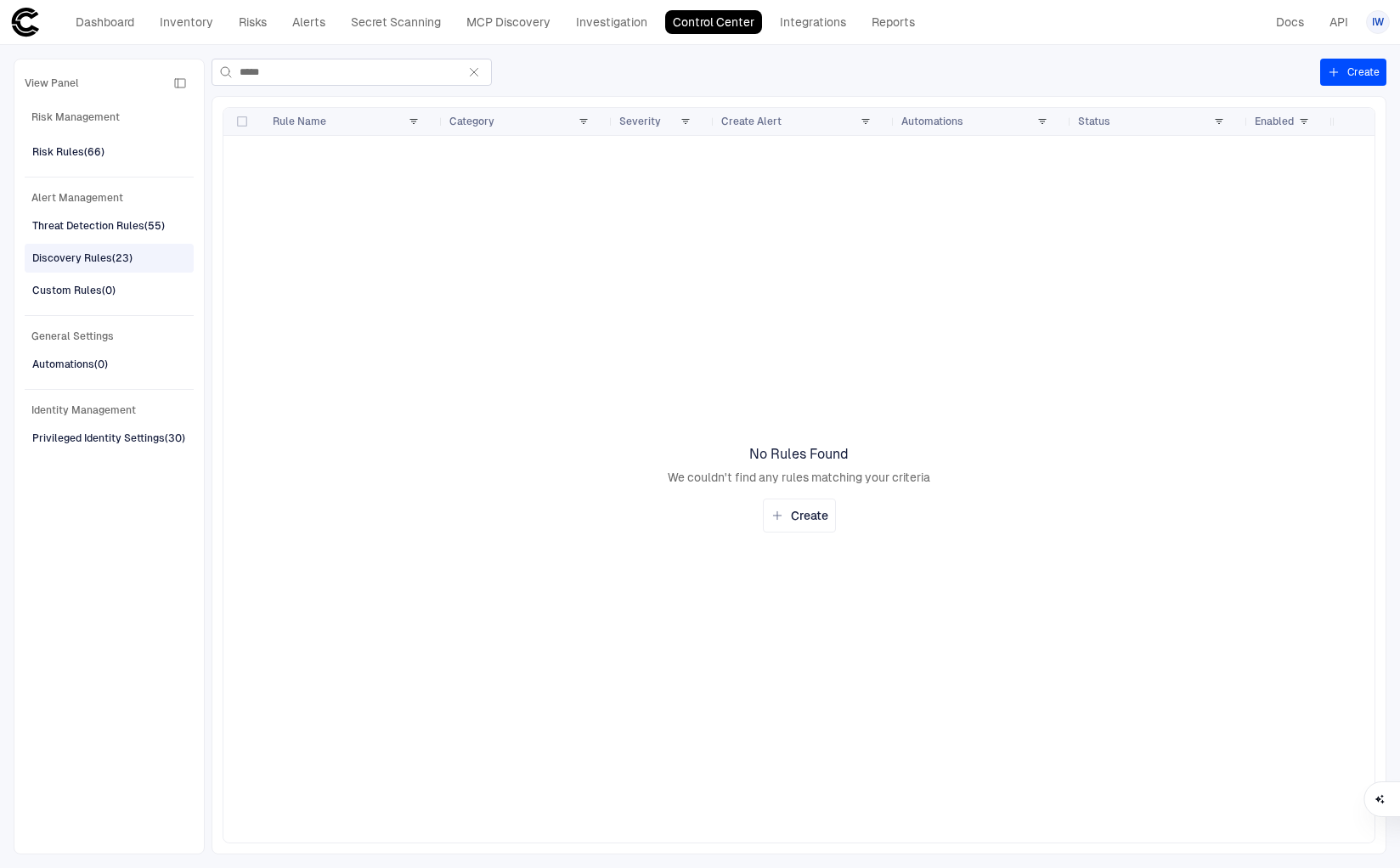
click at [475, 78] on icon "button" at bounding box center [474, 72] width 13 height 13
click at [457, 78] on input "*****" at bounding box center [347, 72] width 217 height 26
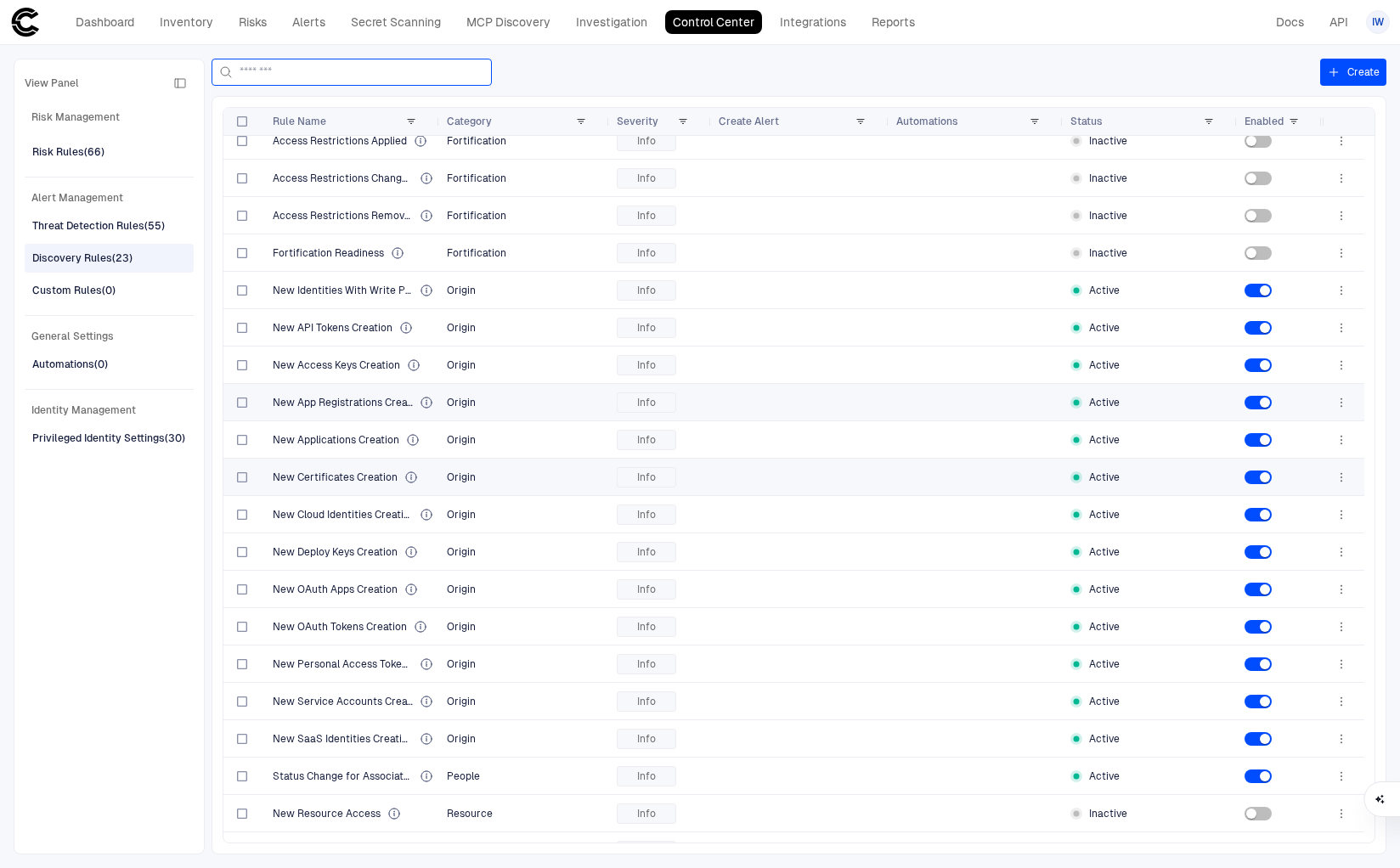
scroll to position [151, 0]
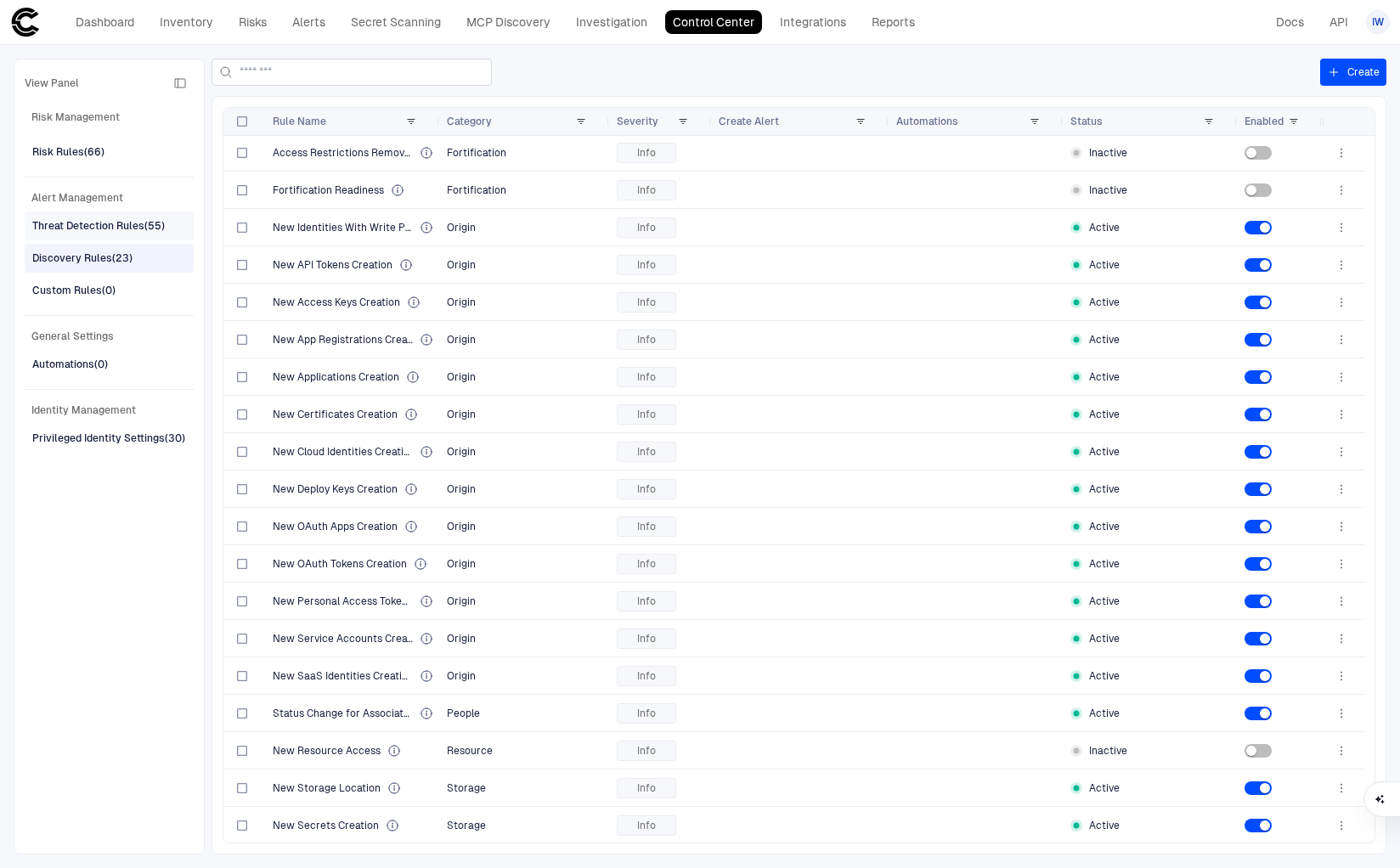
click at [137, 231] on div "Threat Detection Rules (55)" at bounding box center [99, 226] width 133 height 15
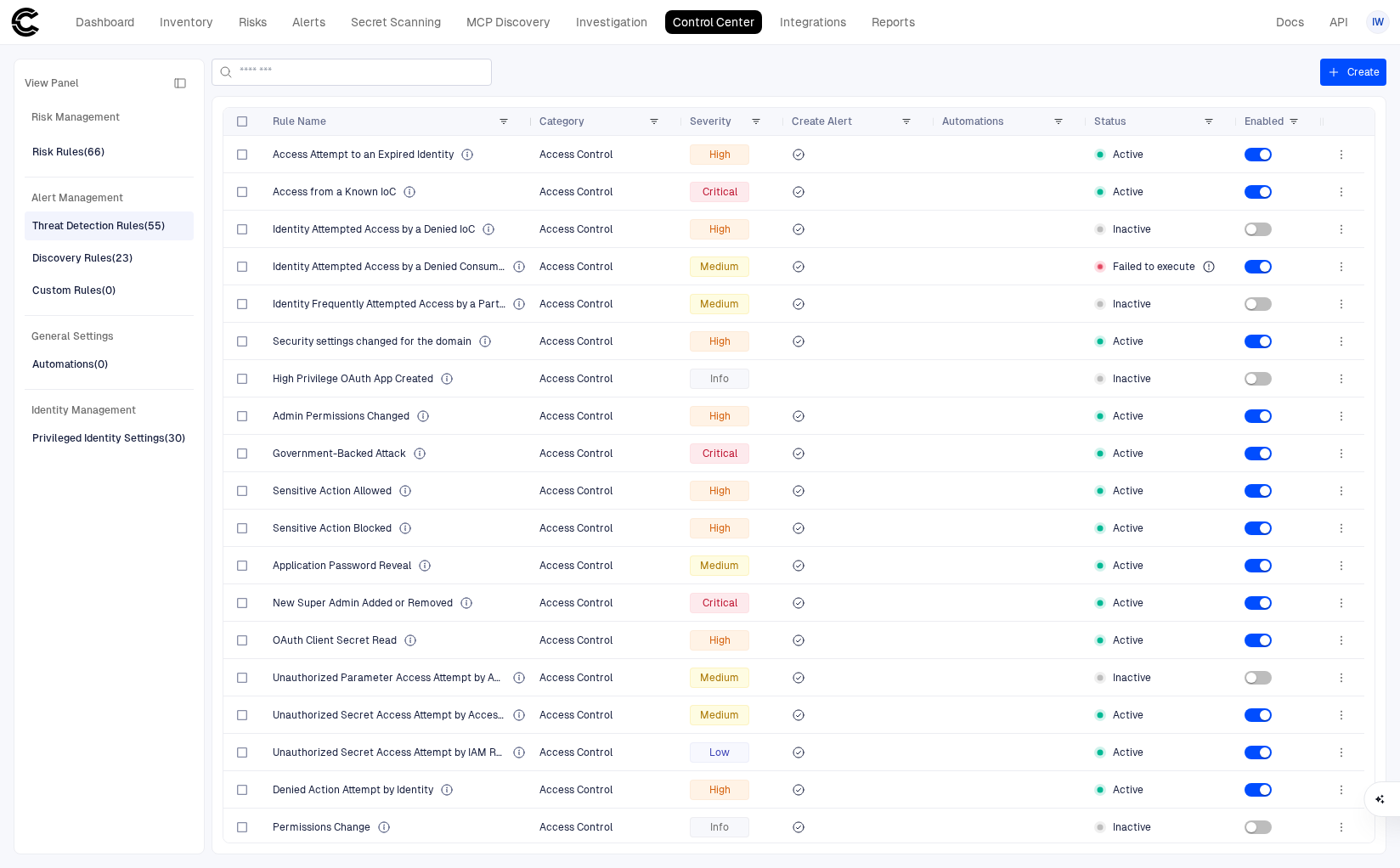
drag, startPoint x: 435, startPoint y: 122, endPoint x: 528, endPoint y: 129, distance: 93.3
click at [528, 129] on div "Rule Name" at bounding box center [399, 121] width 267 height 28
click at [146, 258] on div "Discovery Rules (23)" at bounding box center [111, 258] width 158 height 28
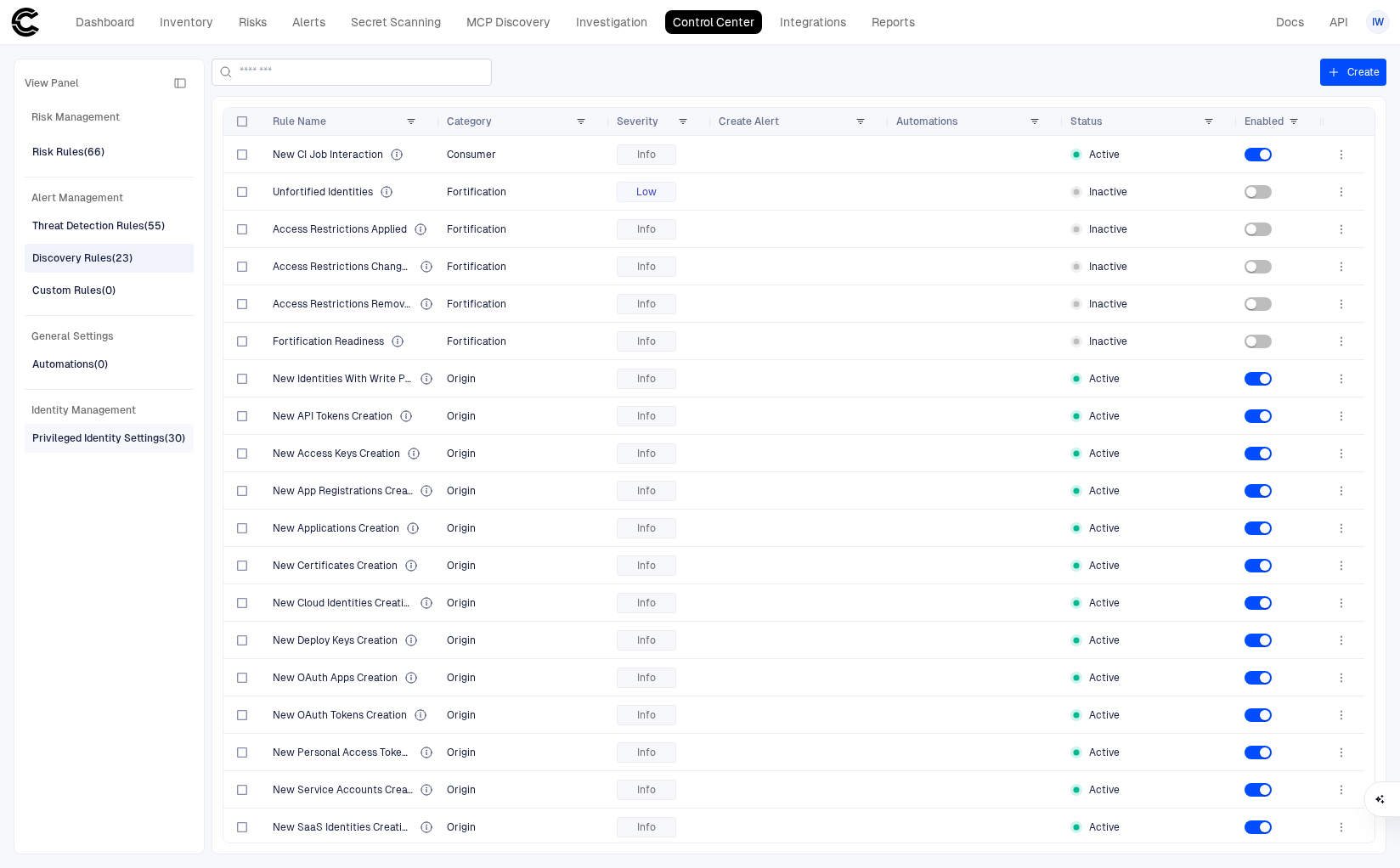
click at [135, 444] on span "Privileged Identity Settings (30)" at bounding box center [108, 437] width 153 height 22
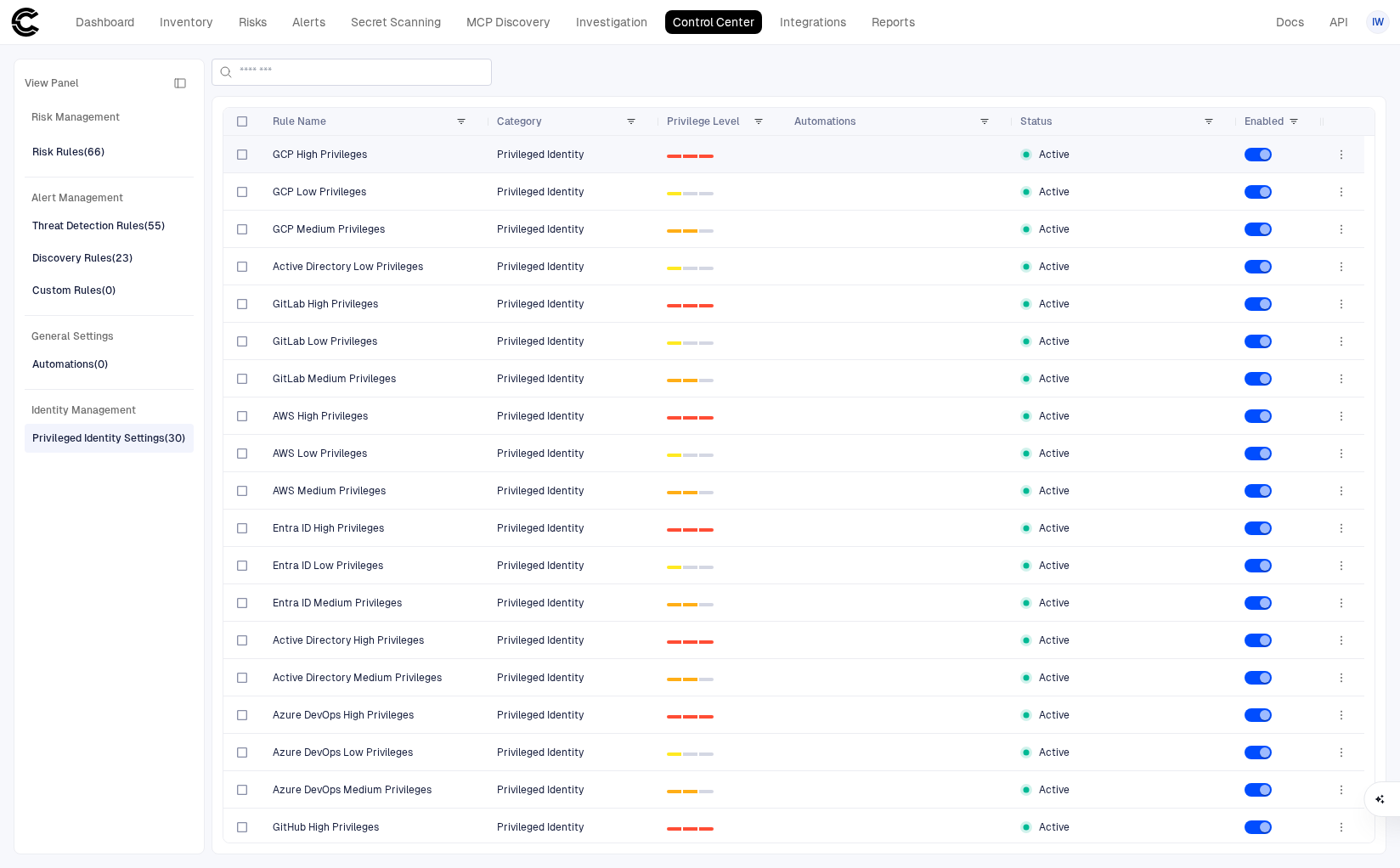
click at [356, 156] on span "GCP High Privileges" at bounding box center [319, 155] width 94 height 13
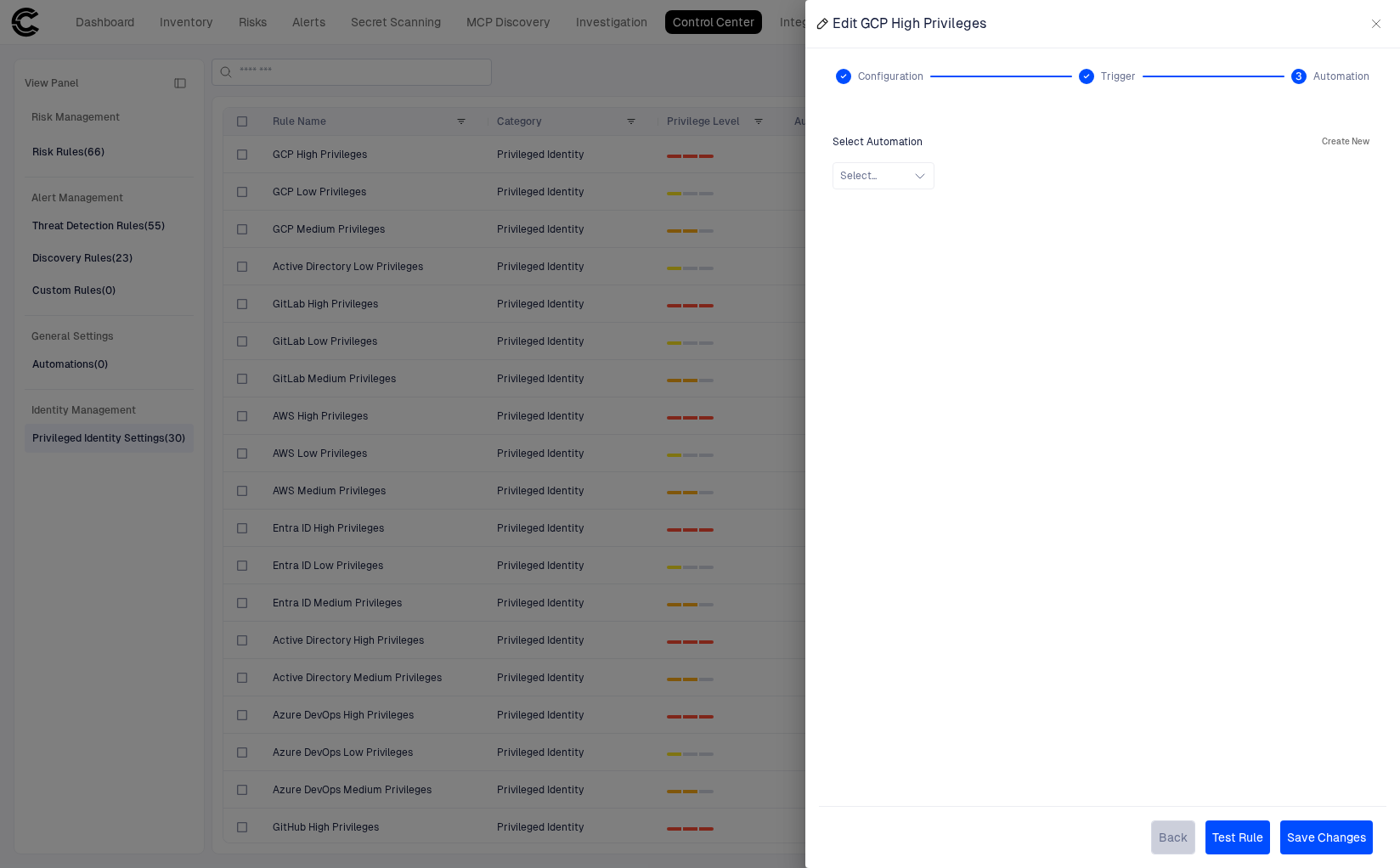
click at [1183, 846] on button "Back" at bounding box center [1173, 838] width 45 height 34
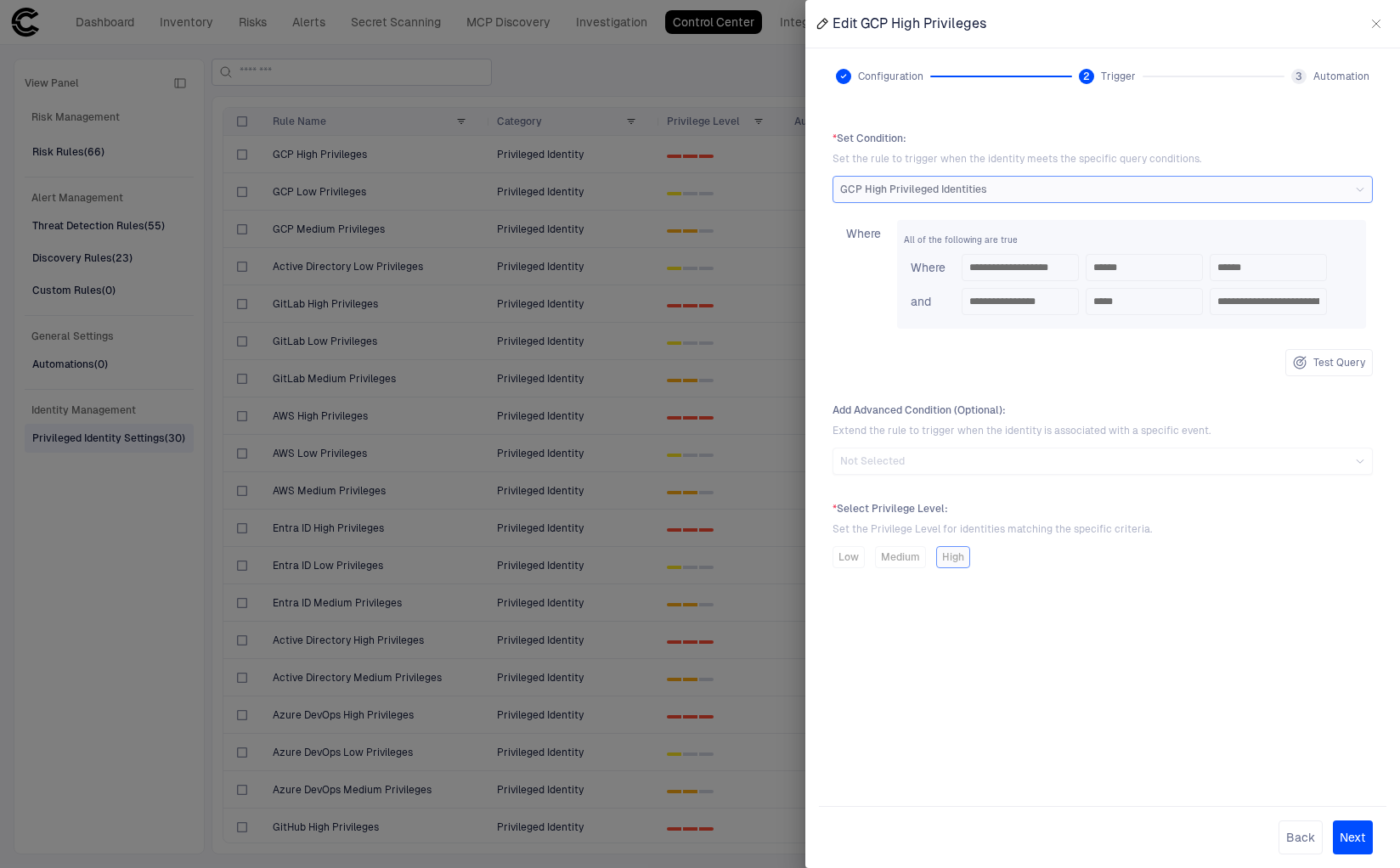
click at [724, 504] on div at bounding box center [700, 434] width 1400 height 868
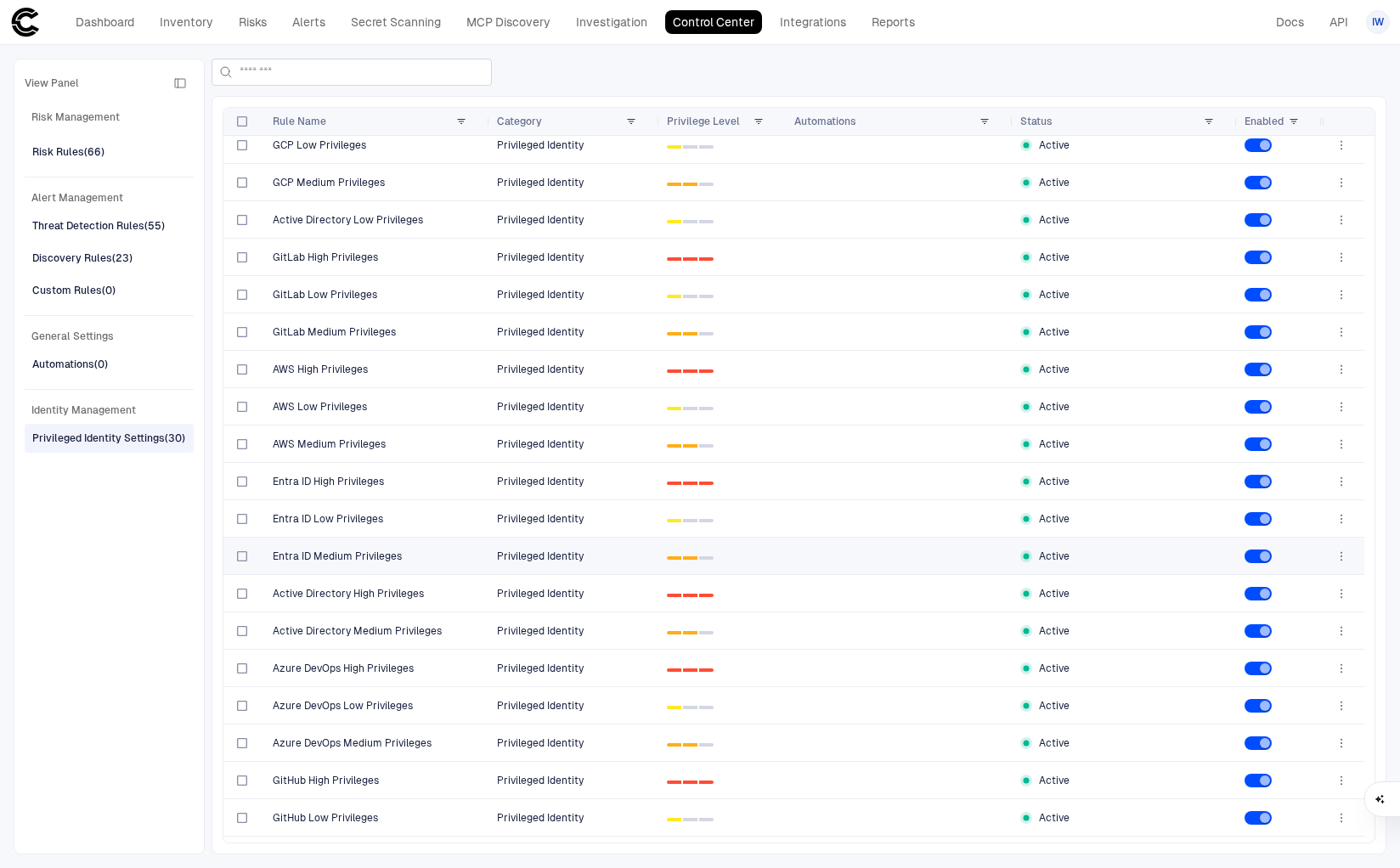
scroll to position [0, 0]
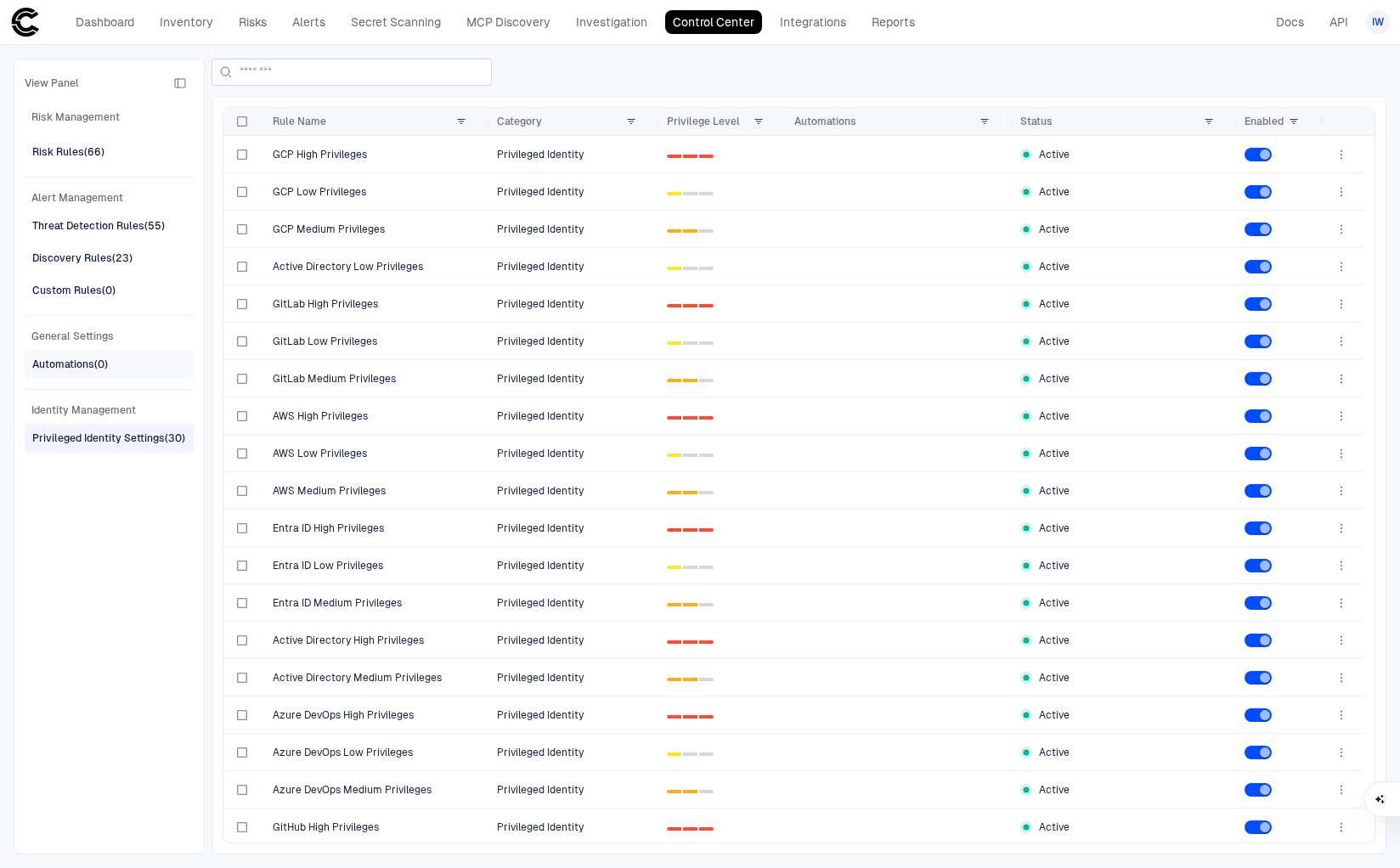
click at [60, 353] on span "Automations (0)" at bounding box center [70, 363] width 76 height 22
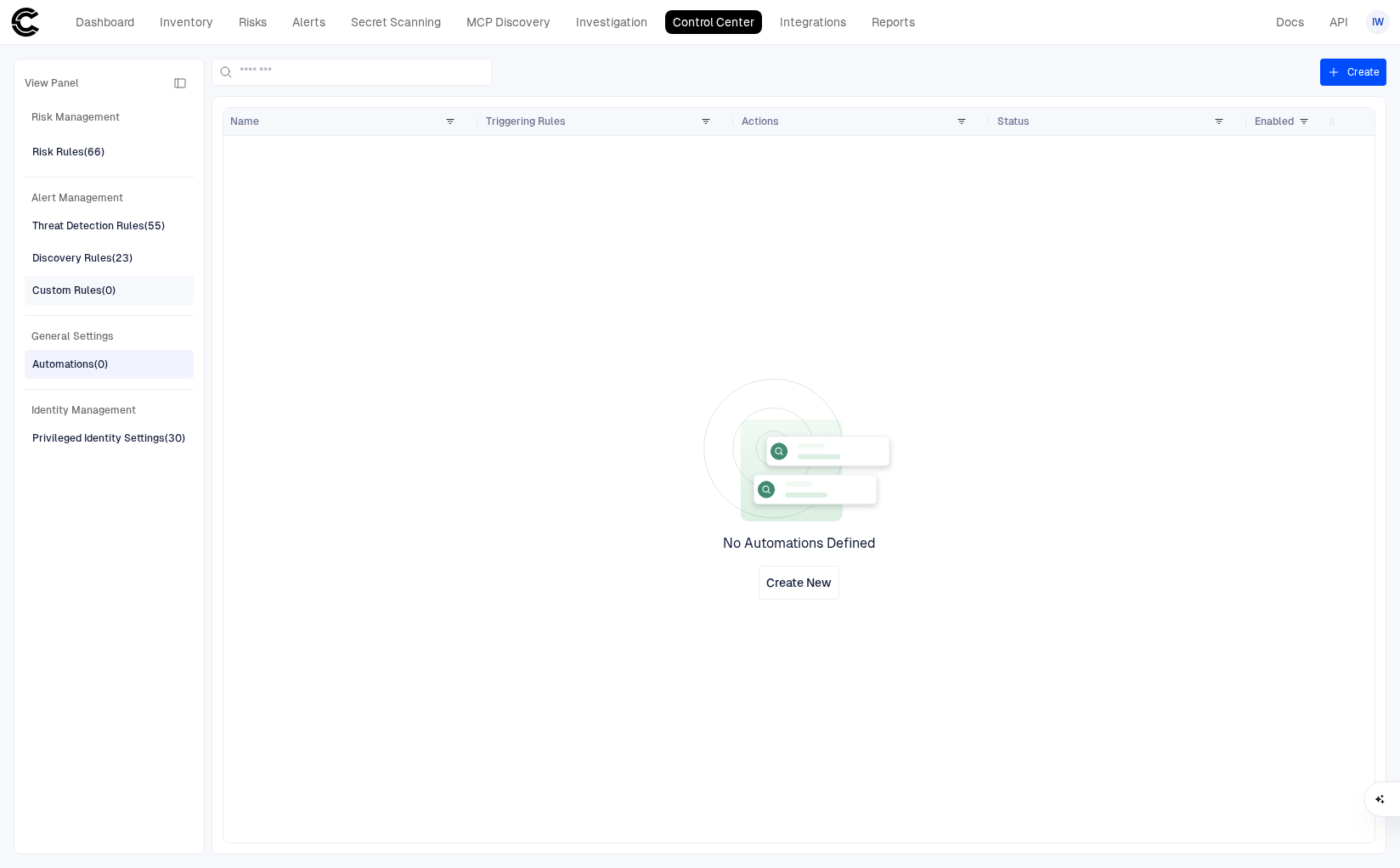
click at [77, 295] on div "Custom Rules (0)" at bounding box center [74, 290] width 84 height 15
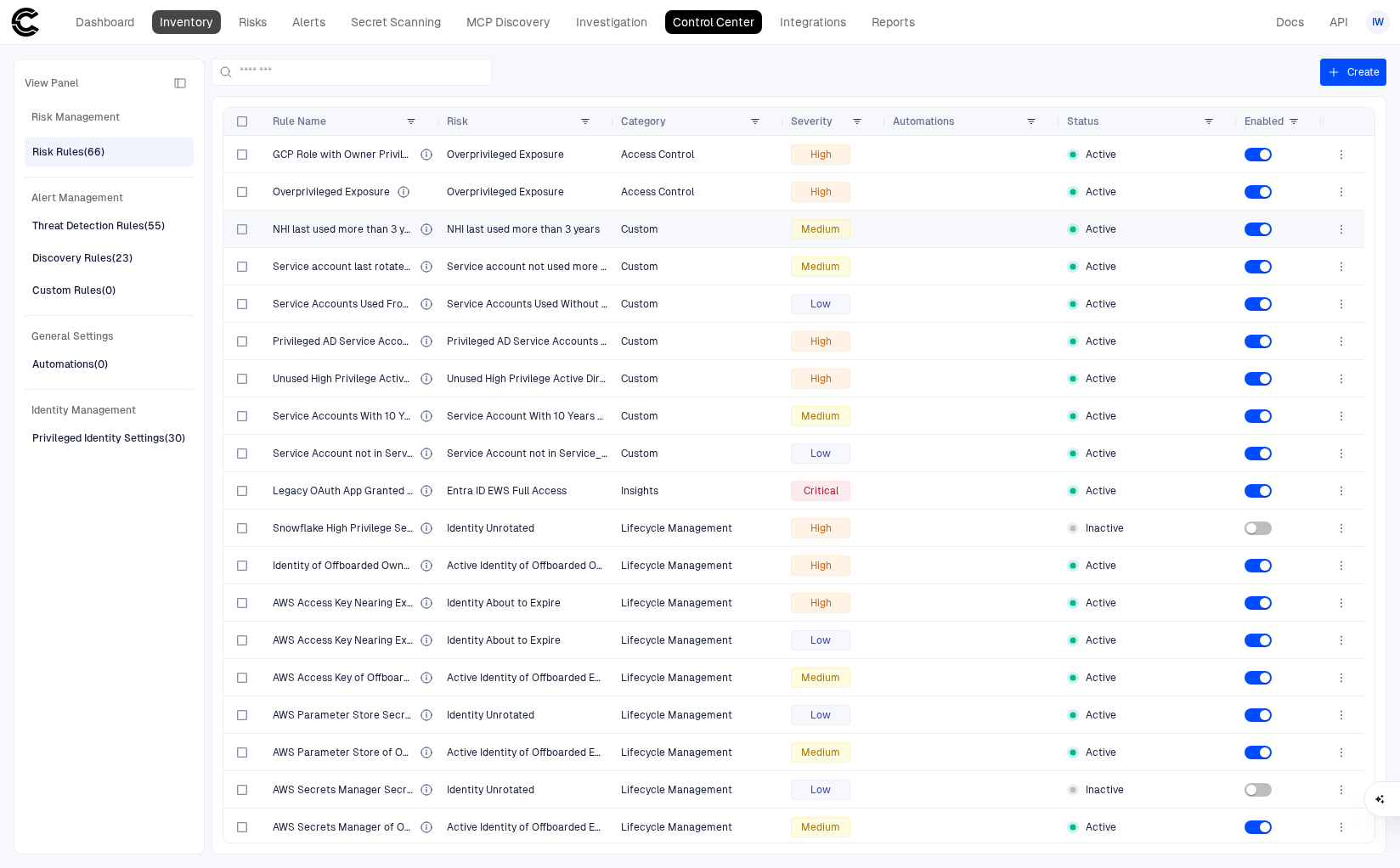
click at [191, 23] on link "Inventory" at bounding box center [186, 22] width 68 height 24
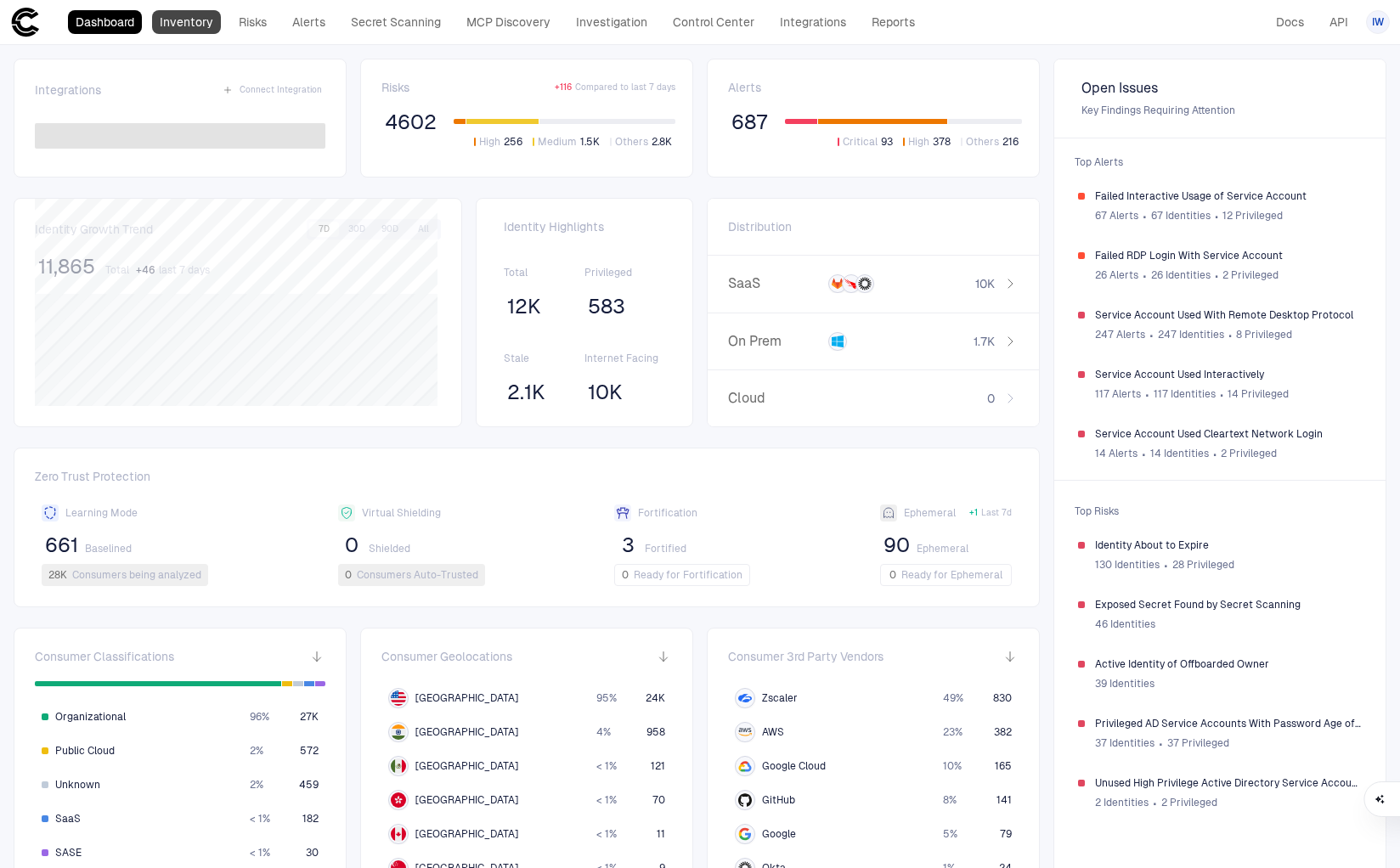
click at [205, 25] on link "Inventory" at bounding box center [186, 22] width 68 height 24
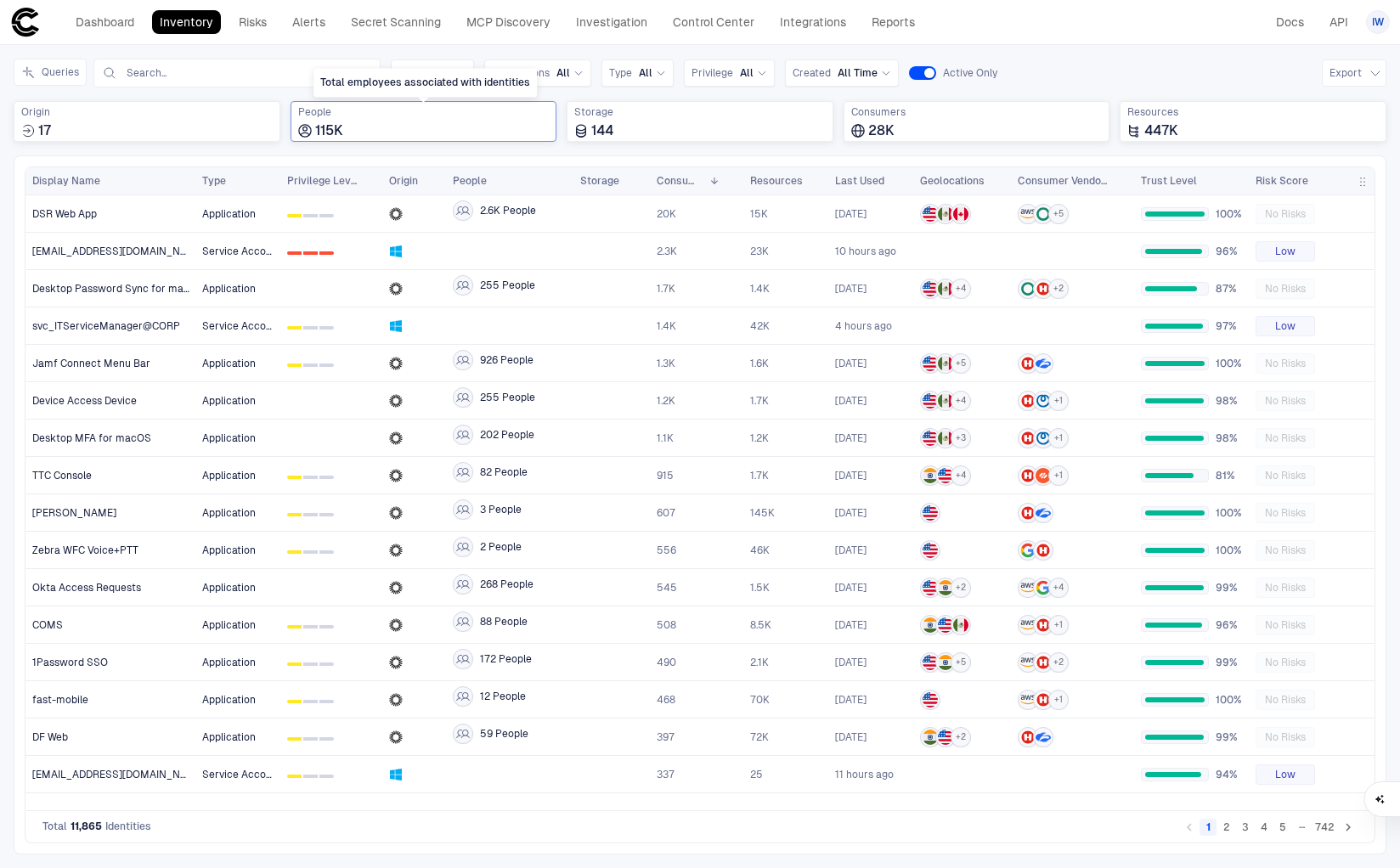
click at [427, 120] on div "People 115K" at bounding box center [423, 122] width 252 height 34
click at [182, 78] on input "text" at bounding box center [212, 73] width 173 height 13
type input "**********"
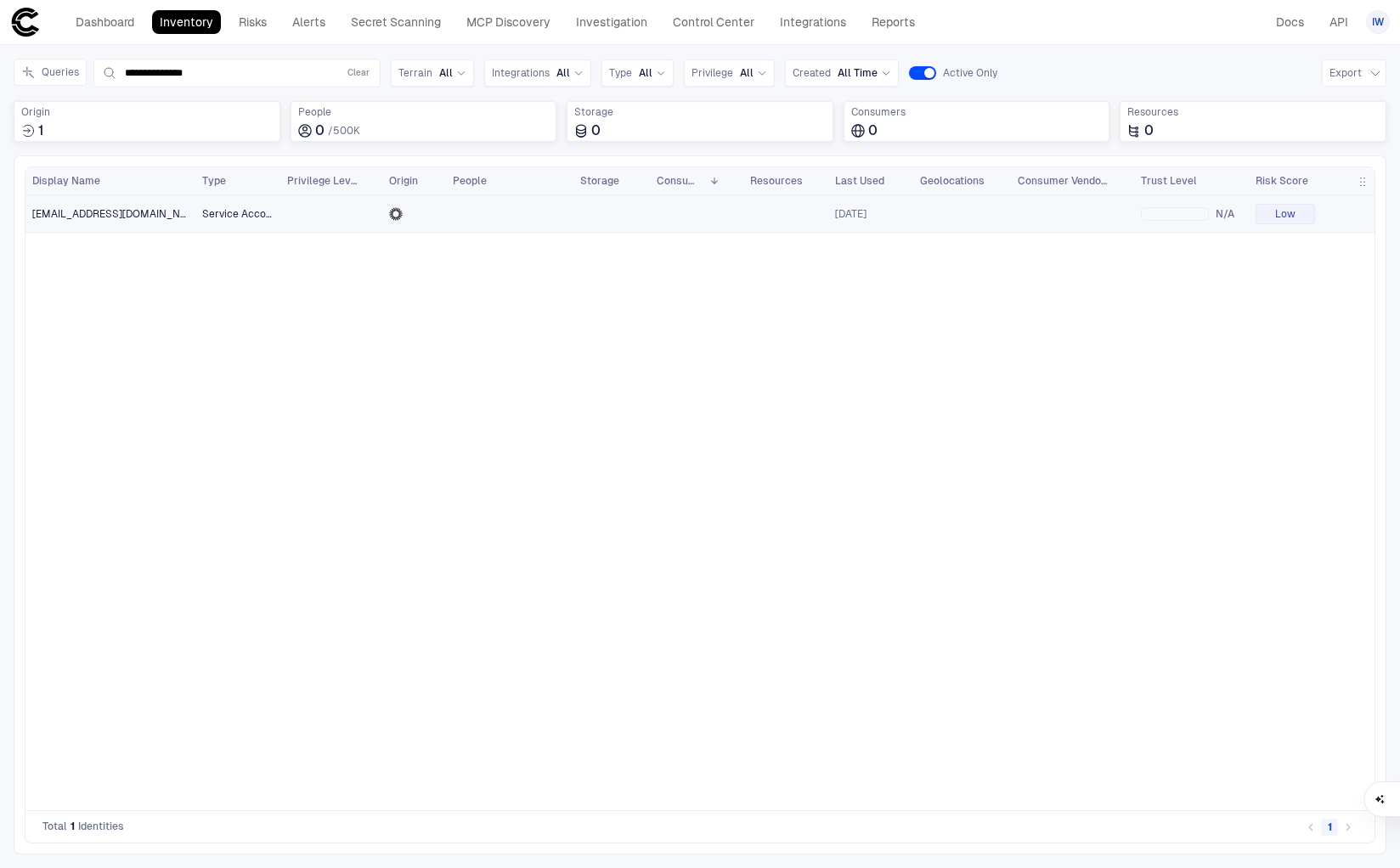
click at [149, 214] on span "[EMAIL_ADDRESS][DOMAIN_NAME]" at bounding box center [111, 213] width 158 height 13
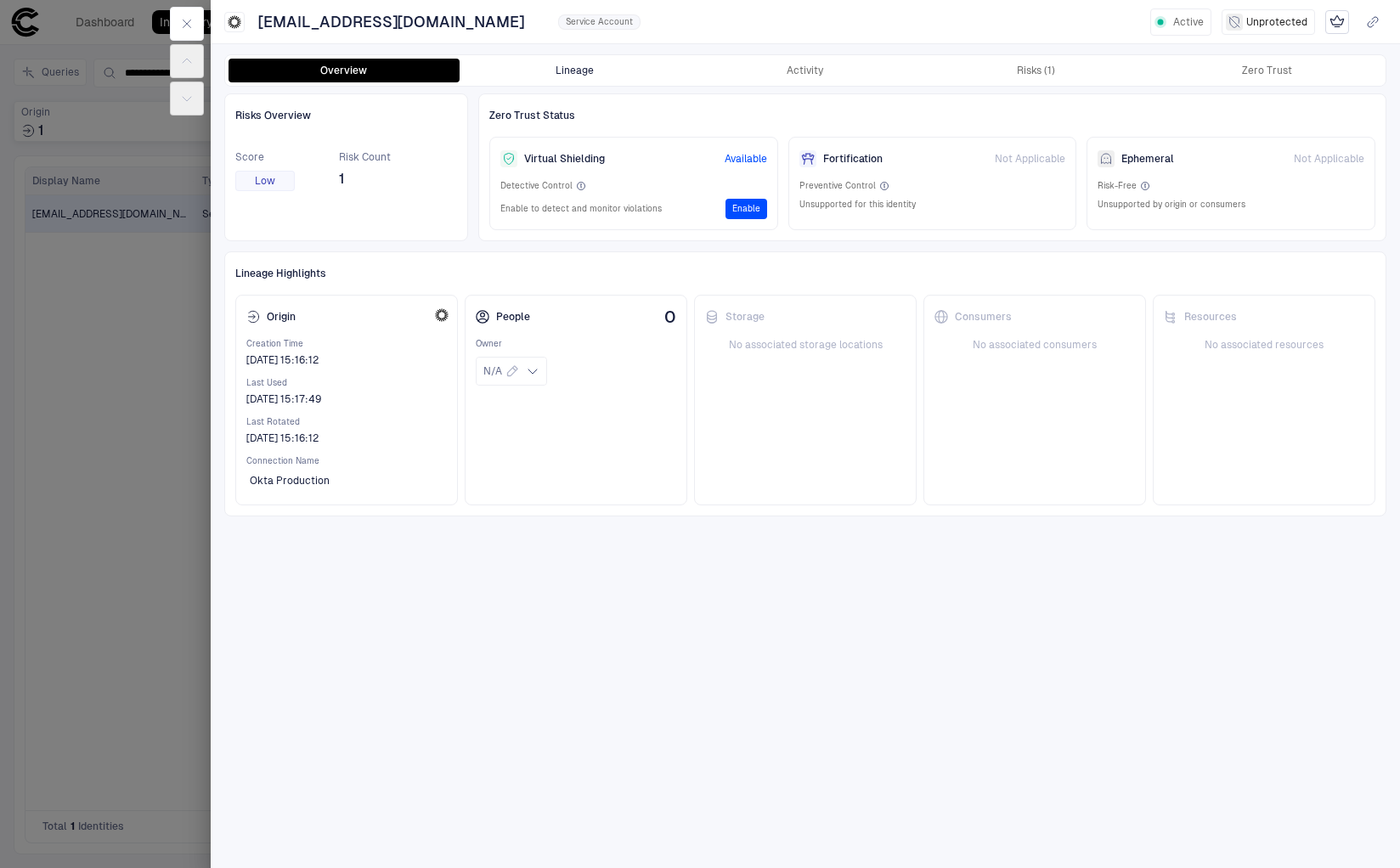
click at [588, 65] on button "Lineage" at bounding box center [574, 70] width 231 height 24
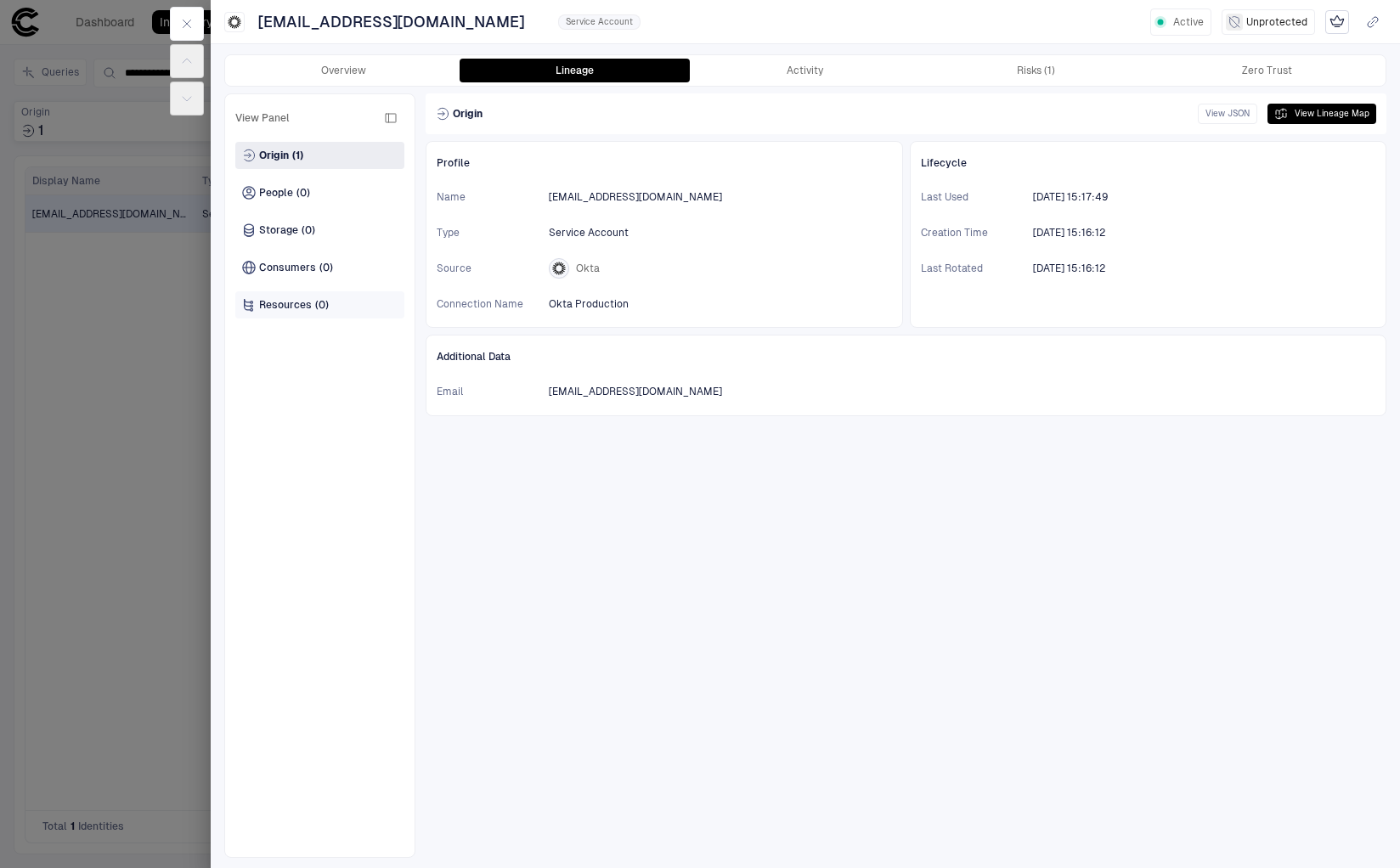
click at [297, 295] on div "Resources (0)" at bounding box center [320, 305] width 169 height 28
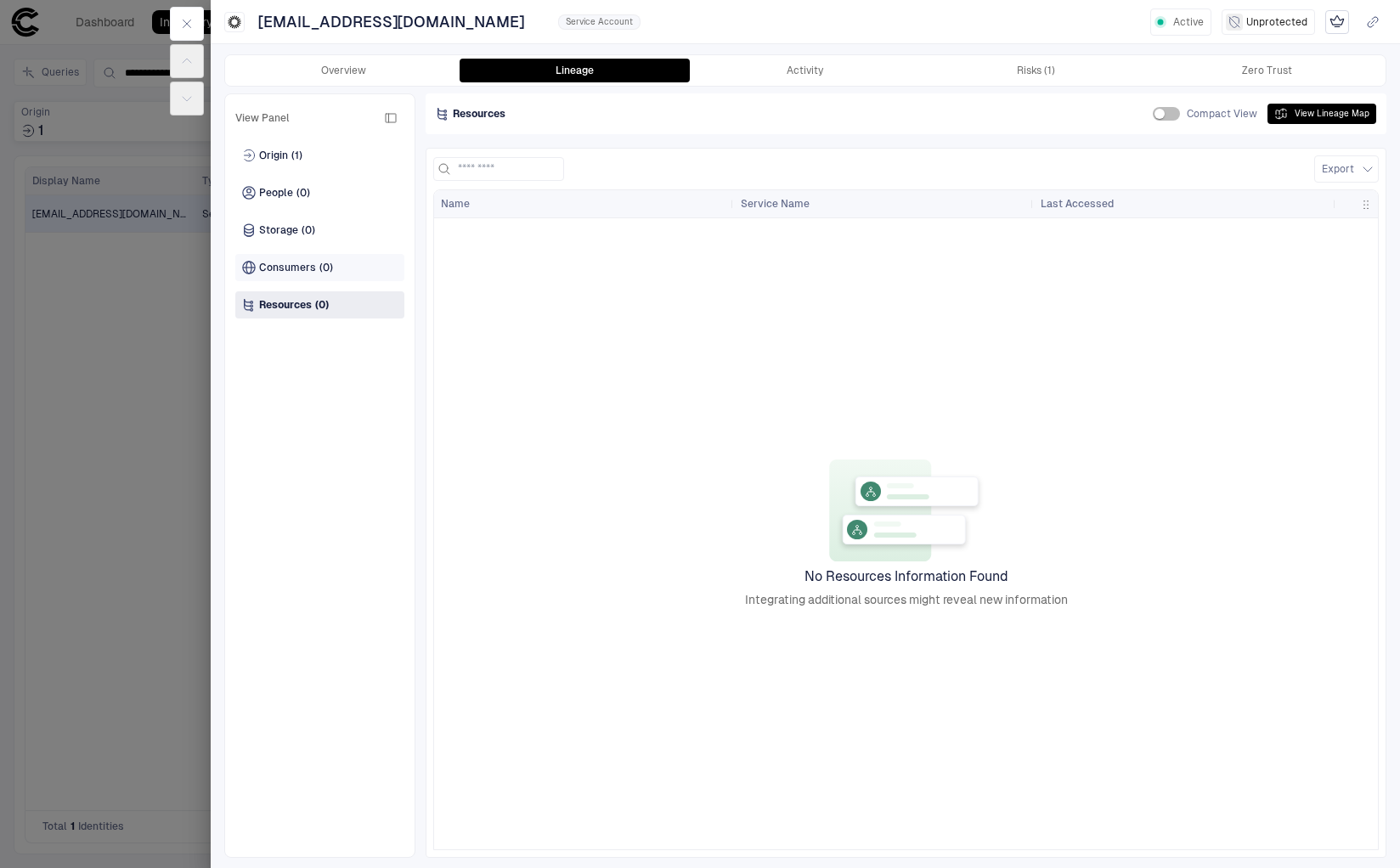
click at [295, 266] on span "Consumers" at bounding box center [288, 268] width 57 height 13
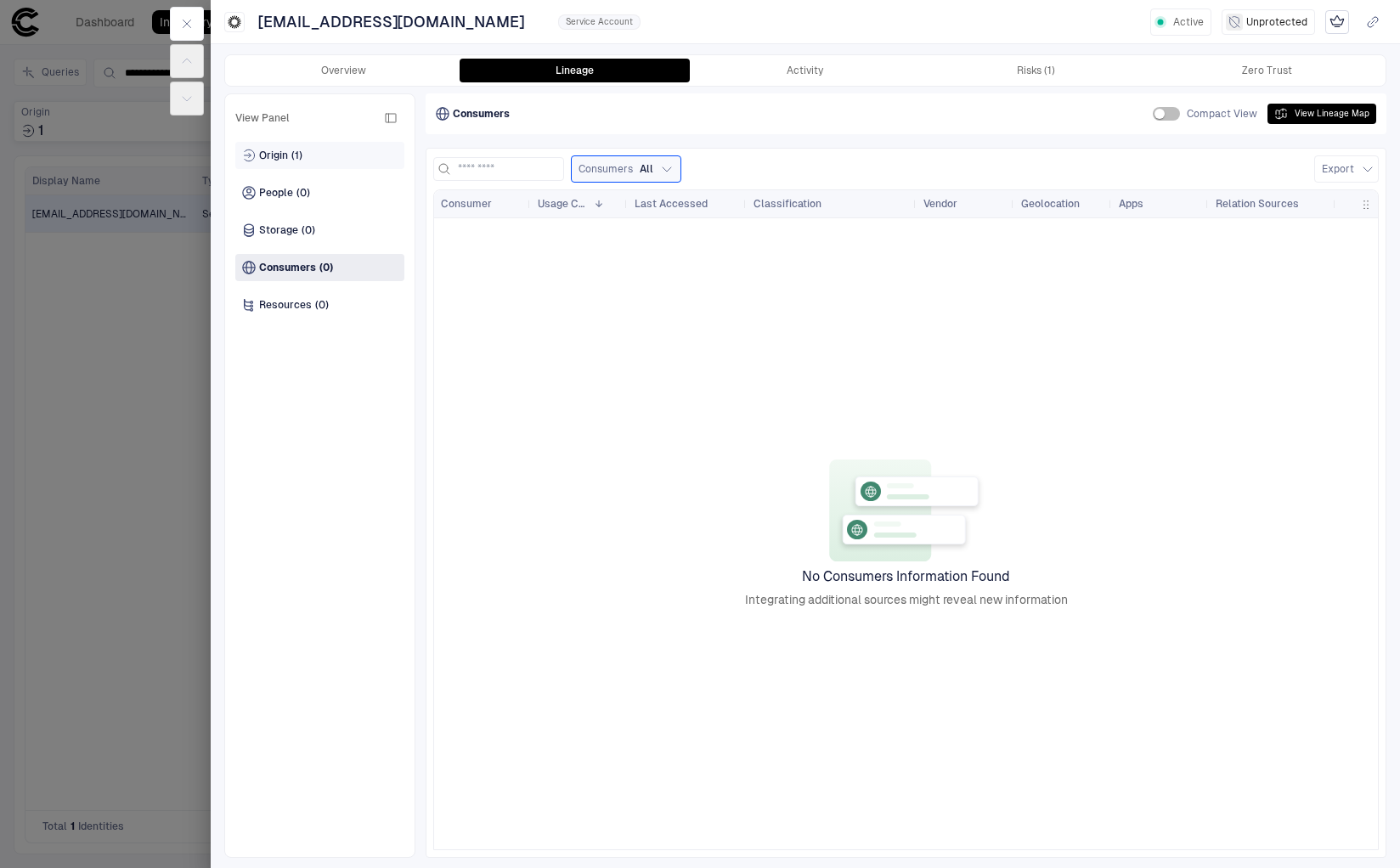
click at [279, 154] on span "Origin" at bounding box center [273, 156] width 28 height 13
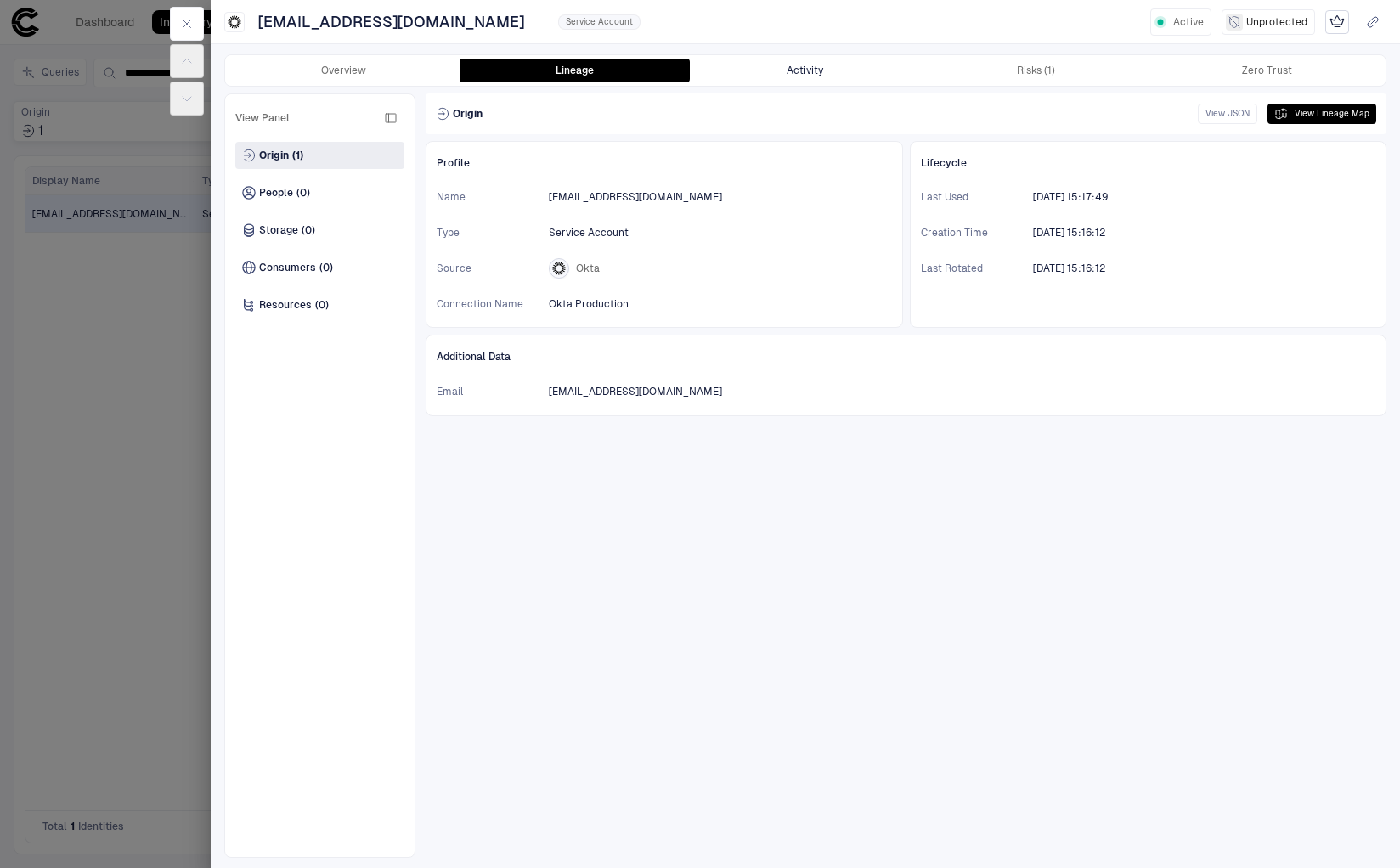
click at [763, 68] on button "Activity" at bounding box center [805, 70] width 231 height 24
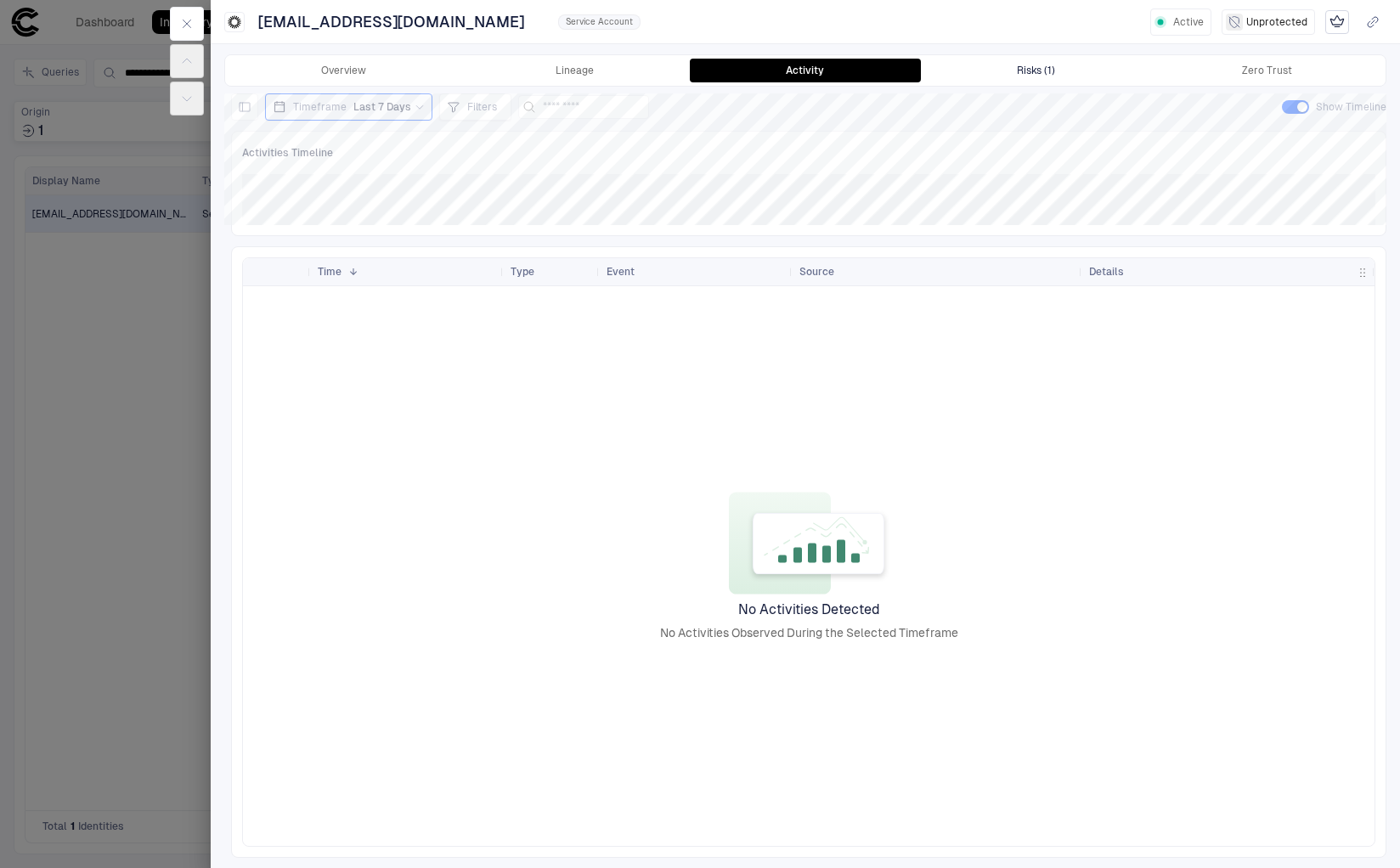
click at [1030, 77] on div "Risks (1)" at bounding box center [1036, 70] width 38 height 13
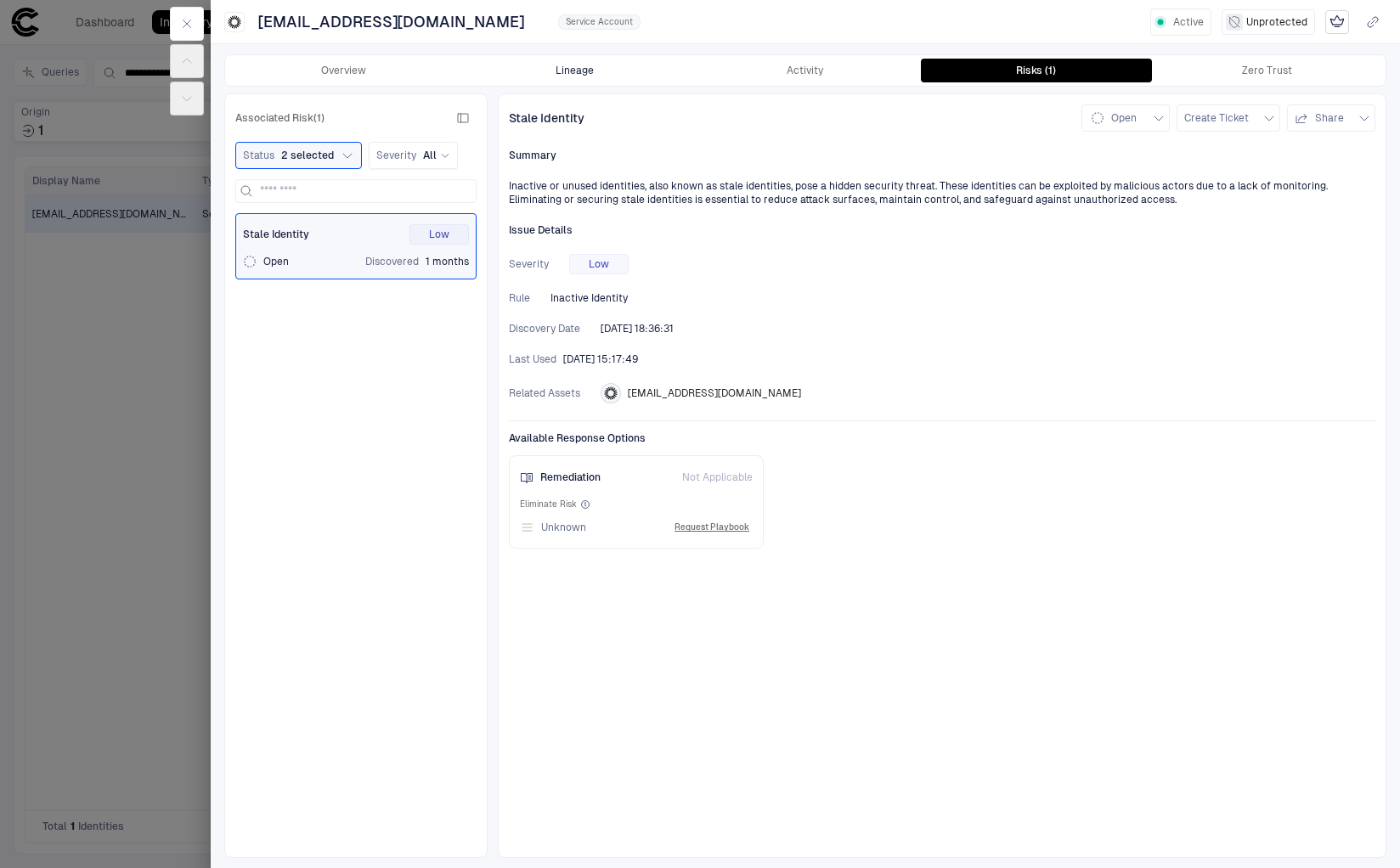
click at [565, 82] on button "Lineage" at bounding box center [574, 70] width 231 height 24
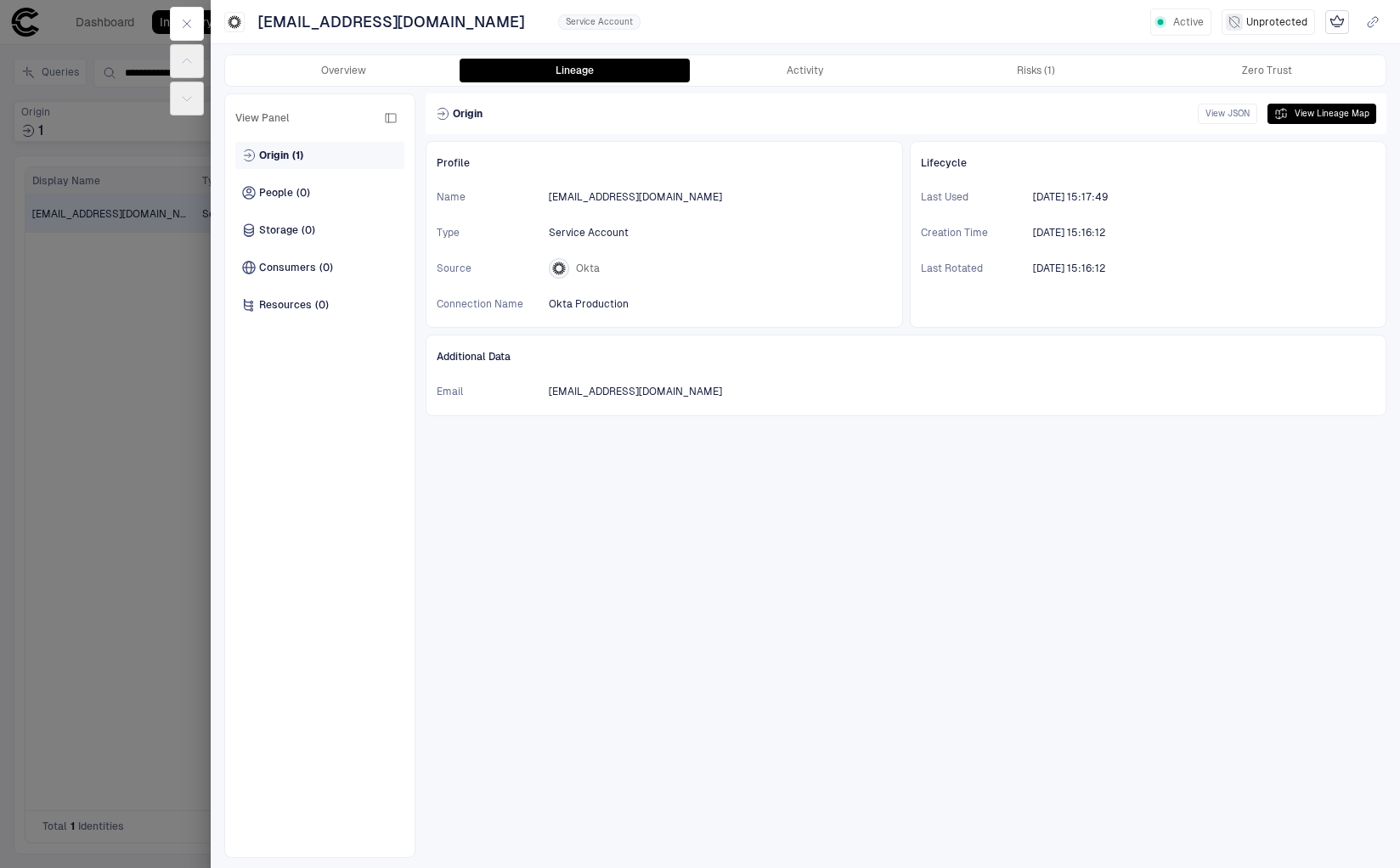
click at [291, 159] on div "Origin (1)" at bounding box center [272, 156] width 61 height 13
click at [1240, 109] on button "View JSON" at bounding box center [1227, 113] width 60 height 20
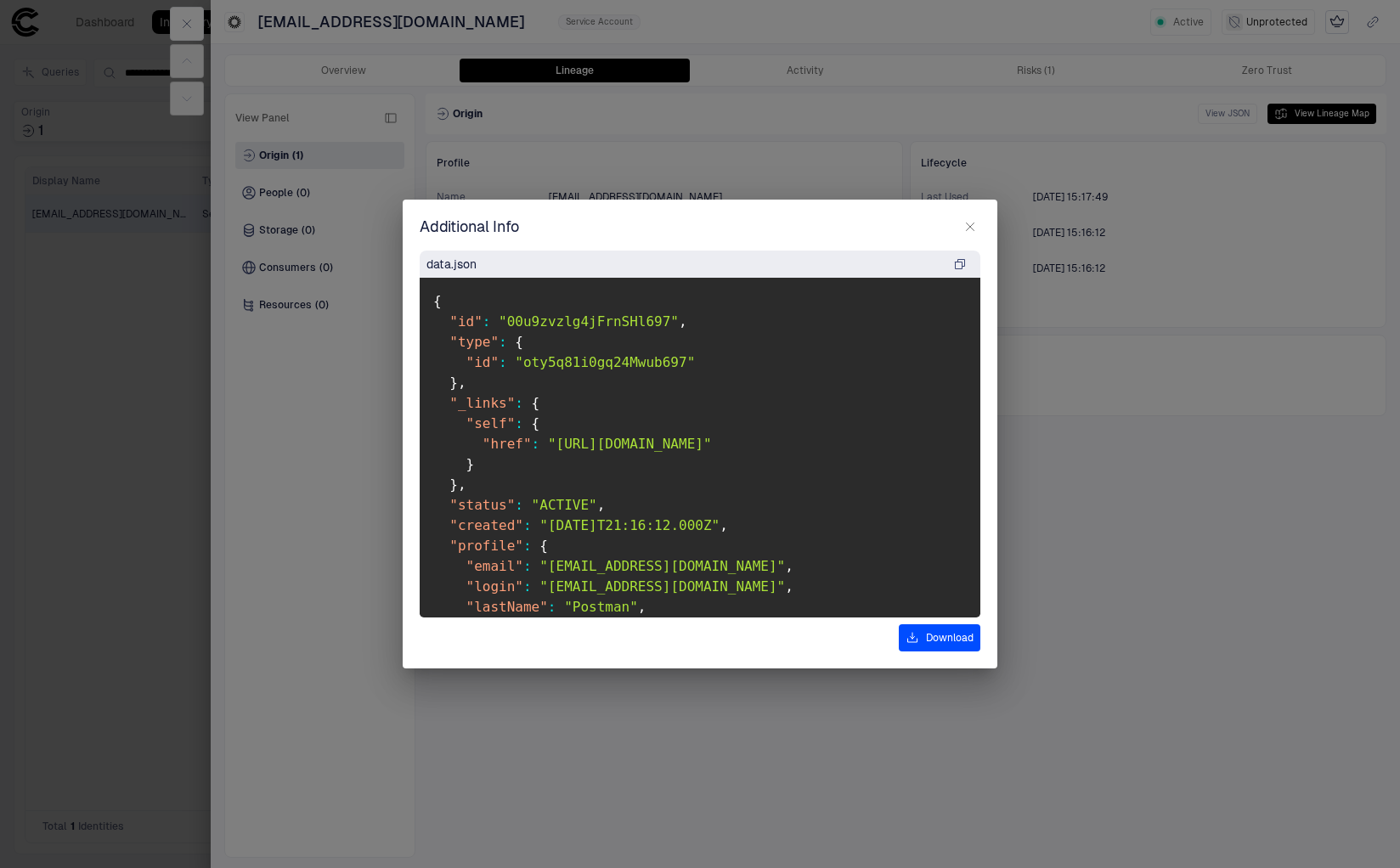
click at [963, 263] on icon "button" at bounding box center [960, 264] width 13 height 13
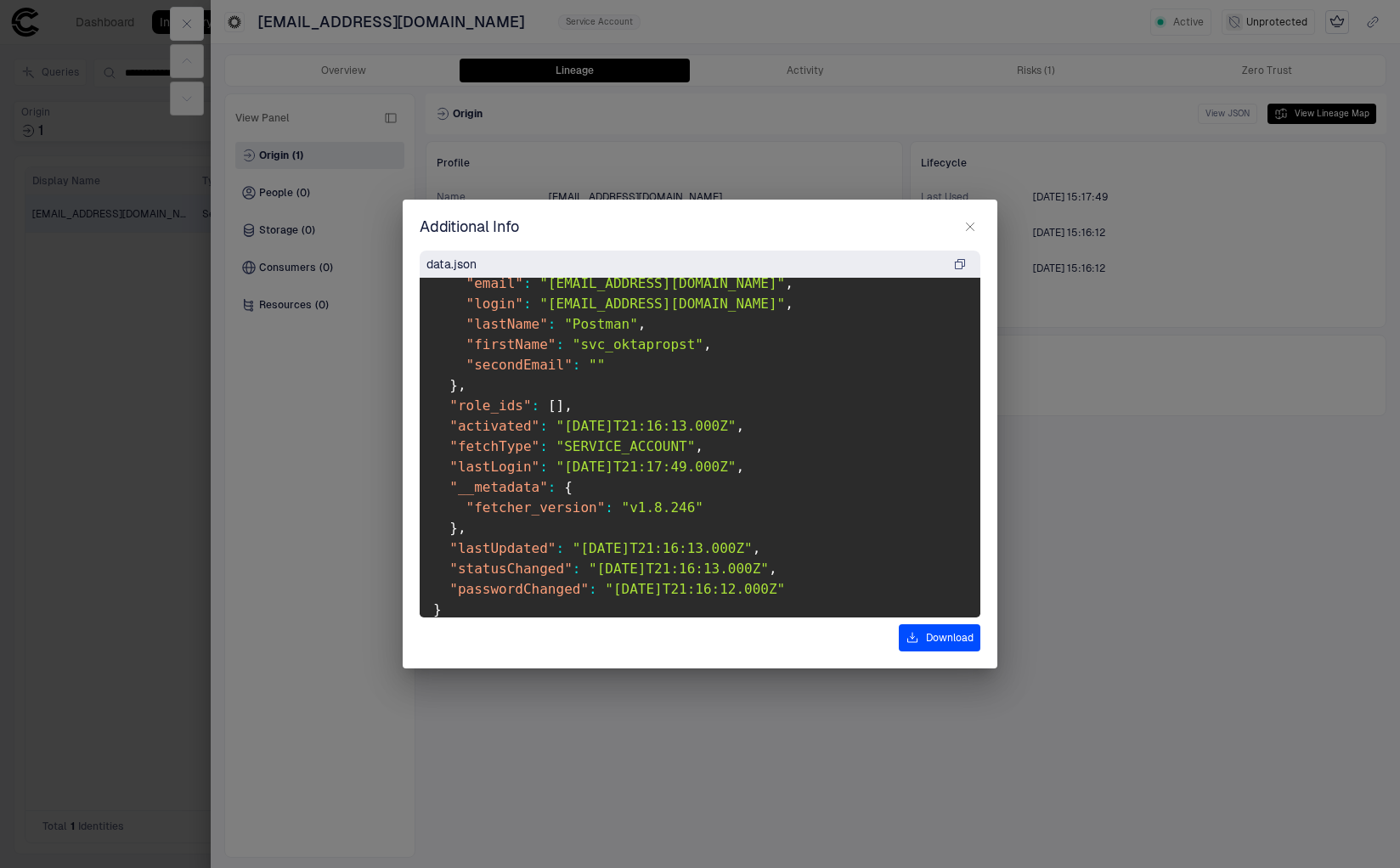
scroll to position [309, 0]
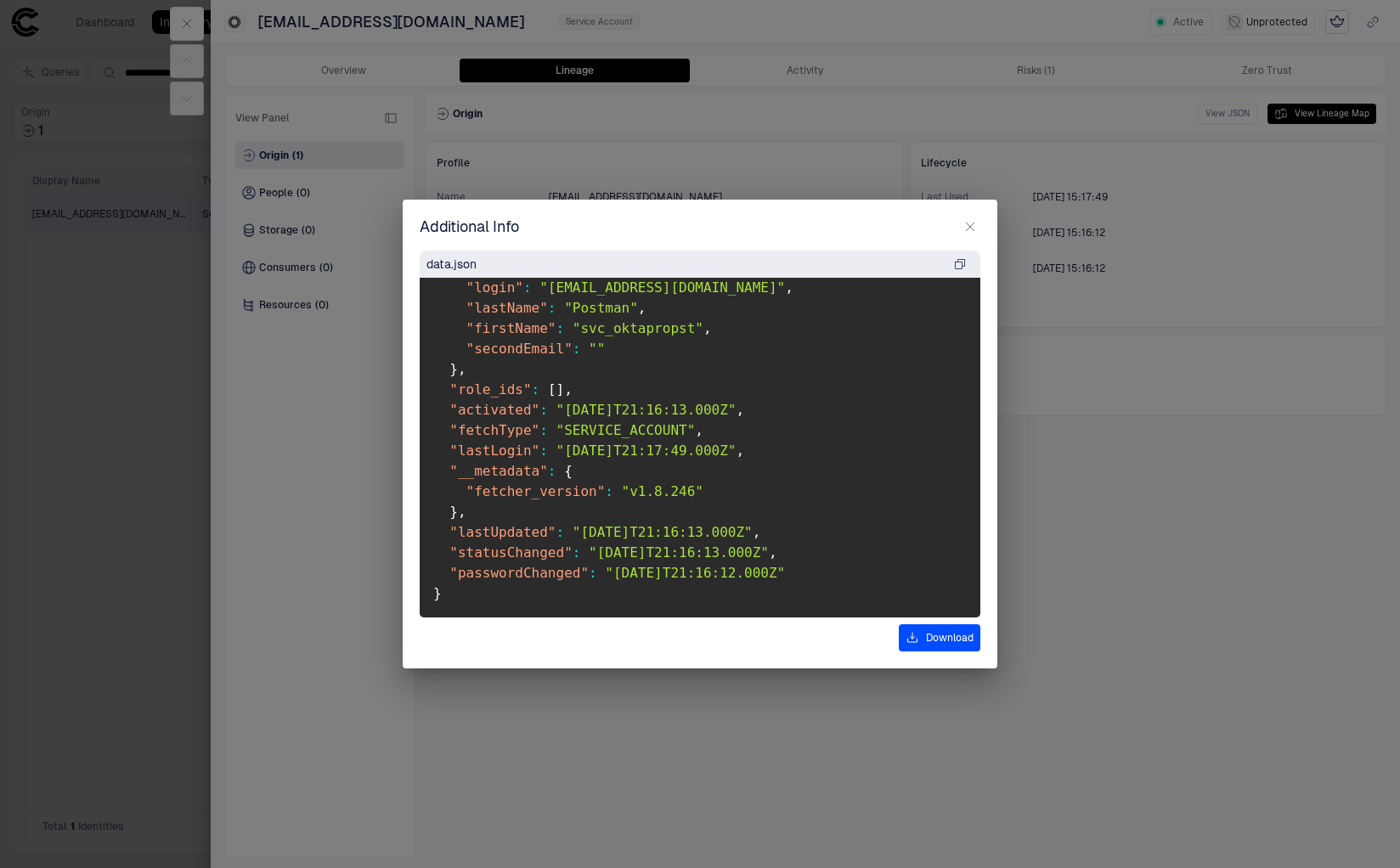
click at [967, 226] on icon "button" at bounding box center [970, 227] width 13 height 13
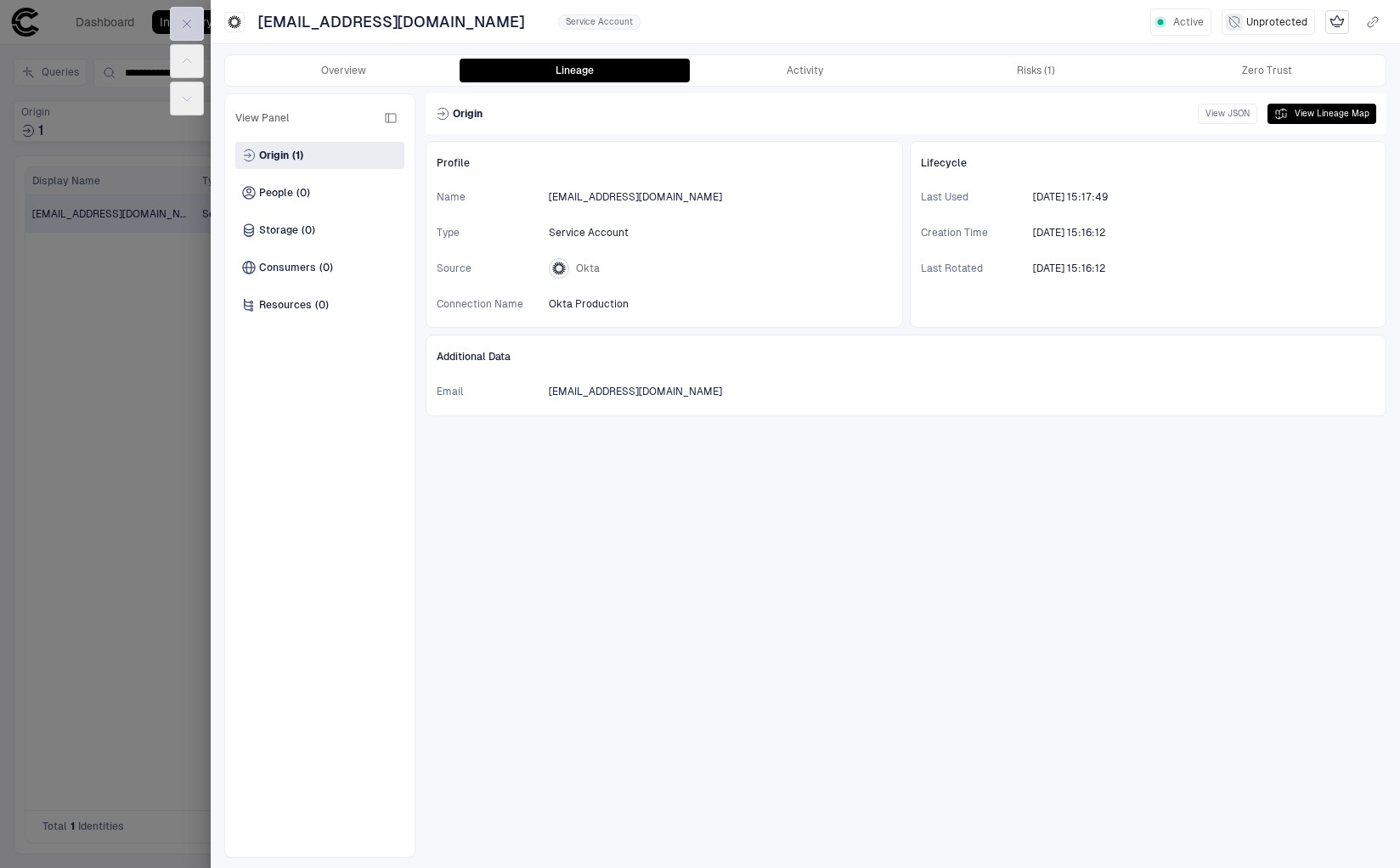
click at [177, 21] on button "button" at bounding box center [187, 24] width 34 height 34
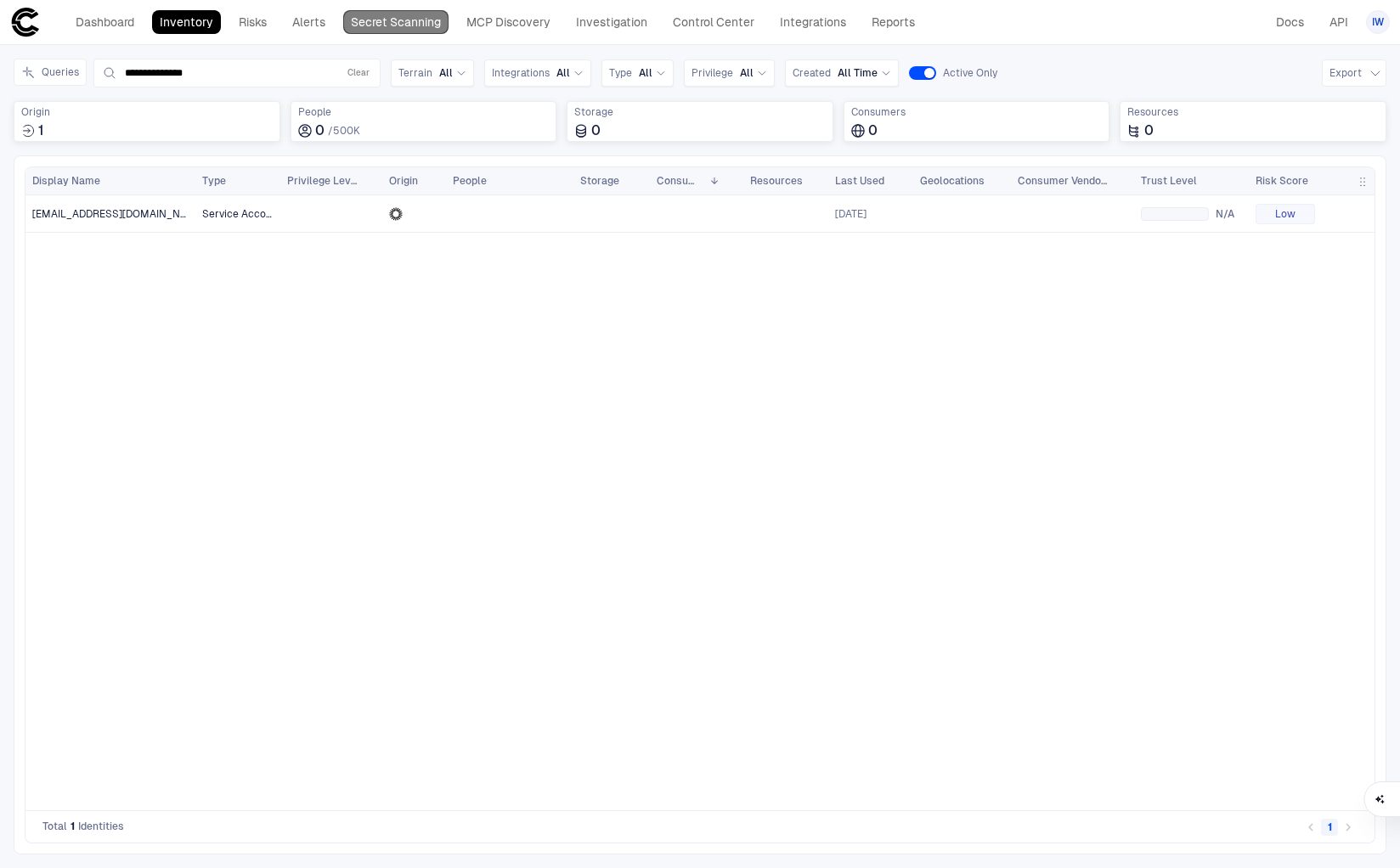
click at [362, 17] on link "Secret Scanning" at bounding box center [396, 22] width 105 height 24
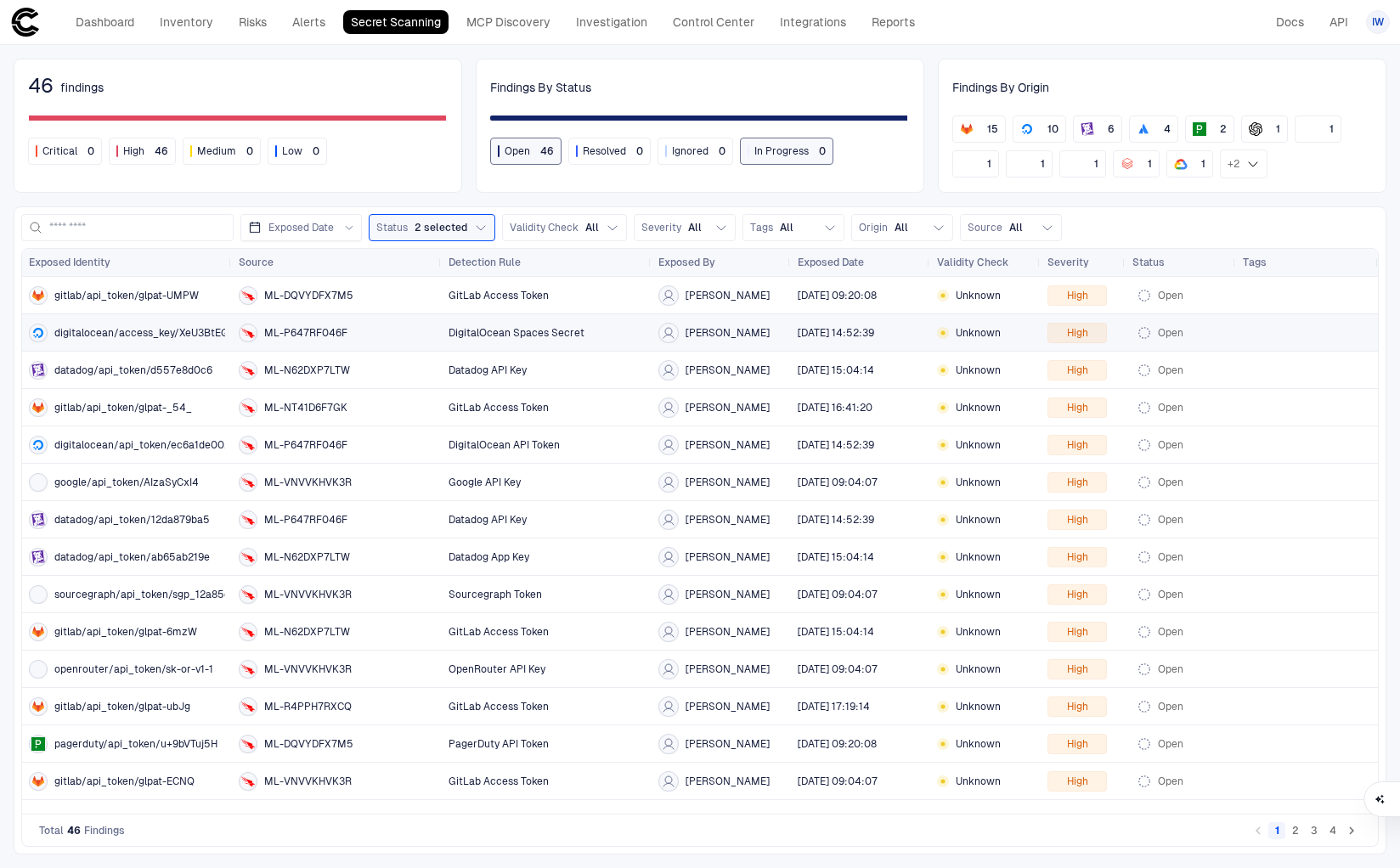
click at [119, 336] on span "digitalocean/access_key/XeU3BtEGI5" at bounding box center [145, 333] width 183 height 13
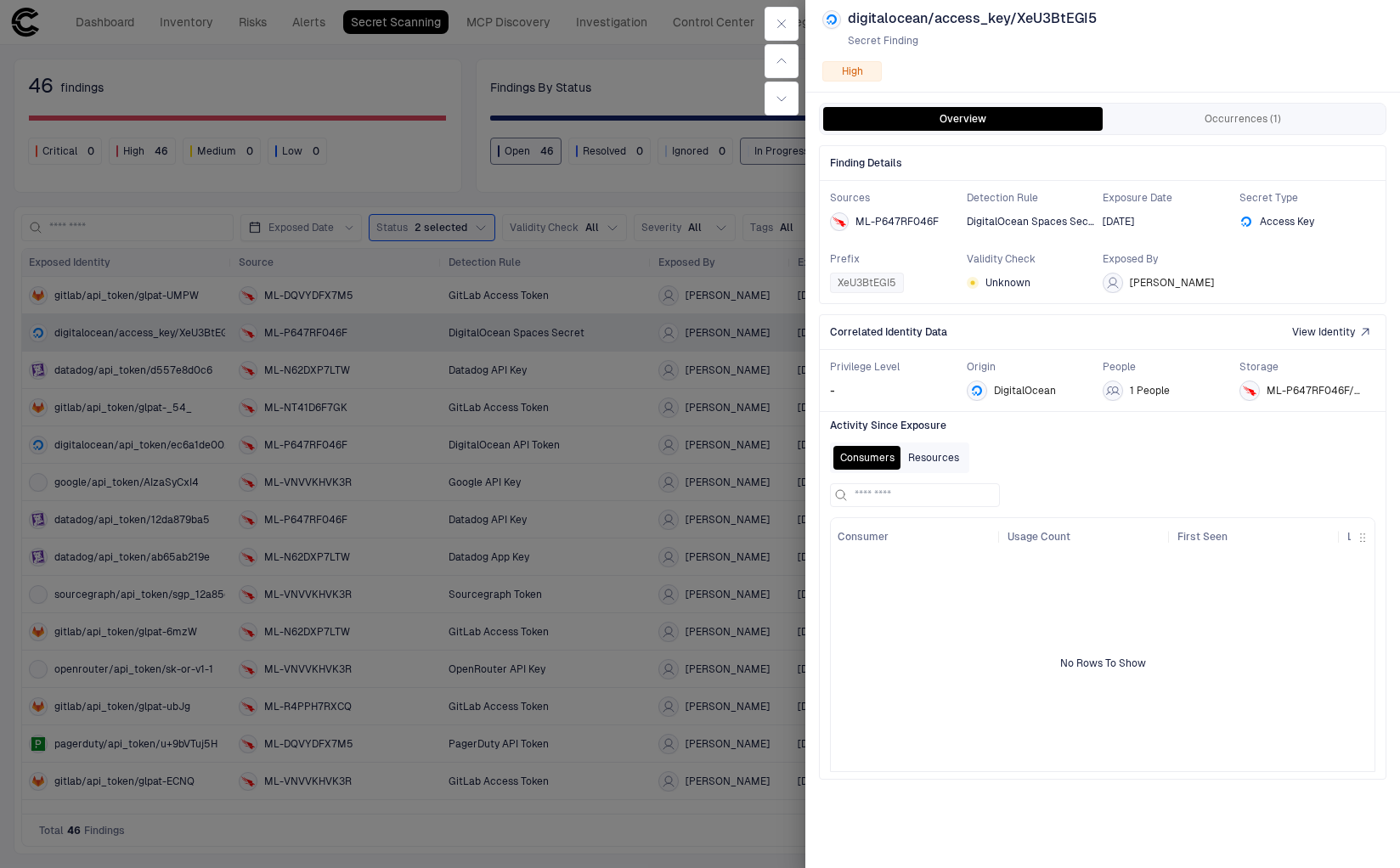
click at [924, 454] on button "Resources" at bounding box center [934, 457] width 65 height 24
click at [849, 454] on button "Consumers" at bounding box center [868, 457] width 68 height 24
click at [1256, 125] on button "Occurrences (1)" at bounding box center [1242, 119] width 279 height 24
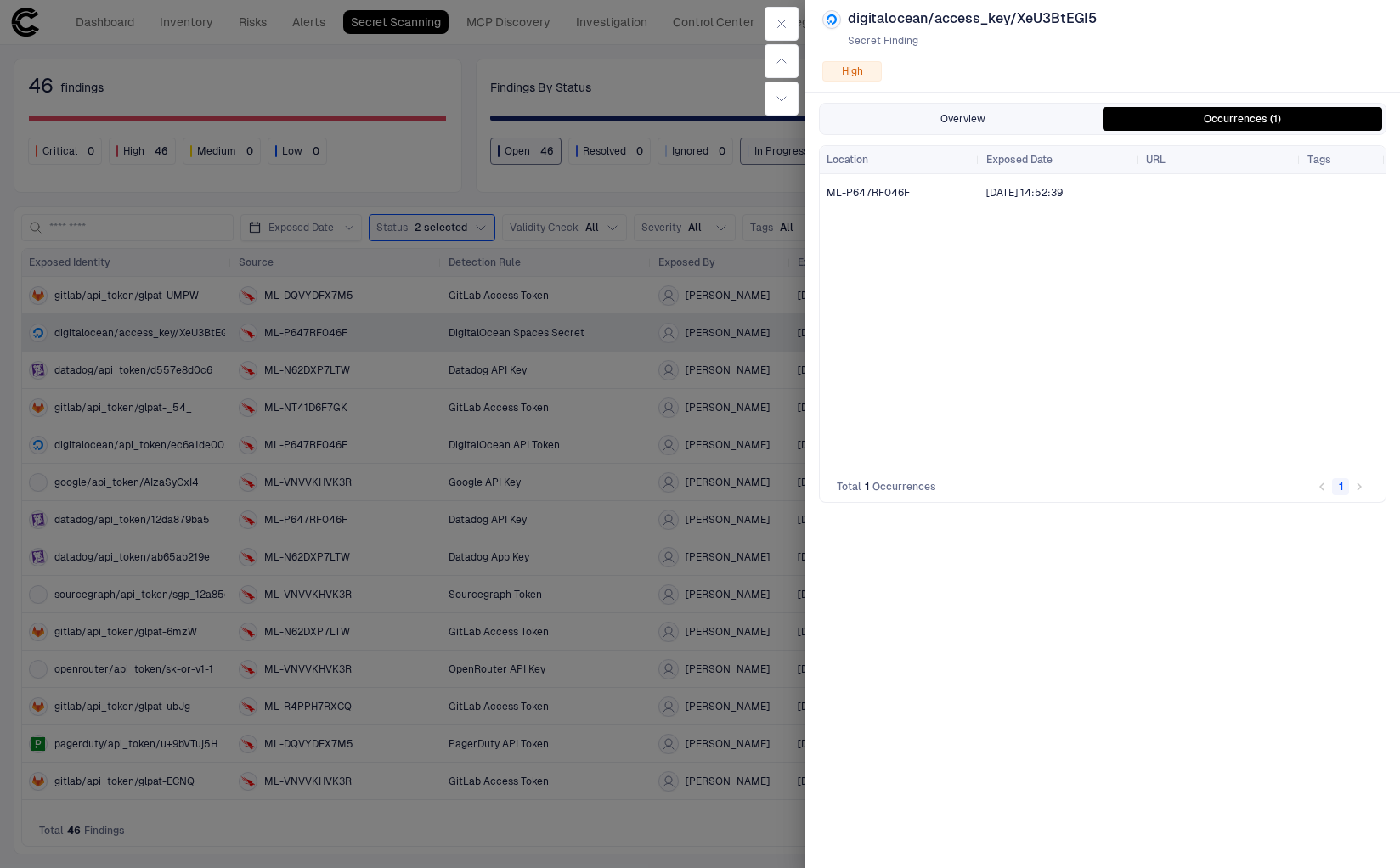
click at [1001, 118] on button "Overview" at bounding box center [962, 119] width 279 height 24
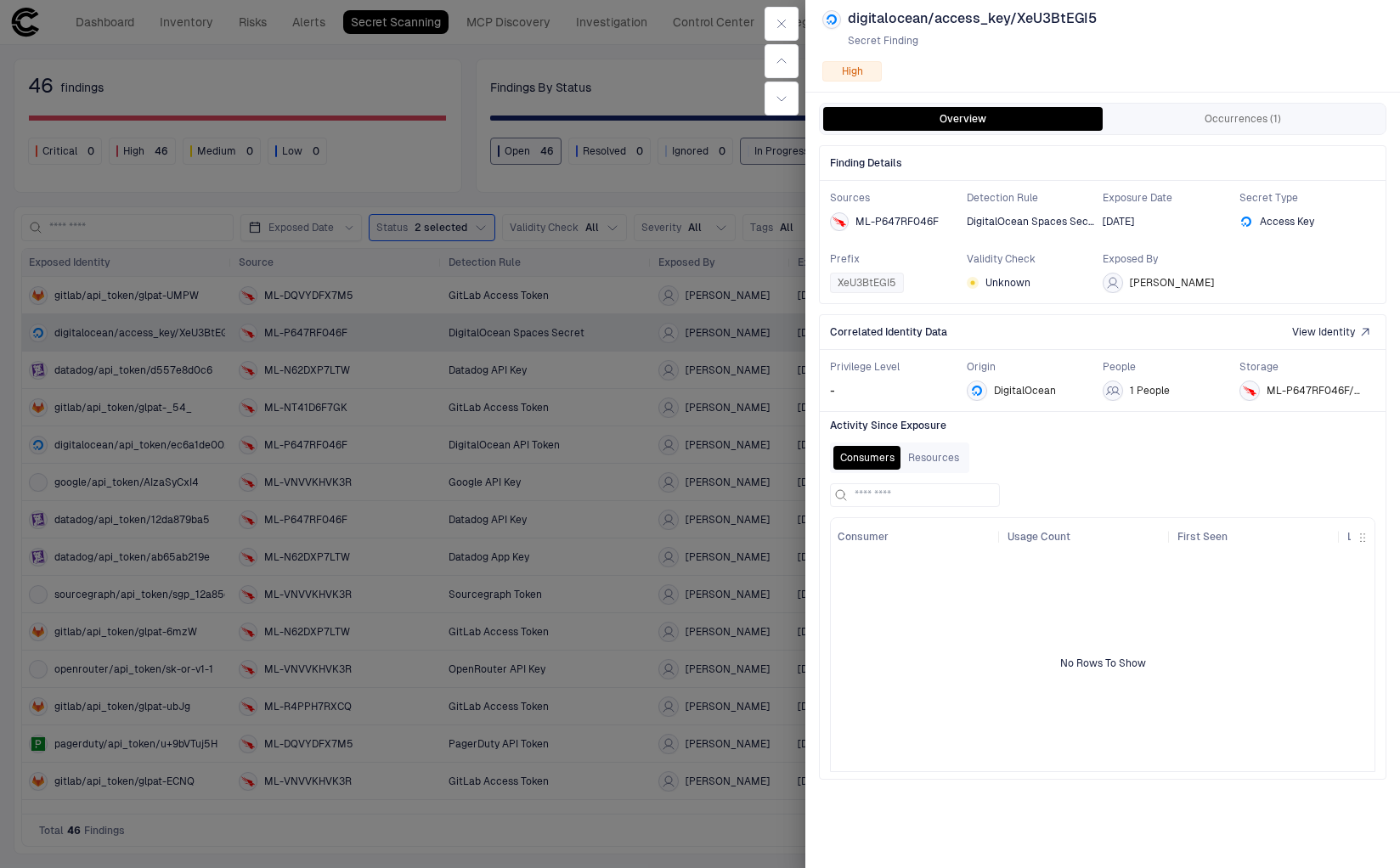
click at [883, 216] on span "ML-P647RF046F" at bounding box center [897, 221] width 84 height 12
drag, startPoint x: 856, startPoint y: 219, endPoint x: 936, endPoint y: 222, distance: 80.1
click at [936, 222] on span "ML-P647RF046F" at bounding box center [897, 221] width 84 height 12
click at [1282, 368] on div "ML-P647RF046F/mcp_environment_variables" at bounding box center [1282, 364] width 244 height 28
click at [1270, 384] on span "ML-P647RF046F/mcp_environment_variables" at bounding box center [1317, 391] width 103 height 13
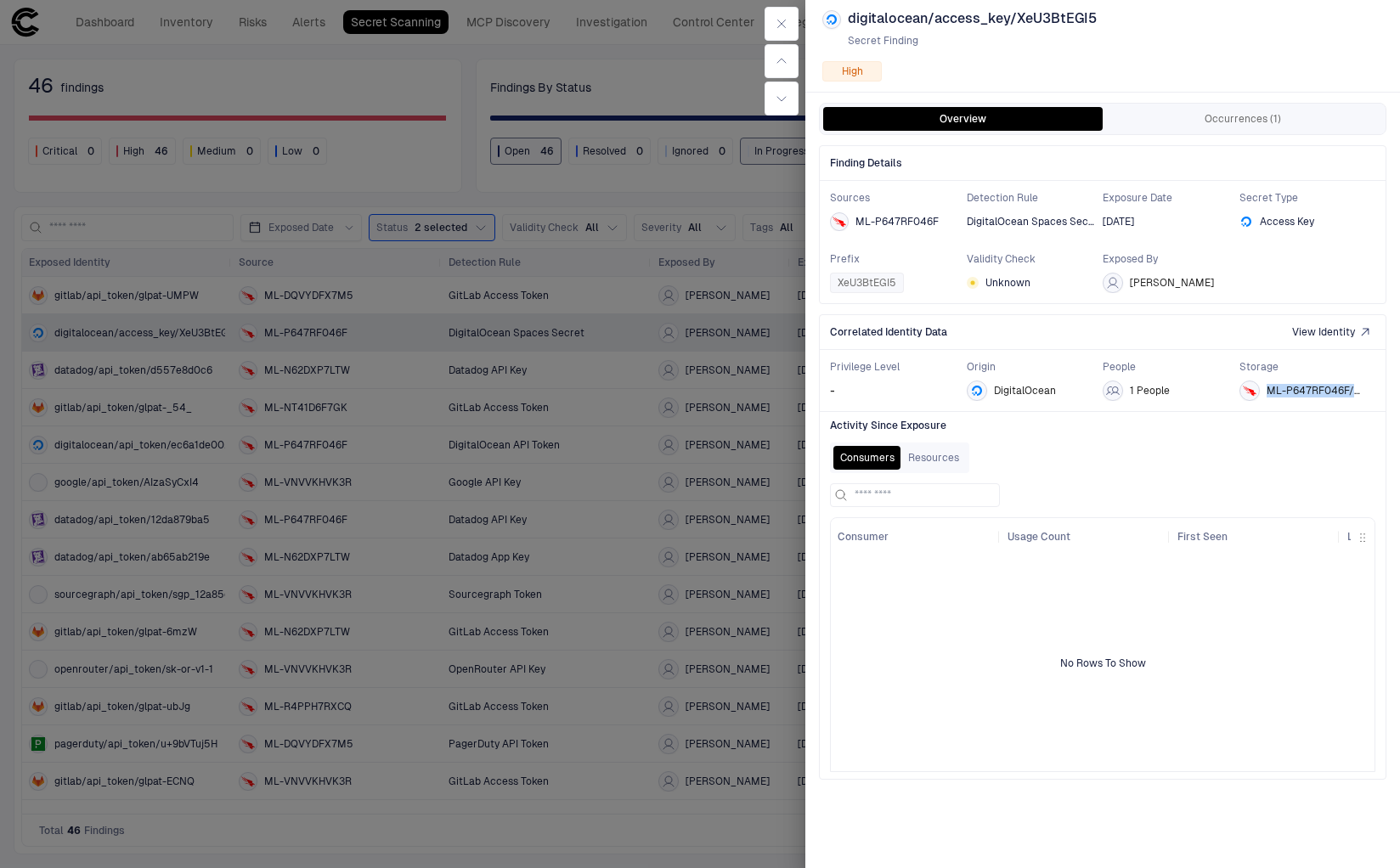
drag, startPoint x: 1266, startPoint y: 388, endPoint x: 1380, endPoint y: 394, distance: 114.2
click at [1380, 394] on div "Privilege Level - Origin DigitalOcean People 1 People Storage ML-P647RF046F/mcp…" at bounding box center [1103, 380] width 566 height 61
copy span "ML-P647RF046F/mcp_"
click at [1226, 123] on button "Occurrences (1)" at bounding box center [1242, 119] width 279 height 24
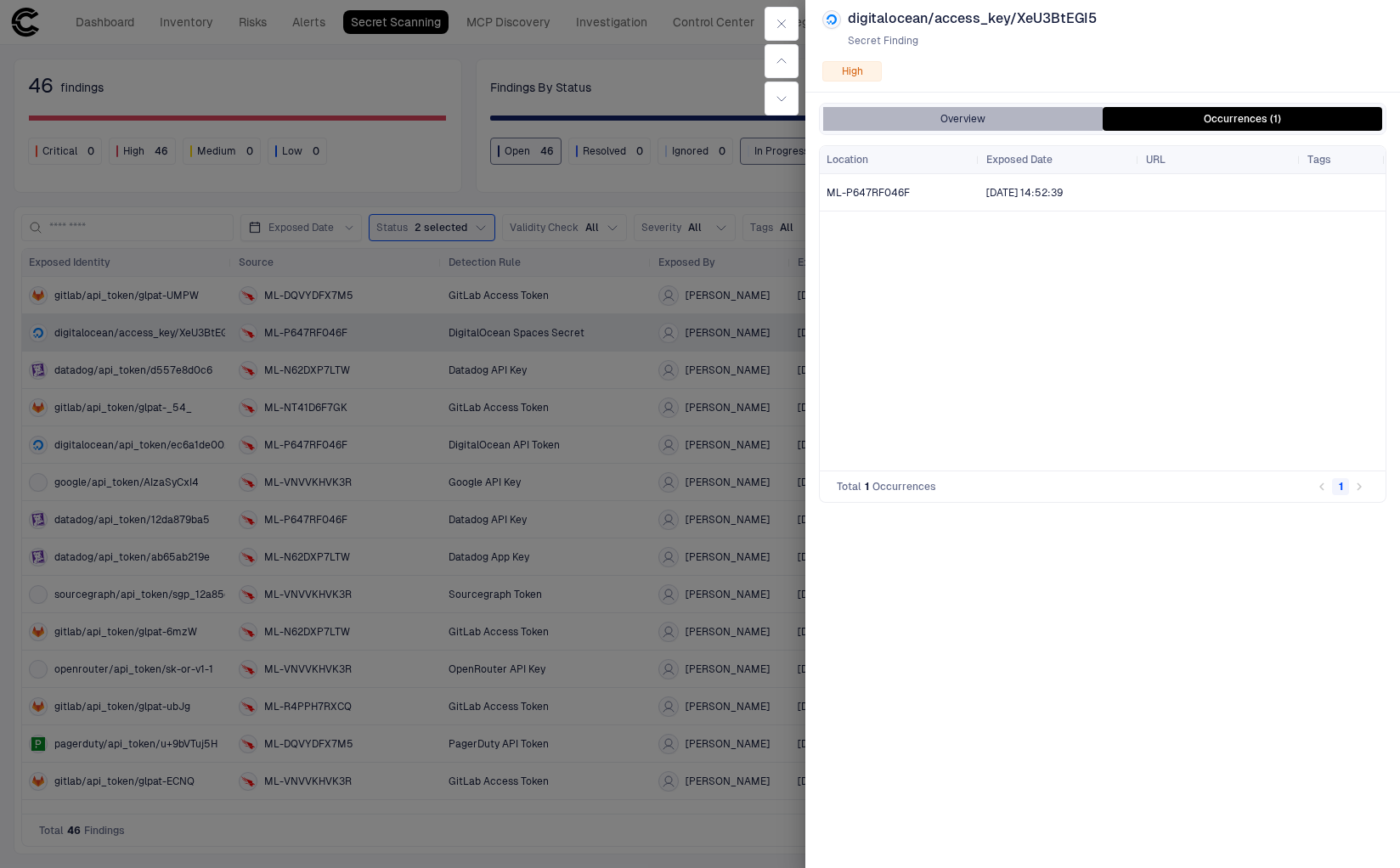
click at [972, 122] on button "Overview" at bounding box center [962, 119] width 279 height 24
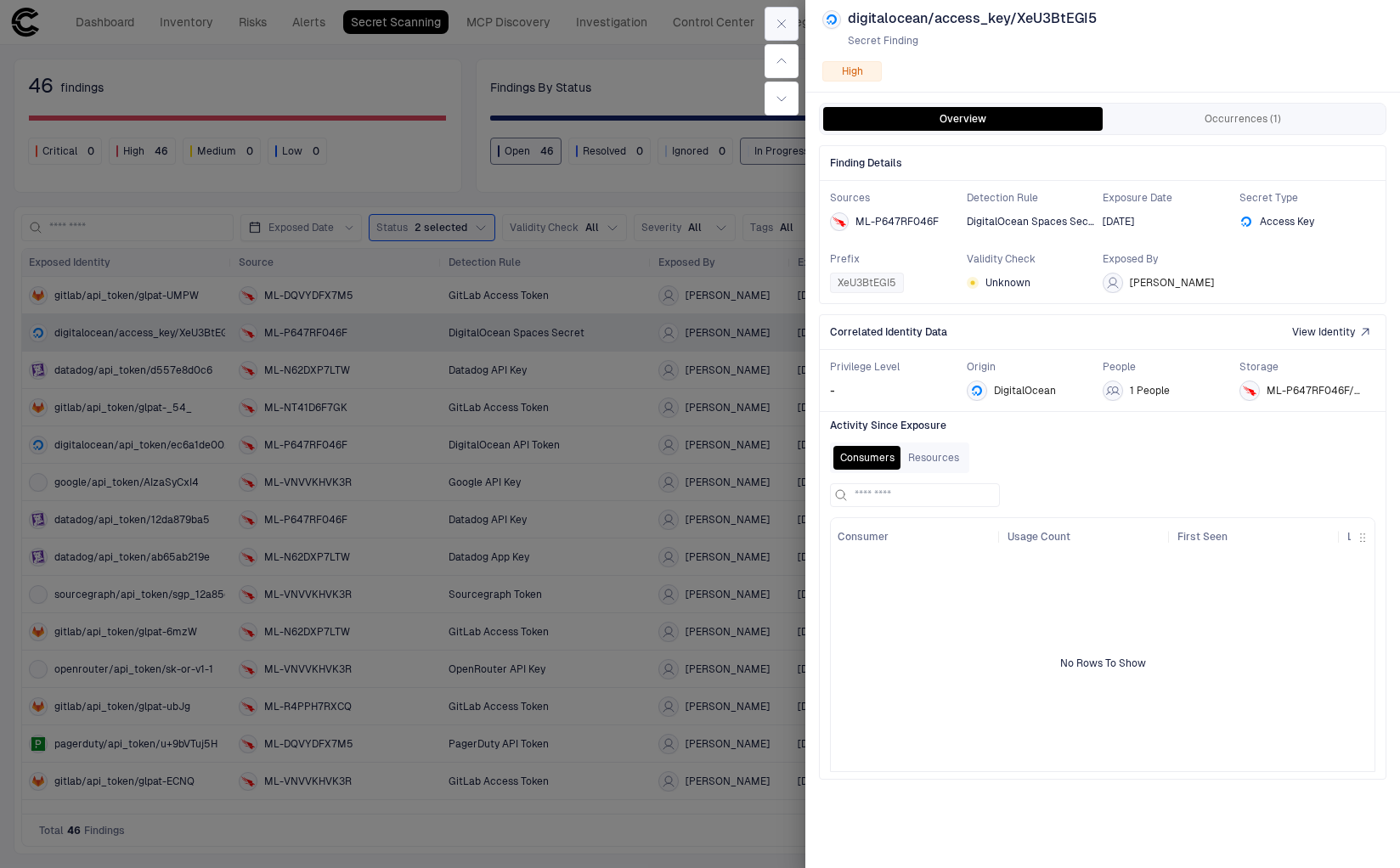
click at [791, 28] on button "button" at bounding box center [782, 24] width 34 height 34
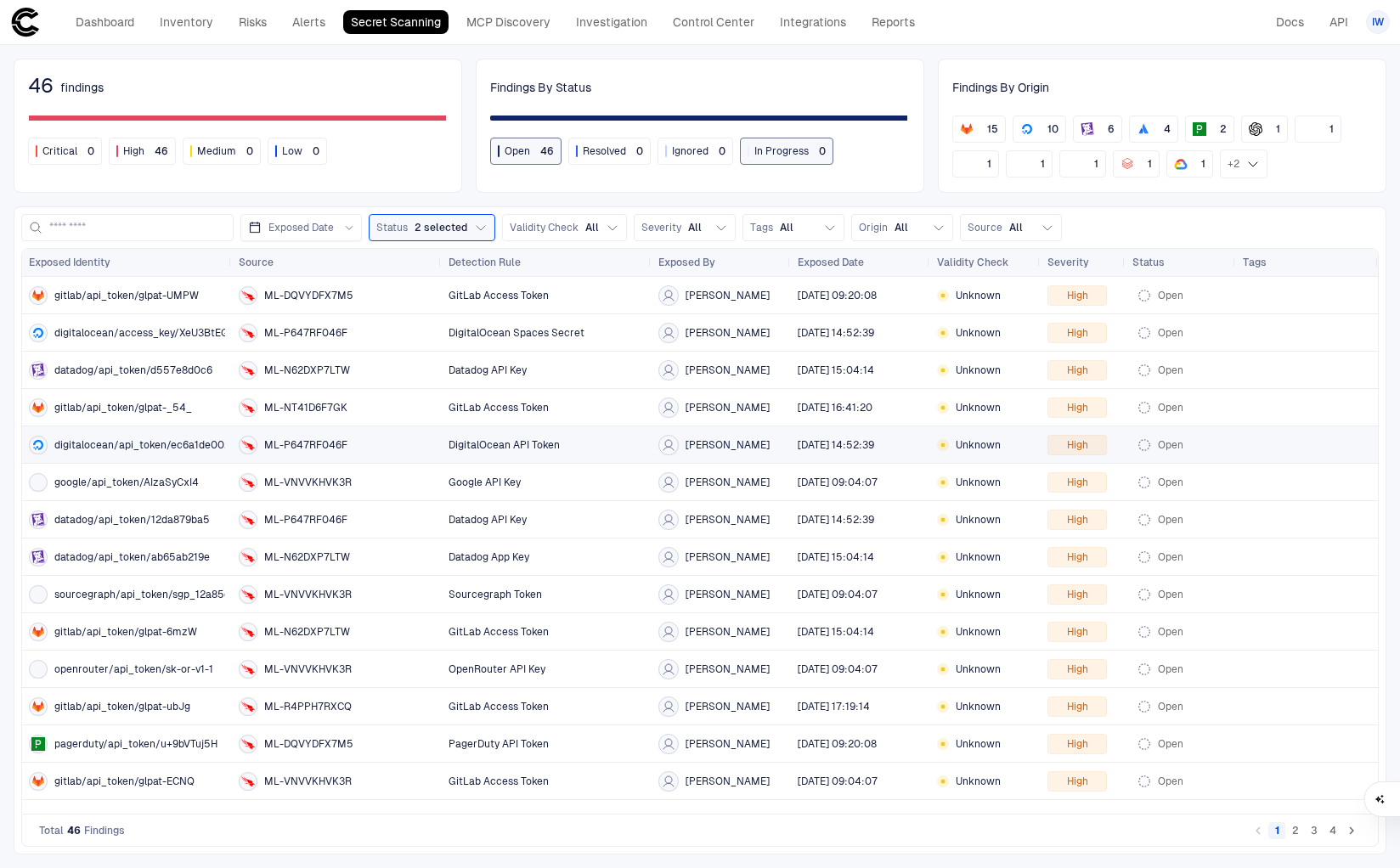
click at [698, 443] on span "[PERSON_NAME]" at bounding box center [727, 445] width 84 height 13
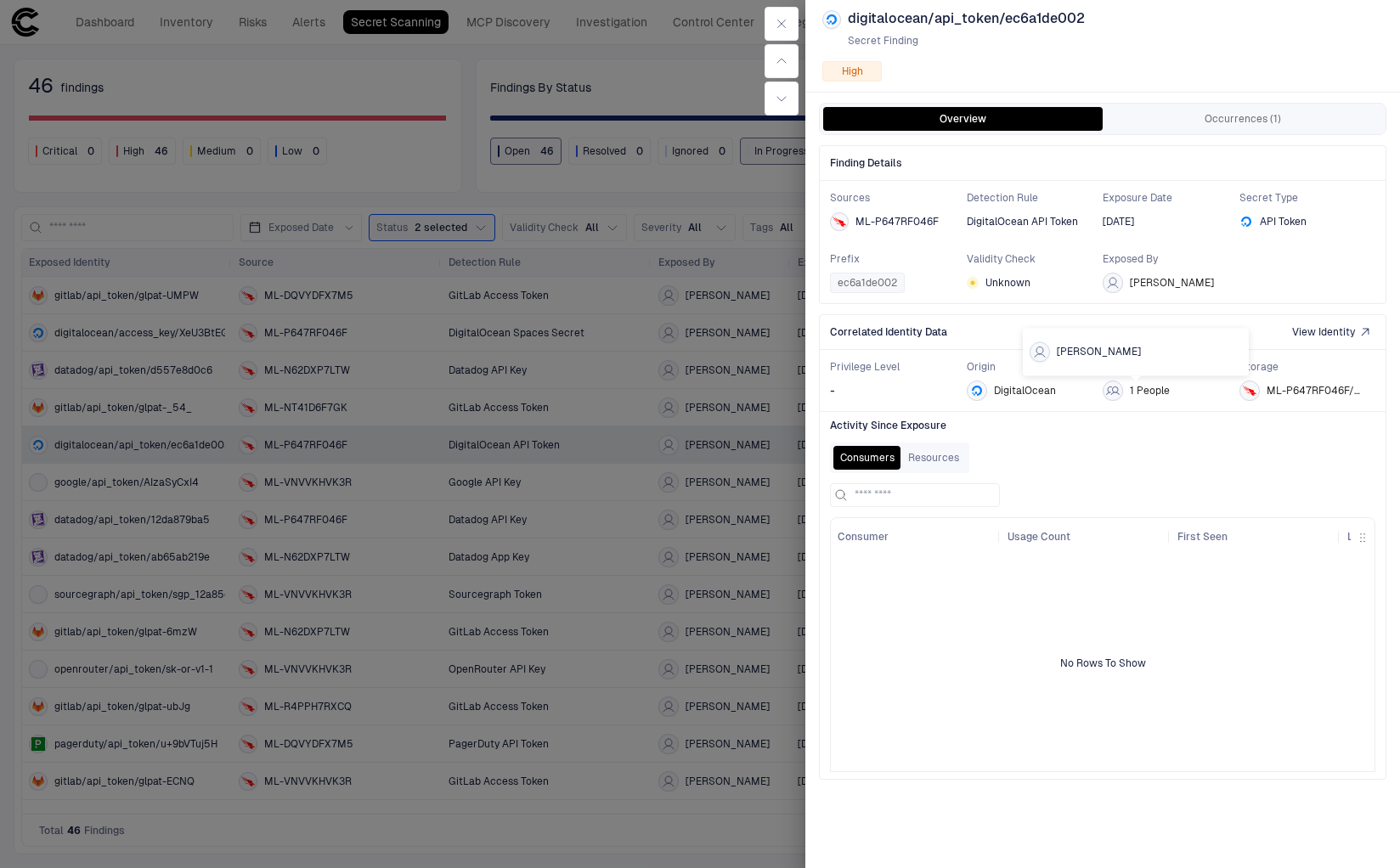
click at [1099, 352] on span "[PERSON_NAME]" at bounding box center [1098, 351] width 84 height 13
click at [774, 17] on button "button" at bounding box center [782, 24] width 34 height 34
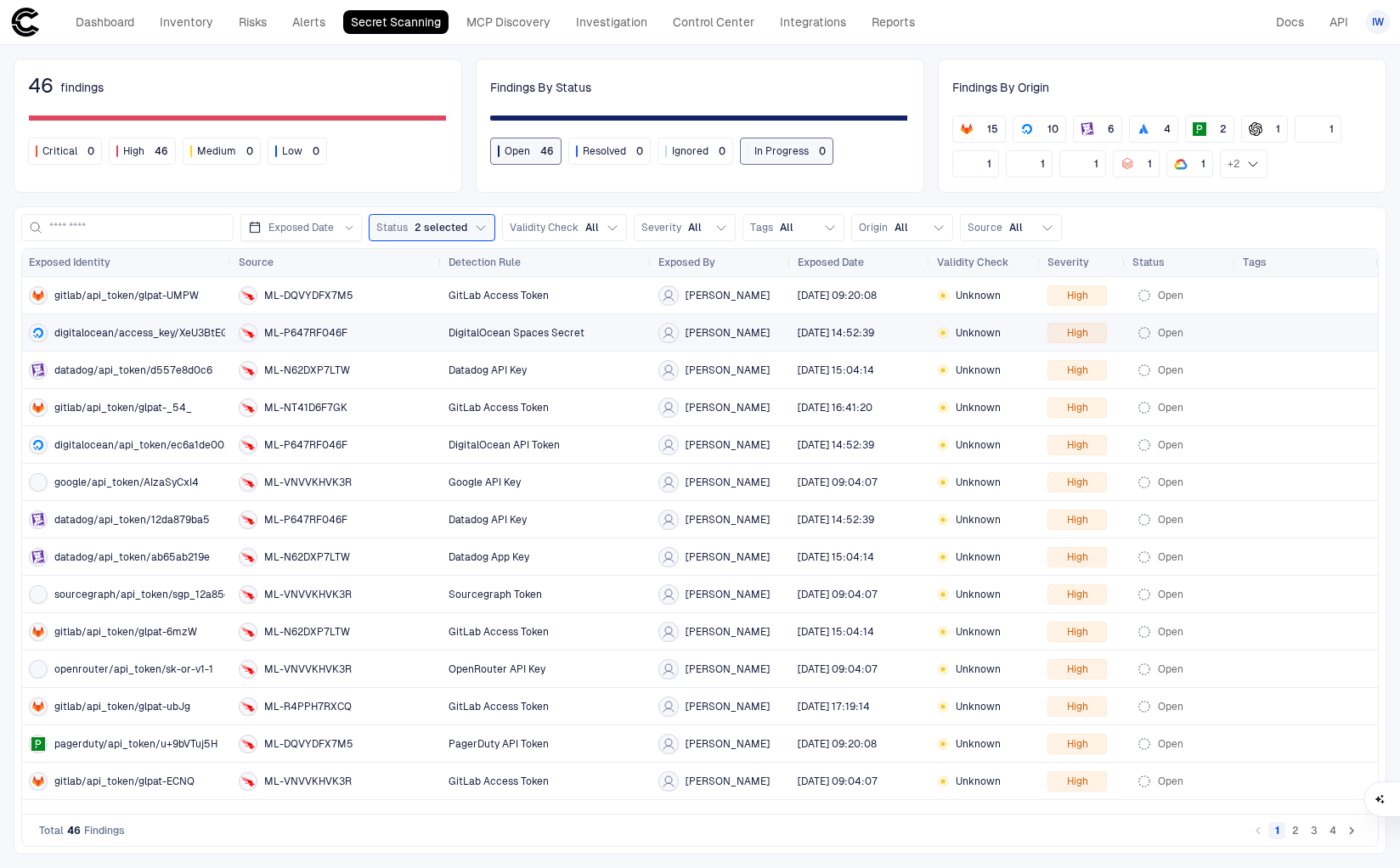
click at [96, 337] on span "digitalocean/access_key/XeU3BtEGI5" at bounding box center [145, 333] width 183 height 13
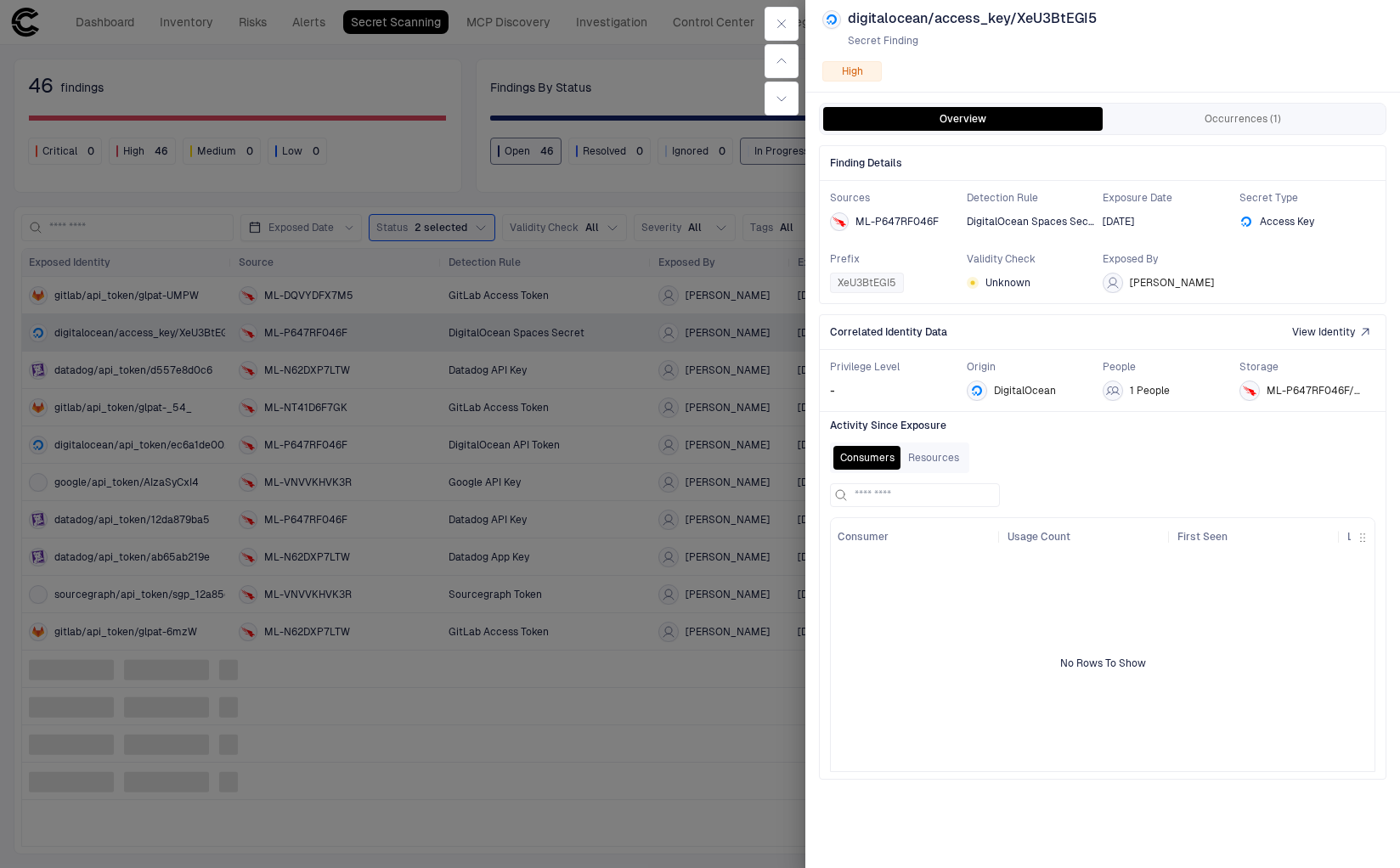
click at [850, 20] on span "digitalocean/access_key/XeU3BtEGI5" at bounding box center [972, 19] width 249 height 17
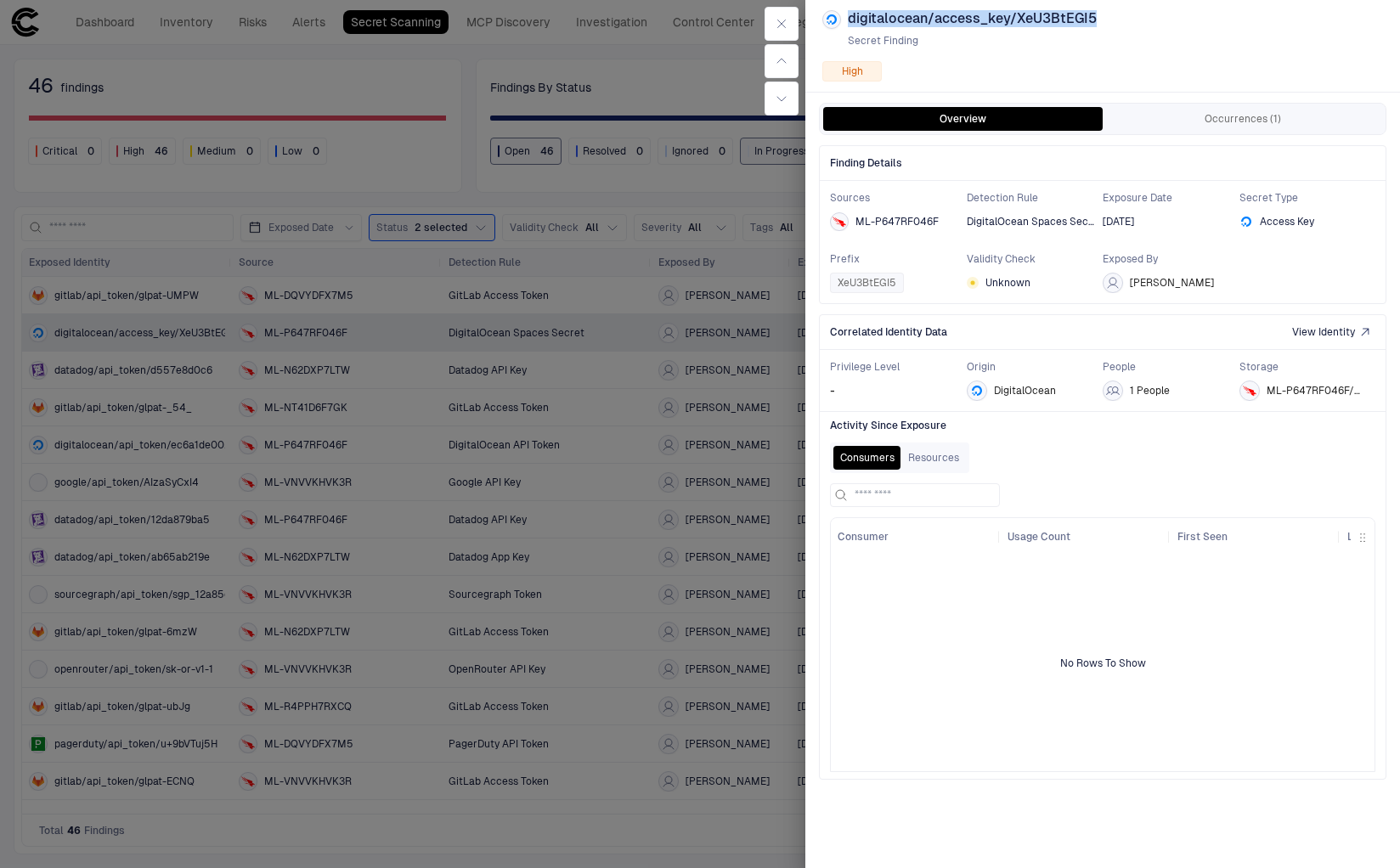
drag, startPoint x: 847, startPoint y: 20, endPoint x: 1095, endPoint y: 26, distance: 248.1
click at [1095, 26] on span "digitalocean/access_key/XeU3BtEGI5" at bounding box center [972, 19] width 249 height 17
click at [781, 28] on icon "button" at bounding box center [781, 24] width 13 height 13
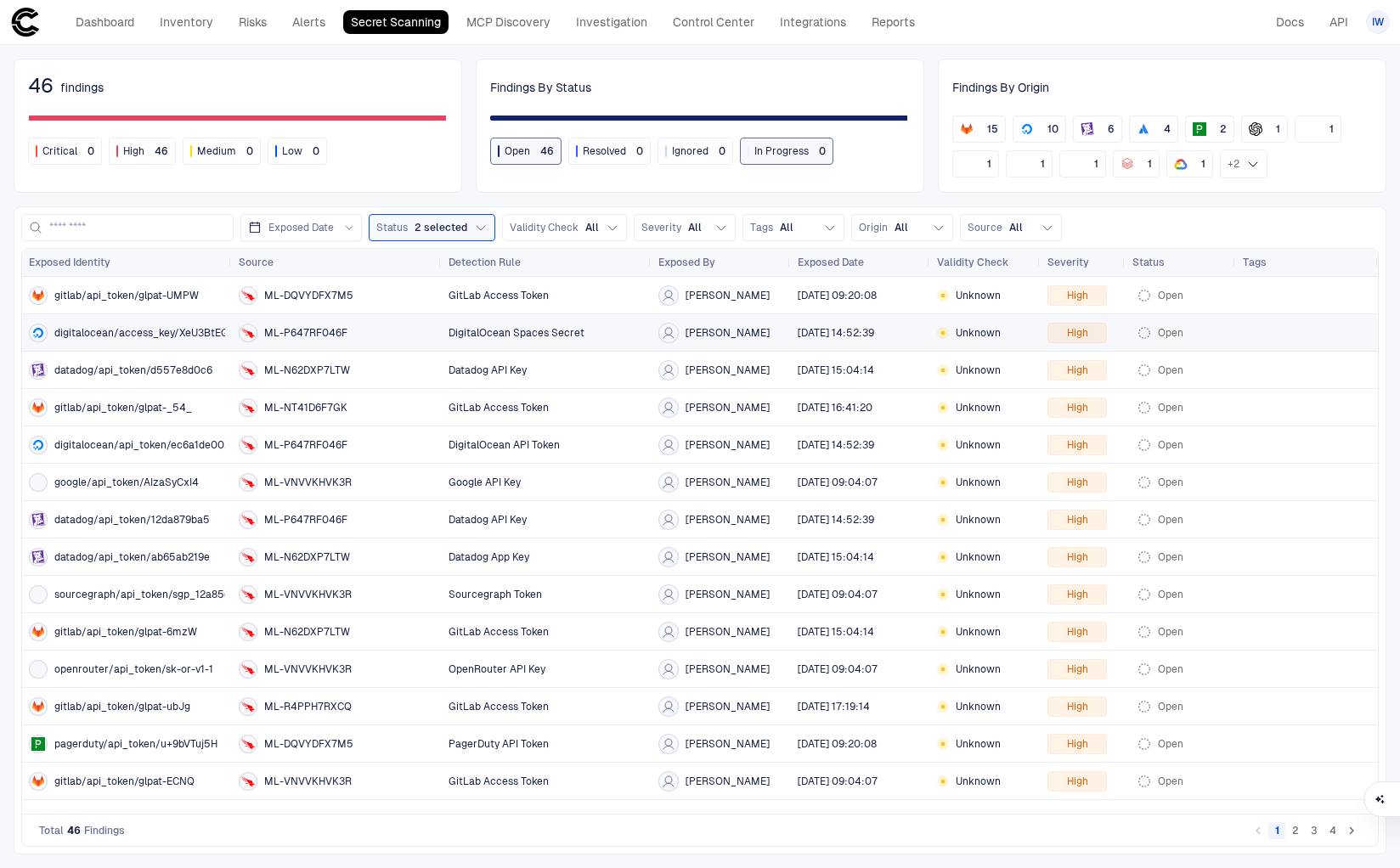
click at [312, 341] on div "ML-P647RF046F" at bounding box center [337, 332] width 196 height 35
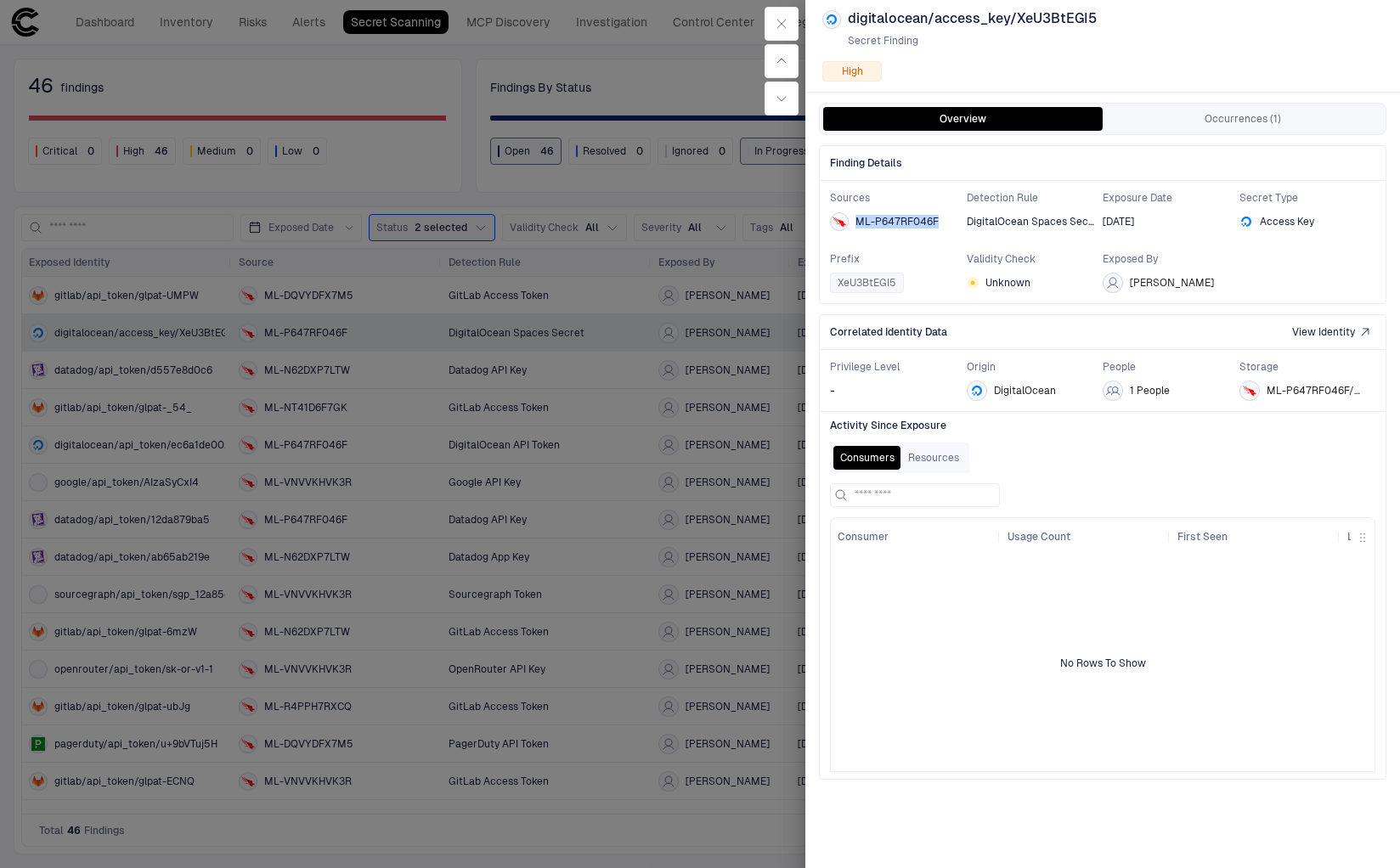
drag, startPoint x: 854, startPoint y: 220, endPoint x: 937, endPoint y: 220, distance: 83.0
click at [937, 220] on span "ML-P647RF046F" at bounding box center [897, 221] width 84 height 12
copy span "ML-P647RF046F"
click at [785, 27] on icon "button" at bounding box center [781, 24] width 13 height 13
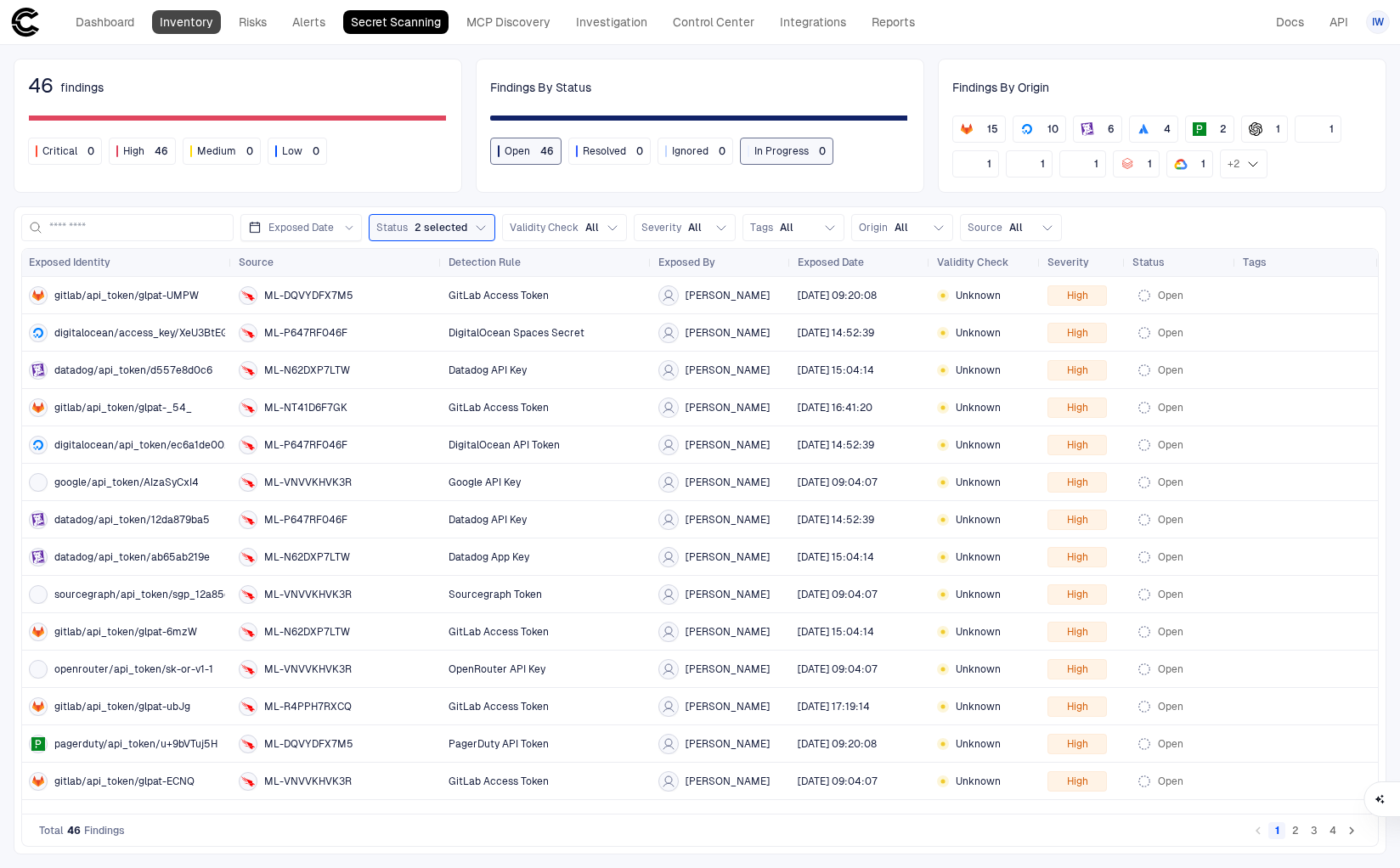
click at [204, 21] on link "Inventory" at bounding box center [186, 22] width 68 height 24
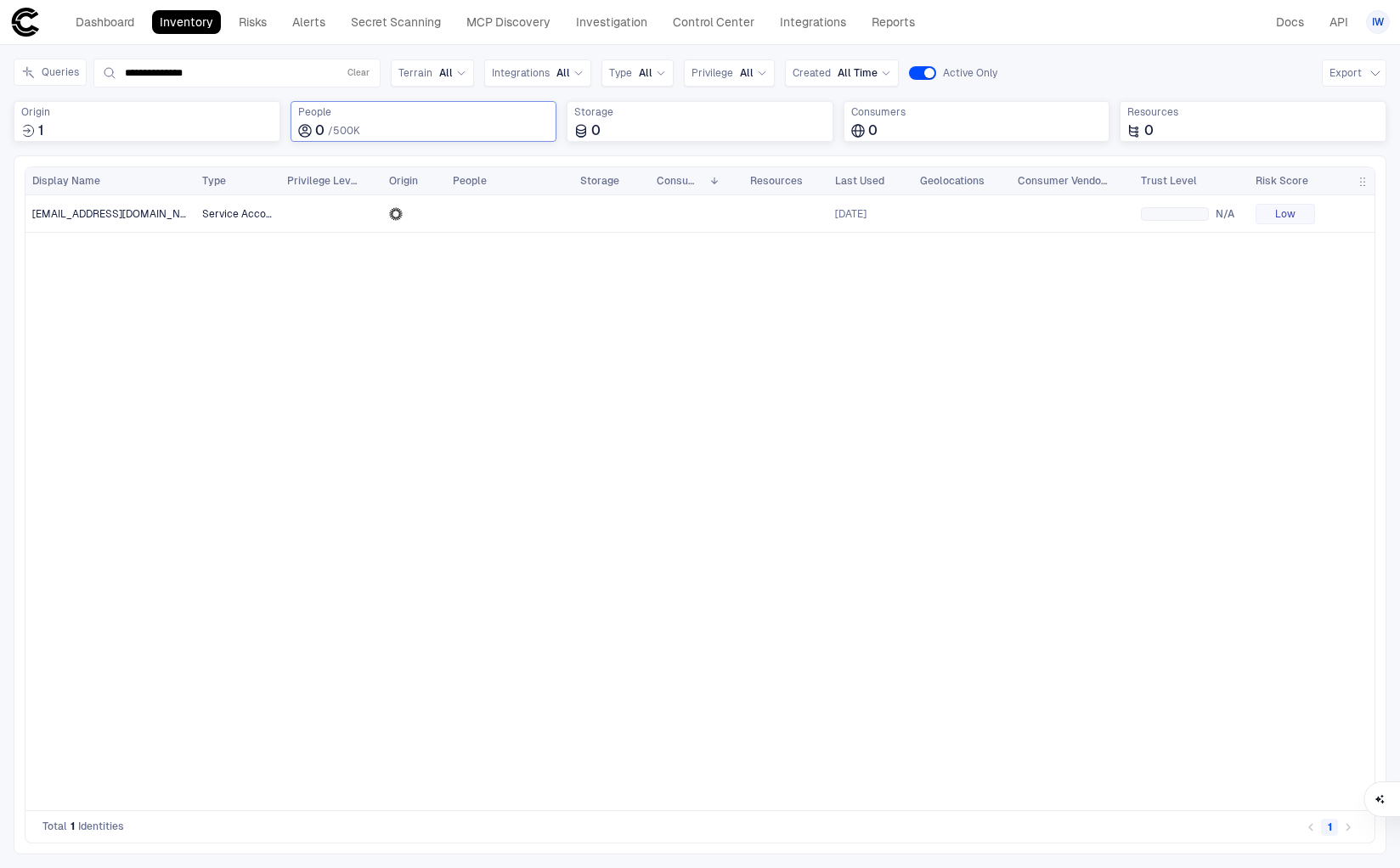
click at [453, 134] on div "0 / 500K" at bounding box center [423, 131] width 252 height 17
click at [364, 166] on input at bounding box center [434, 167] width 222 height 22
type input "********"
click at [402, 191] on div "[PERSON_NAME] 5" at bounding box center [423, 199] width 252 height 28
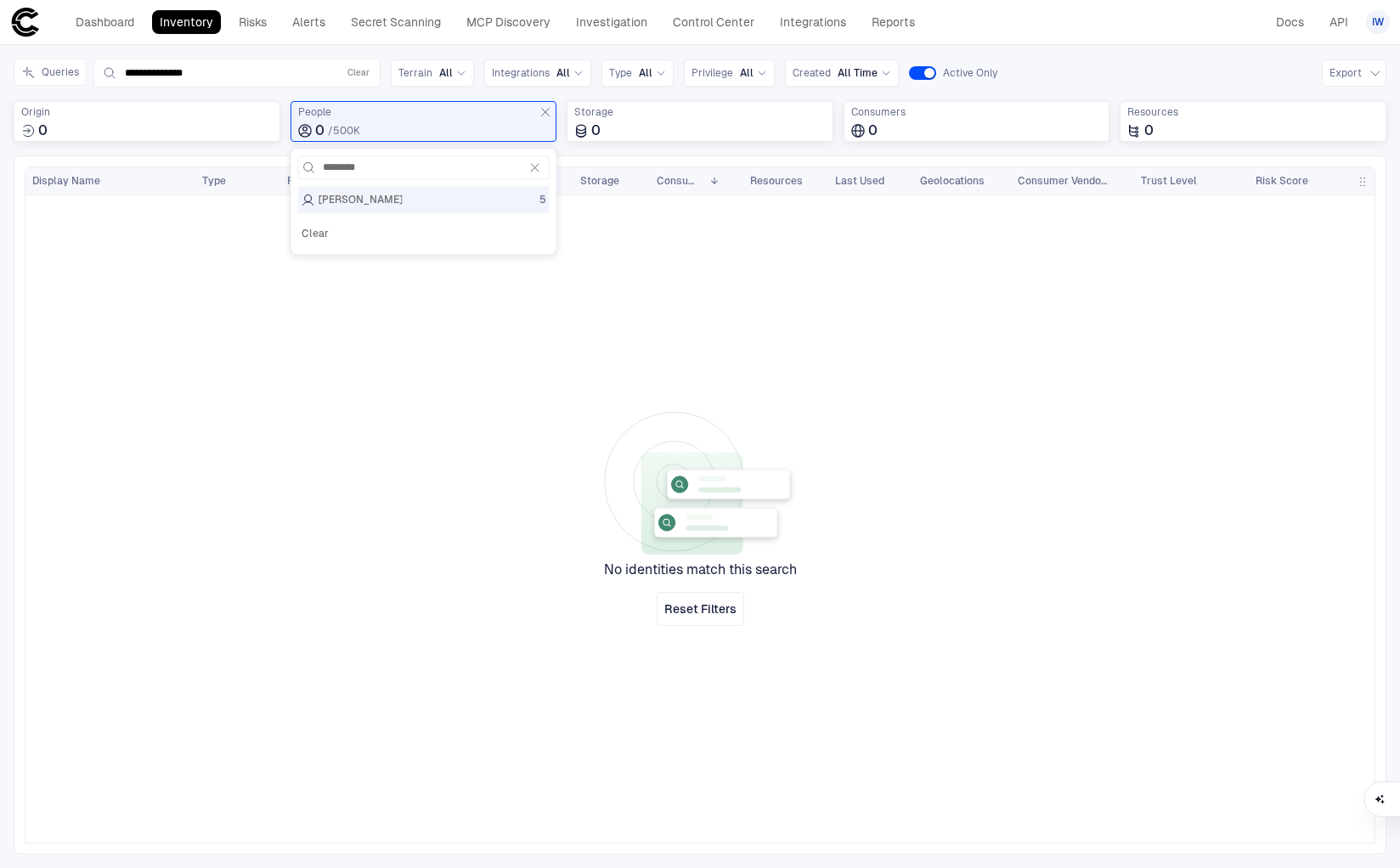
click at [382, 202] on span "[PERSON_NAME]" at bounding box center [361, 199] width 84 height 13
click at [390, 200] on span "[PERSON_NAME]" at bounding box center [361, 199] width 84 height 13
click at [318, 238] on button "Clear" at bounding box center [315, 233] width 34 height 28
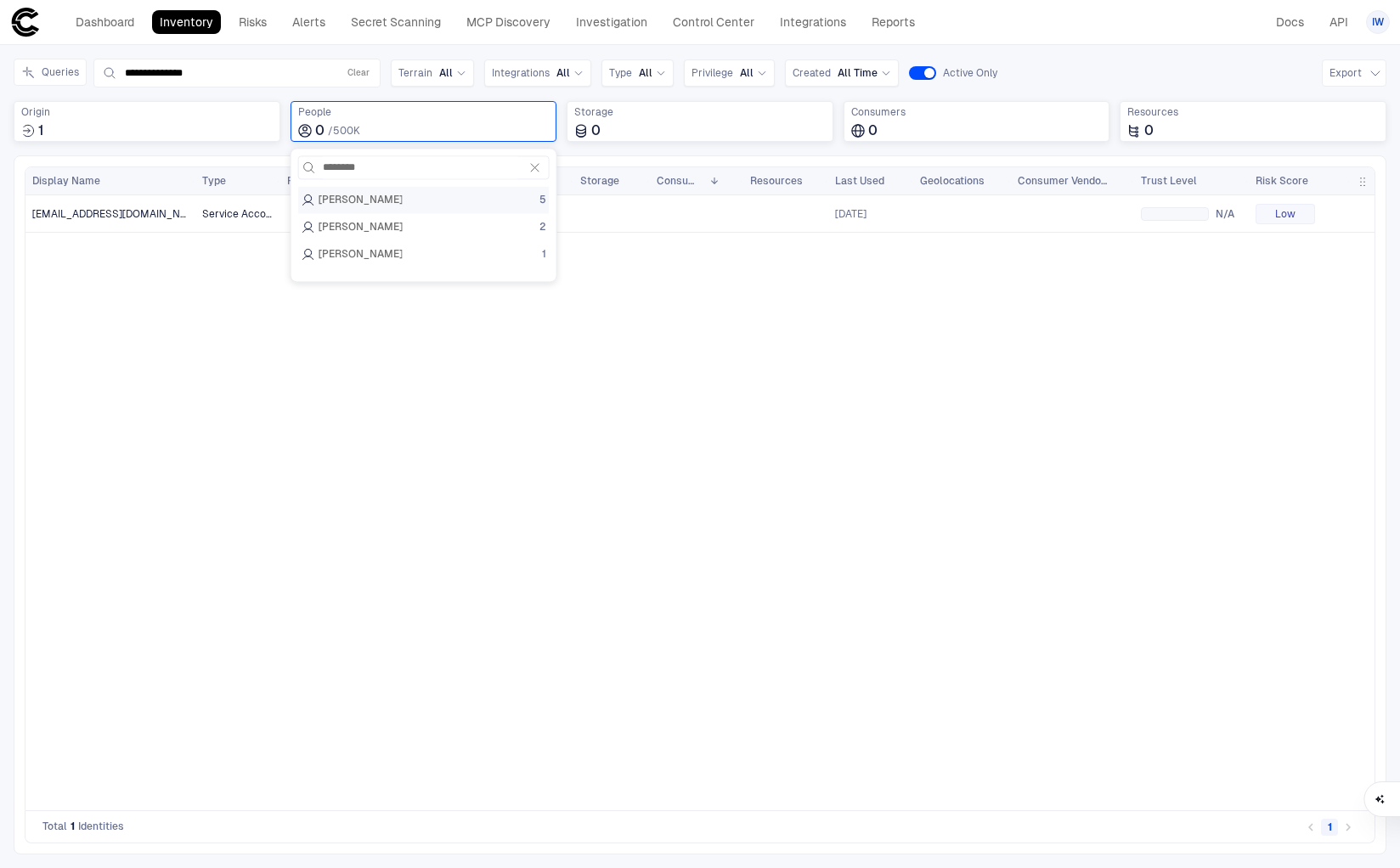
click at [425, 199] on div "[PERSON_NAME] 5" at bounding box center [424, 199] width 245 height 13
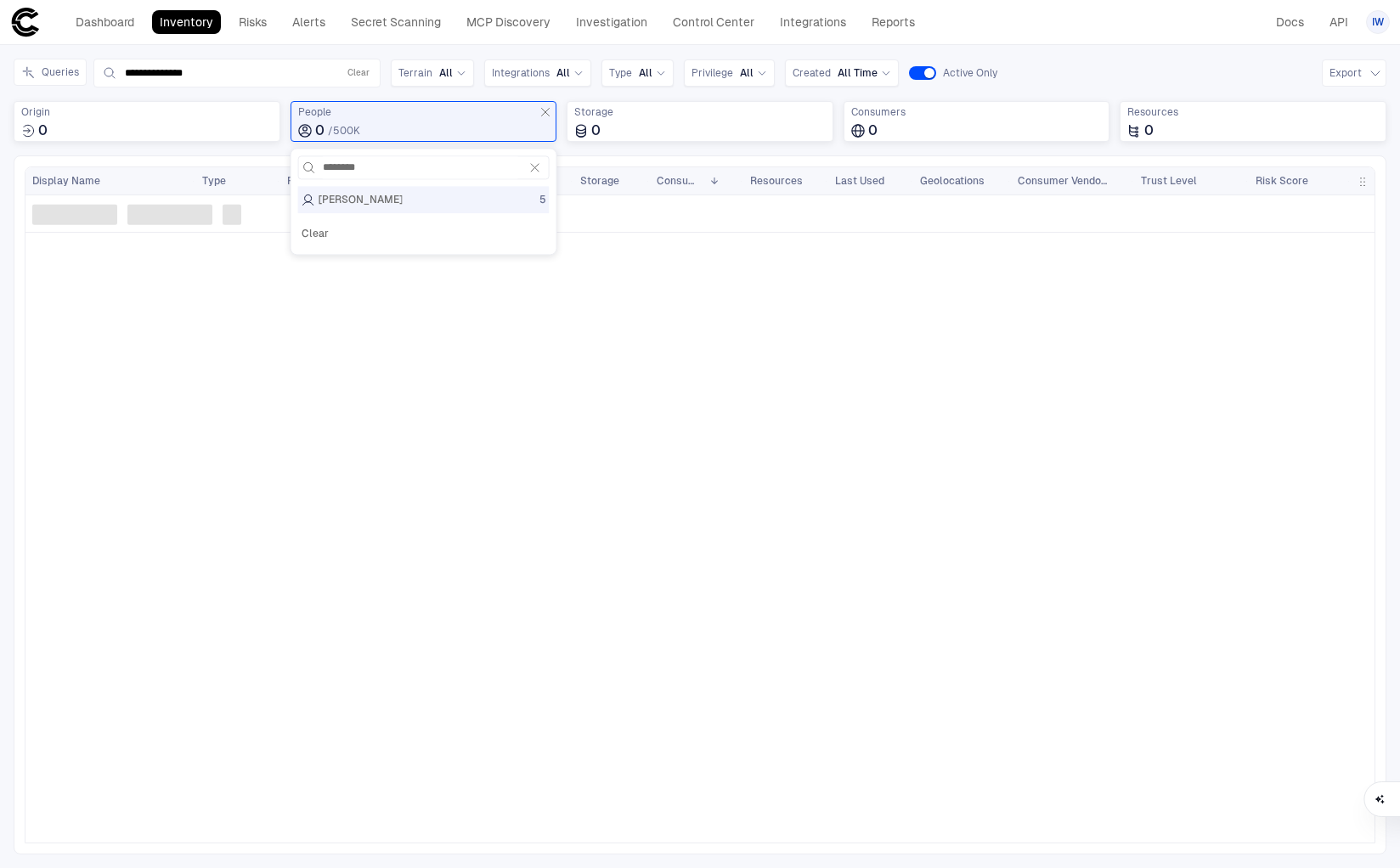
click at [691, 314] on div at bounding box center [785, 513] width 1179 height 637
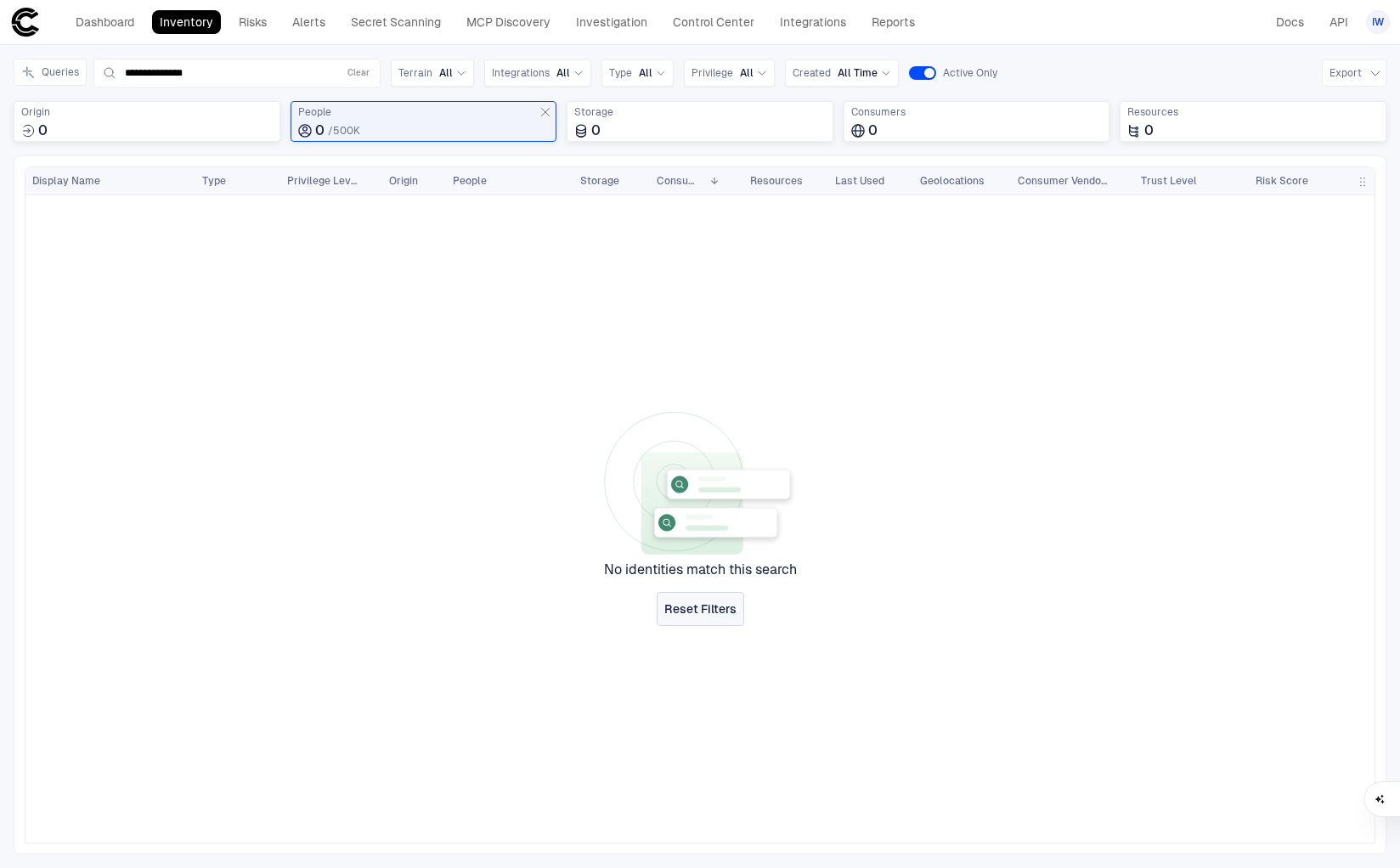
click at [706, 602] on span "Reset Filters" at bounding box center [700, 609] width 72 height 15
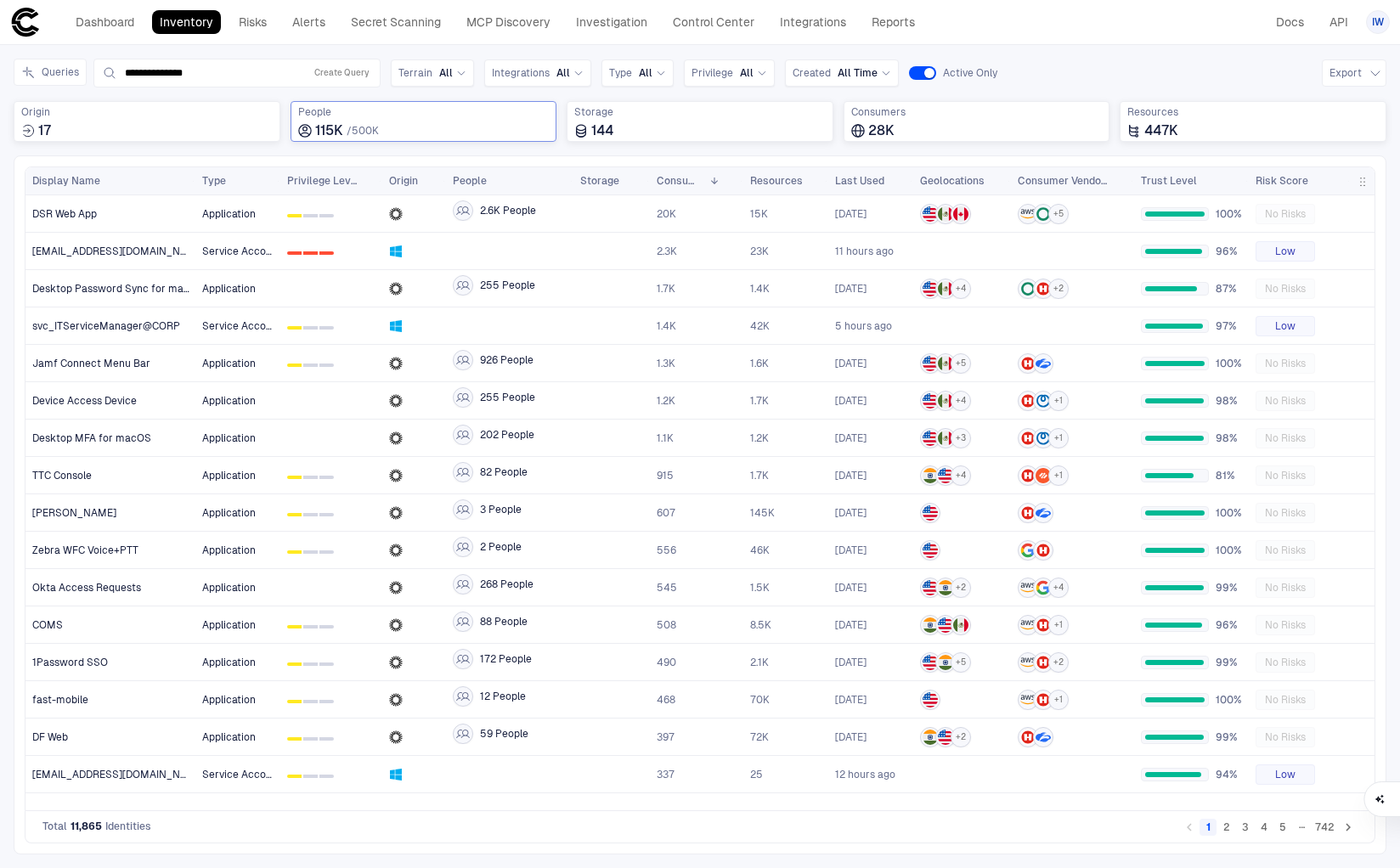
click at [419, 133] on div "115K / 500K" at bounding box center [423, 131] width 252 height 17
click at [379, 158] on input at bounding box center [434, 167] width 222 height 22
type input "********"
click at [401, 201] on div "[PERSON_NAME] 5" at bounding box center [424, 199] width 245 height 13
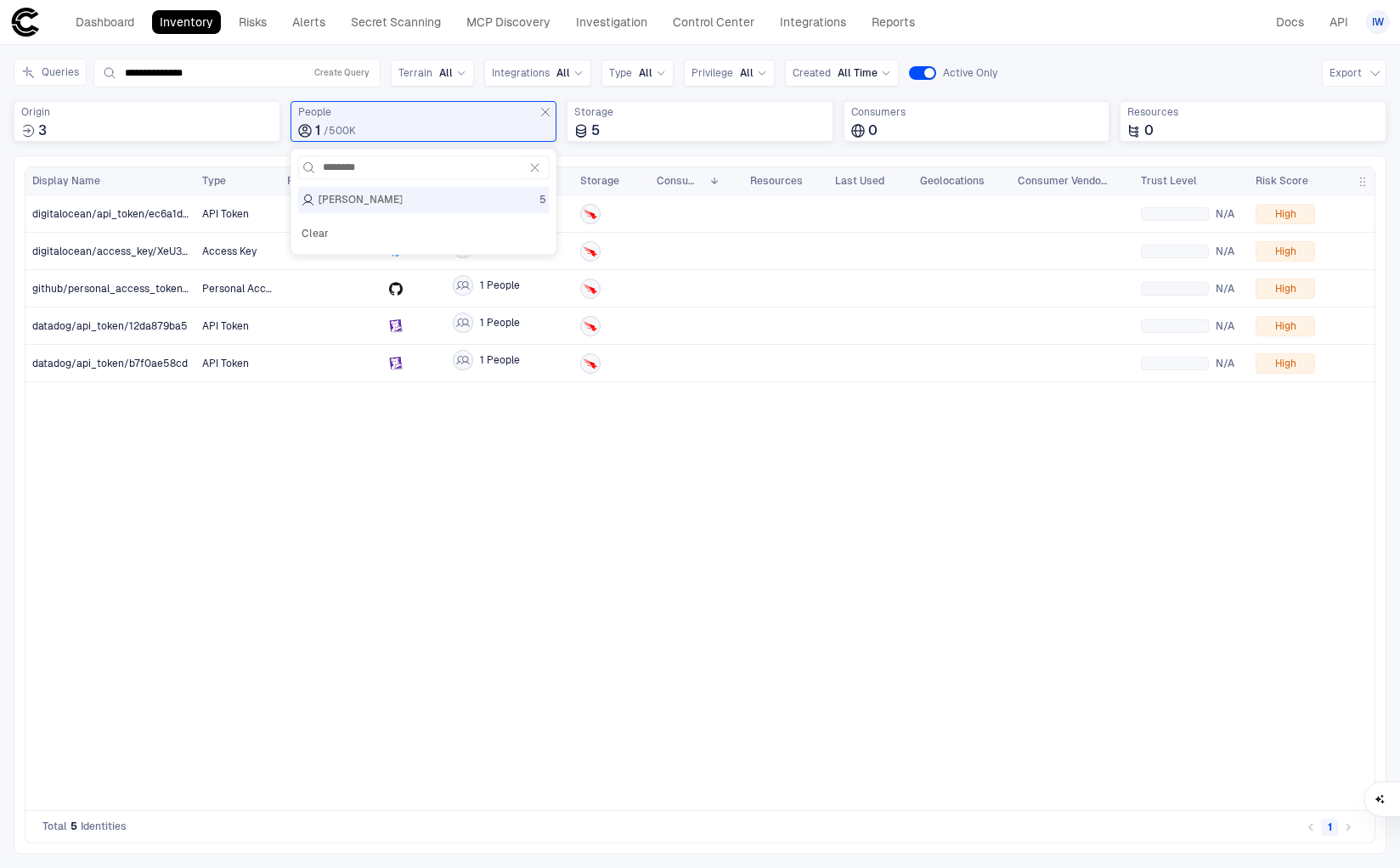
click at [644, 517] on div "API Token 1 People N/A High Access Key 1 People N/A High Personal Access Token …" at bounding box center [785, 497] width 1179 height 604
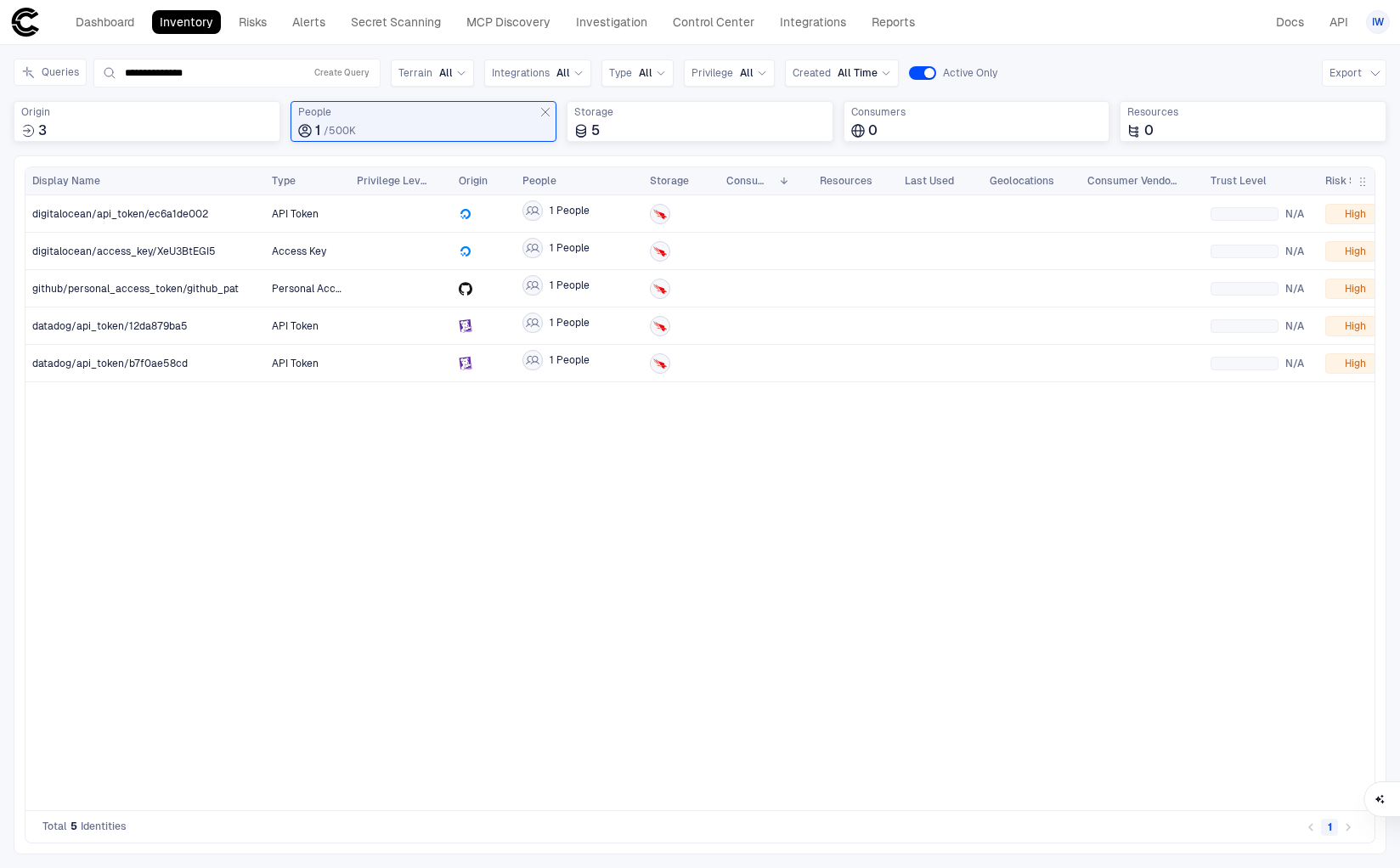
drag, startPoint x: 194, startPoint y: 175, endPoint x: 259, endPoint y: 182, distance: 65.4
click at [261, 182] on div at bounding box center [264, 180] width 7 height 28
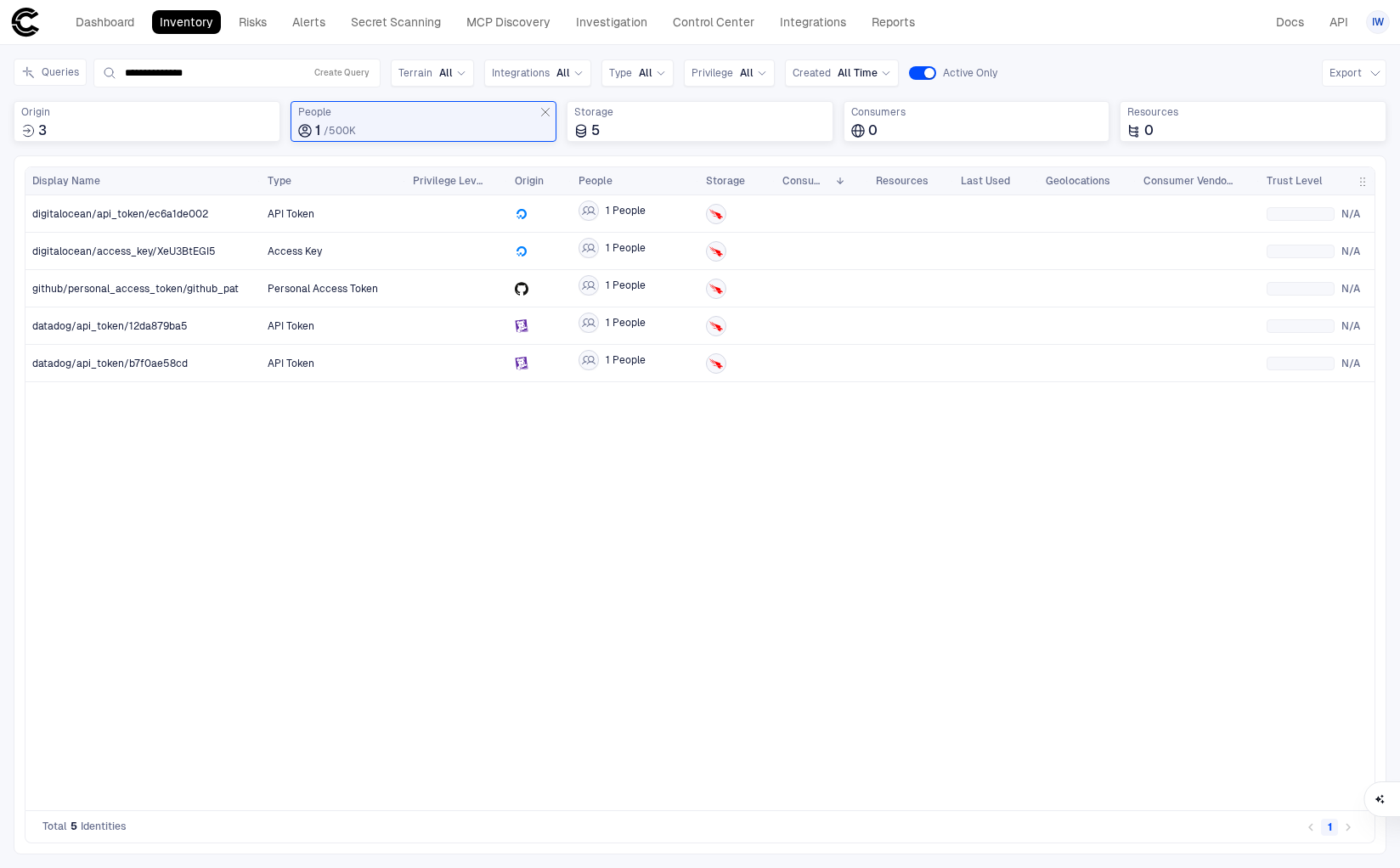
drag, startPoint x: 343, startPoint y: 182, endPoint x: 402, endPoint y: 187, distance: 59.2
click at [402, 187] on div at bounding box center [404, 180] width 7 height 28
